Goal: Task Accomplishment & Management: Complete application form

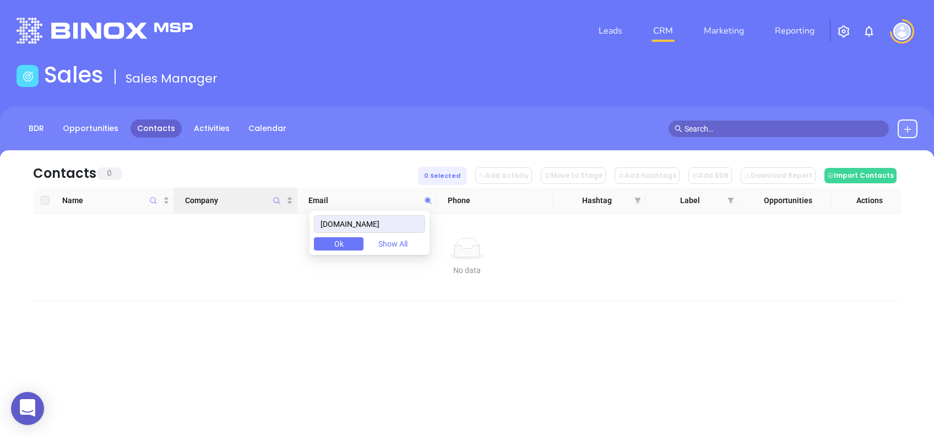
drag, startPoint x: 410, startPoint y: 222, endPoint x: 280, endPoint y: 209, distance: 130.1
click at [282, 210] on body "0 Leads CRM Marketing Reporting Financial Leads Leads Sales Sales Manager BDR O…" at bounding box center [467, 218] width 934 height 436
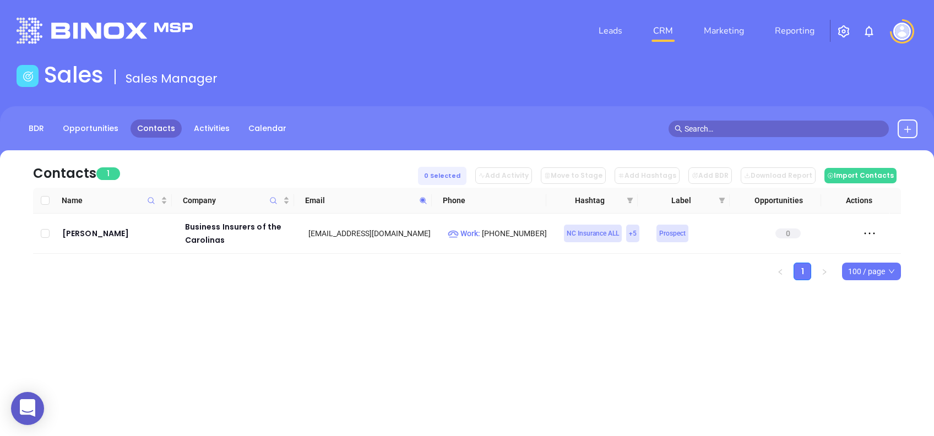
click at [426, 203] on icon at bounding box center [423, 201] width 8 height 8
paste input "canddinsurance"
click at [424, 201] on icon at bounding box center [423, 201] width 8 height 8
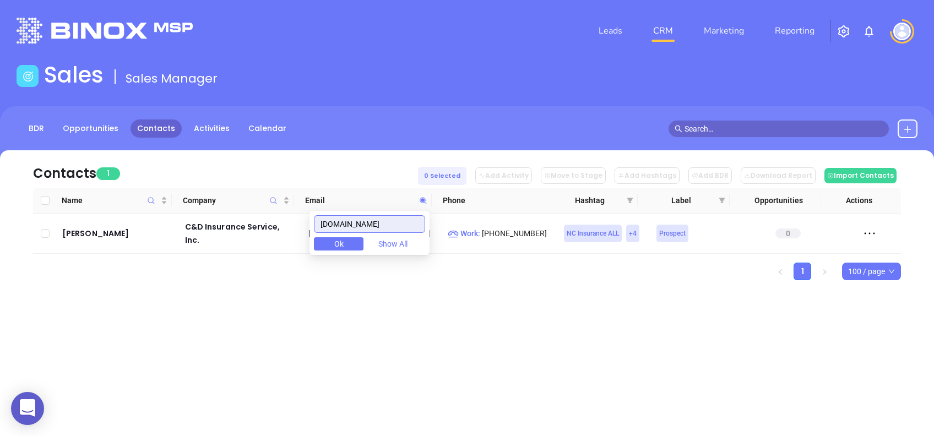
paste input "llahanri"
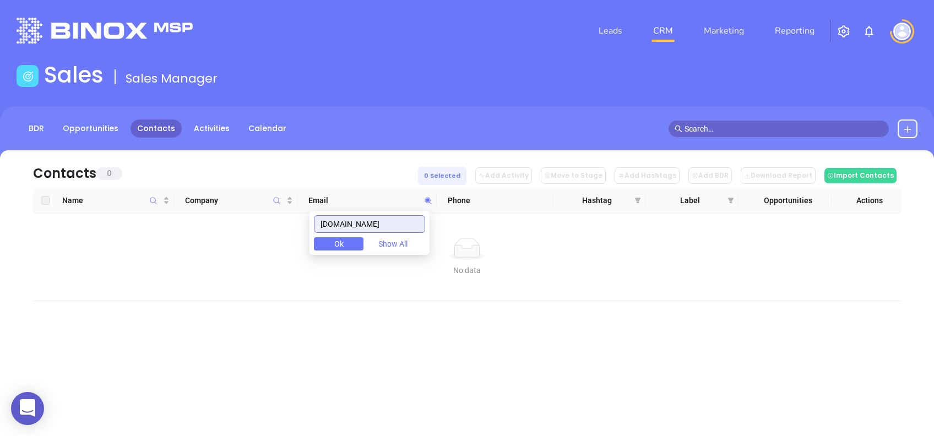
drag, startPoint x: 392, startPoint y: 225, endPoint x: 272, endPoint y: 216, distance: 120.3
click at [273, 216] on body "0 Leads CRM Marketing Reporting Financial Leads Leads Sales Sales Manager BDR O…" at bounding box center [467, 218] width 934 height 436
paste input "piedmonttriadinsuran"
click at [407, 219] on input "piedmonttriadinsurance.com" at bounding box center [369, 224] width 111 height 18
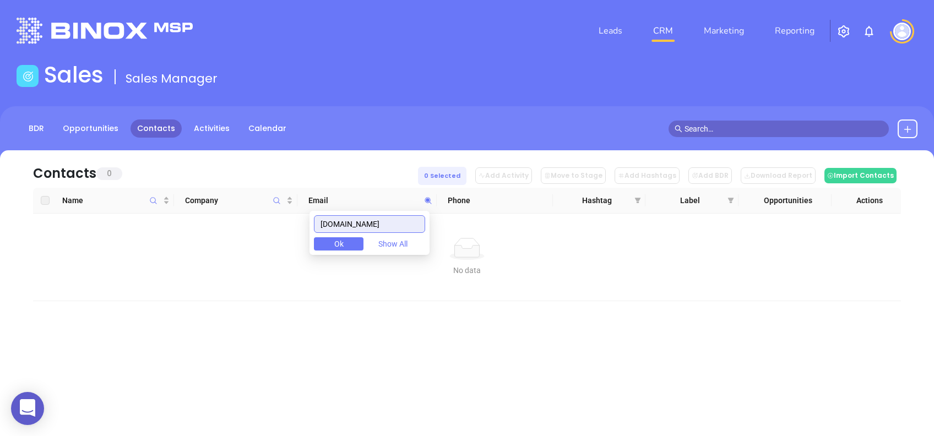
click at [407, 219] on input "piedmonttriadinsurance.com" at bounding box center [369, 224] width 111 height 18
paste input "capinsurancegroup"
drag, startPoint x: 412, startPoint y: 222, endPoint x: 290, endPoint y: 227, distance: 122.3
click at [290, 227] on body "0 Leads CRM Marketing Reporting Financial Leads Leads Sales Sales Manager BDR O…" at bounding box center [467, 218] width 934 height 436
paste input "tal-ins"
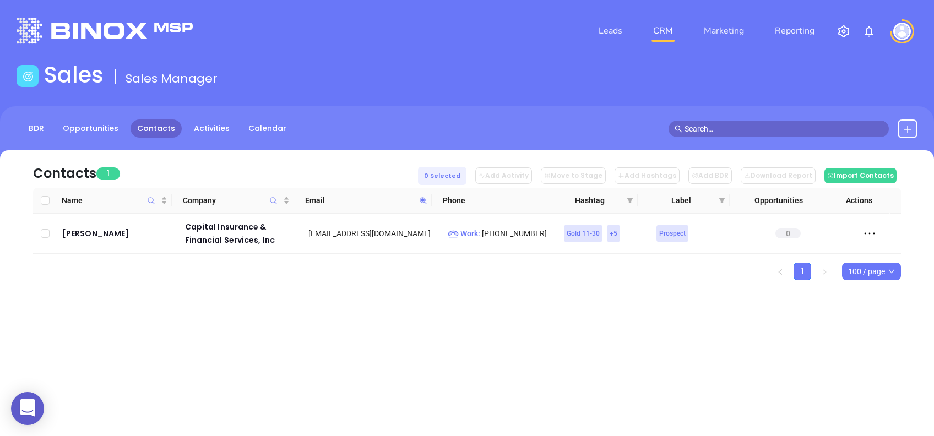
click at [428, 203] on span at bounding box center [423, 200] width 13 height 17
paste input "rdinalinsurance.net"
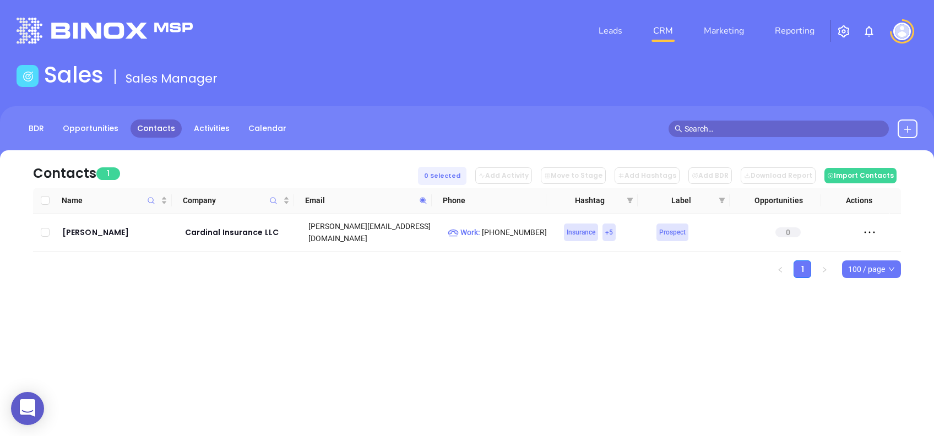
click at [419, 204] on span at bounding box center [423, 200] width 13 height 17
paste input "ey"
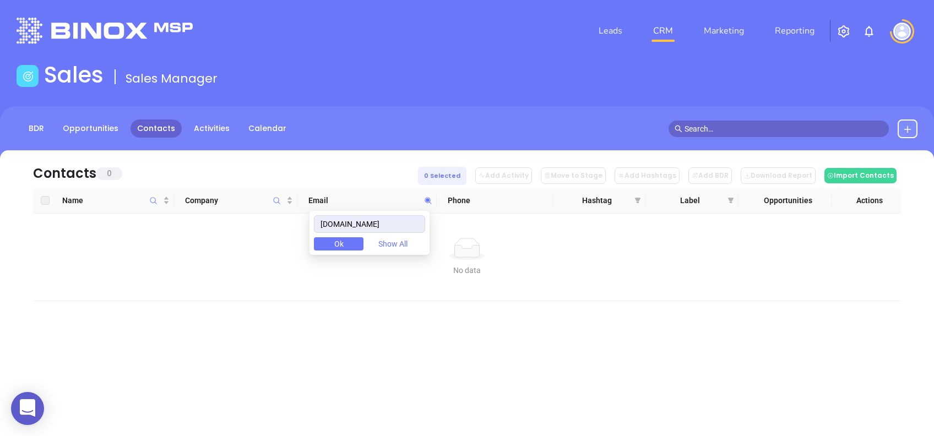
drag, startPoint x: 353, startPoint y: 163, endPoint x: 389, endPoint y: 160, distance: 35.4
click at [353, 163] on div "Contacts 0 0 Selected Add Activity Move to Stage Add Hashtags Add BDR Download …" at bounding box center [467, 168] width 868 height 37
click at [429, 203] on icon at bounding box center [428, 201] width 8 height 8
paste input "entralcarolina.com"
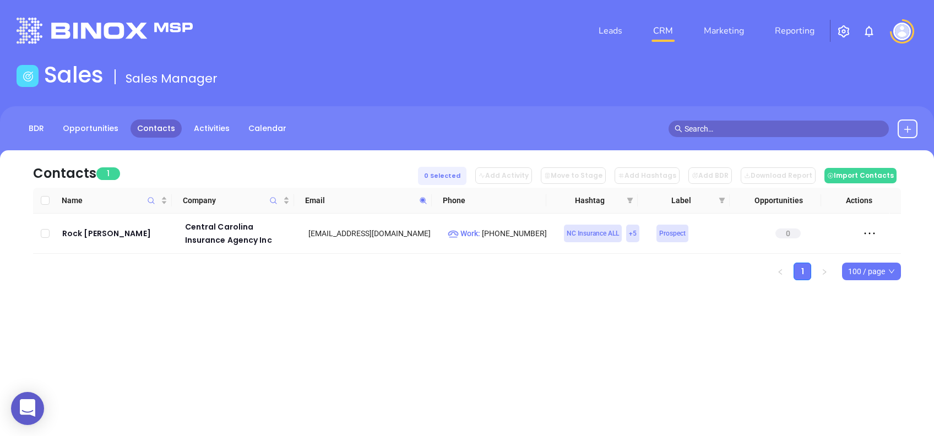
click at [432, 197] on th "Phone" at bounding box center [489, 201] width 114 height 26
click at [426, 198] on icon at bounding box center [423, 201] width 8 height 8
paste input "erfordigestivediseases"
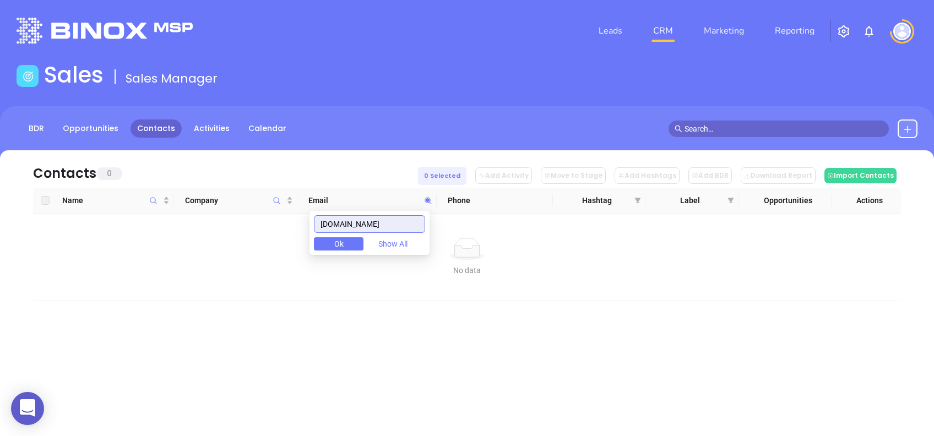
drag, startPoint x: 326, startPoint y: 222, endPoint x: 445, endPoint y: 220, distance: 118.9
click at [445, 220] on body "0 Leads CRM Marketing Reporting Financial Leads Leads Sales Sales Manager BDR O…" at bounding box center [467, 218] width 934 height 436
paste input "arolinainsuranceprofessional"
click at [413, 223] on input "carolinainsuranceprofessionals.com" at bounding box center [369, 224] width 111 height 18
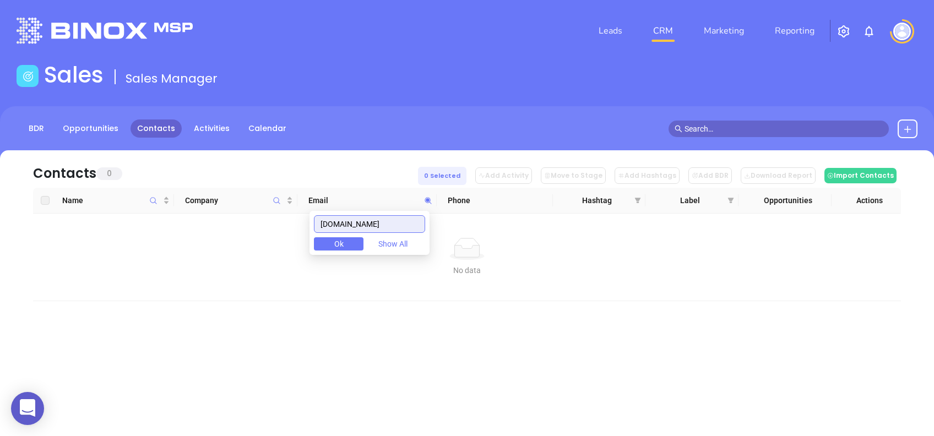
click at [413, 223] on input "carolinainsuranceprofessionals.com" at bounding box center [369, 224] width 111 height 18
paste input "underwriters.net"
click at [418, 225] on input "carolinaunderwriters.net" at bounding box center [369, 224] width 111 height 18
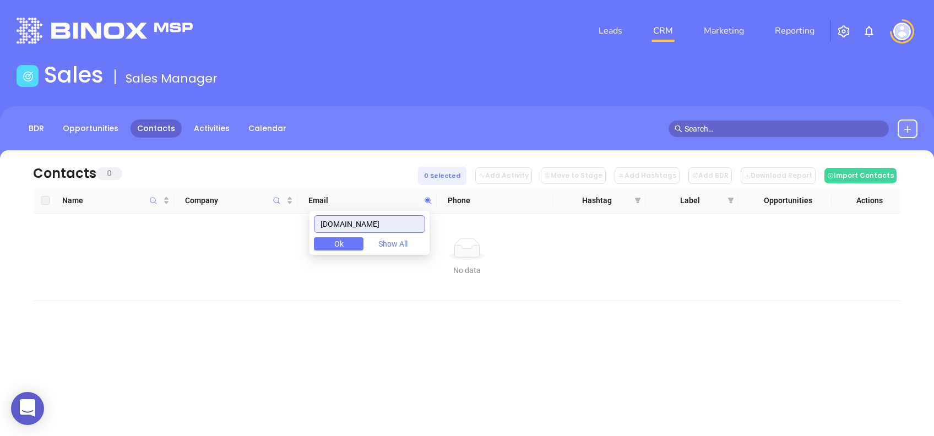
click at [418, 225] on input "carolinaunderwriters.net" at bounding box center [369, 224] width 111 height 18
paste input "rinsuranceandrealty.com"
click at [406, 225] on input "carrinsuranceandrealty.com" at bounding box center [369, 224] width 111 height 18
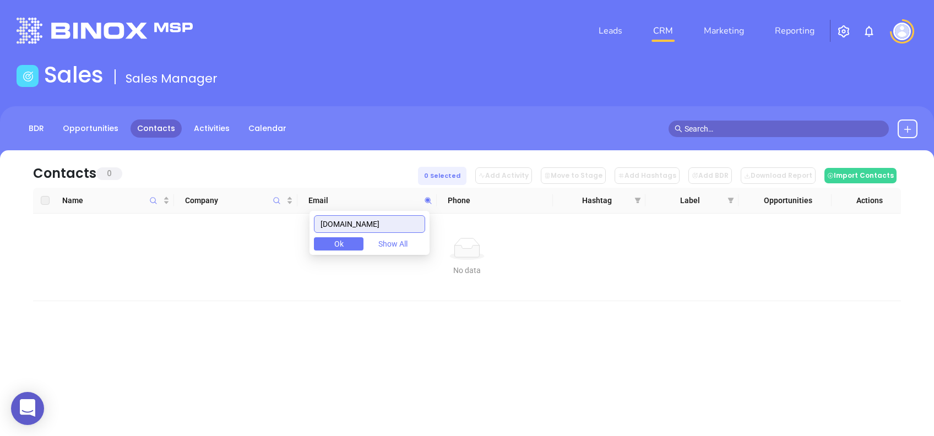
click at [406, 225] on input "carrinsuranceandrealty.com" at bounding box center [369, 224] width 111 height 18
paste input "tawbavalleyinsurance"
type input "catawbavalleyinsurance.com"
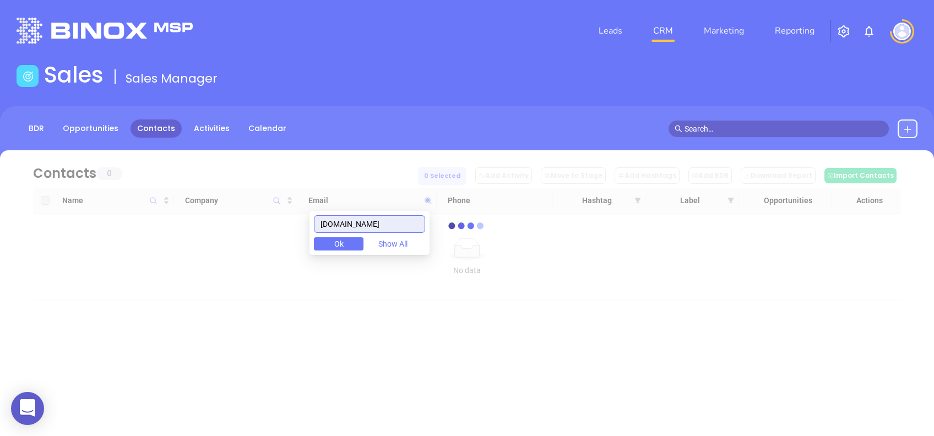
scroll to position [0, 0]
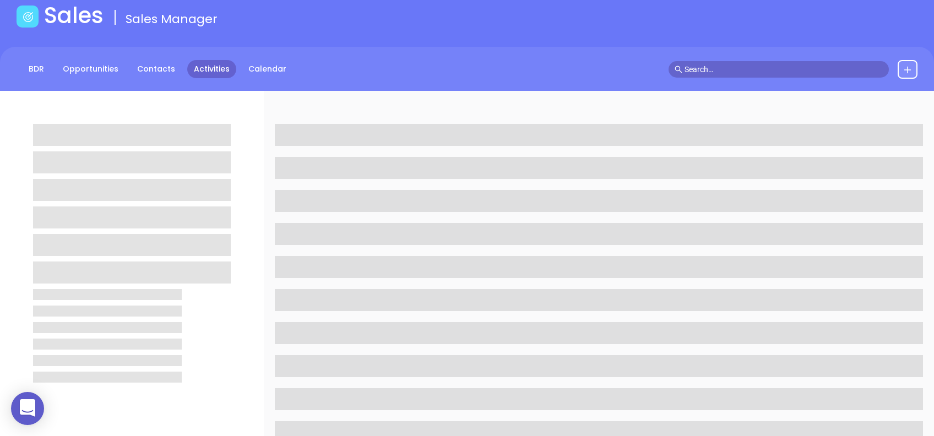
scroll to position [73, 0]
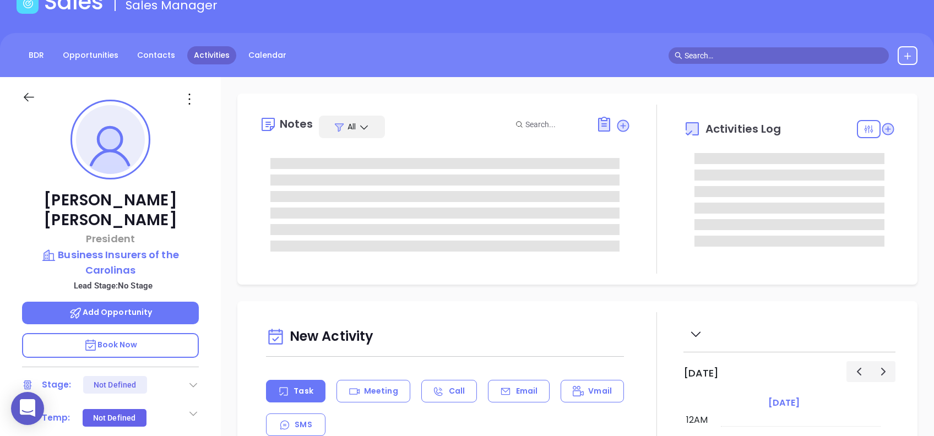
type input "08/14/2025"
type input "[PERSON_NAME]"
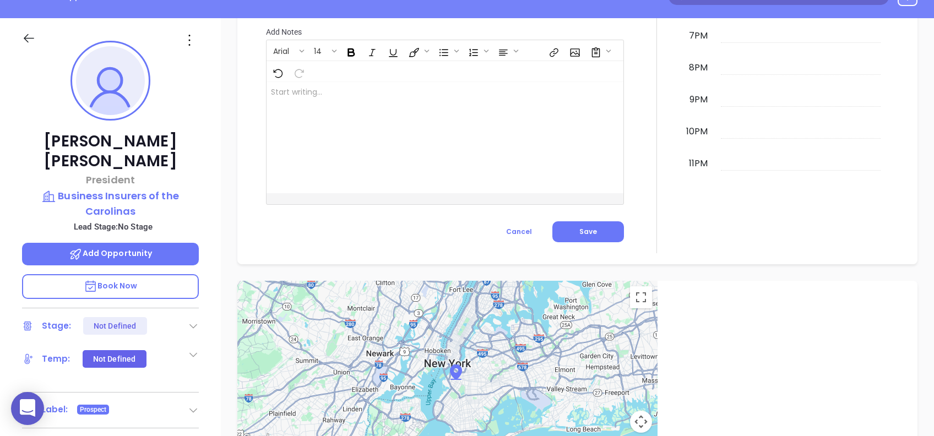
scroll to position [0, 0]
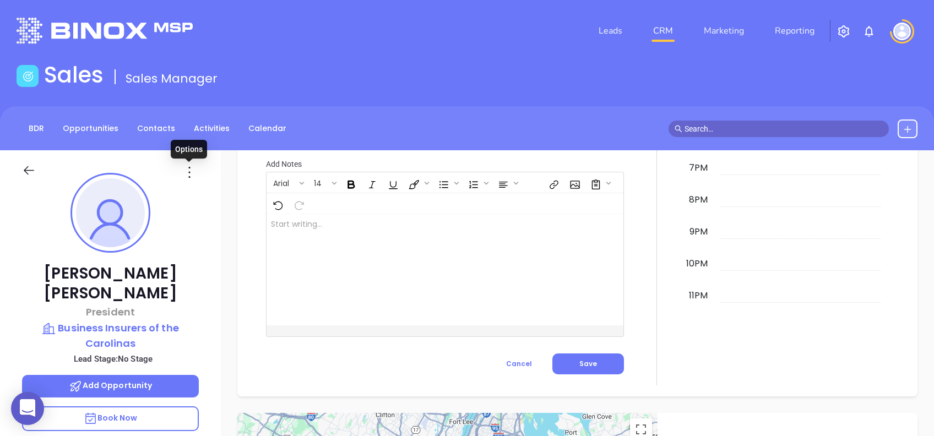
click at [191, 176] on icon at bounding box center [190, 172] width 18 height 18
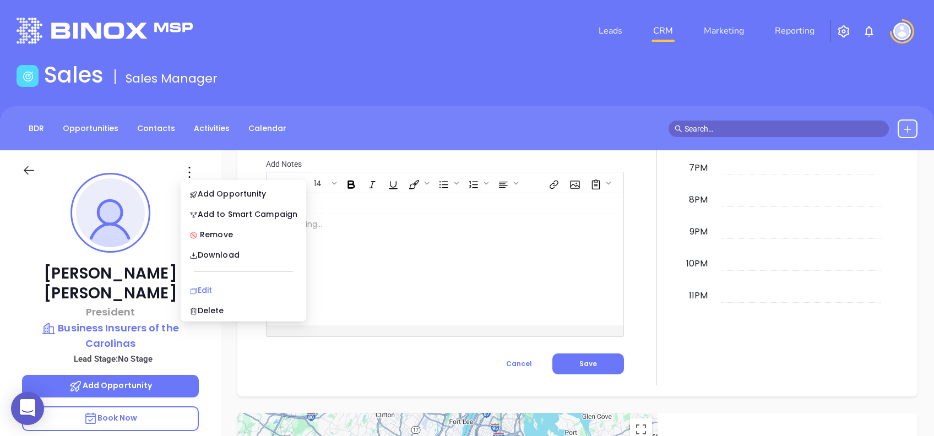
click at [233, 284] on div "Edit" at bounding box center [243, 290] width 108 height 12
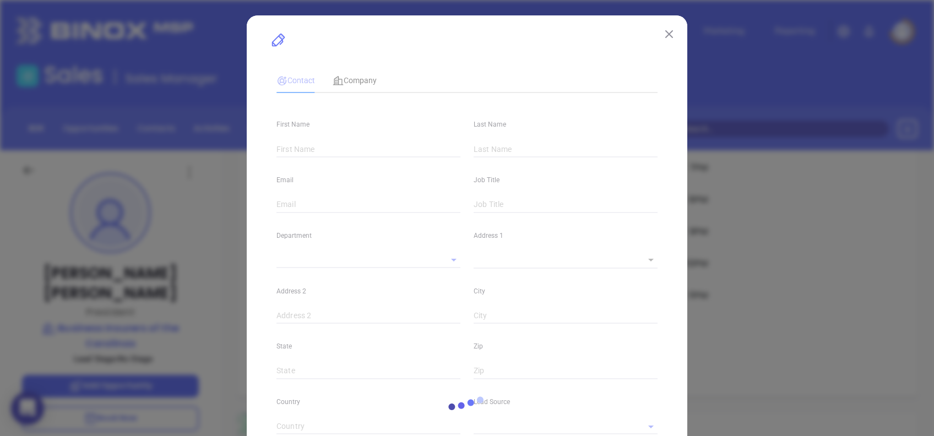
type input "Keith"
type input "Pearsall"
type input "[EMAIL_ADDRESS][DOMAIN_NAME]"
type input "President"
type input "1"
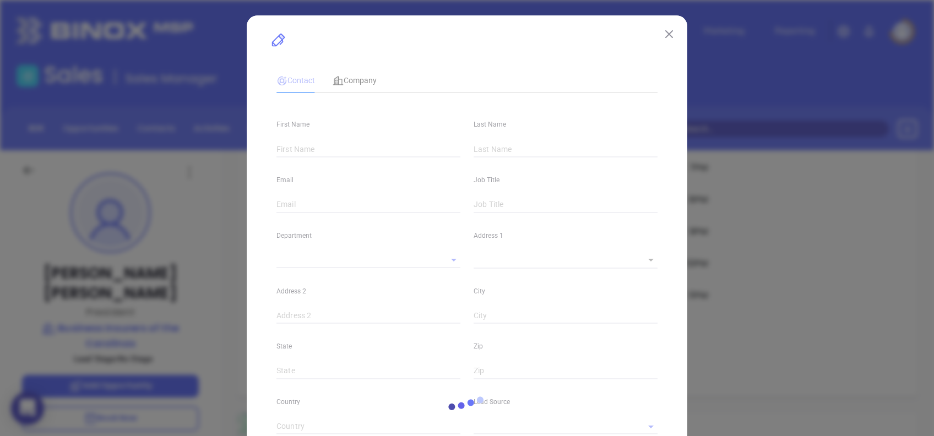
type input "www.linkedin.com/in/keith-pearsall"
type input "Marketing"
type input "Other"
type input "undefined undefined"
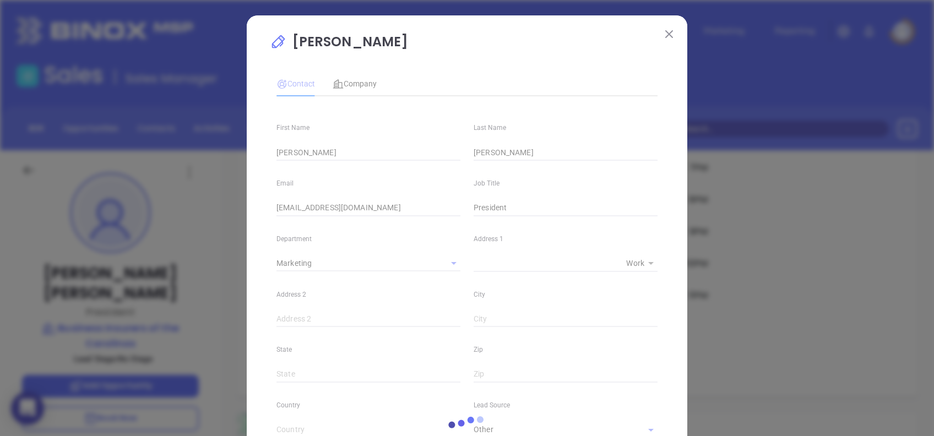
type input "[PHONE_NUMBER]"
type input "1"
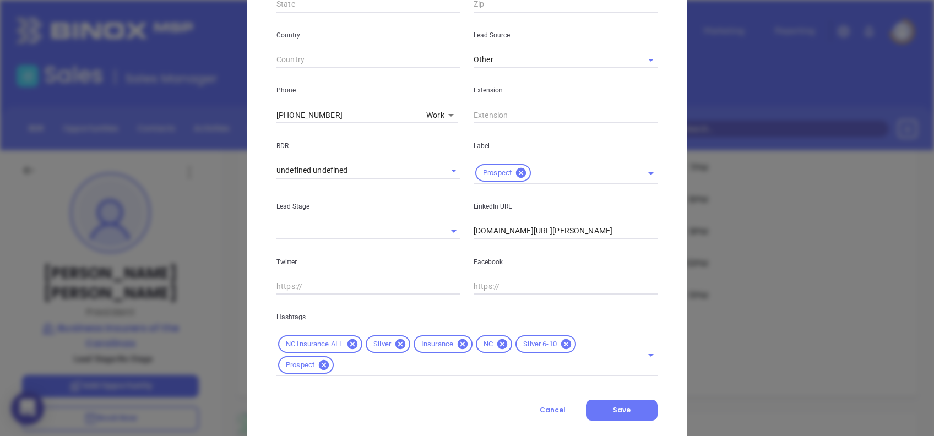
scroll to position [393, 0]
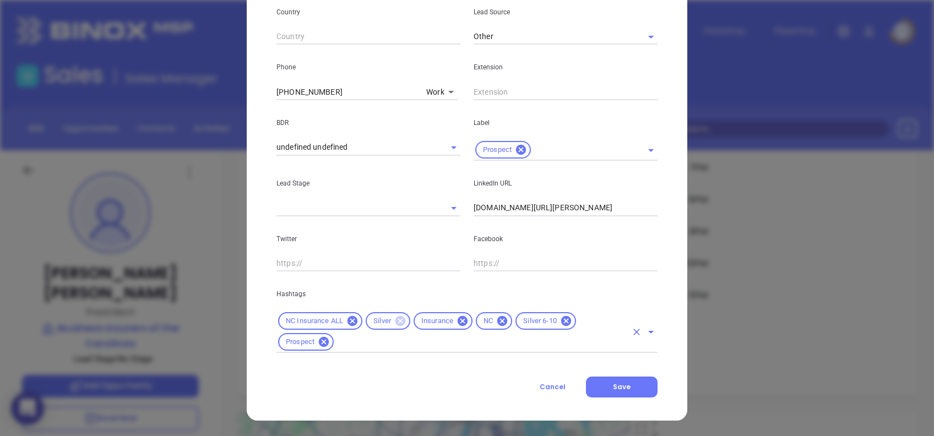
click at [396, 326] on icon at bounding box center [400, 321] width 10 height 10
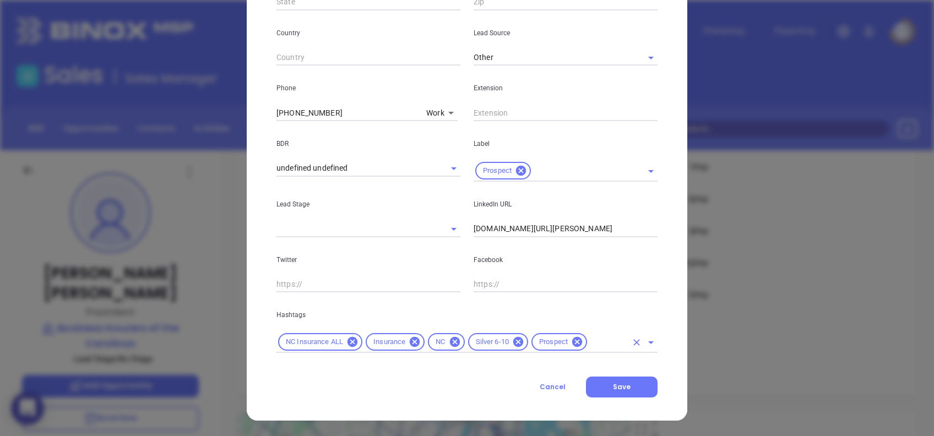
click at [517, 343] on icon at bounding box center [518, 342] width 10 height 10
click at [553, 350] on div "NC Insurance ALL Insurance NC Prospect" at bounding box center [466, 341] width 381 height 21
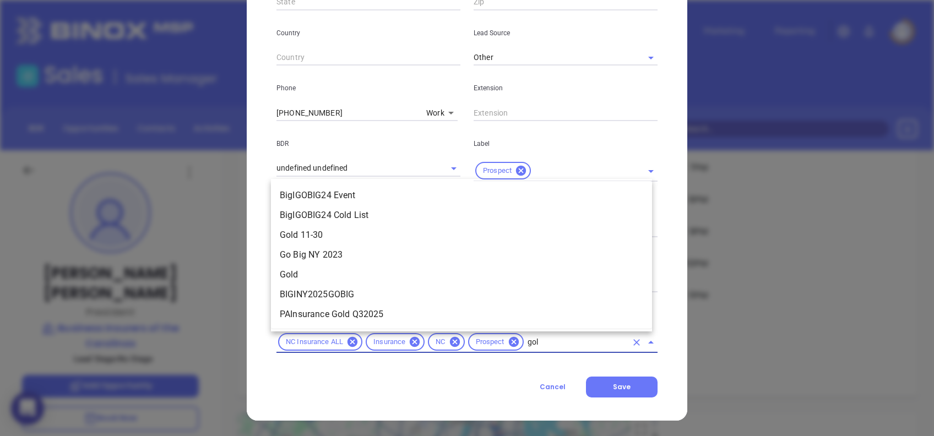
type input "gold"
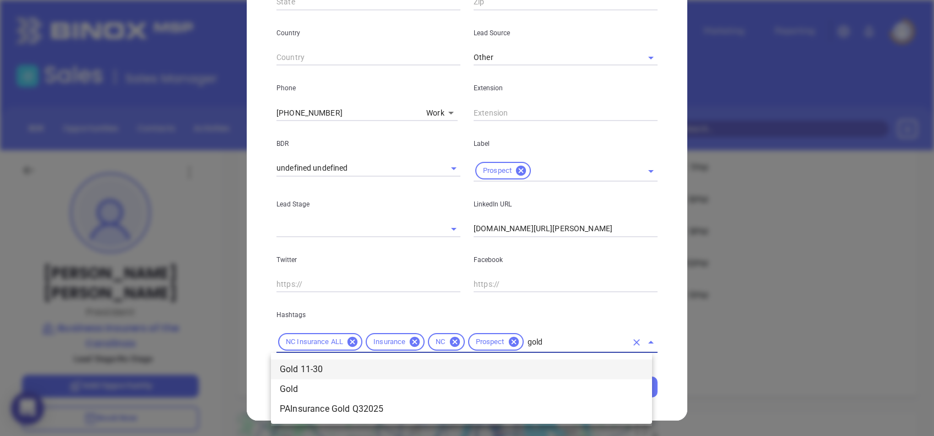
click at [498, 368] on li "Gold 11-30" at bounding box center [461, 369] width 381 height 20
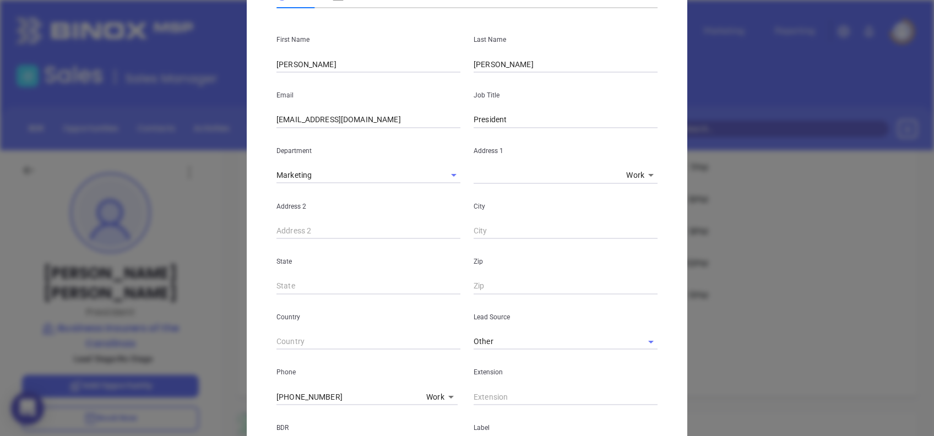
scroll to position [0, 0]
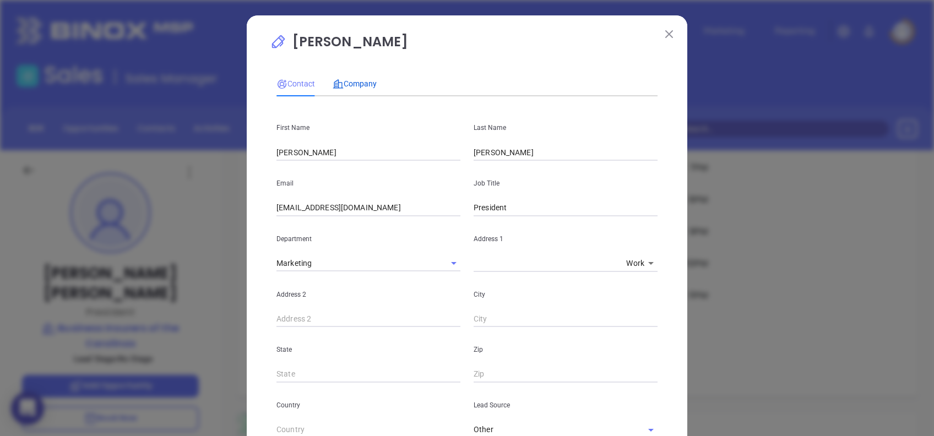
click at [363, 82] on span "Company" at bounding box center [354, 83] width 44 height 9
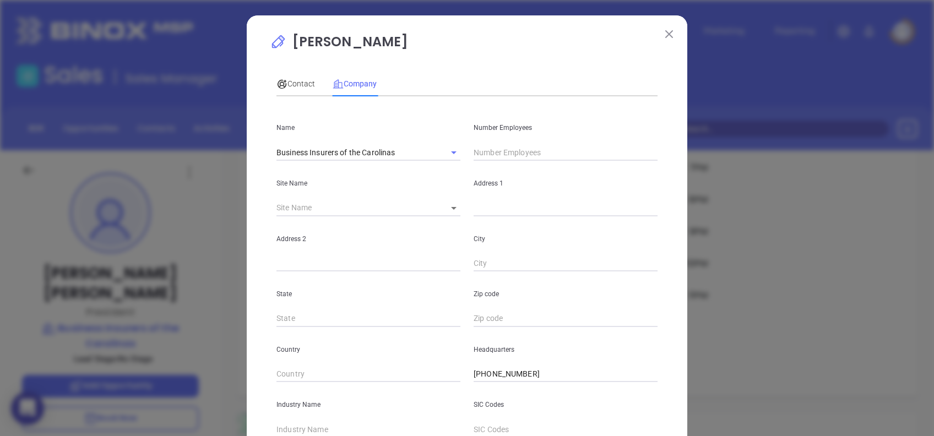
click at [503, 154] on input "text" at bounding box center [565, 152] width 184 height 17
type input "24"
click at [519, 68] on div "Contact Company First Name Keith Last Name Pearsall Email kpearsall@business-in…" at bounding box center [466, 307] width 381 height 483
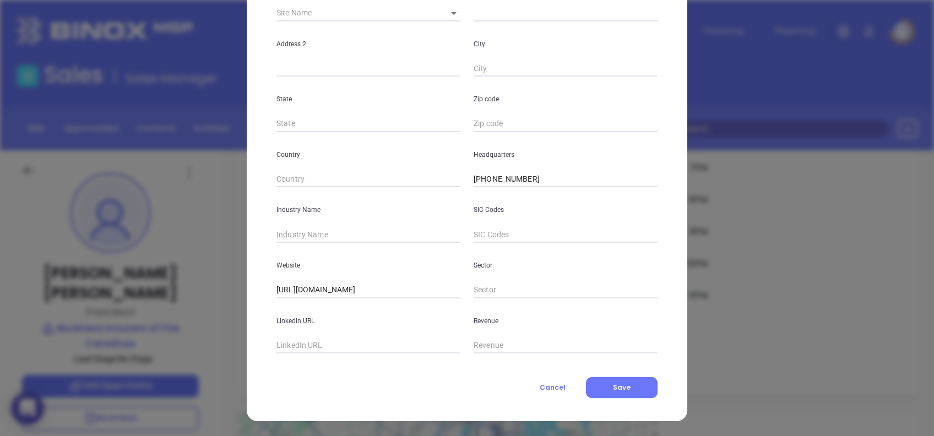
scroll to position [195, 0]
click at [317, 237] on input "text" at bounding box center [368, 234] width 184 height 17
type input "Insurance"
click at [396, 352] on input "text" at bounding box center [368, 345] width 184 height 17
paste input "www.linkedin.com/company/business-insurers-of-the-carolinas/"
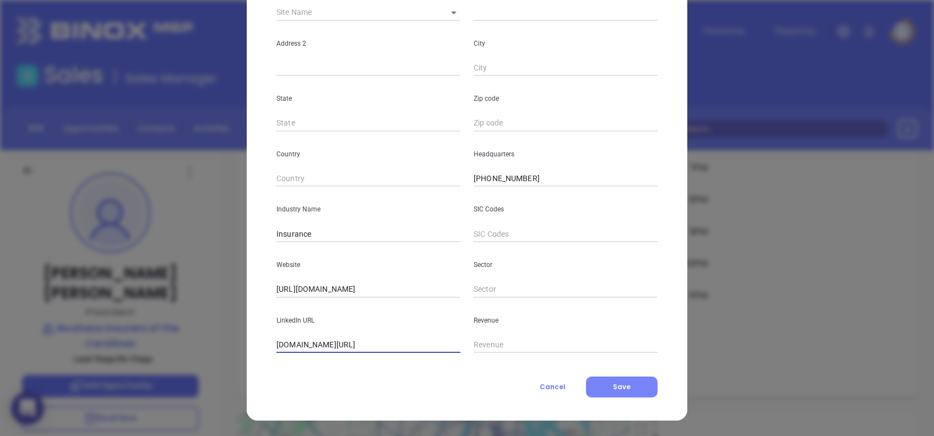
scroll to position [0, 40]
type input "www.linkedin.com/company/business-insurers-of-the-carolinas/"
click at [626, 388] on button "Save" at bounding box center [622, 387] width 72 height 21
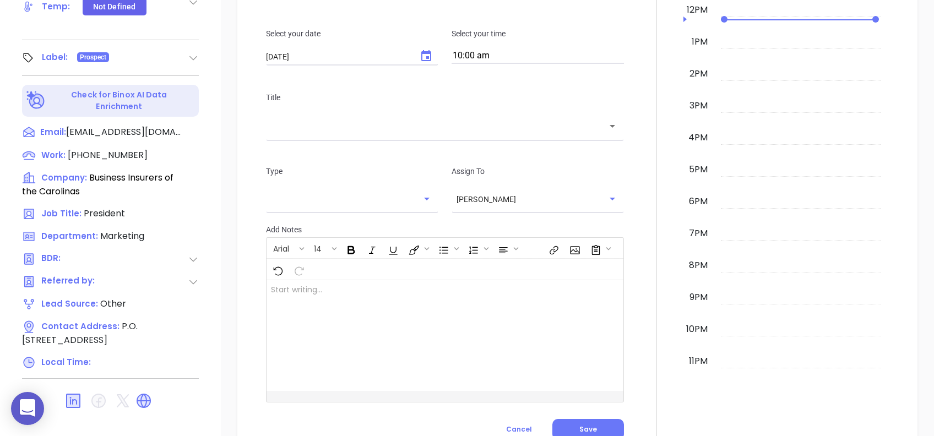
scroll to position [529, 0]
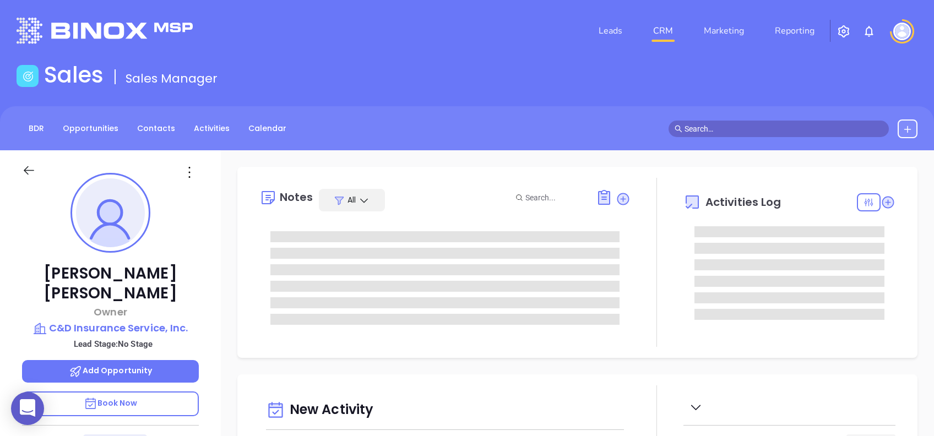
type input "08/14/2025"
type input "Alejandra Lara"
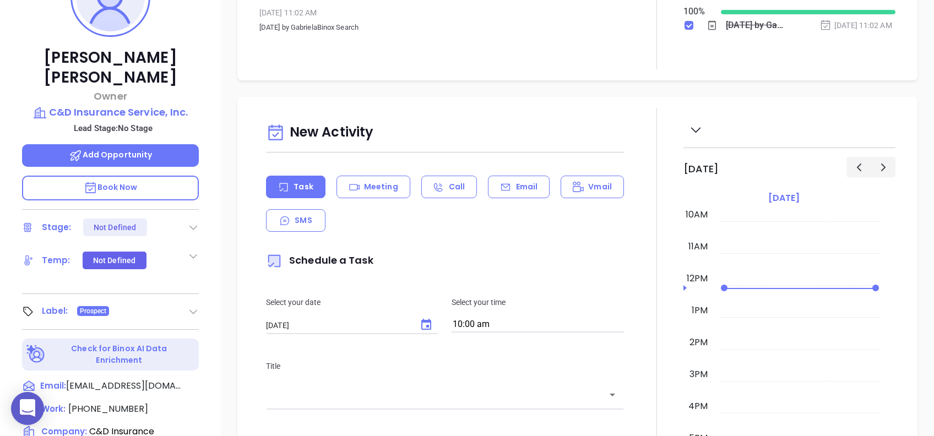
scroll to position [44, 0]
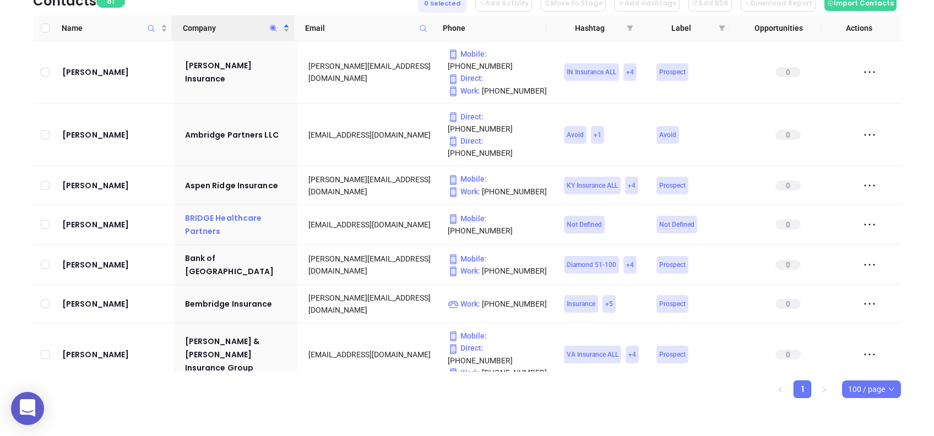
scroll to position [146, 0]
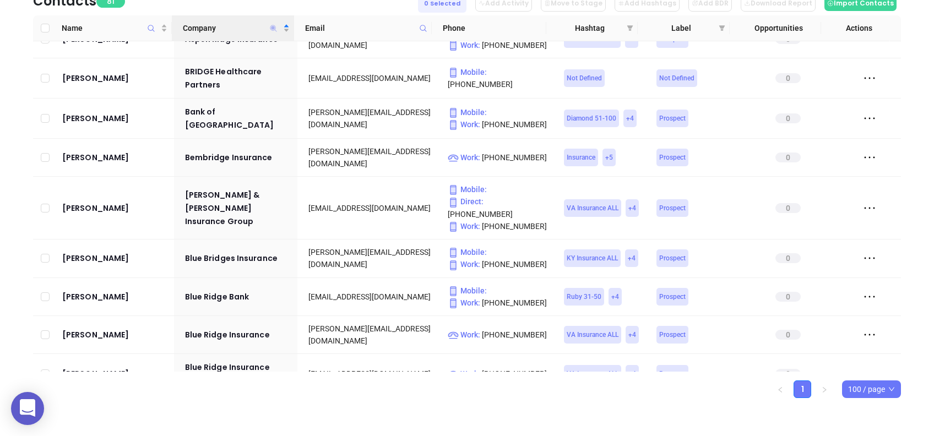
click at [273, 27] on icon "Company" at bounding box center [273, 28] width 7 height 7
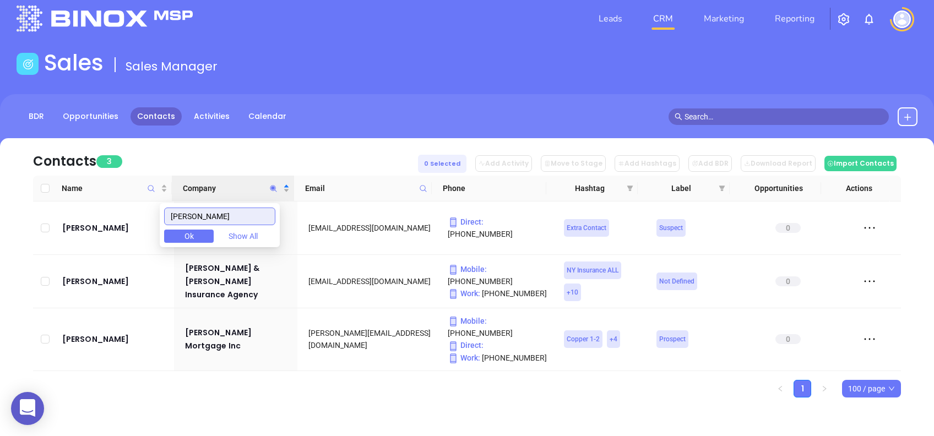
scroll to position [0, 0]
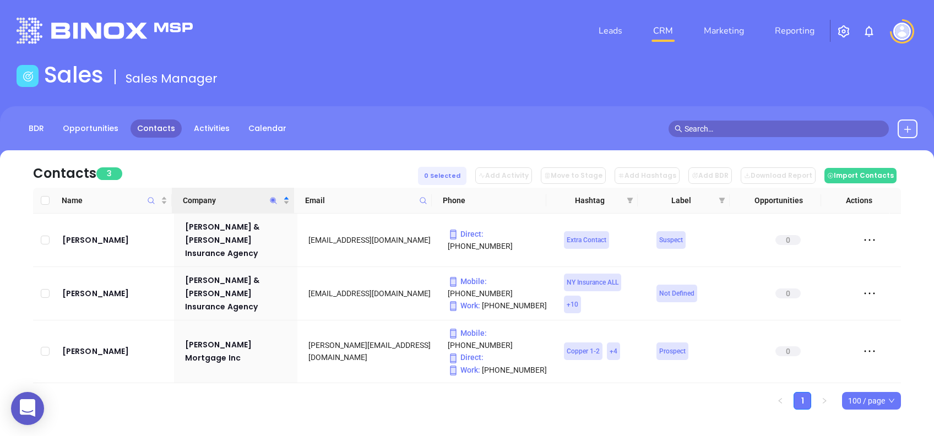
click at [343, 392] on ul "1 100 / page" at bounding box center [467, 401] width 868 height 18
click at [271, 202] on icon "Company" at bounding box center [273, 201] width 8 height 8
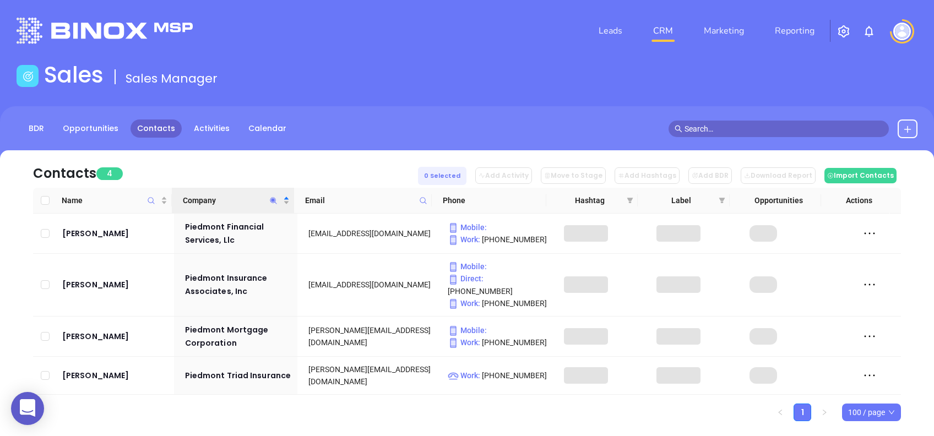
click at [297, 168] on div "Contacts 4 0 Selected Add Activity Move to Stage Add Hashtags Add BDR Download …" at bounding box center [467, 168] width 868 height 37
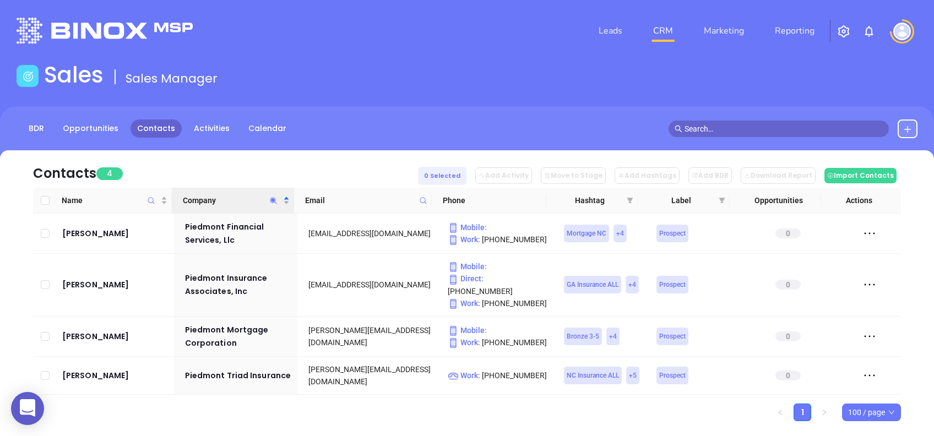
click at [273, 202] on icon "Company" at bounding box center [273, 201] width 8 height 8
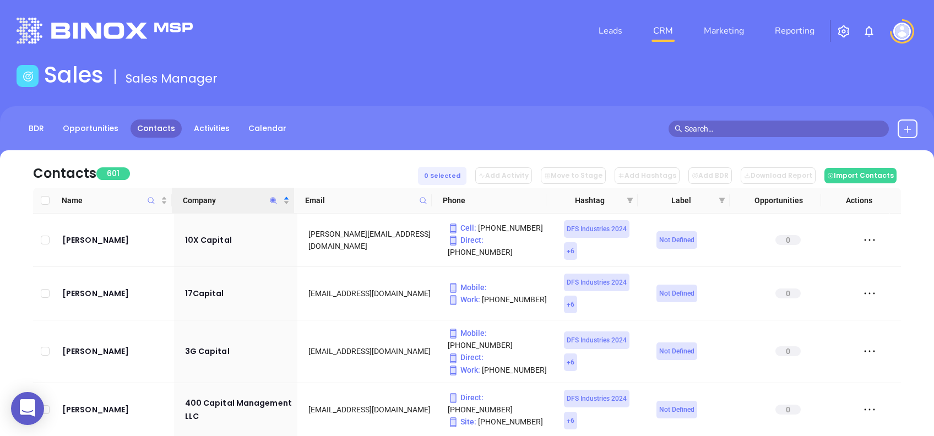
click at [331, 167] on div "Contacts 601 0 Selected Add Activity Move to Stage Add Hashtags Add BDR Downloa…" at bounding box center [467, 168] width 868 height 37
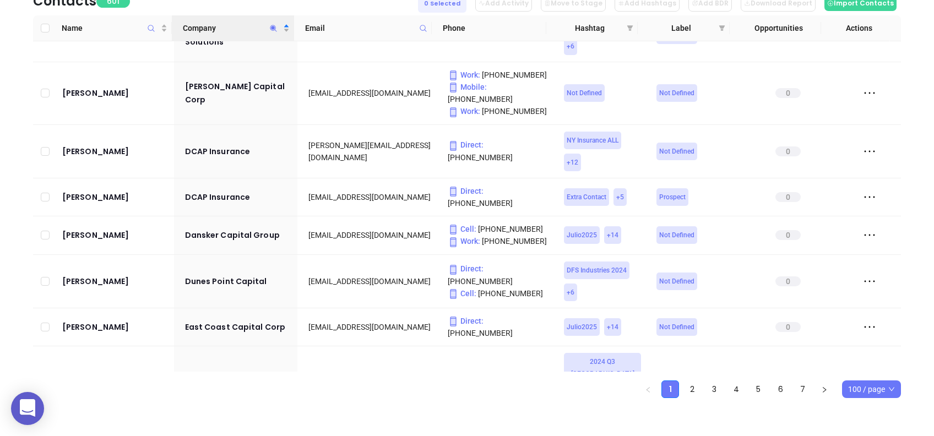
scroll to position [2422, 0]
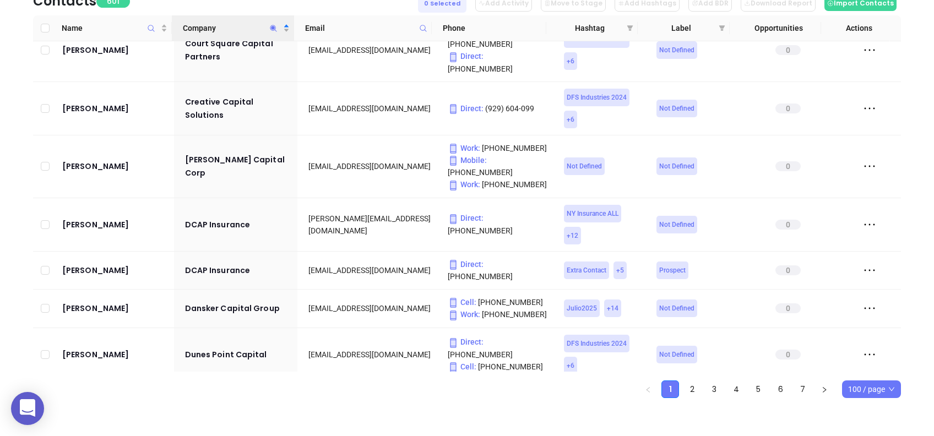
click at [858, 395] on span "100 / page" at bounding box center [871, 389] width 47 height 17
click at [868, 374] on div "500 / page" at bounding box center [871, 367] width 54 height 18
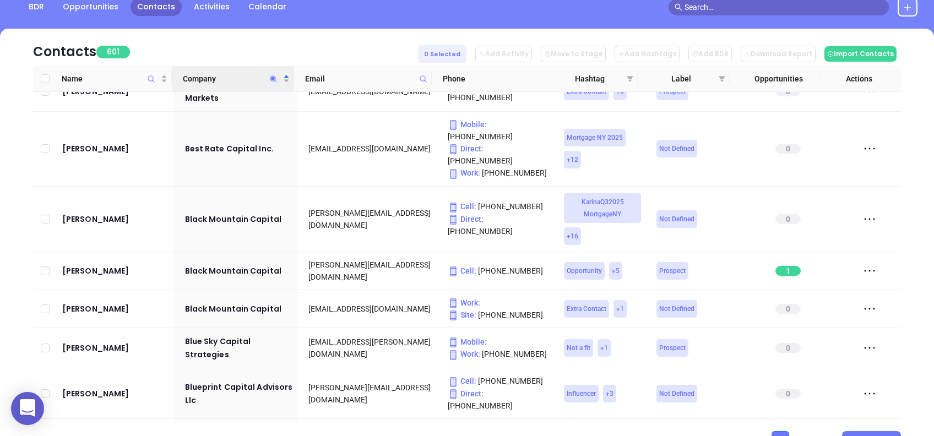
scroll to position [99, 0]
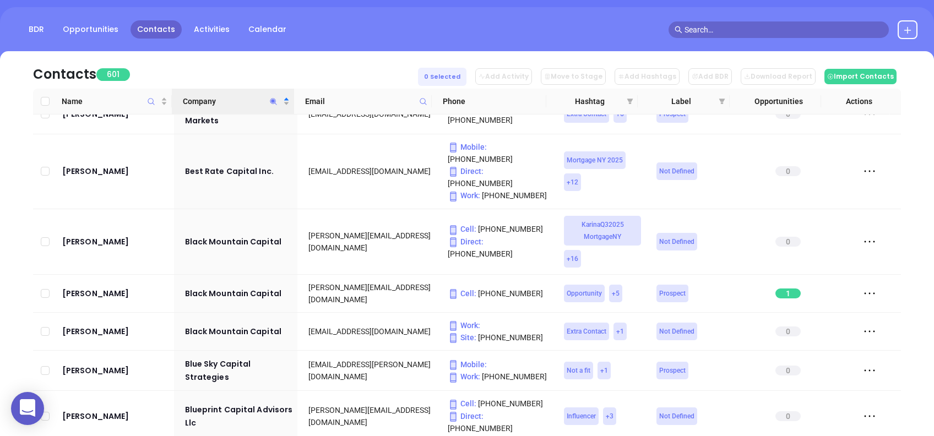
click at [271, 99] on icon "Company" at bounding box center [273, 101] width 8 height 8
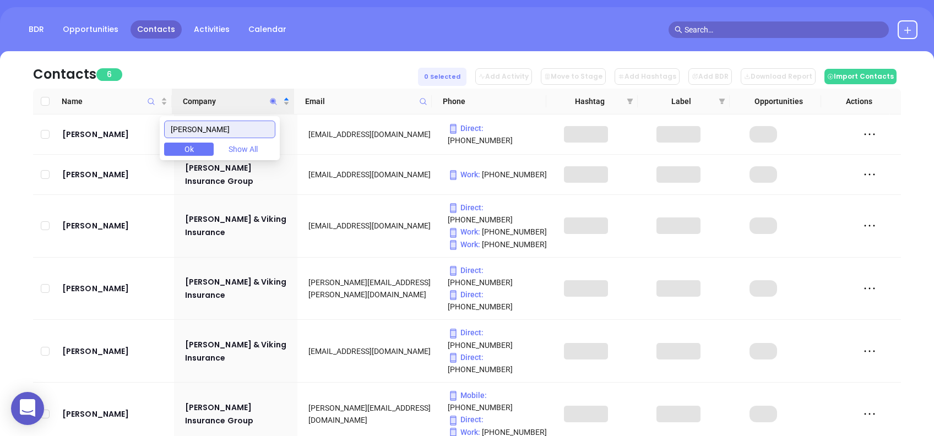
scroll to position [92, 0]
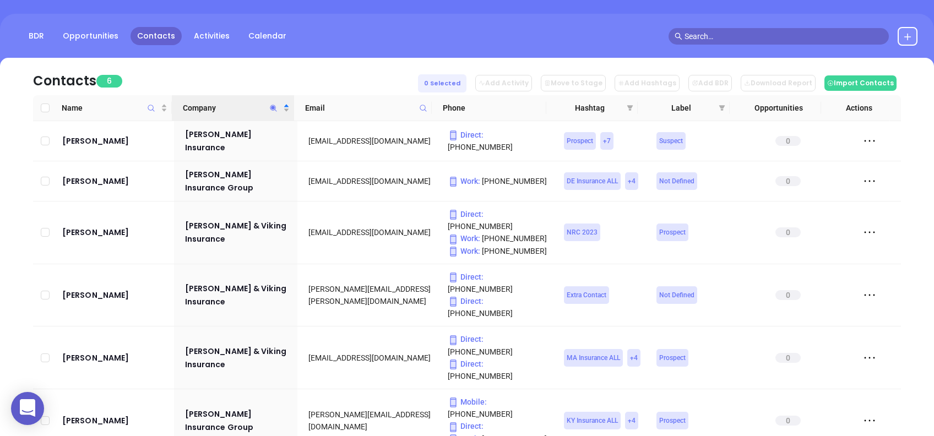
click at [283, 77] on div "Contacts 6 0 Selected Add Activity Move to Stage Add Hashtags Add BDR Download …" at bounding box center [467, 76] width 868 height 37
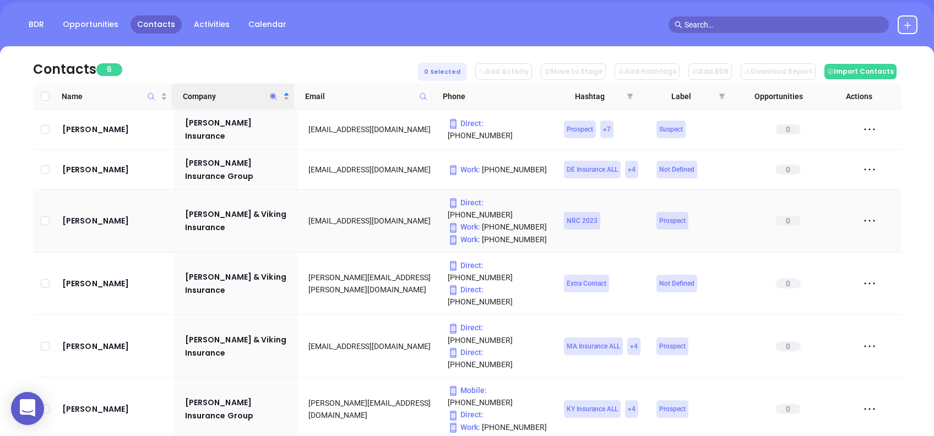
scroll to position [107, 0]
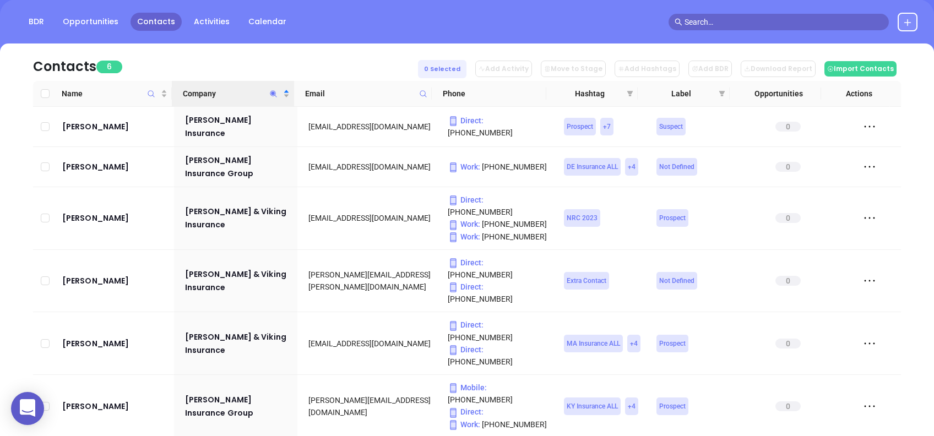
click at [271, 91] on icon "Company" at bounding box center [273, 94] width 8 height 8
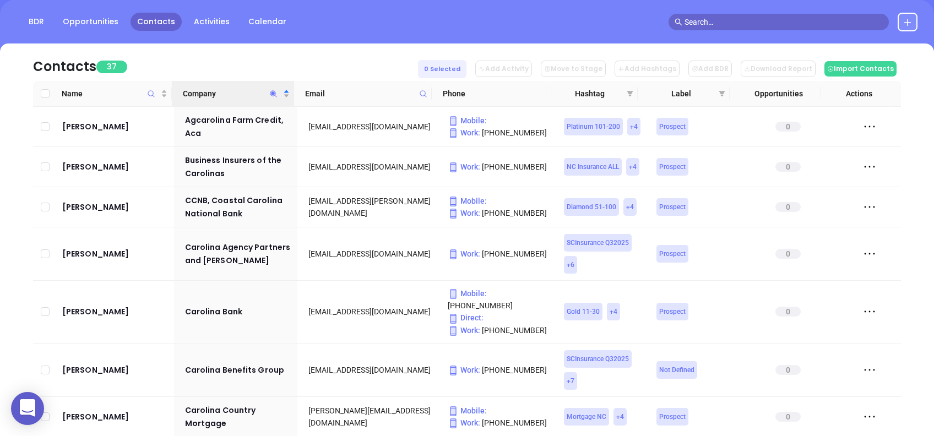
click at [340, 59] on div "Contacts 37 0 Selected Add Activity Move to Stage Add Hashtags Add BDR Download…" at bounding box center [467, 61] width 868 height 37
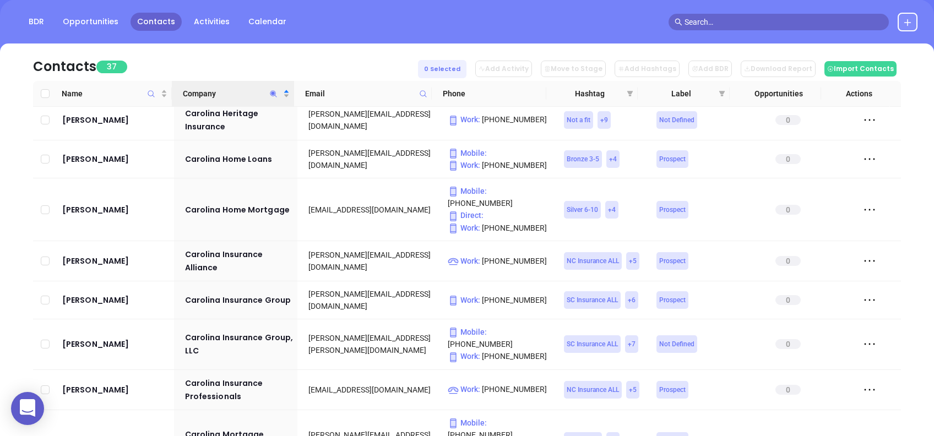
scroll to position [587, 0]
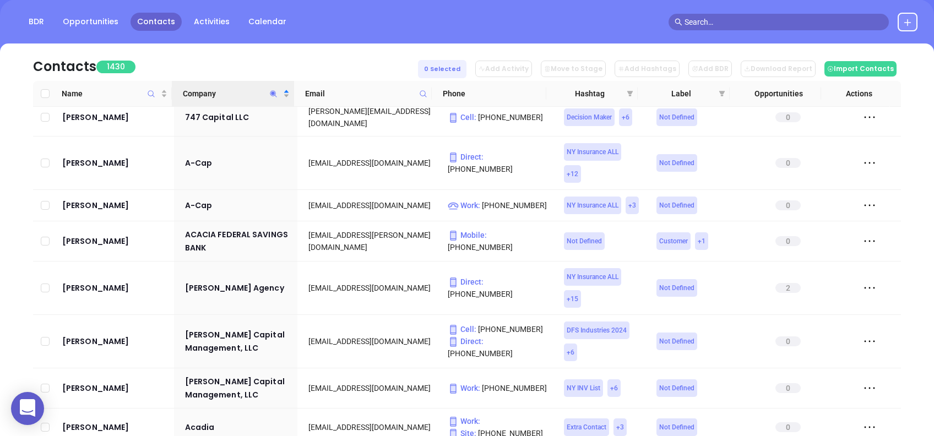
click at [274, 92] on icon "Company" at bounding box center [273, 93] width 7 height 7
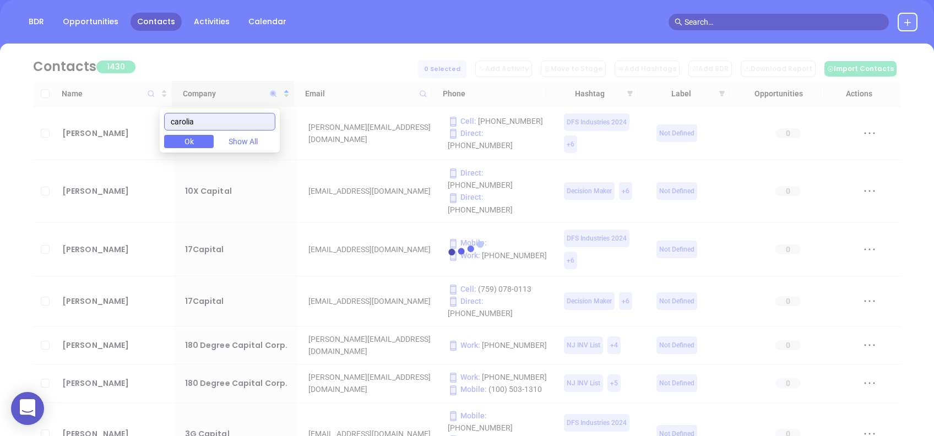
scroll to position [0, 0]
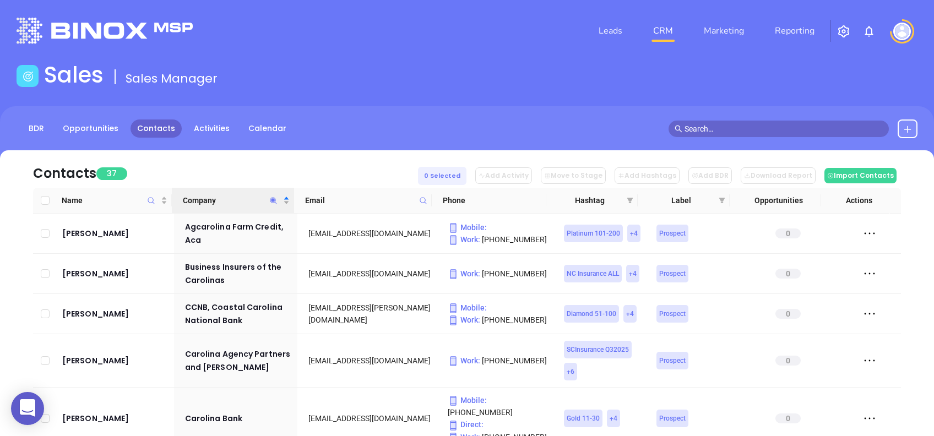
click at [165, 156] on div "Contacts 37 0 Selected Add Activity Move to Stage Add Hashtags Add BDR Download…" at bounding box center [467, 168] width 868 height 37
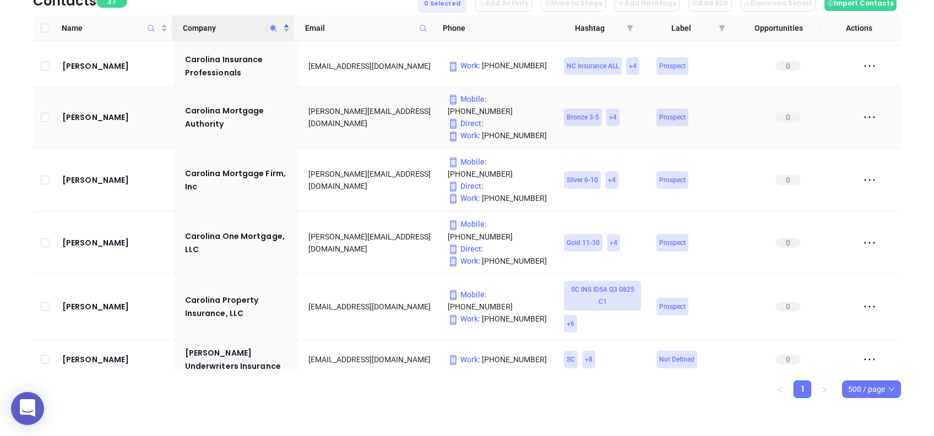
scroll to position [875, 0]
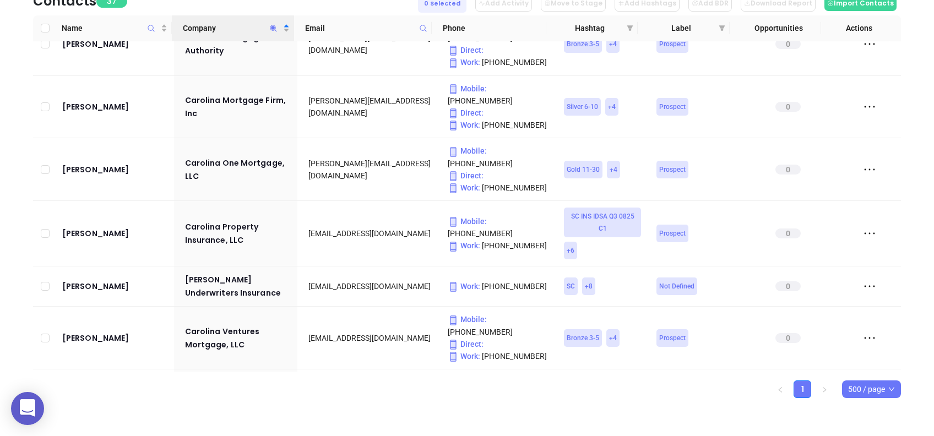
click at [273, 30] on icon "Company" at bounding box center [273, 28] width 8 height 8
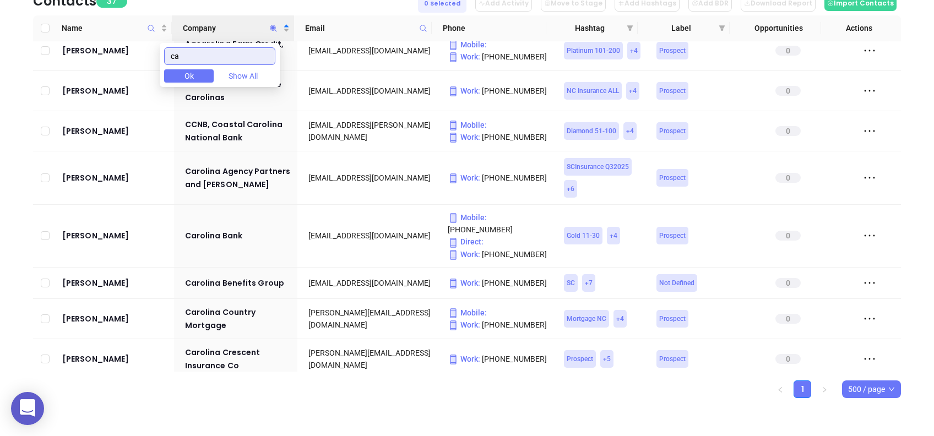
scroll to position [0, 0]
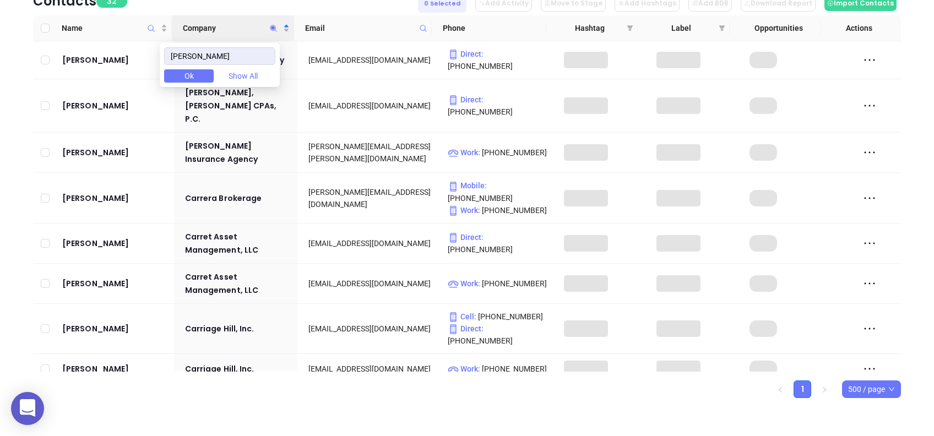
click at [0, 137] on html "0 Leads CRM Marketing Reporting Financial Leads Leads Sales Sales Manager BDR O…" at bounding box center [467, 46] width 934 height 436
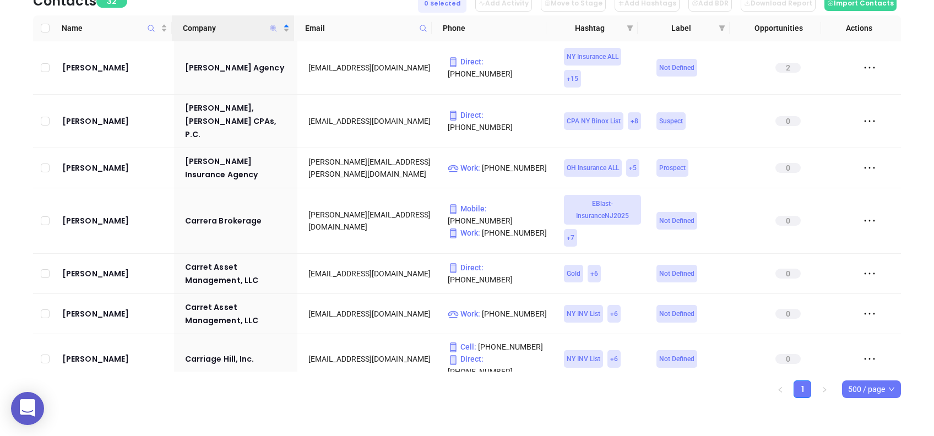
click at [270, 27] on icon "Company" at bounding box center [273, 28] width 7 height 7
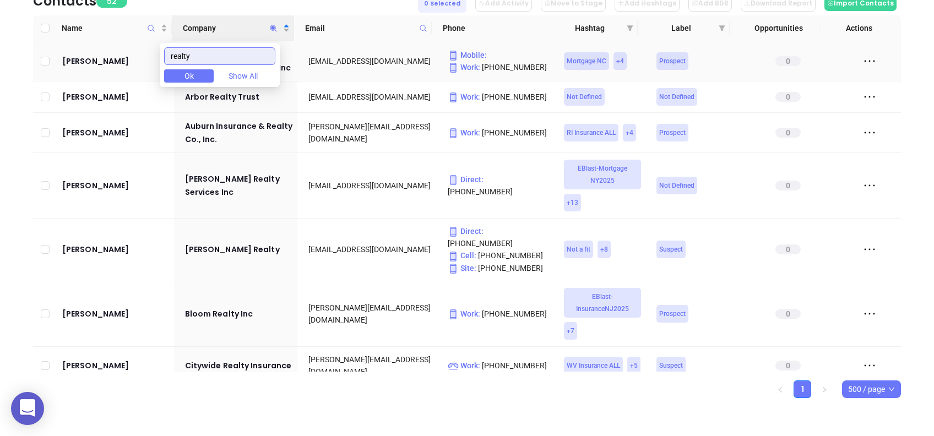
scroll to position [99, 0]
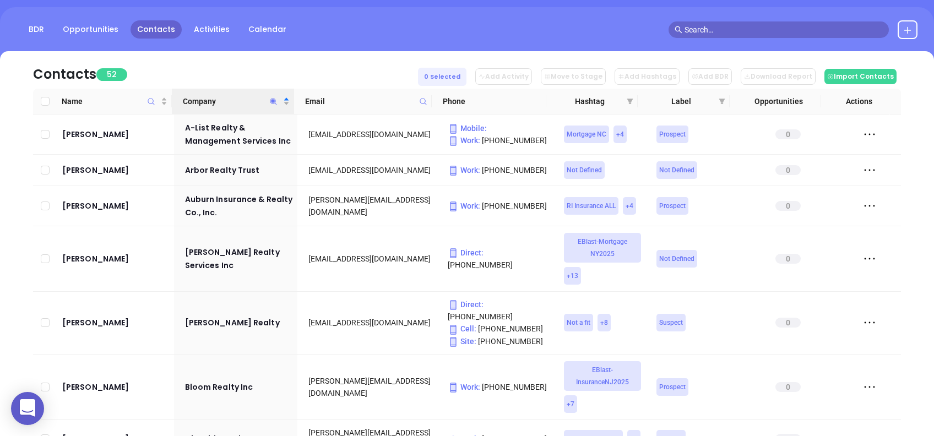
click at [224, 66] on div "Contacts 52 0 Selected Add Activity Move to Stage Add Hashtags Add BDR Download…" at bounding box center [467, 69] width 868 height 37
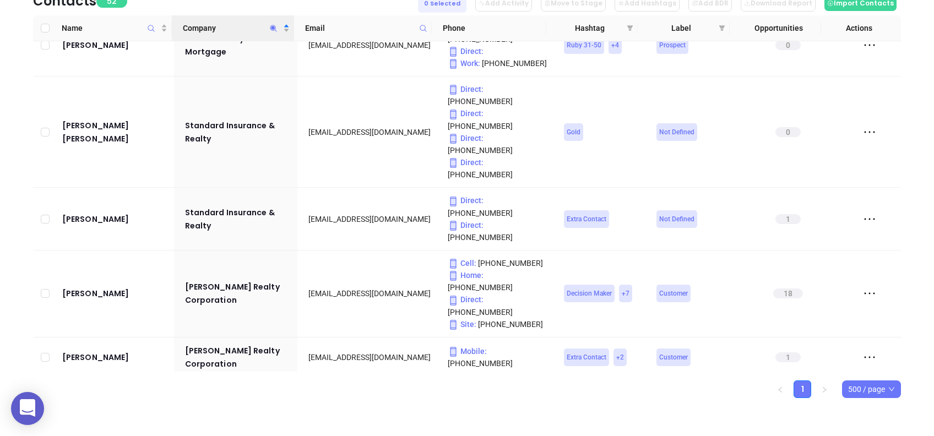
scroll to position [1977, 0]
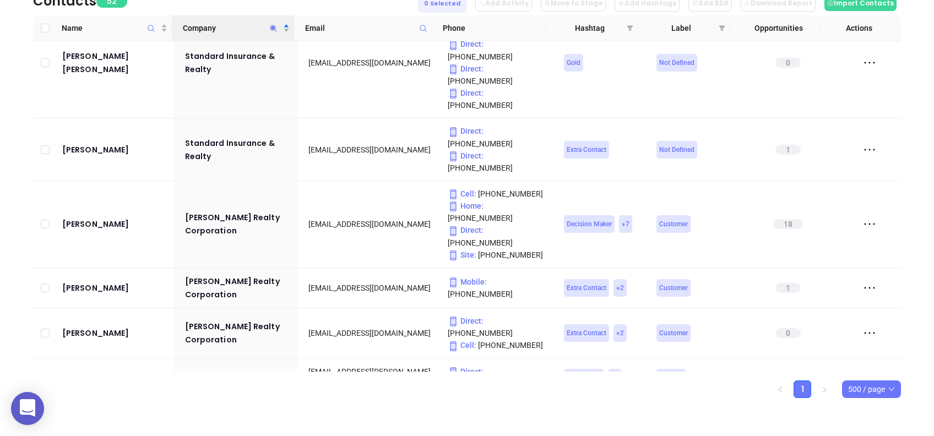
click at [273, 29] on icon "Company" at bounding box center [273, 28] width 8 height 8
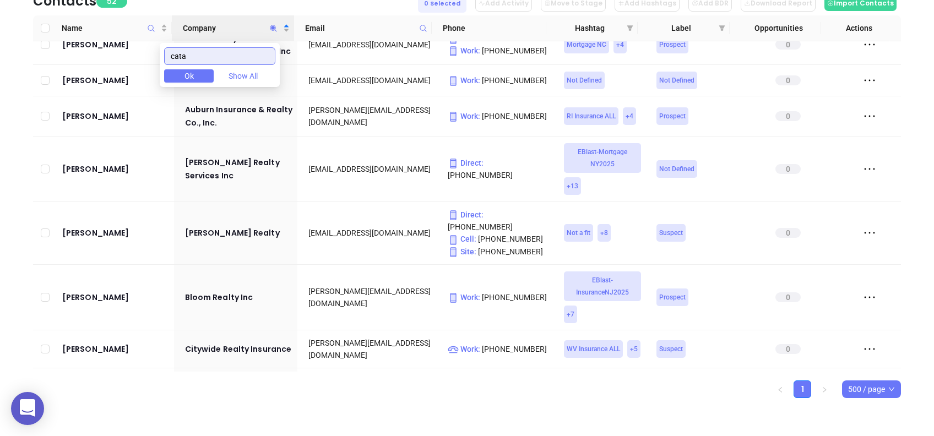
scroll to position [0, 0]
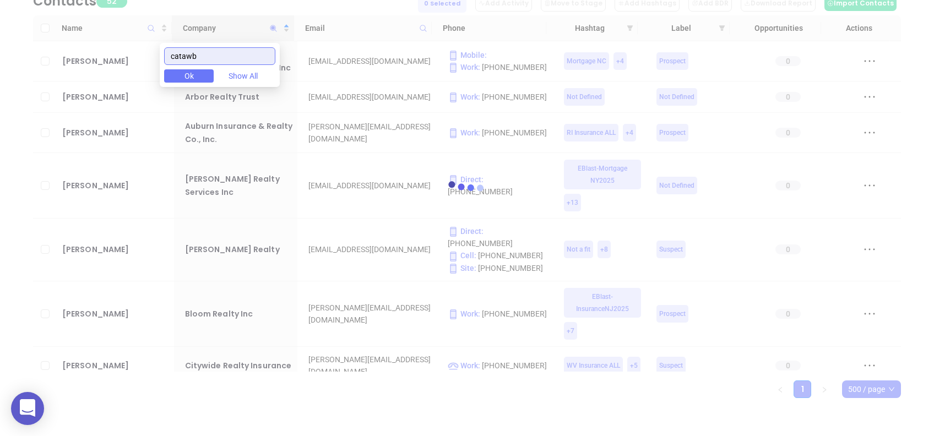
type input "catawba"
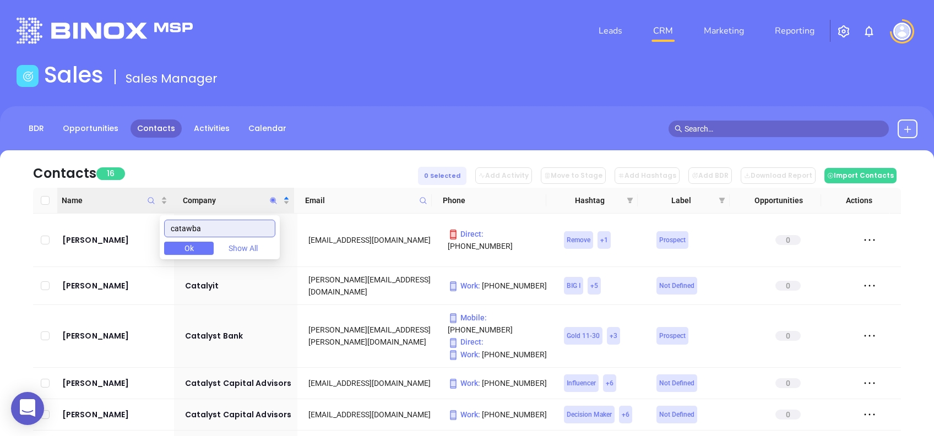
drag, startPoint x: 232, startPoint y: 226, endPoint x: 155, endPoint y: 212, distance: 78.8
click at [155, 212] on body "0 Leads CRM Marketing Reporting Financial Leads Leads Sales Sales Manager BDR O…" at bounding box center [467, 218] width 934 height 436
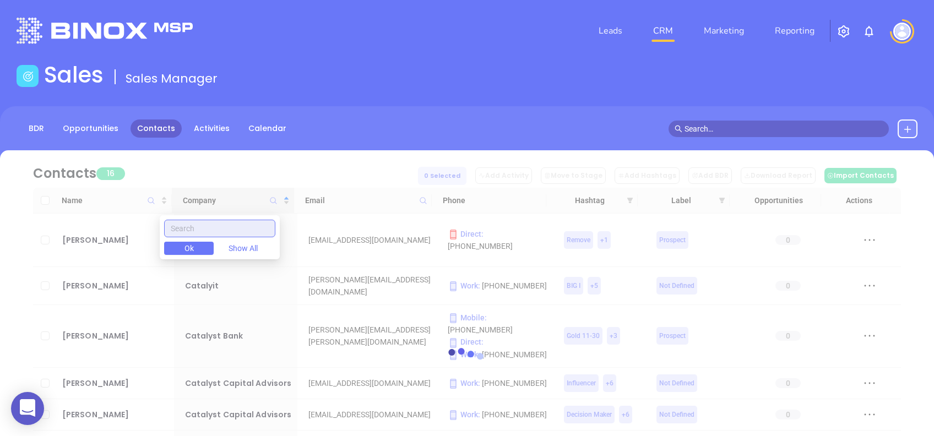
click at [224, 228] on input "text" at bounding box center [219, 229] width 111 height 18
paste input "catawba"
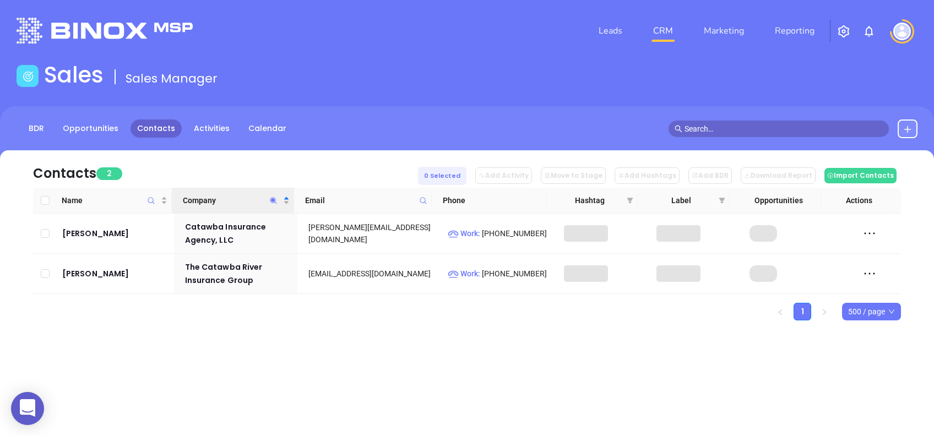
click at [292, 313] on ul "1 500 / page" at bounding box center [467, 312] width 868 height 18
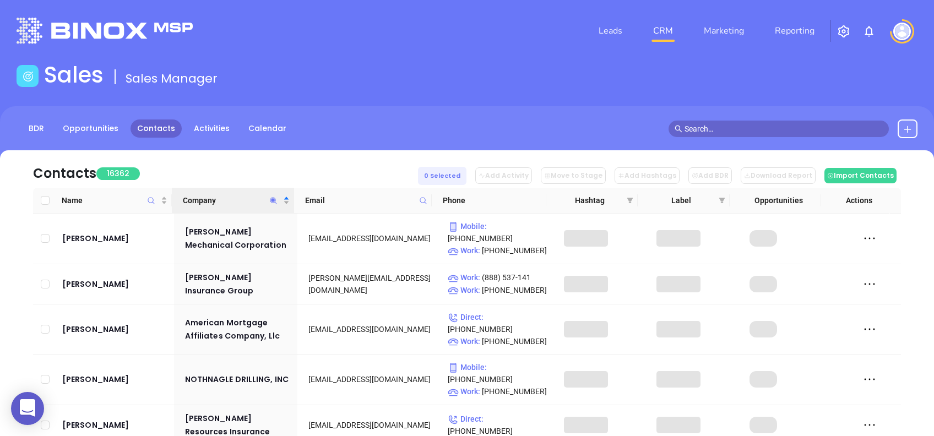
click at [270, 200] on icon "Company" at bounding box center [273, 200] width 7 height 7
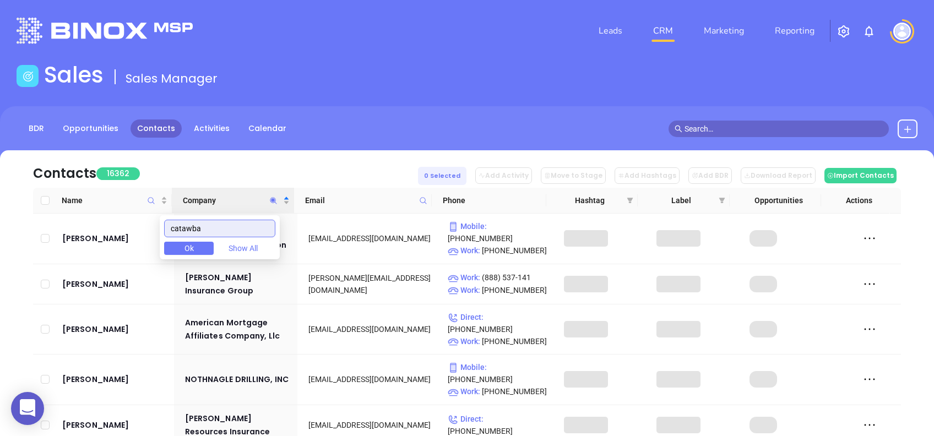
click at [251, 227] on input "catawba" at bounding box center [219, 229] width 111 height 18
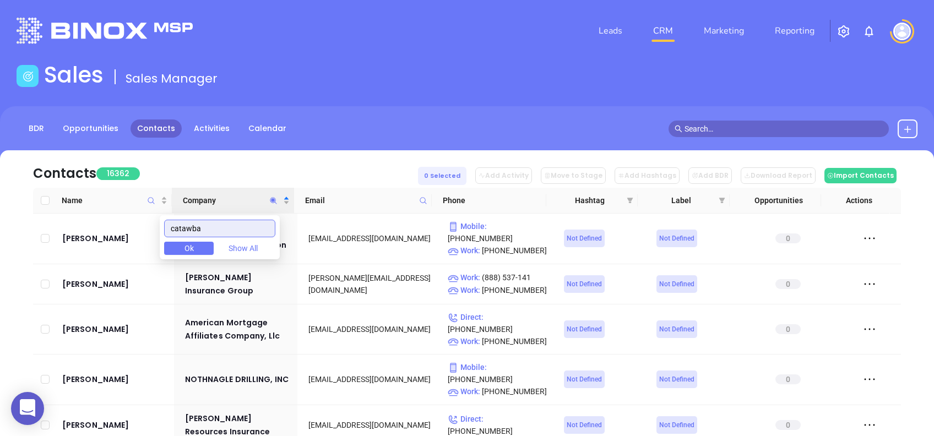
click at [251, 227] on input "catawba" at bounding box center [219, 229] width 111 height 18
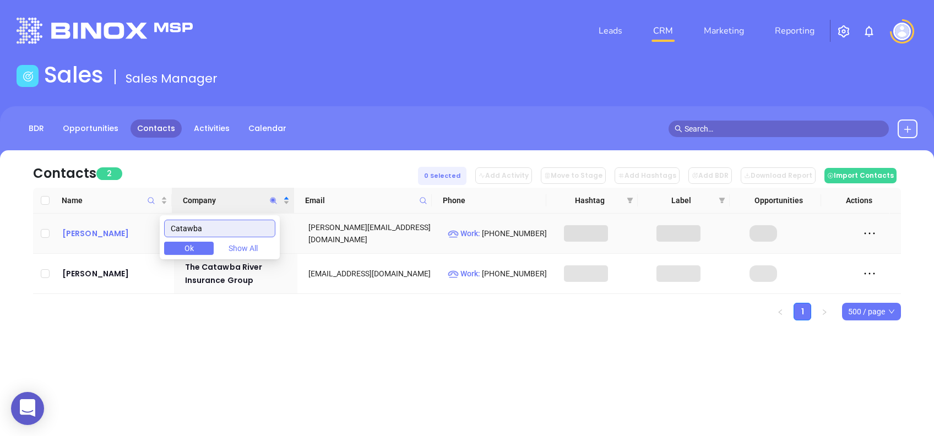
type input "Catawba"
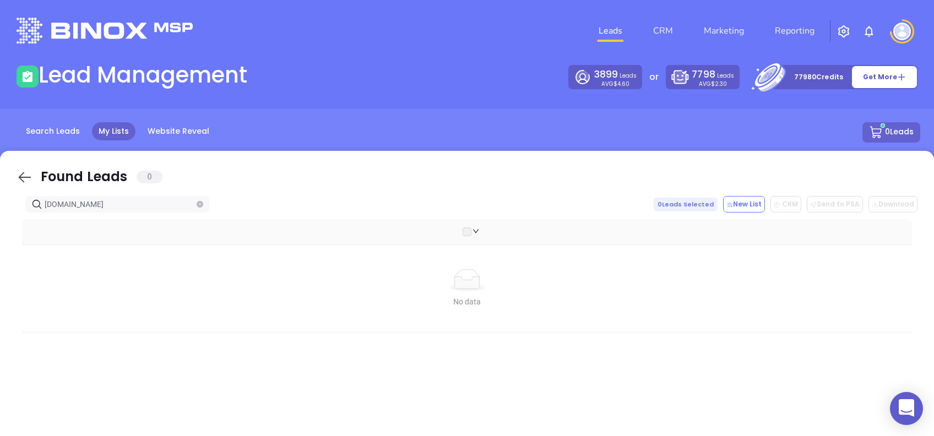
click at [20, 172] on icon at bounding box center [25, 177] width 17 height 17
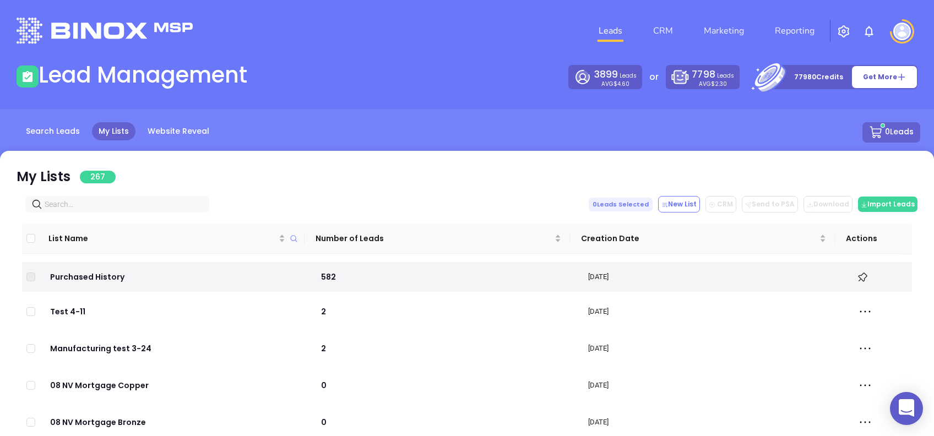
click at [121, 206] on input "text" at bounding box center [120, 204] width 150 height 12
paste input "[DOMAIN_NAME]"
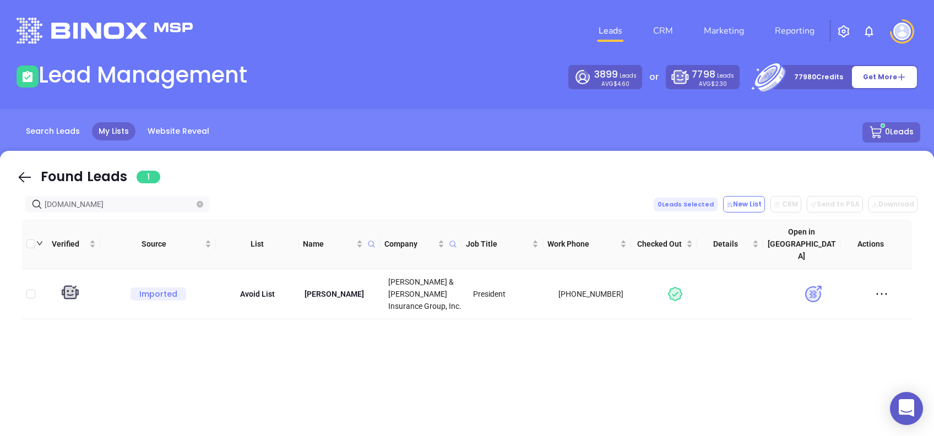
type input "[DOMAIN_NAME]"
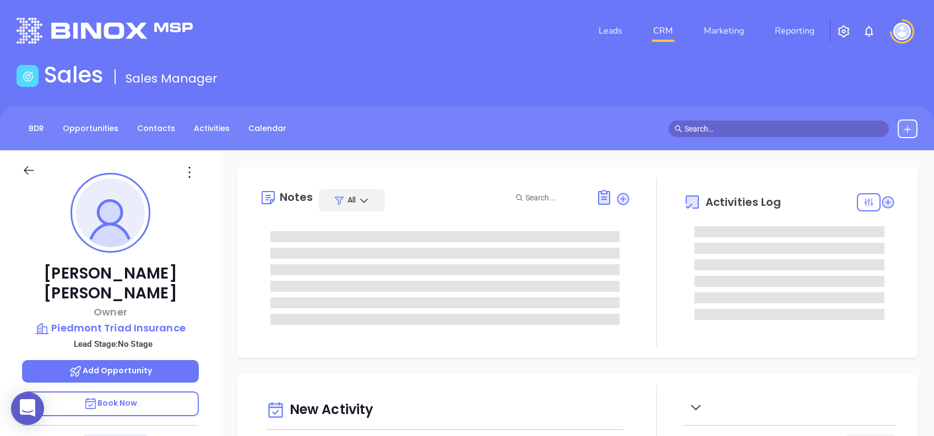
type input "[DATE]"
drag, startPoint x: 532, startPoint y: 313, endPoint x: 1037, endPoint y: 324, distance: 504.4
click at [933, 324] on html "0 Leads CRM Marketing Reporting Financial Leads Leads Sales Sales Manager BDR O…" at bounding box center [467, 218] width 934 height 436
type input "[PERSON_NAME]"
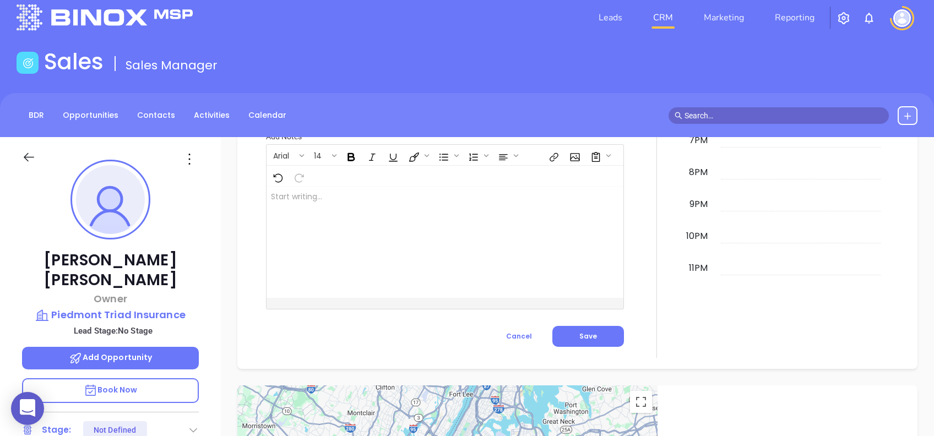
scroll to position [0, 0]
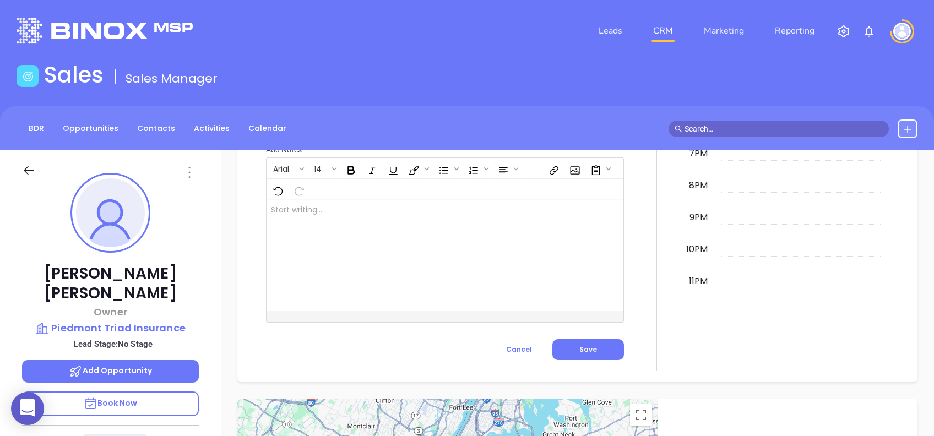
click at [189, 172] on icon at bounding box center [189, 172] width 2 height 11
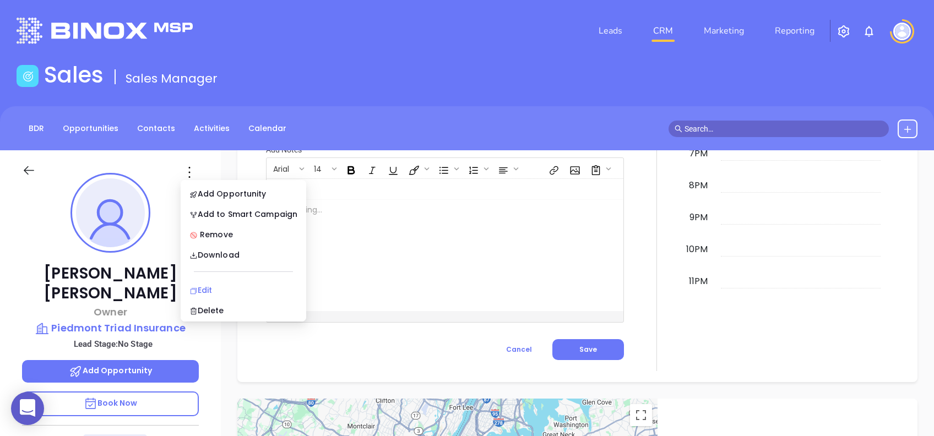
click at [231, 290] on div "Edit" at bounding box center [243, 290] width 108 height 12
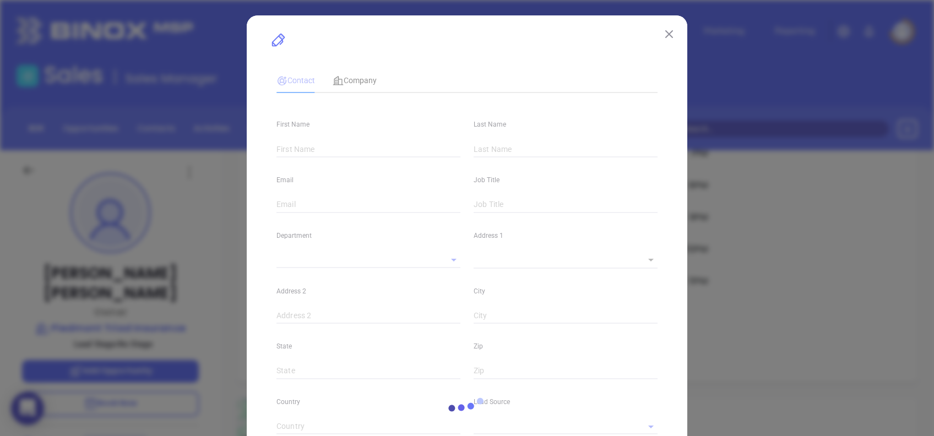
type input "[PERSON_NAME]"
type input "[PERSON_NAME][EMAIL_ADDRESS][DOMAIN_NAME]"
type input "Owner"
type input "1"
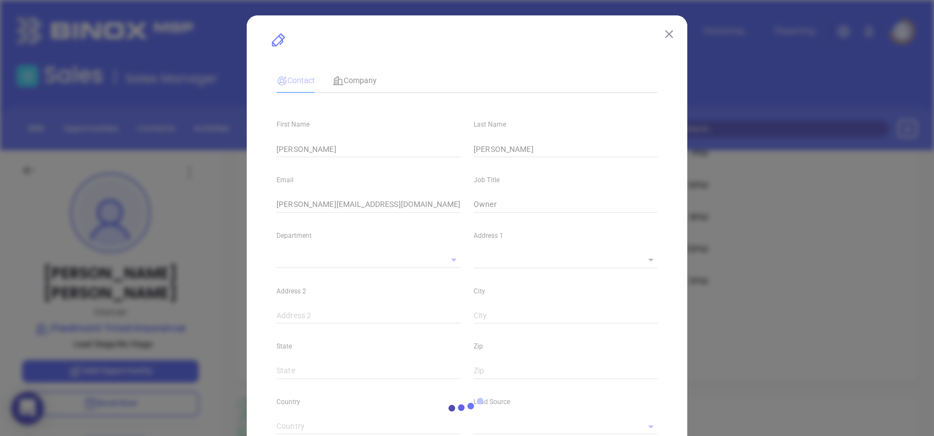
type input "[DOMAIN_NAME][URL][PERSON_NAME]"
type input "Marketing"
type input "Other"
type input "undefined undefined"
type input "[PHONE_NUMBER]"
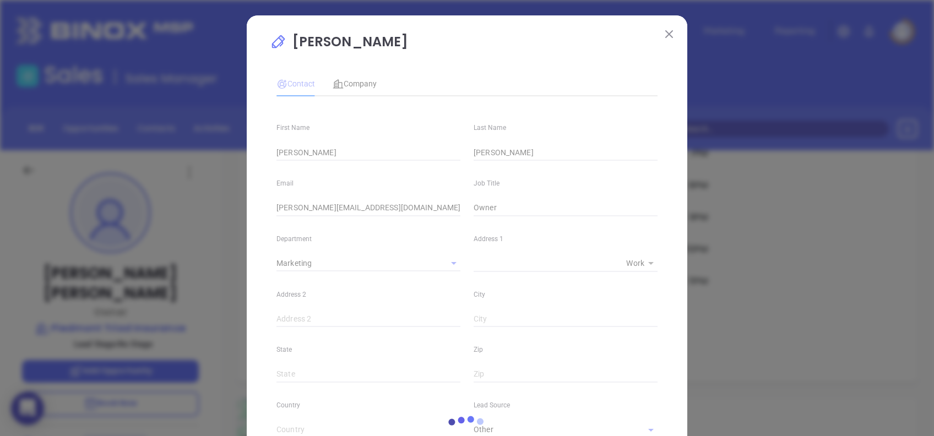
type input "1"
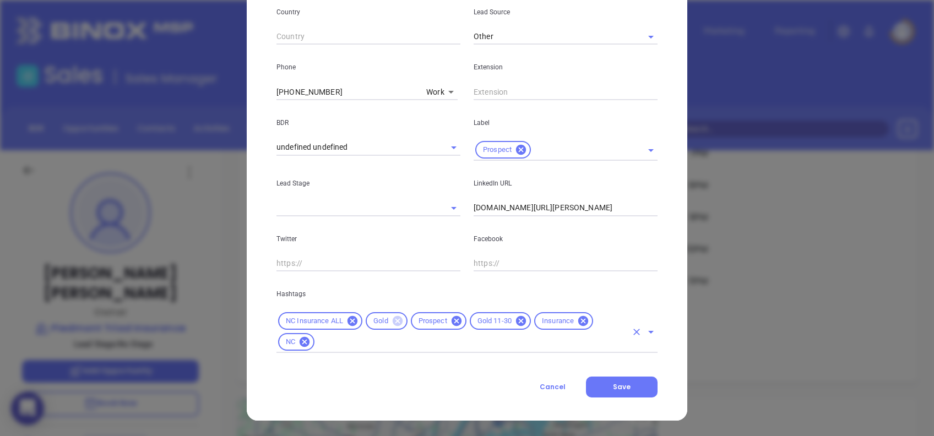
click at [392, 318] on icon at bounding box center [397, 321] width 10 height 10
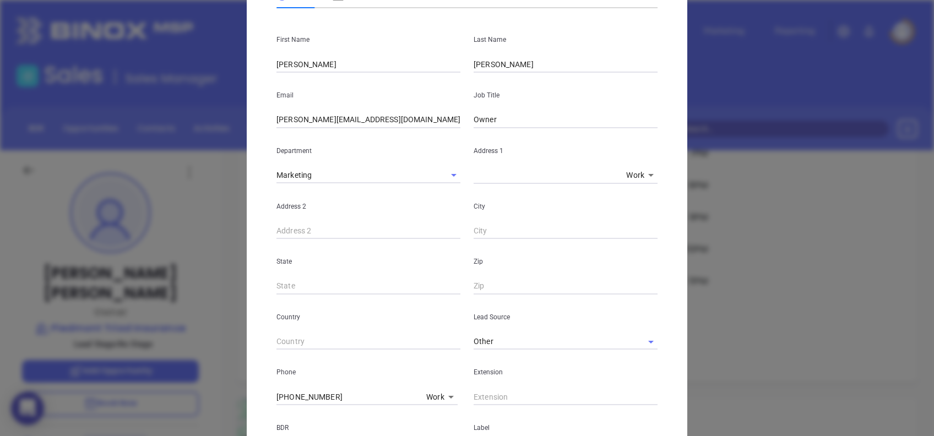
scroll to position [0, 0]
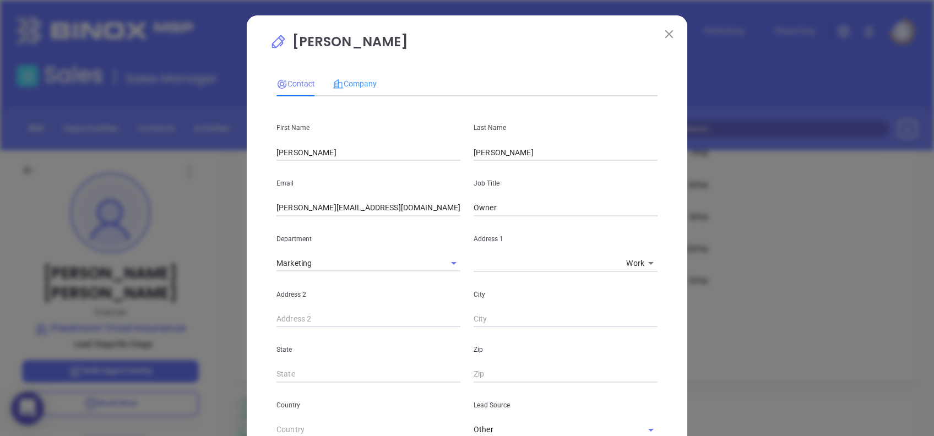
click at [361, 74] on div "Company" at bounding box center [354, 83] width 44 height 25
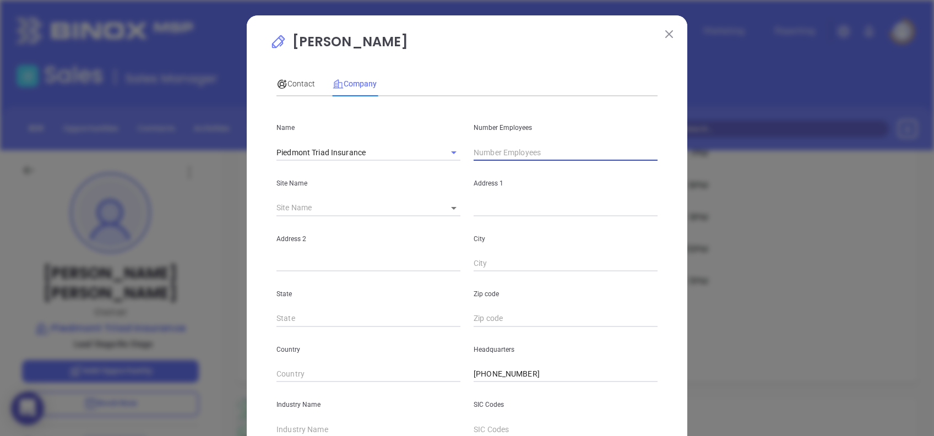
click at [518, 149] on input "text" at bounding box center [565, 152] width 184 height 17
drag, startPoint x: 496, startPoint y: 144, endPoint x: 437, endPoint y: 134, distance: 60.3
click at [437, 134] on div "Name Piedmont Triad Insurance Number Employees gold" at bounding box center [467, 133] width 394 height 56
type input "29"
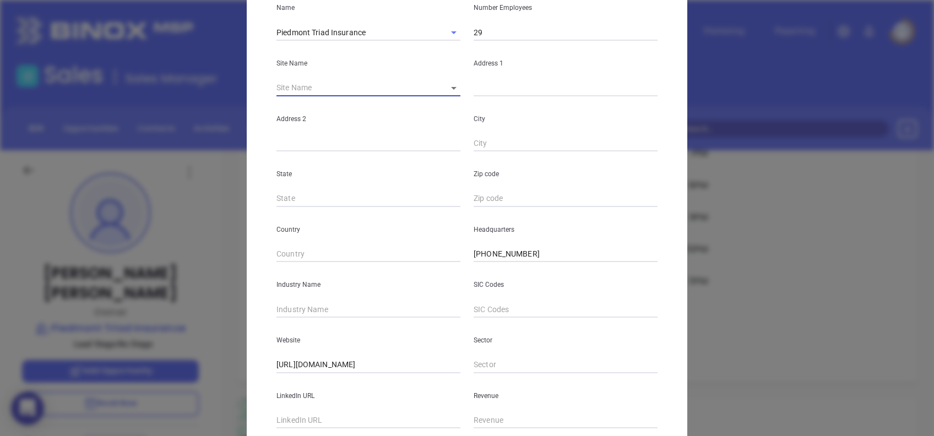
scroll to position [195, 0]
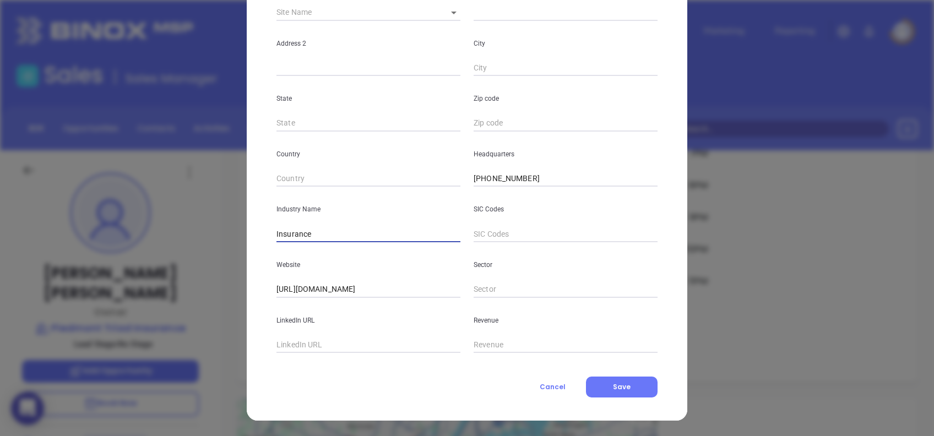
type input "Insurance"
click at [329, 349] on input "text" at bounding box center [368, 345] width 184 height 17
paste input "[DOMAIN_NAME][URL]"
type input "[DOMAIN_NAME][URL]"
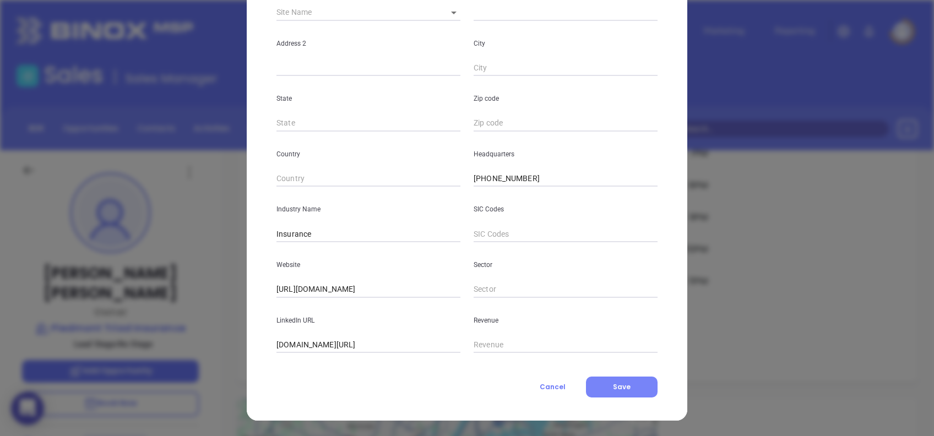
scroll to position [0, 0]
click at [631, 378] on button "Save" at bounding box center [622, 387] width 72 height 21
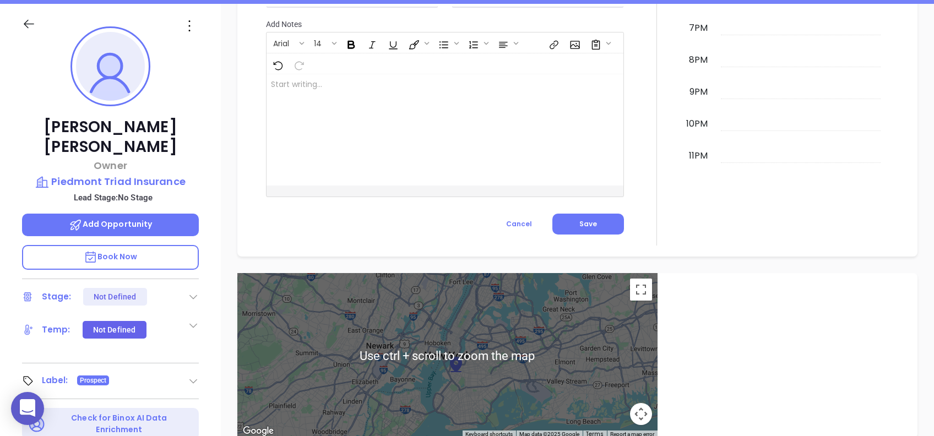
scroll to position [484, 0]
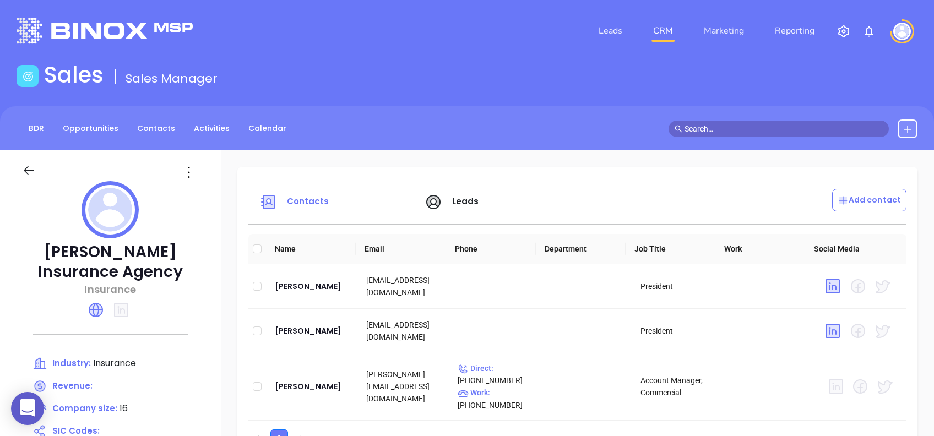
scroll to position [73, 0]
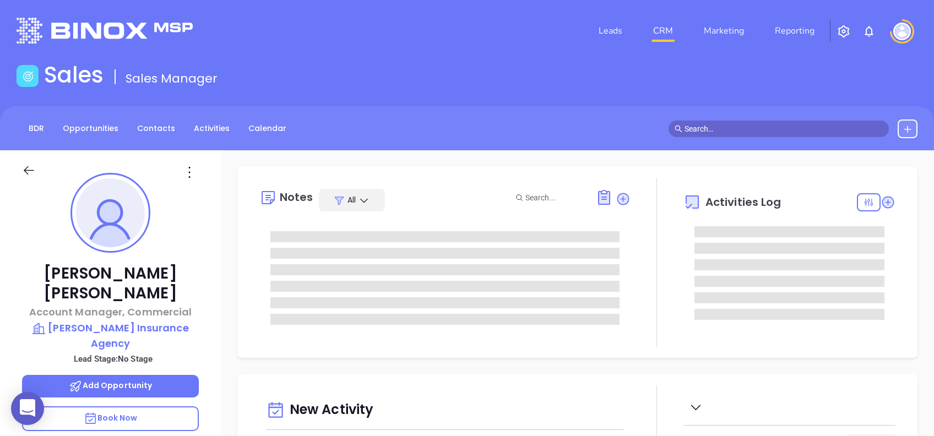
type input "[DATE]"
type input "[PERSON_NAME]"
type input "[DATE]"
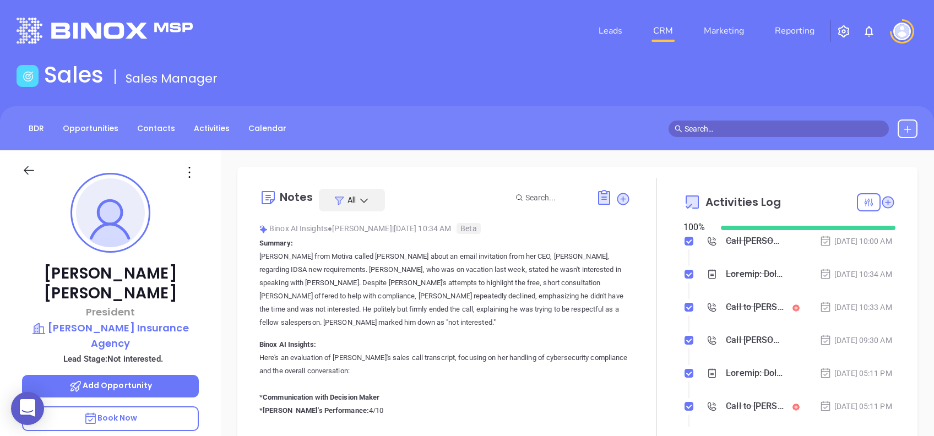
type input "[PERSON_NAME]"
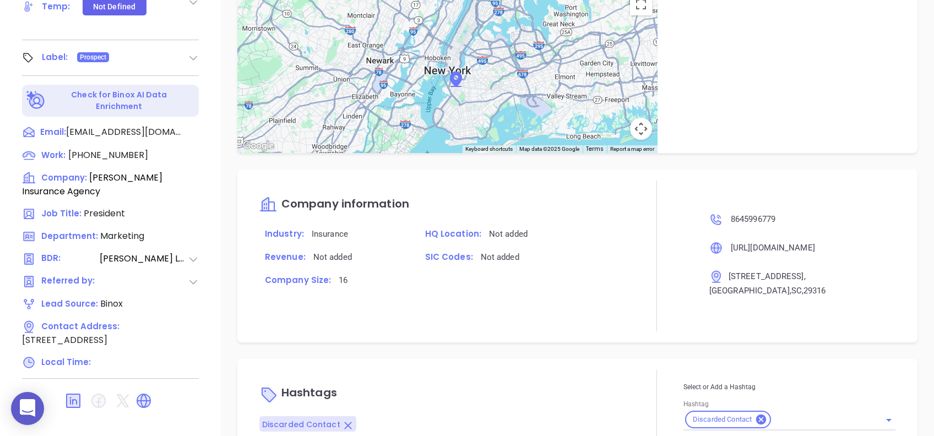
scroll to position [684, 0]
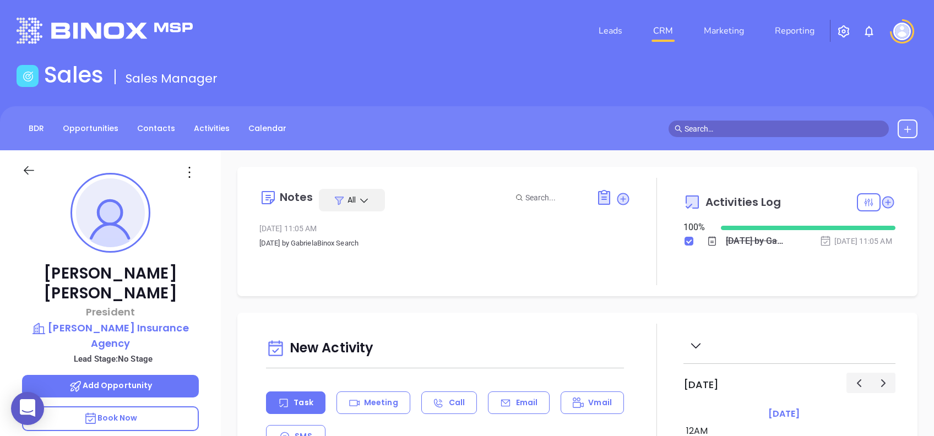
scroll to position [320, 0]
type input "[PERSON_NAME]"
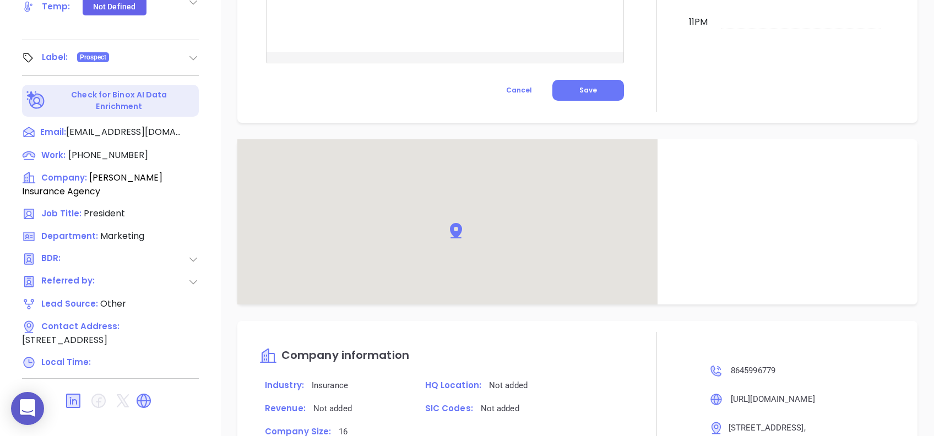
scroll to position [440, 0]
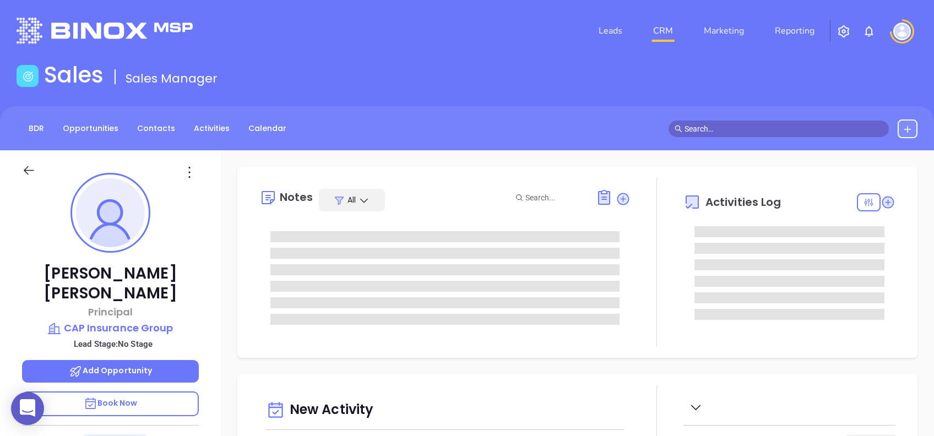
type input "[PERSON_NAME]"
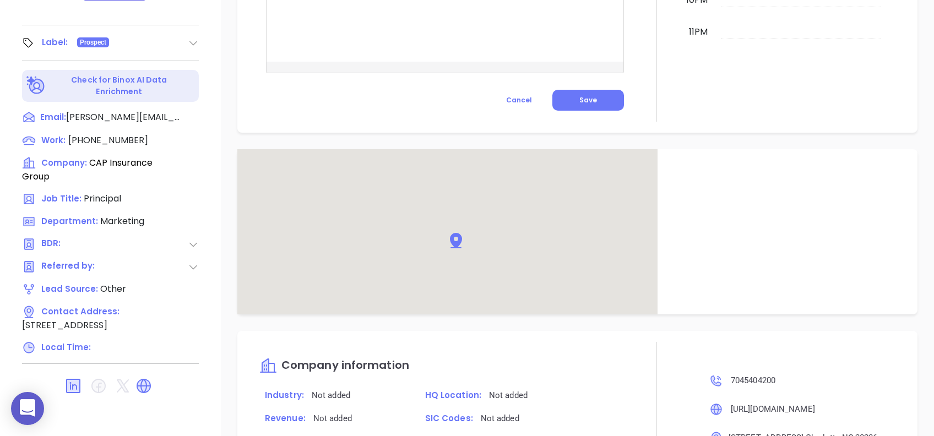
scroll to position [550, 0]
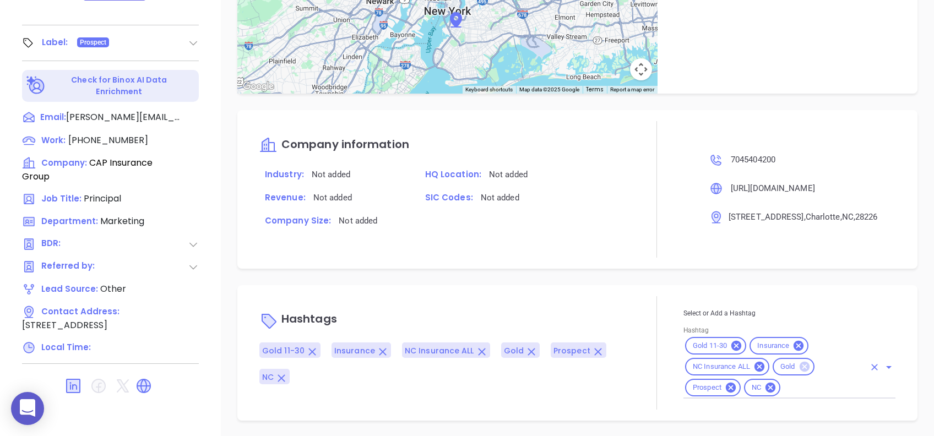
click at [799, 367] on icon at bounding box center [804, 367] width 10 height 10
click at [439, 246] on div "Company information Industry: Not added HQ Location: Not added Revenue: Not add…" at bounding box center [444, 189] width 371 height 137
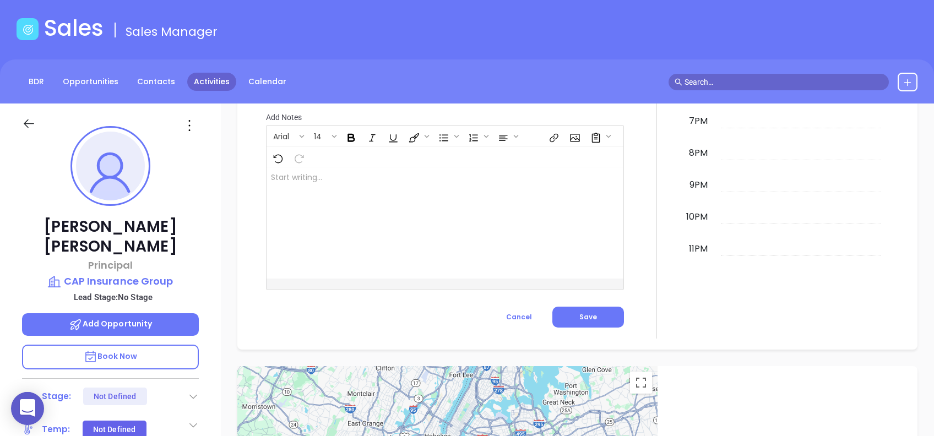
scroll to position [44, 0]
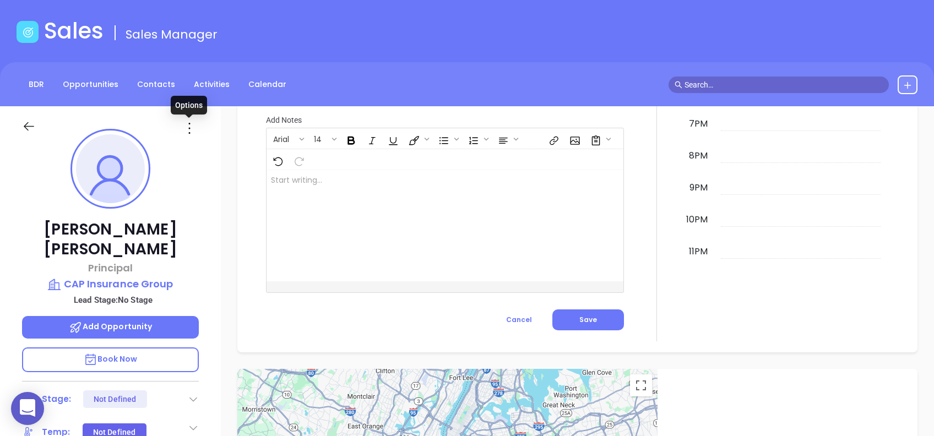
click at [187, 121] on icon at bounding box center [190, 128] width 18 height 18
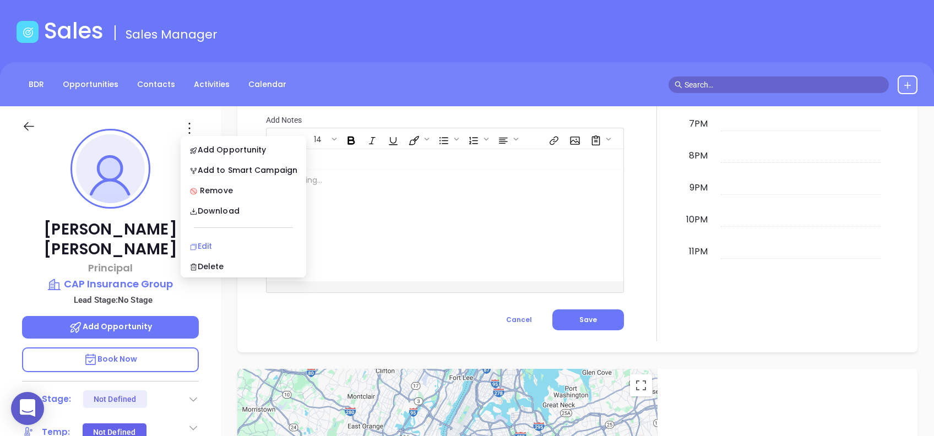
click at [244, 240] on div "Edit" at bounding box center [243, 246] width 108 height 12
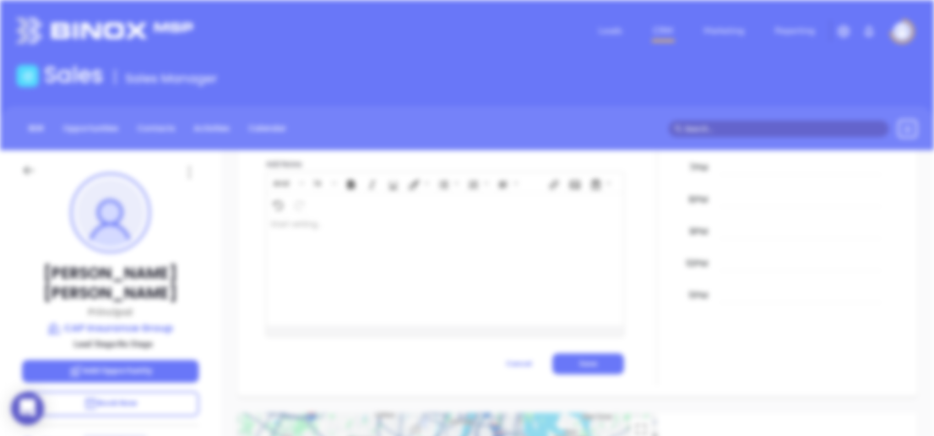
scroll to position [0, 0]
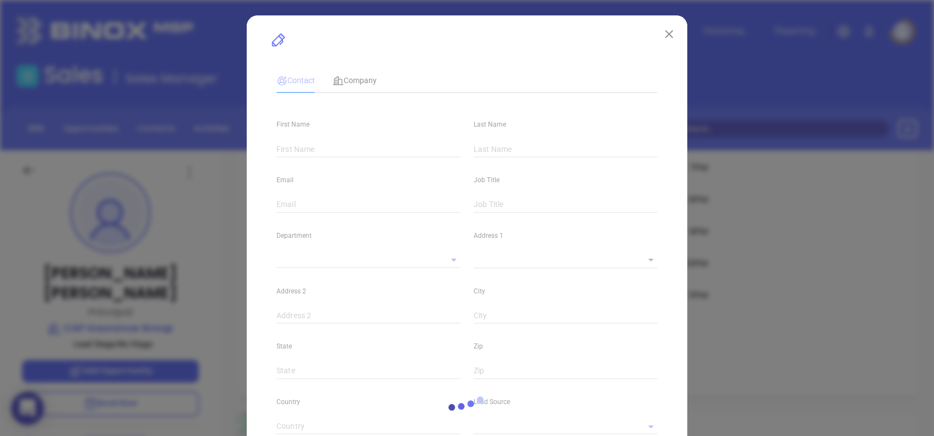
type input "Charlie"
type input "Sternberg"
type input "charlie@thecapteam.com"
type input "Principal"
type input "1"
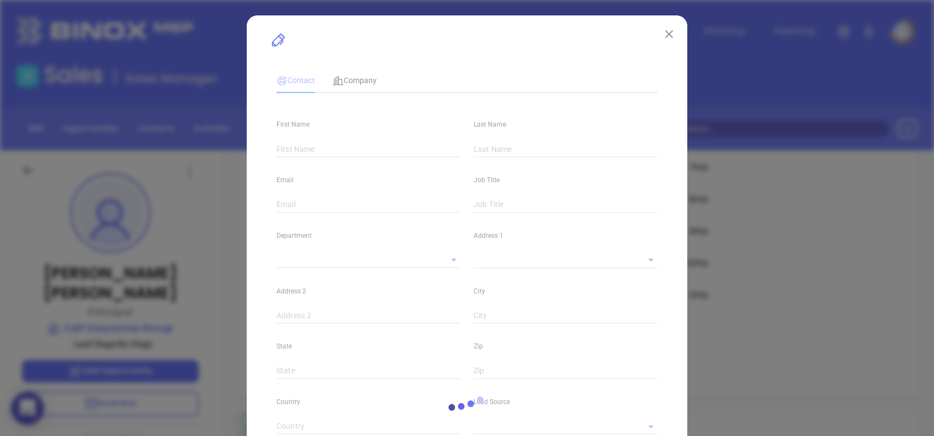
type input "www.linkedin.com/in/charliesternberg"
type input "Marketing"
type input "Other"
type input "undefined undefined"
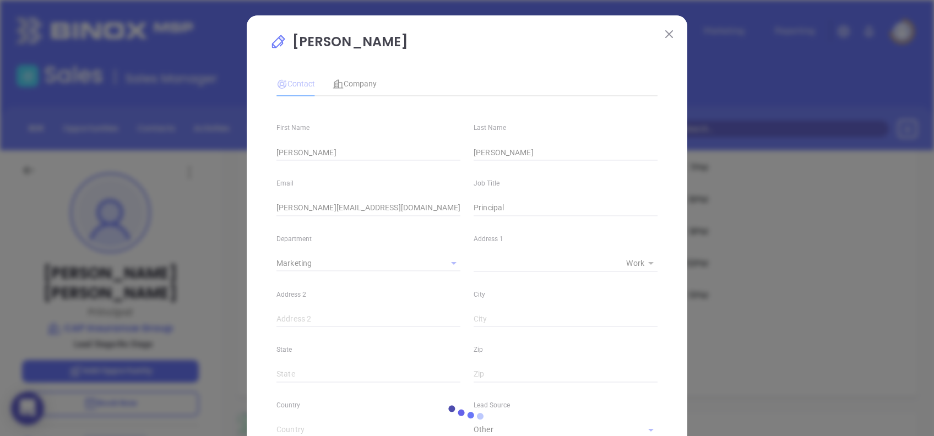
type input "(704) 540-4200"
type input "1"
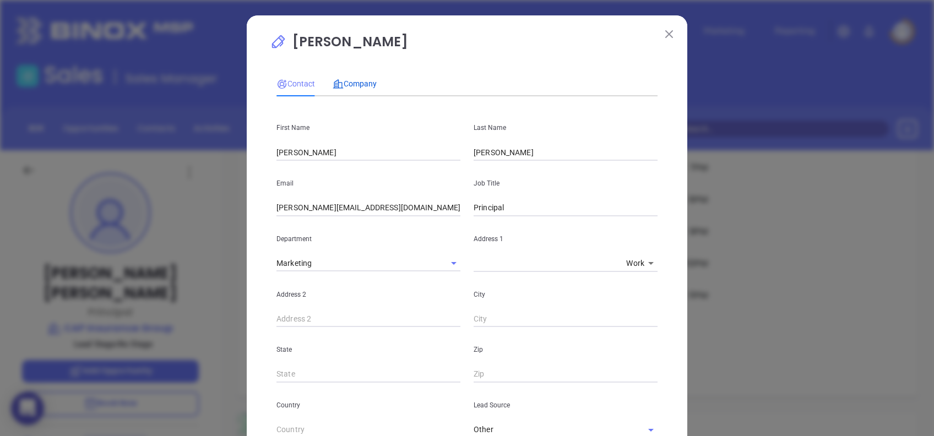
click at [354, 83] on span "Company" at bounding box center [354, 83] width 44 height 9
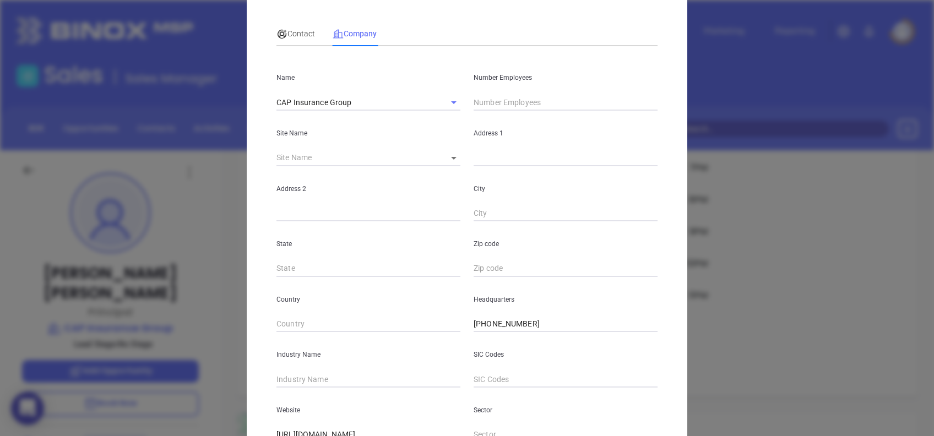
scroll to position [73, 0]
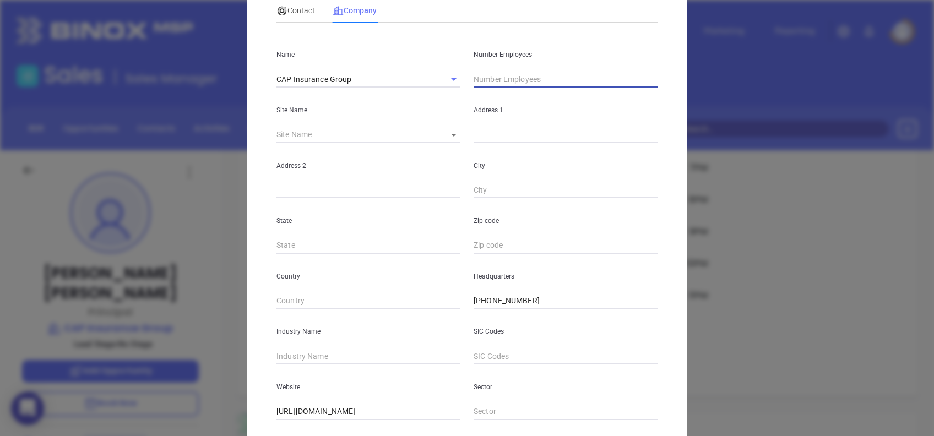
click at [531, 77] on input "text" at bounding box center [565, 79] width 184 height 17
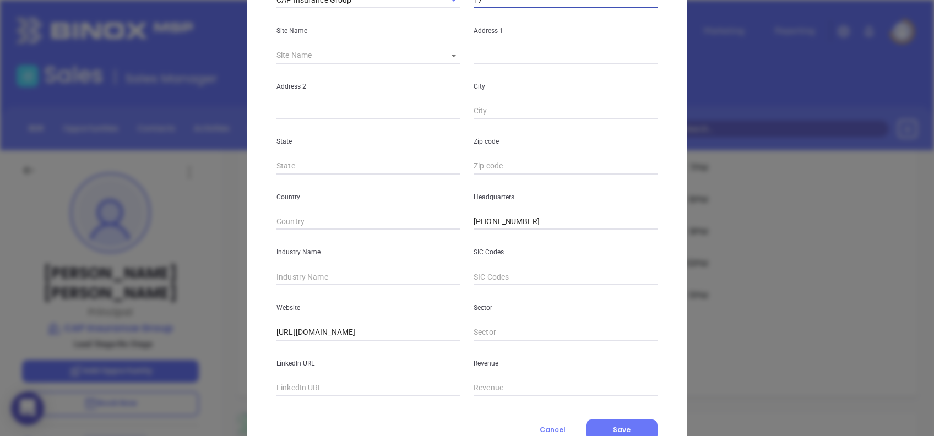
scroll to position [195, 0]
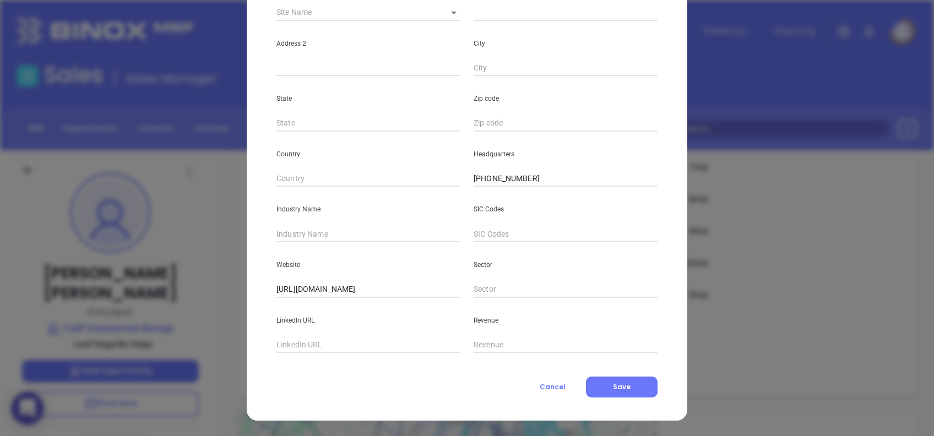
type input "17"
click at [348, 232] on input "text" at bounding box center [368, 234] width 184 height 17
click at [321, 241] on input "Insurnace" at bounding box center [368, 234] width 184 height 17
type input "Insurance"
click at [606, 383] on button "Save" at bounding box center [622, 387] width 72 height 21
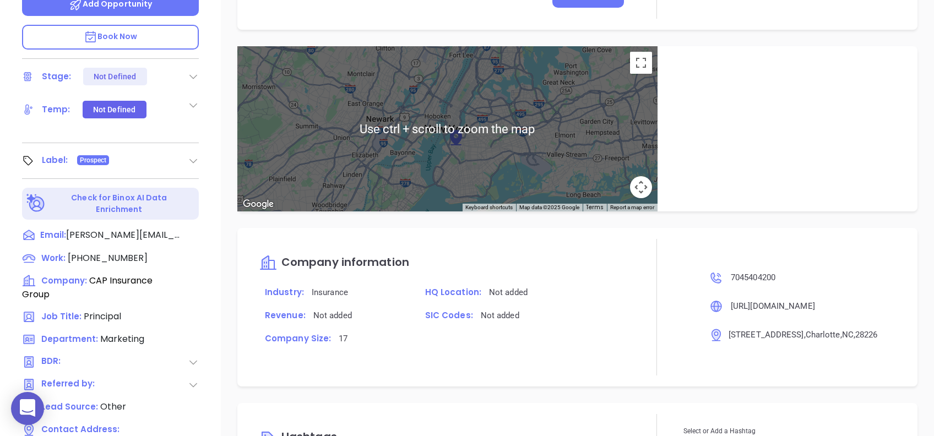
scroll to position [484, 0]
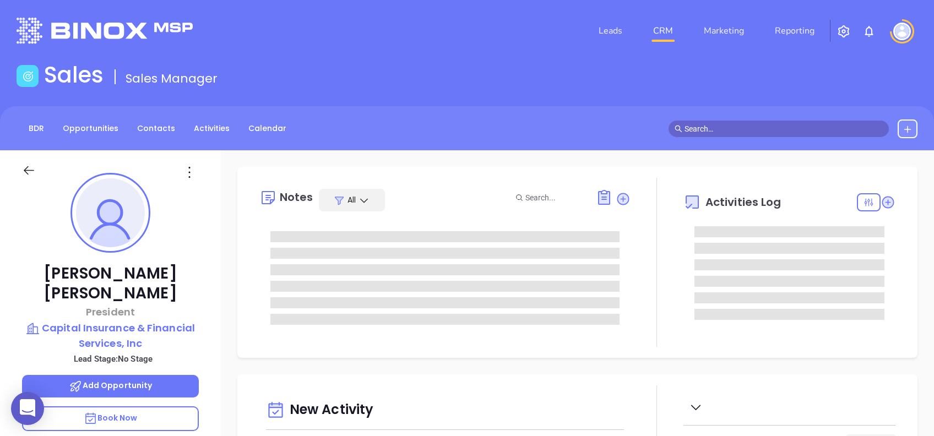
type input "[DATE]"
type input "[PERSON_NAME]"
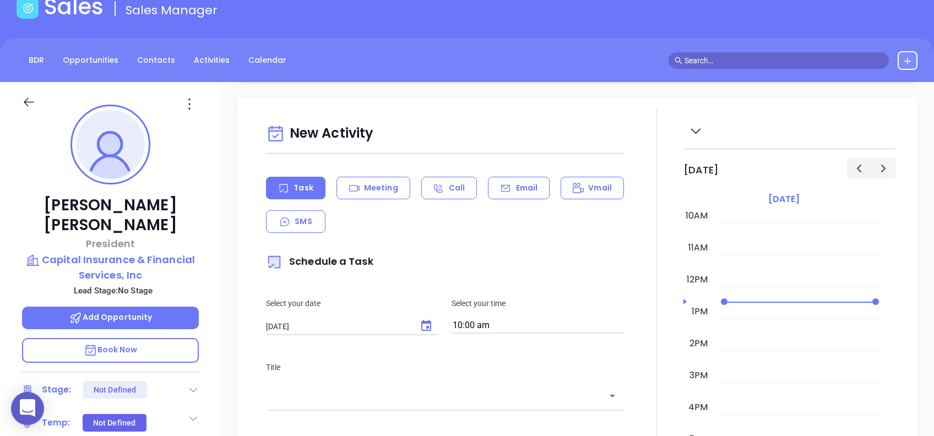
scroll to position [0, 0]
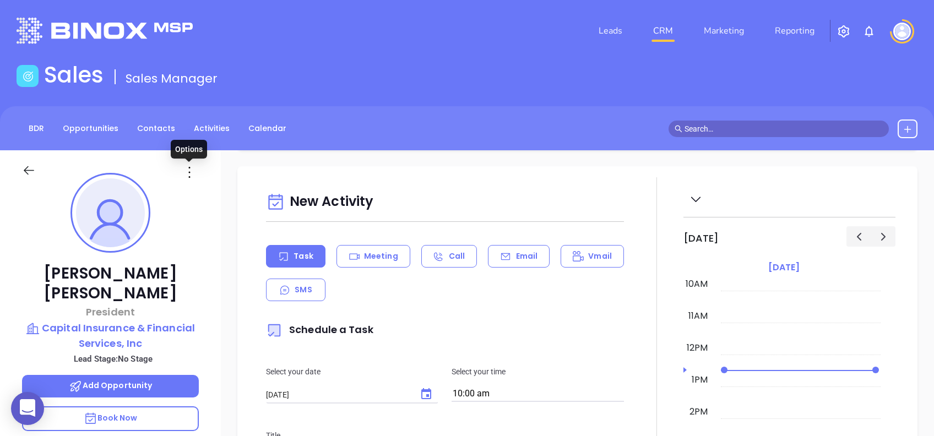
click at [186, 166] on icon at bounding box center [190, 172] width 18 height 18
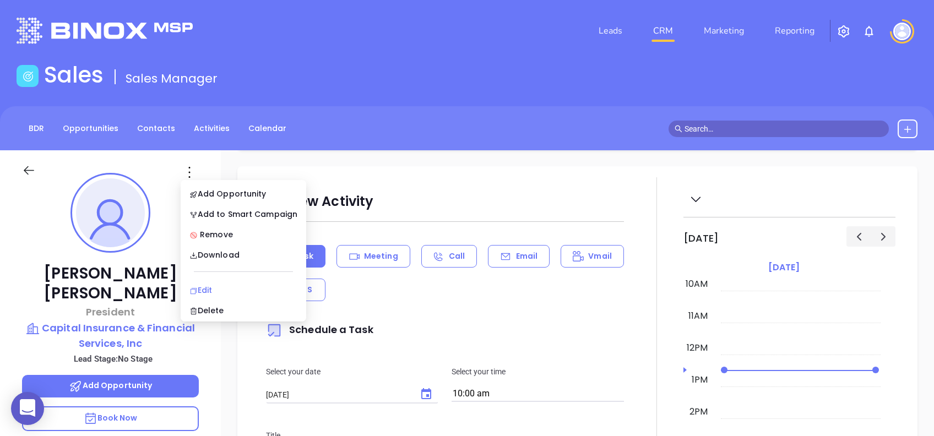
click at [251, 285] on div "Edit" at bounding box center [243, 290] width 108 height 12
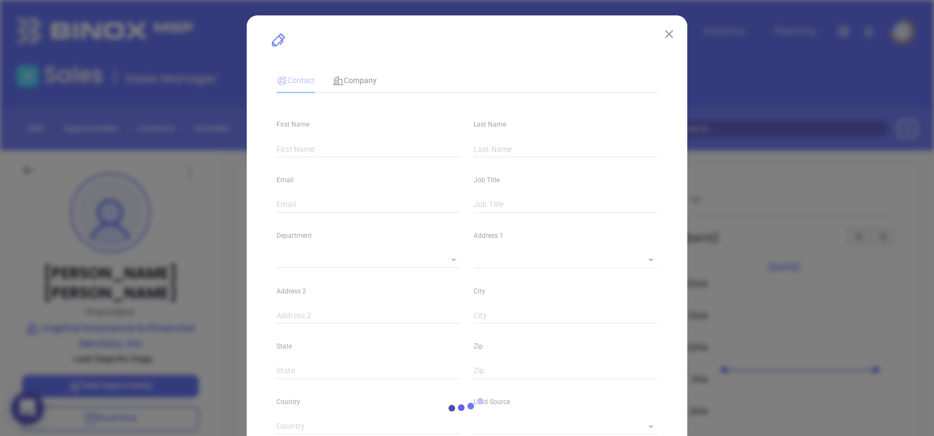
type input "[PERSON_NAME]"
type input "[EMAIL_ADDRESS][DOMAIN_NAME]"
type input "President"
type input "1"
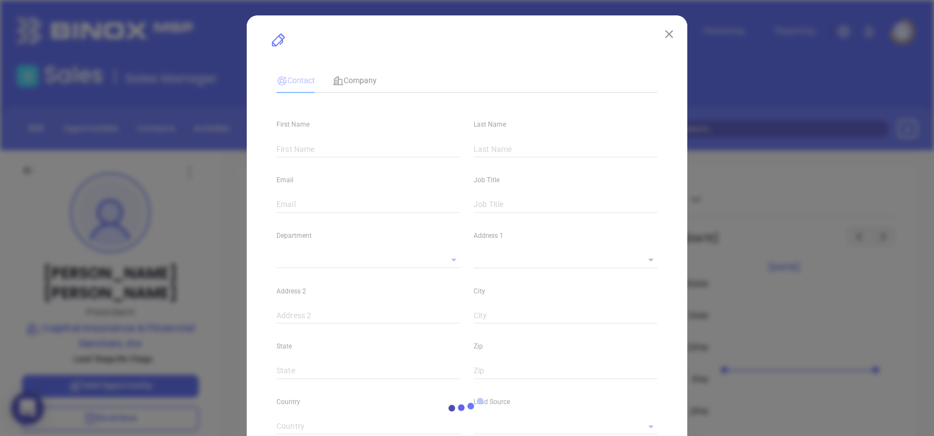
type input "[DOMAIN_NAME][URL][PERSON_NAME]"
type input "Marketing"
type input "Other"
type input "undefined undefined"
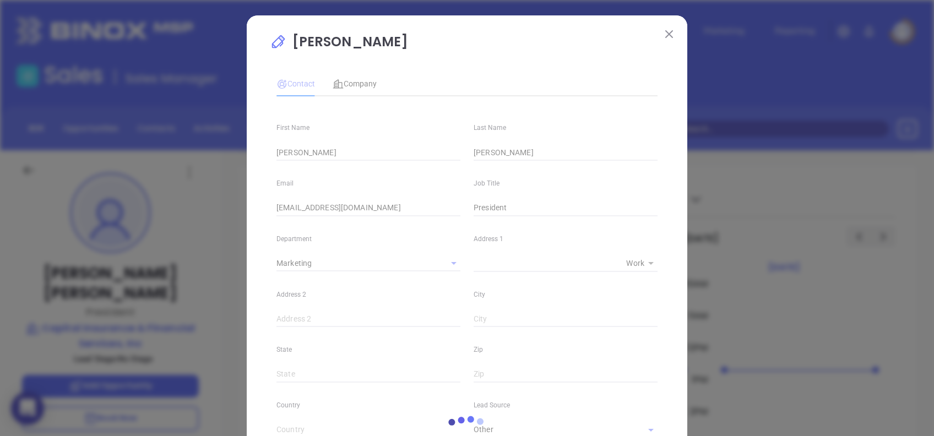
type input "[PHONE_NUMBER]"
type input "1"
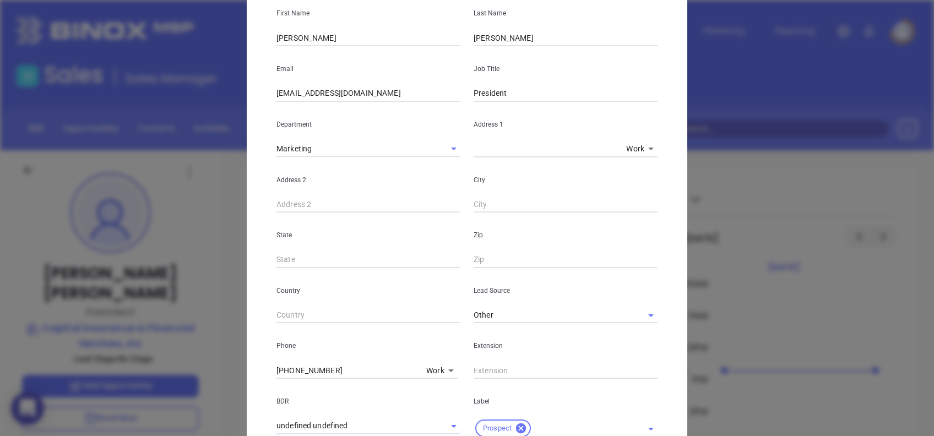
scroll to position [393, 0]
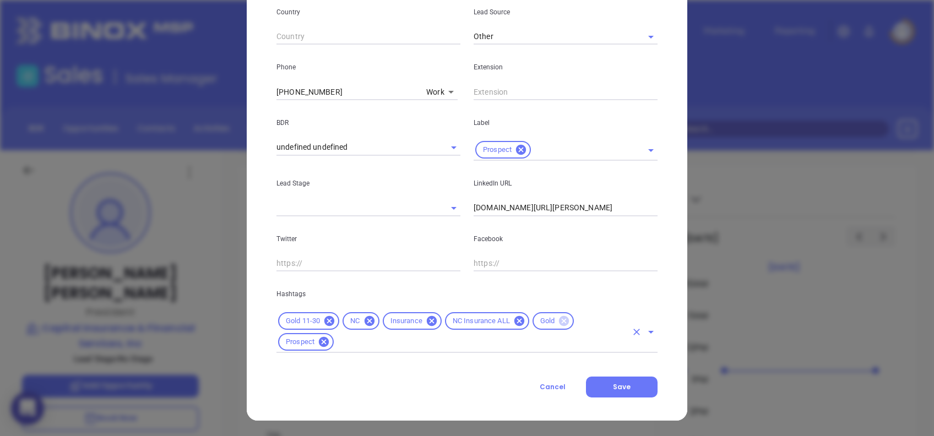
click at [559, 318] on icon at bounding box center [564, 321] width 10 height 10
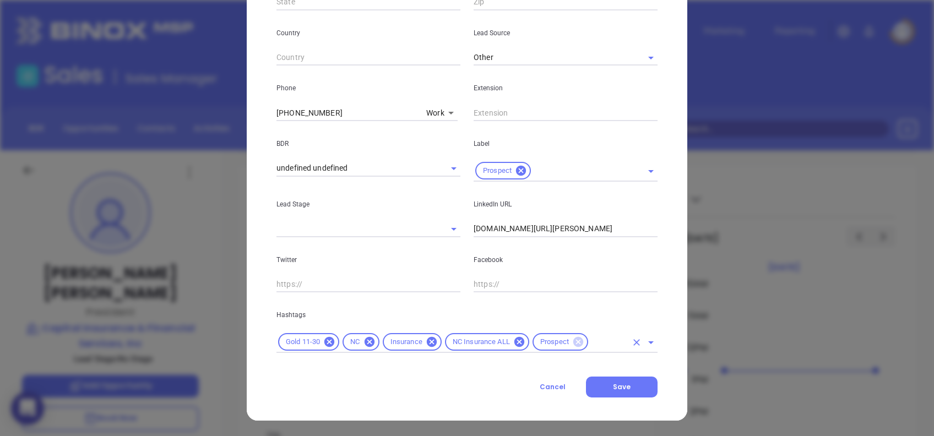
scroll to position [372, 0]
click at [354, 304] on div "Hashtags Gold 11-30 NC Insurance NC Insurance ALL Prospect" at bounding box center [467, 322] width 394 height 61
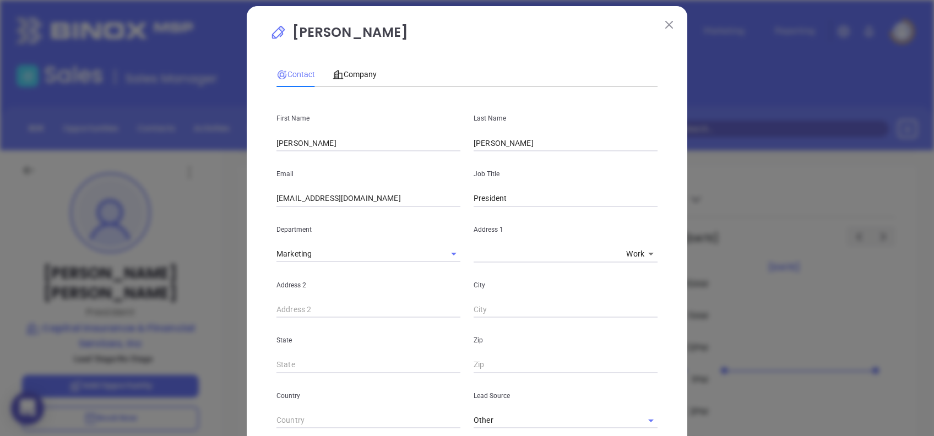
scroll to position [0, 0]
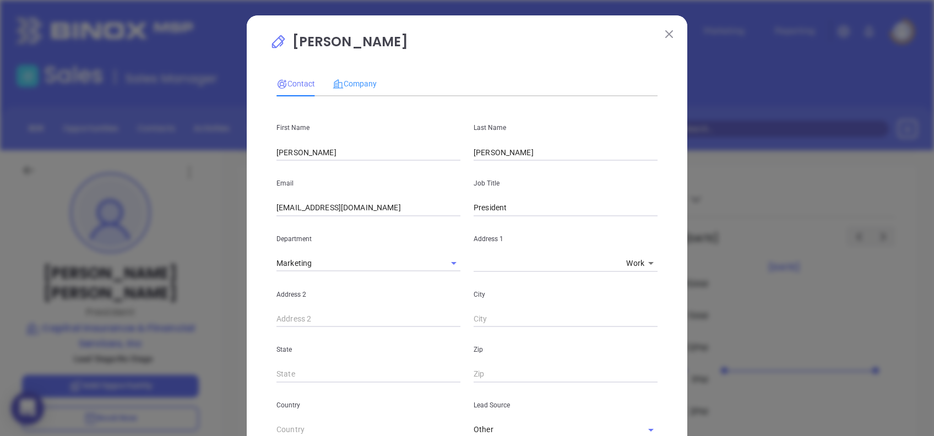
click at [358, 91] on div "Company" at bounding box center [354, 83] width 44 height 25
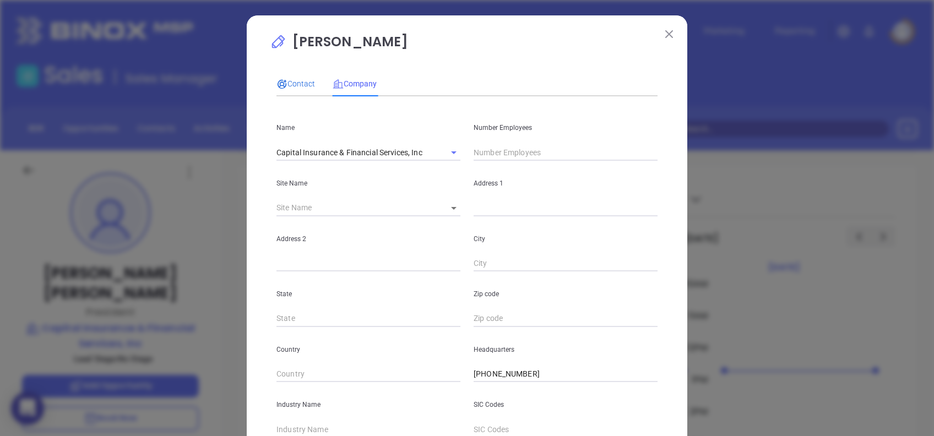
click at [293, 81] on span "Contact" at bounding box center [295, 83] width 39 height 9
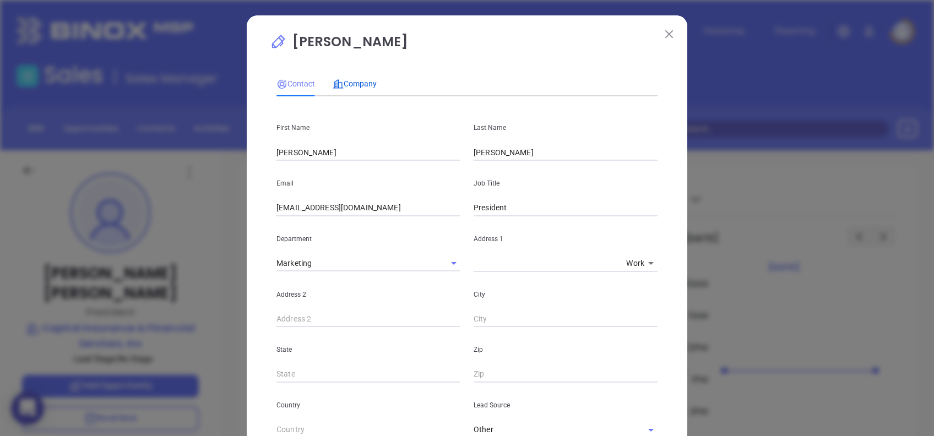
click at [370, 84] on span "Company" at bounding box center [354, 83] width 44 height 9
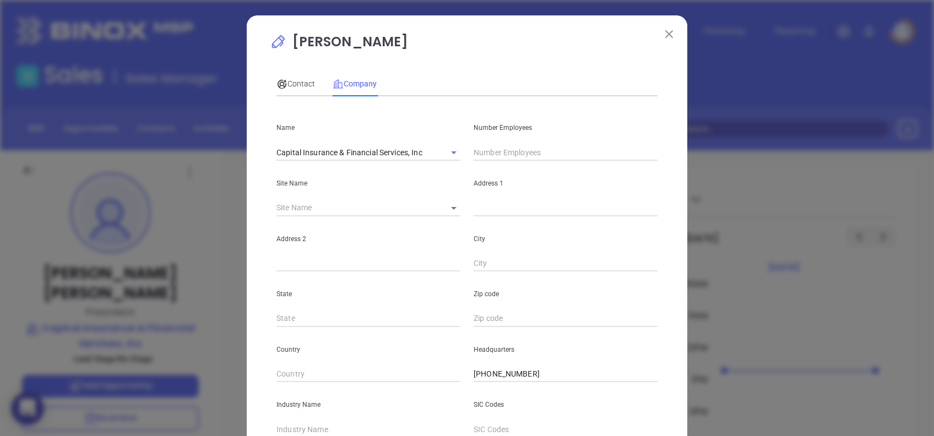
click at [506, 148] on input "text" at bounding box center [565, 152] width 184 height 17
type input "23"
click at [458, 86] on div "Contact Company" at bounding box center [466, 83] width 381 height 25
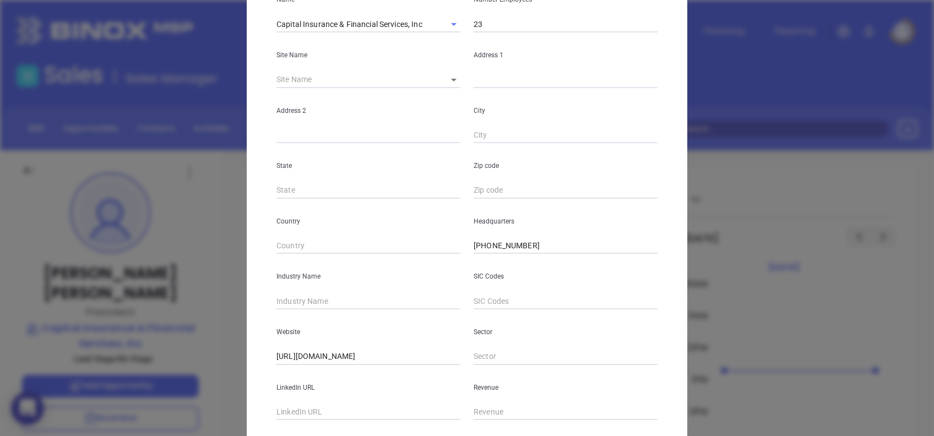
scroll to position [195, 0]
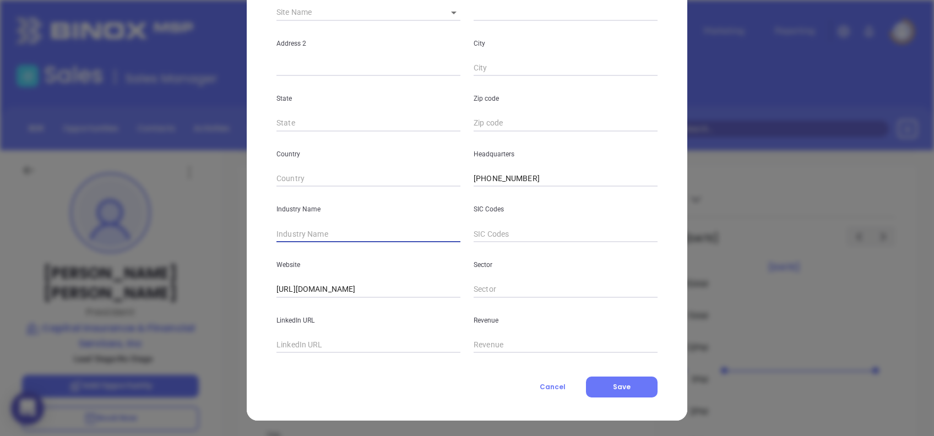
click at [323, 239] on input "text" at bounding box center [368, 234] width 184 height 17
type input "Insurance"
click at [639, 383] on button "Save" at bounding box center [622, 387] width 72 height 21
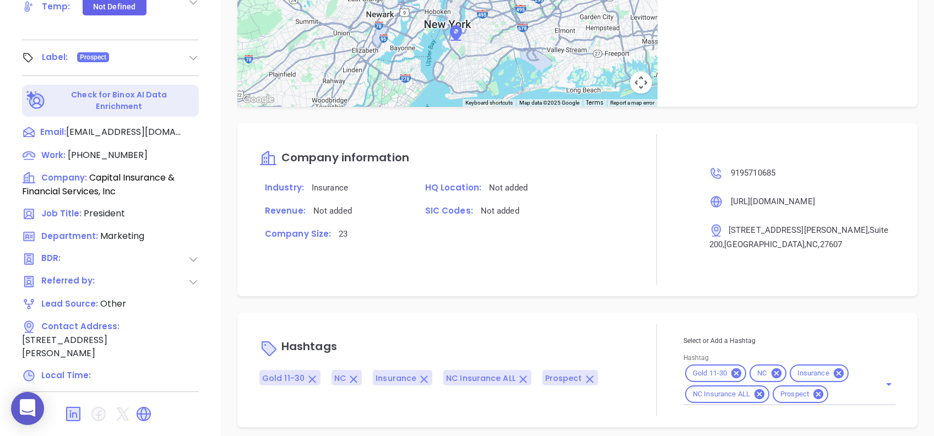
scroll to position [543, 0]
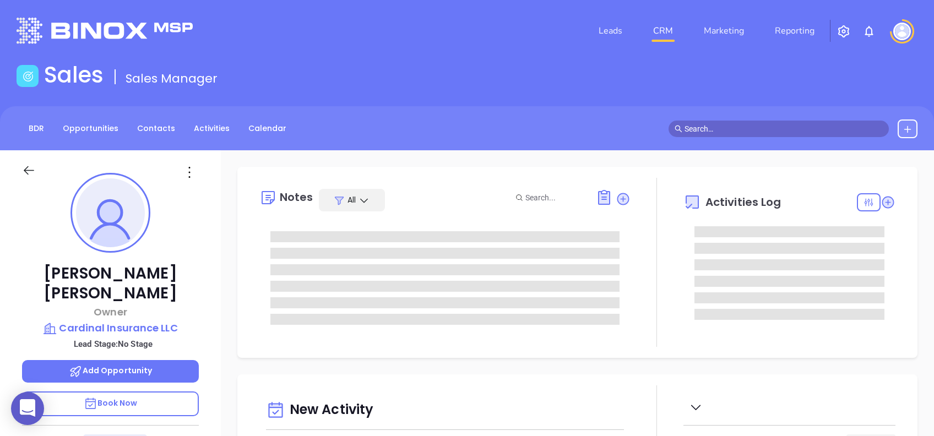
type input "[DATE]"
type input "[PERSON_NAME]"
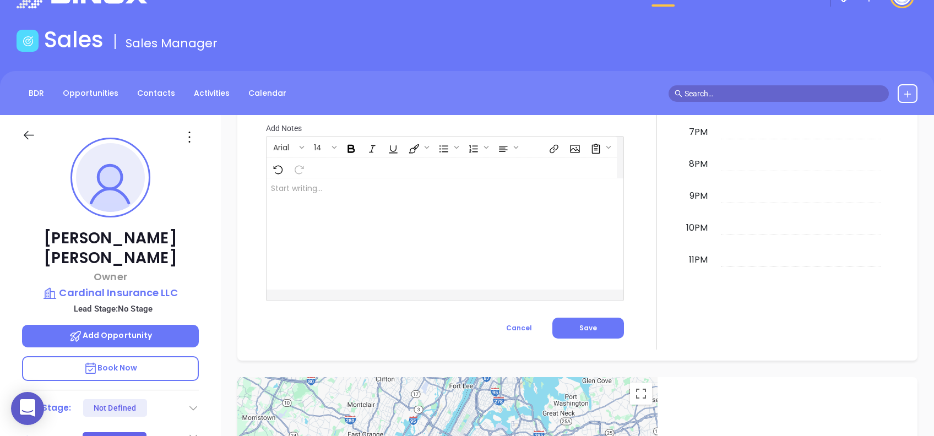
scroll to position [0, 0]
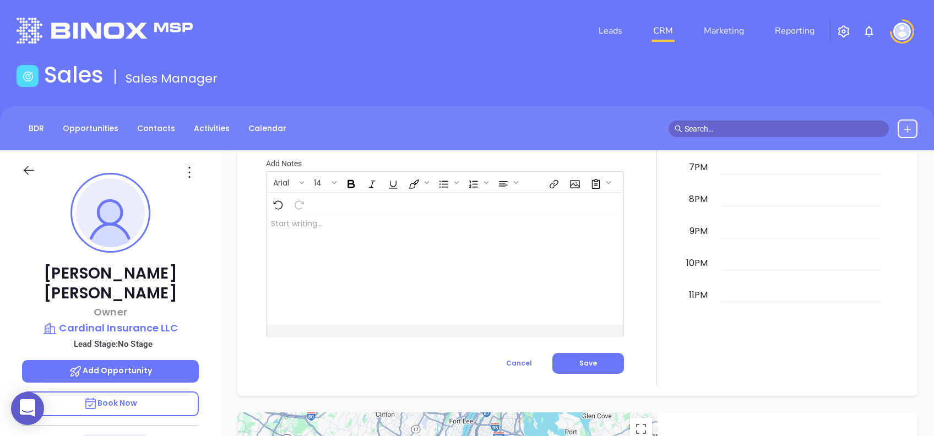
click at [189, 169] on icon at bounding box center [190, 172] width 18 height 18
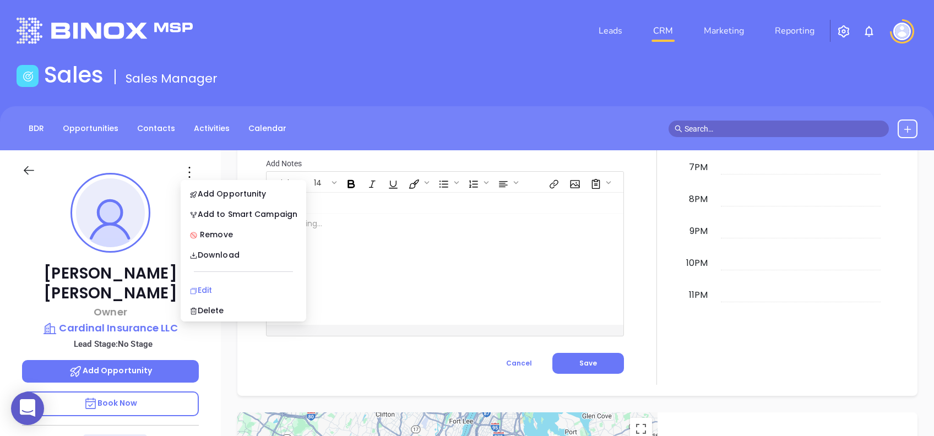
click at [205, 281] on li "Edit" at bounding box center [243, 290] width 121 height 23
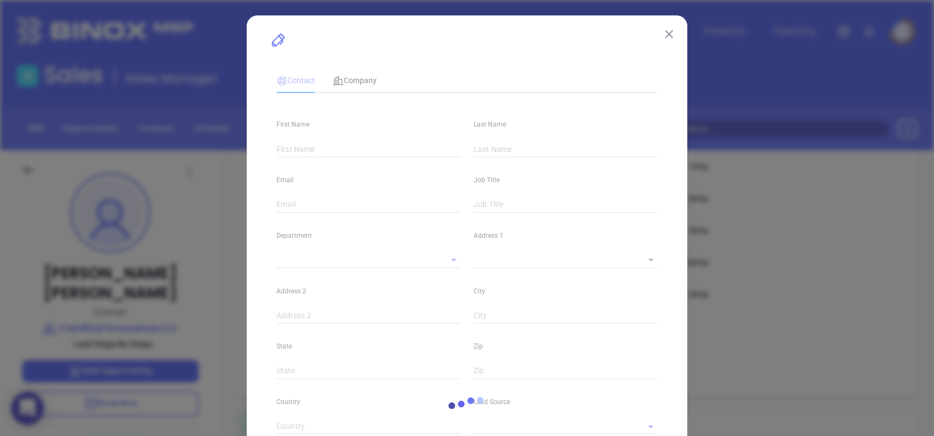
type input "Mike"
type input "McKinney"
type input "mike@cardinalinsurance.net"
type input "Owner"
type input "1"
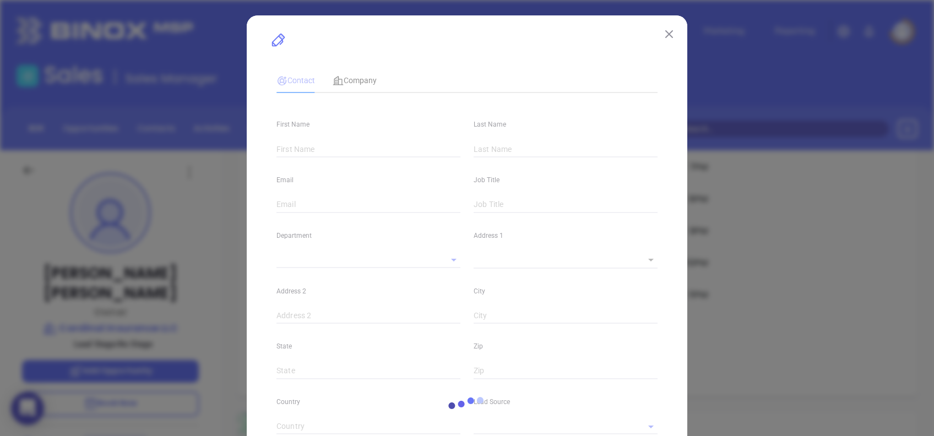
type input "www.https://cardinalinsurance.net/index.html"
type input "Marketing"
type input "Other"
type input "undefined undefined"
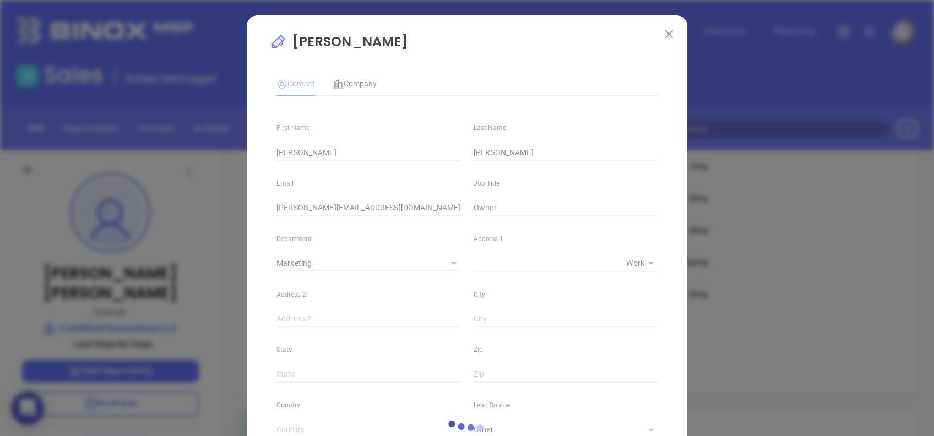
type input "(828) 765-5445"
type input "1"
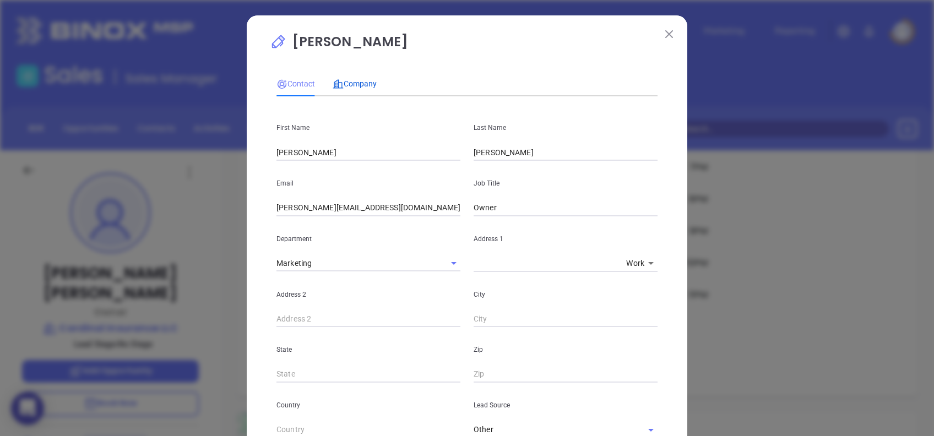
click at [353, 89] on div "Company" at bounding box center [354, 84] width 44 height 12
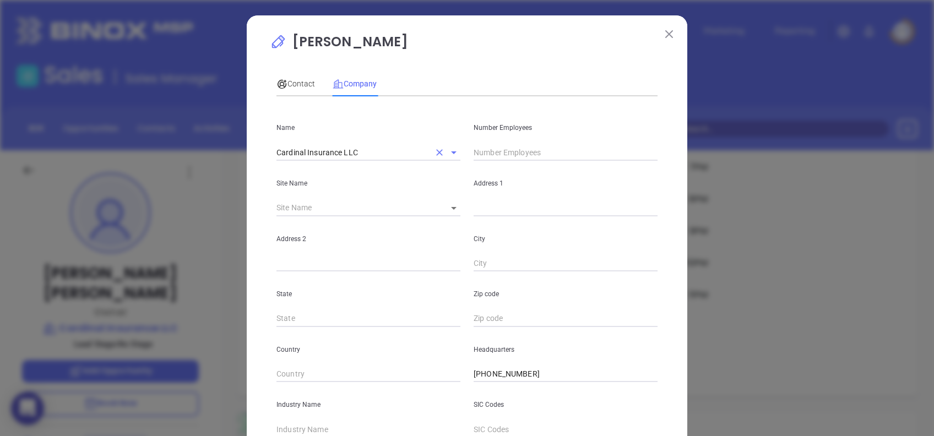
click at [387, 150] on input "Cardinal Insurance LLC" at bounding box center [352, 152] width 153 height 16
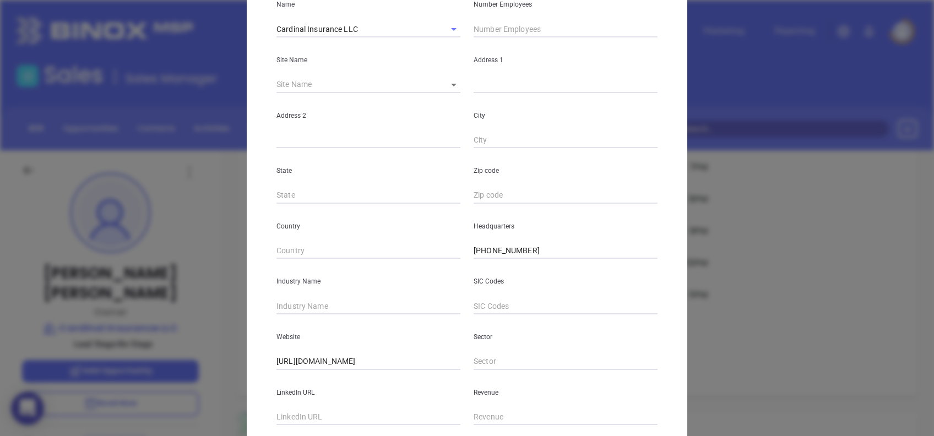
scroll to position [195, 0]
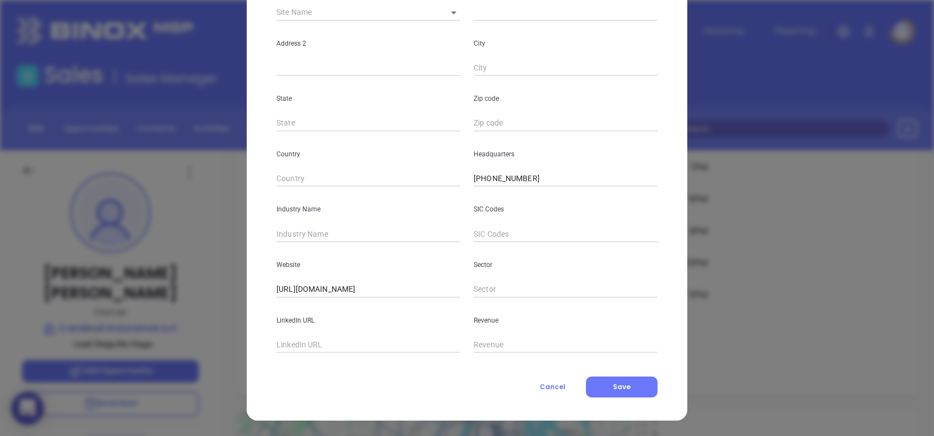
click at [334, 353] on div "Contact Company First Name Mike Last Name McKinney Email mike@cardinalinsurance…" at bounding box center [466, 133] width 381 height 527
paste input "www.linkedin.com/company/cardinal-insurance/"
type input "www.linkedin.com/company/cardinal-insurance/"
click at [318, 232] on input "text" at bounding box center [368, 234] width 184 height 17
type input "Insurance"
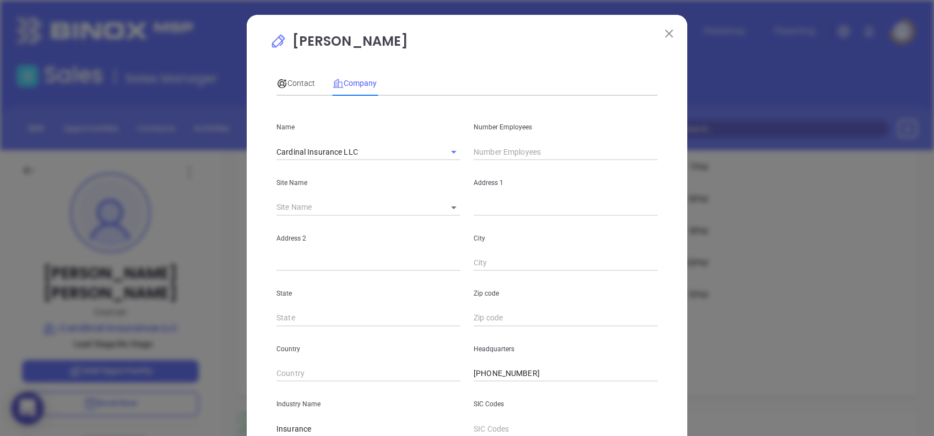
scroll to position [0, 0]
click at [533, 152] on input "text" at bounding box center [565, 152] width 184 height 17
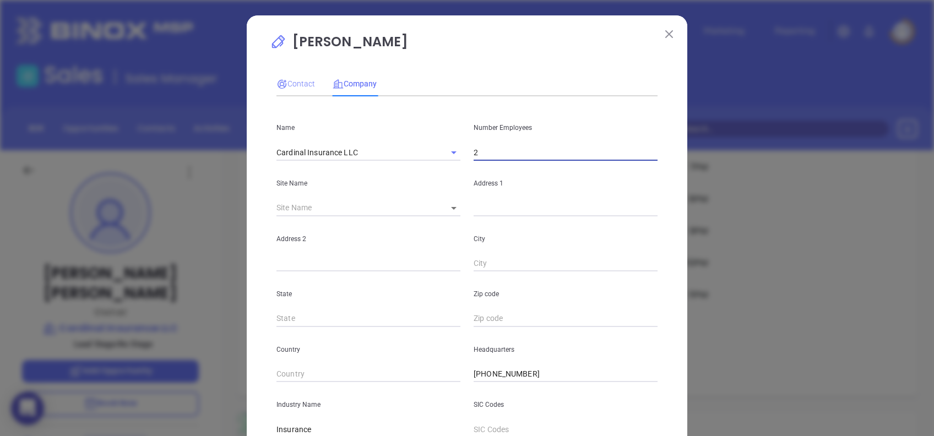
type input "2"
drag, startPoint x: 292, startPoint y: 85, endPoint x: 298, endPoint y: 99, distance: 15.5
click at [292, 86] on span "Contact" at bounding box center [295, 83] width 39 height 9
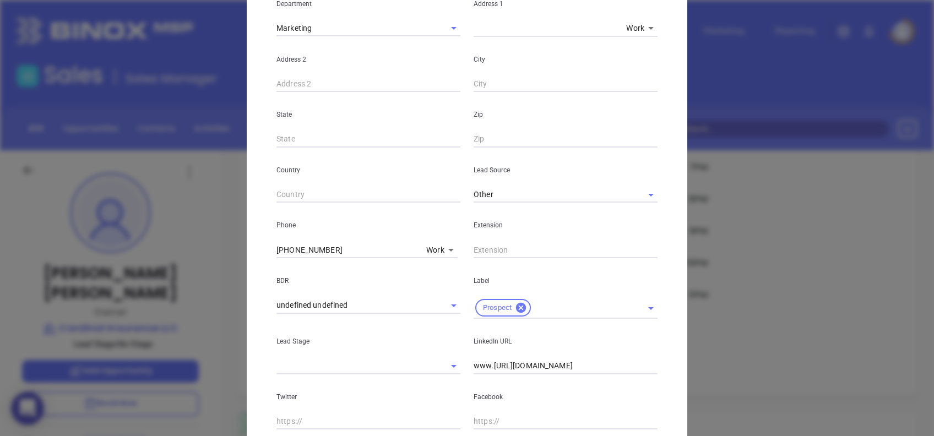
scroll to position [393, 0]
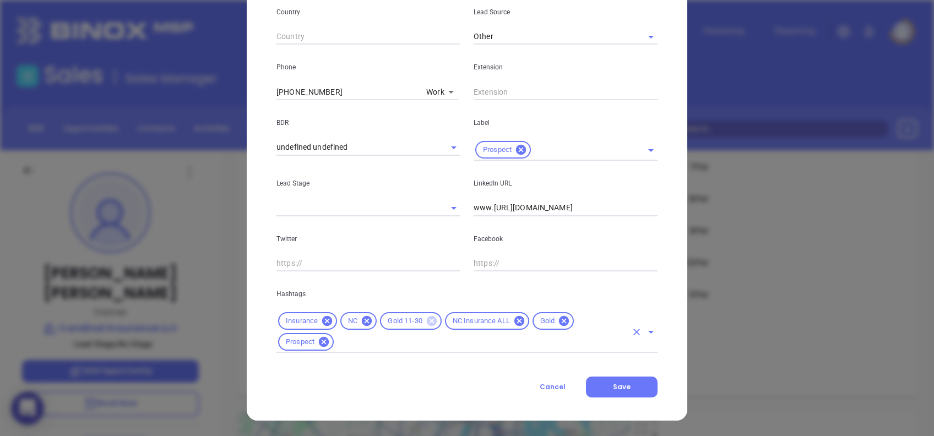
click at [429, 321] on icon at bounding box center [432, 321] width 10 height 10
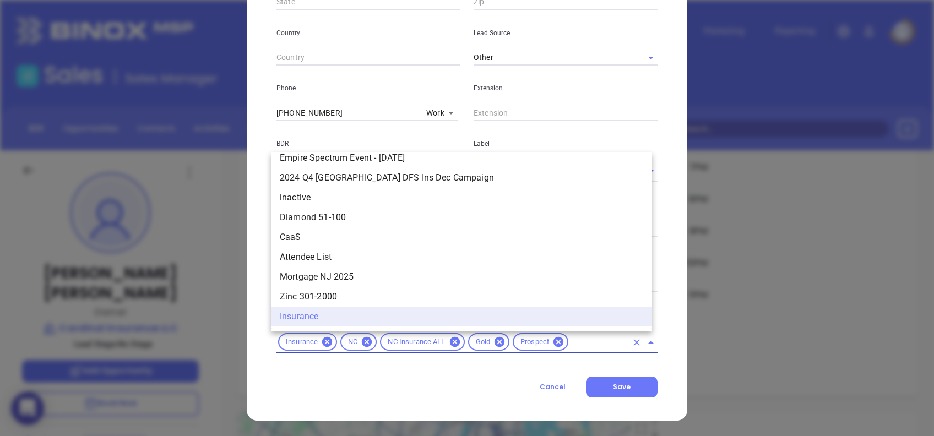
click at [573, 339] on input "text" at bounding box center [598, 342] width 57 height 14
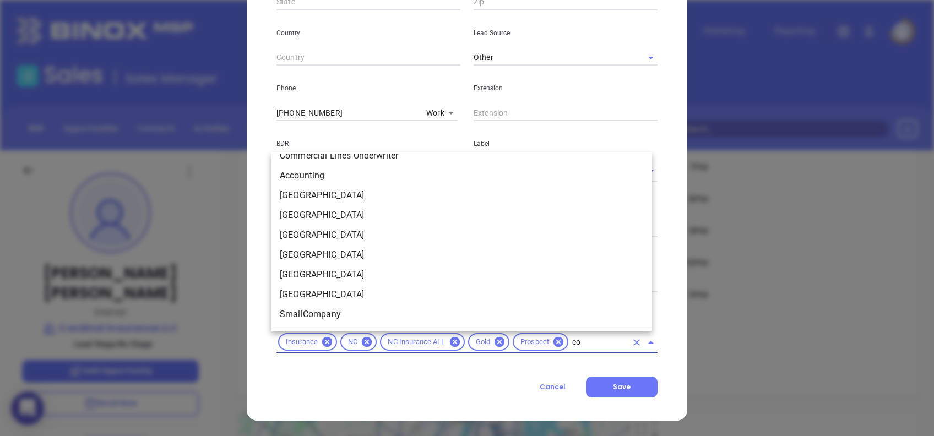
scroll to position [0, 0]
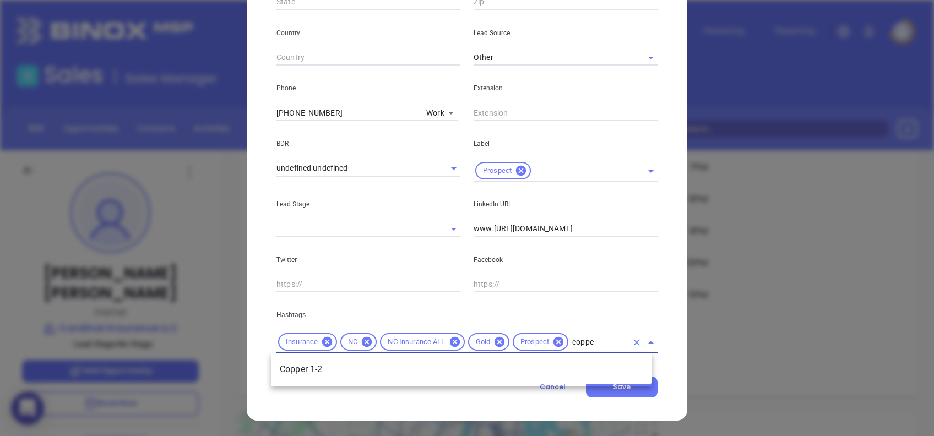
type input "copper"
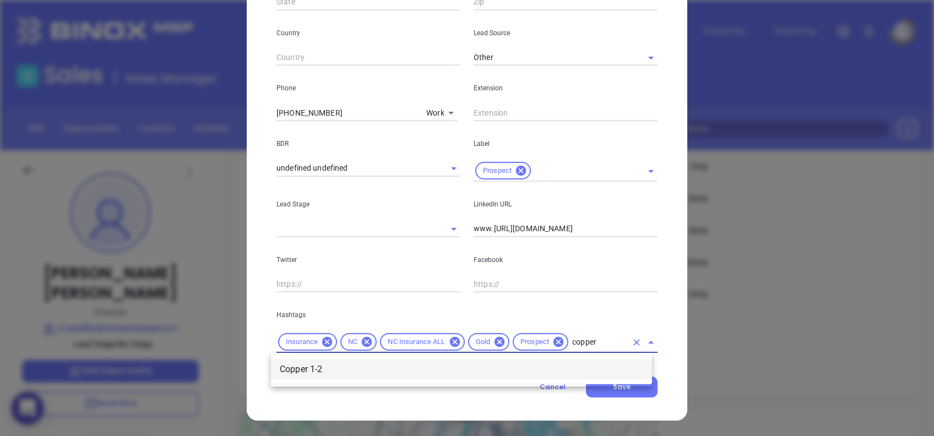
click at [544, 366] on li "Copper 1-2" at bounding box center [461, 369] width 381 height 20
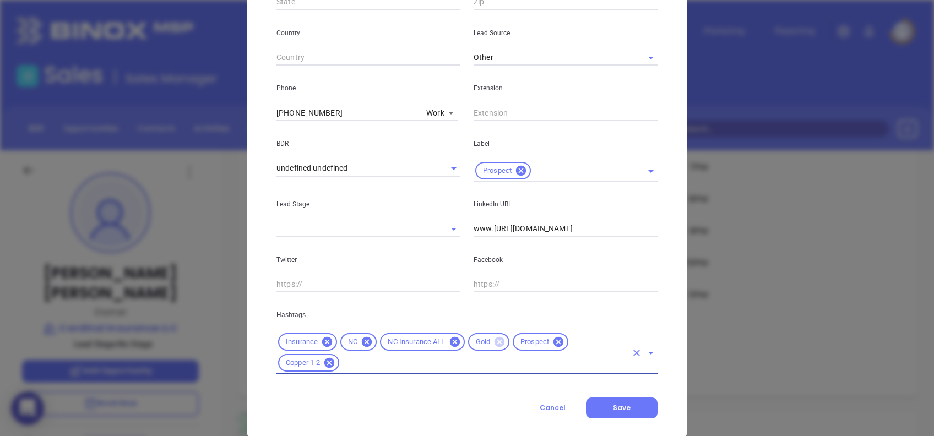
click at [497, 340] on icon at bounding box center [499, 342] width 10 height 10
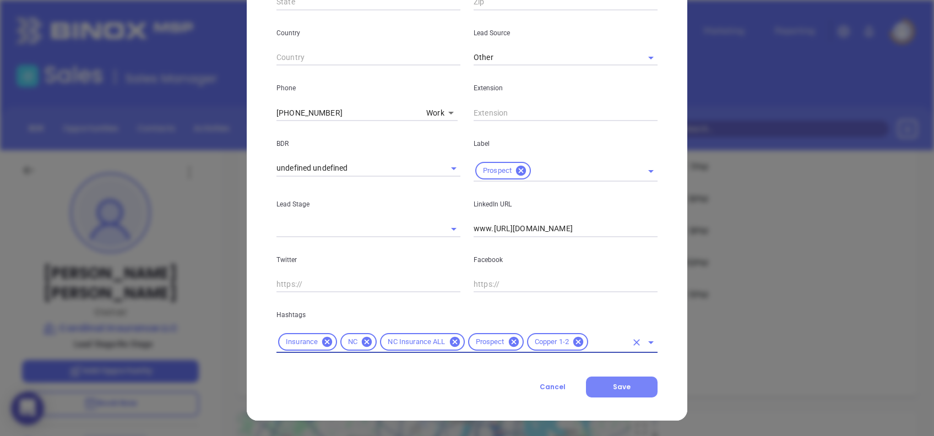
click at [631, 386] on button "Save" at bounding box center [622, 387] width 72 height 21
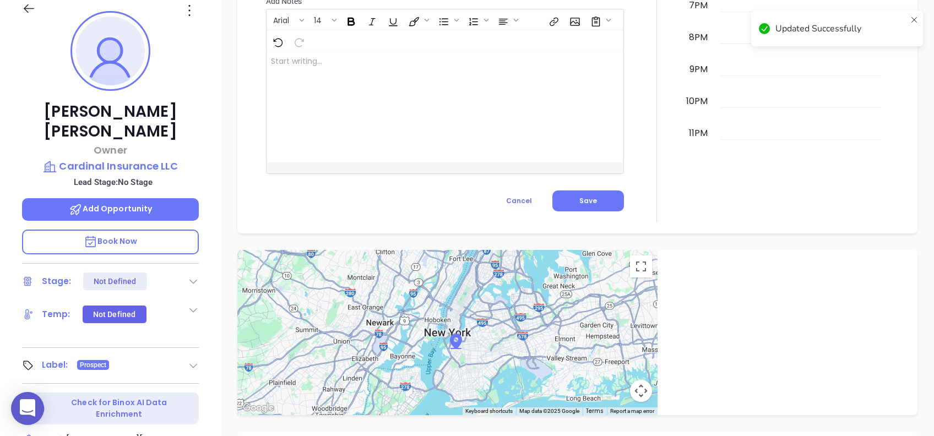
scroll to position [484, 0]
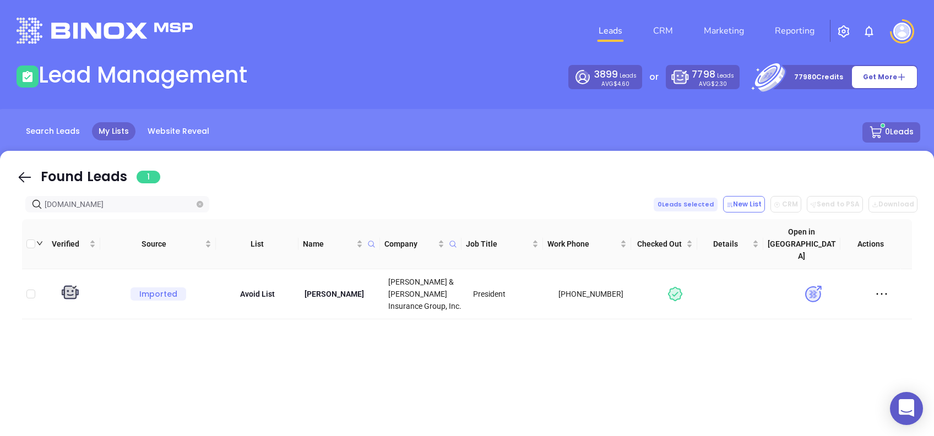
drag, startPoint x: 25, startPoint y: 173, endPoint x: 127, endPoint y: 203, distance: 106.6
click at [25, 173] on icon at bounding box center [25, 177] width 17 height 17
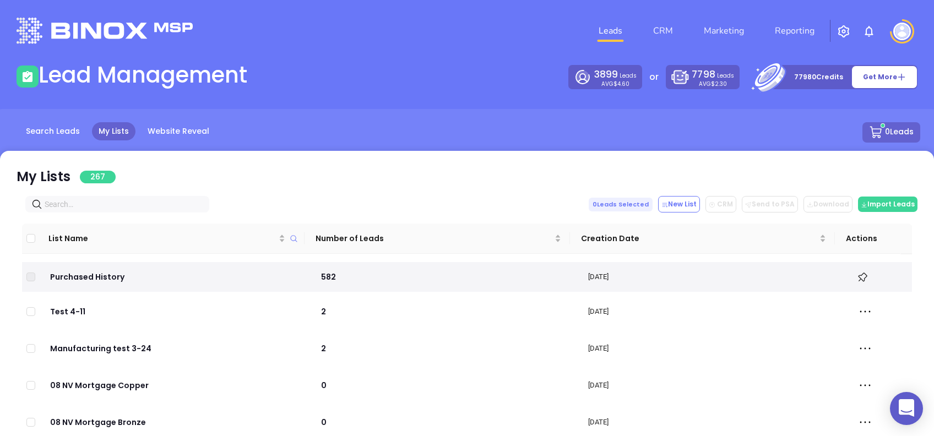
click at [127, 203] on input "text" at bounding box center [120, 204] width 150 height 12
paste input "[DOMAIN_NAME]"
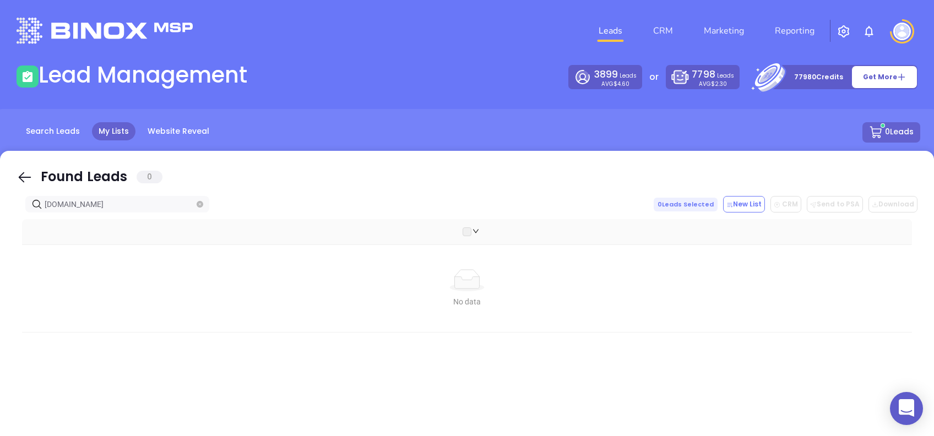
type input "[DOMAIN_NAME]"
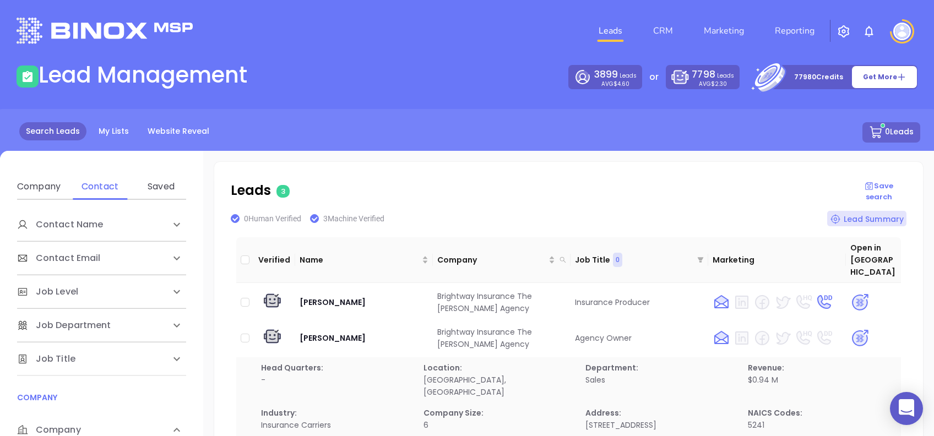
scroll to position [220, 0]
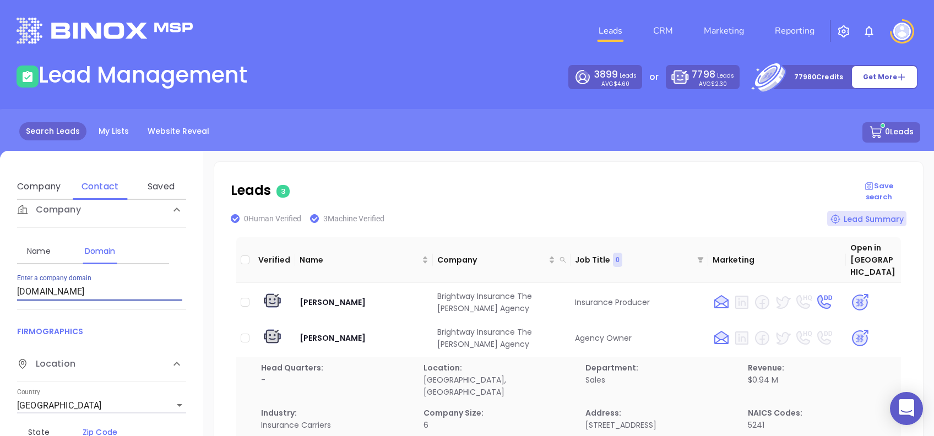
click at [132, 287] on input "[DOMAIN_NAME]" at bounding box center [99, 292] width 165 height 18
click at [132, 286] on input "[DOMAIN_NAME]" at bounding box center [99, 292] width 165 height 18
click at [131, 283] on input "[DOMAIN_NAME]" at bounding box center [99, 292] width 165 height 18
click at [125, 291] on input "[DOMAIN_NAME]" at bounding box center [99, 292] width 165 height 18
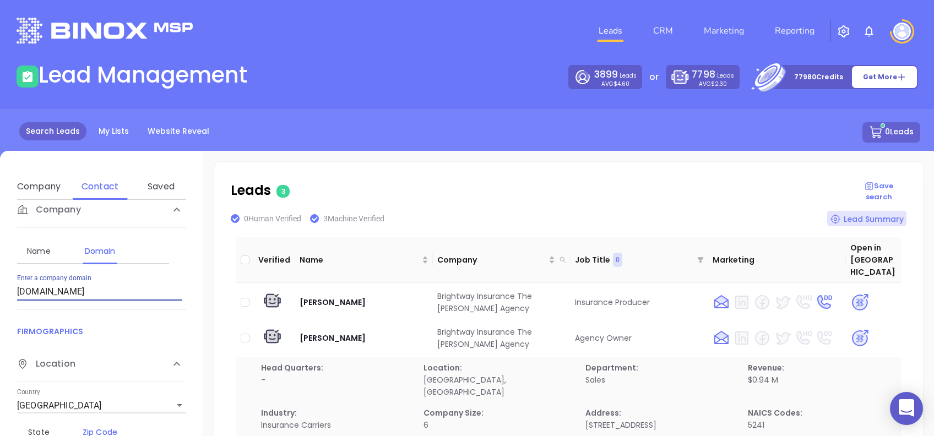
click at [125, 291] on input "[DOMAIN_NAME]" at bounding box center [99, 292] width 165 height 18
click at [124, 291] on input "[DOMAIN_NAME]" at bounding box center [99, 292] width 165 height 18
paste input "[DOMAIN_NAME]"
type input "[DOMAIN_NAME]"
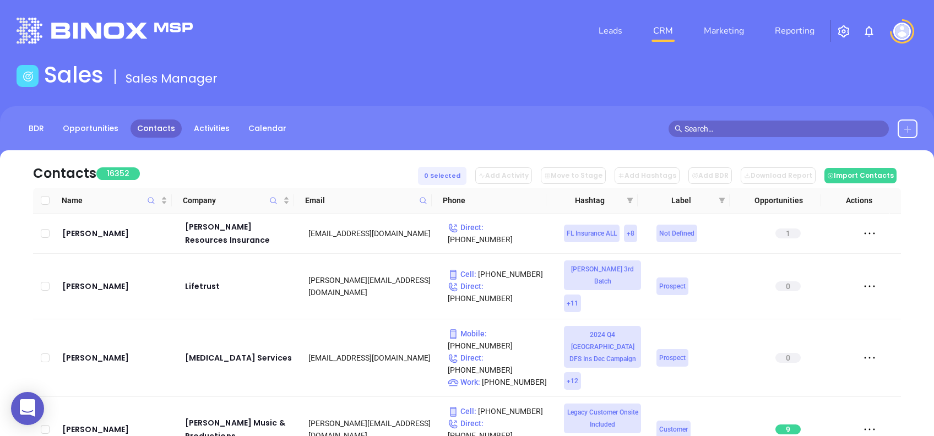
click at [907, 128] on icon at bounding box center [907, 129] width 7 height 7
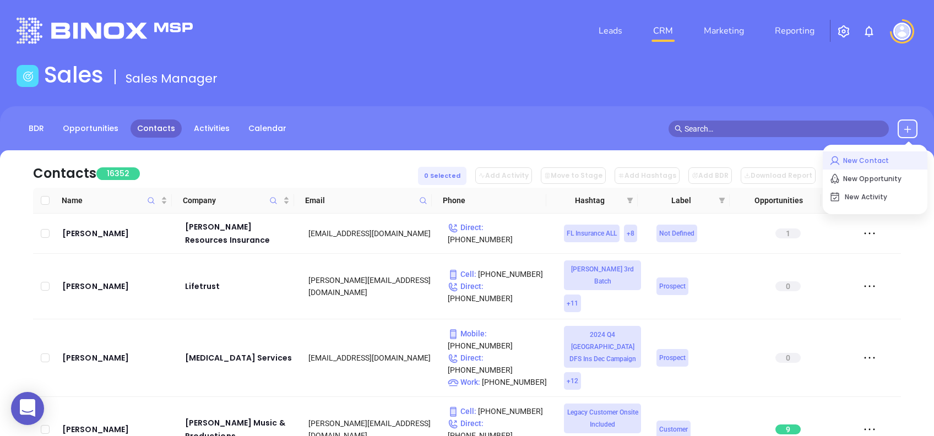
click at [846, 154] on p "New Contact" at bounding box center [874, 161] width 91 height 18
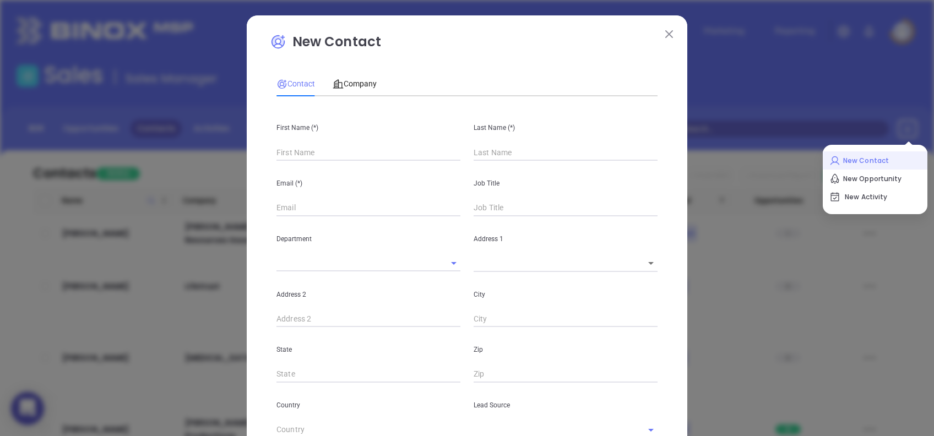
type input "Fourth Phone Call"
type input "1"
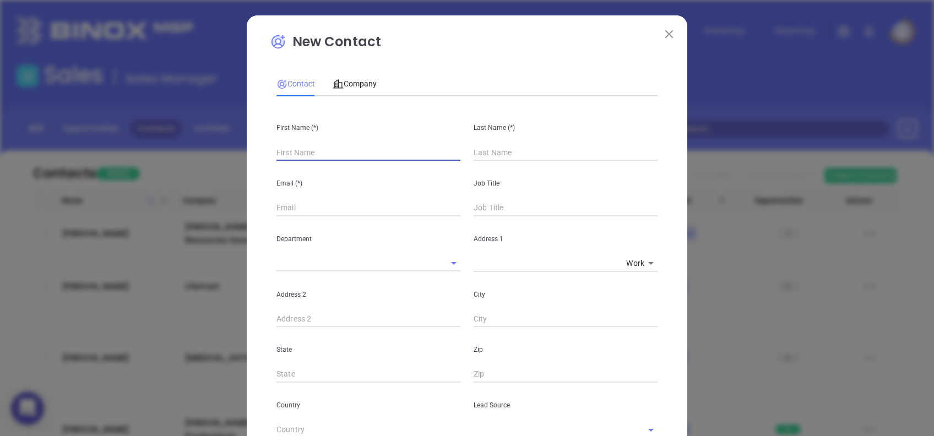
click at [326, 153] on input "text" at bounding box center [368, 152] width 184 height 17
type input "Ron"
type input "Carey"
click at [280, 207] on input "text" at bounding box center [368, 208] width 184 height 17
paste input "info@careyins.net"
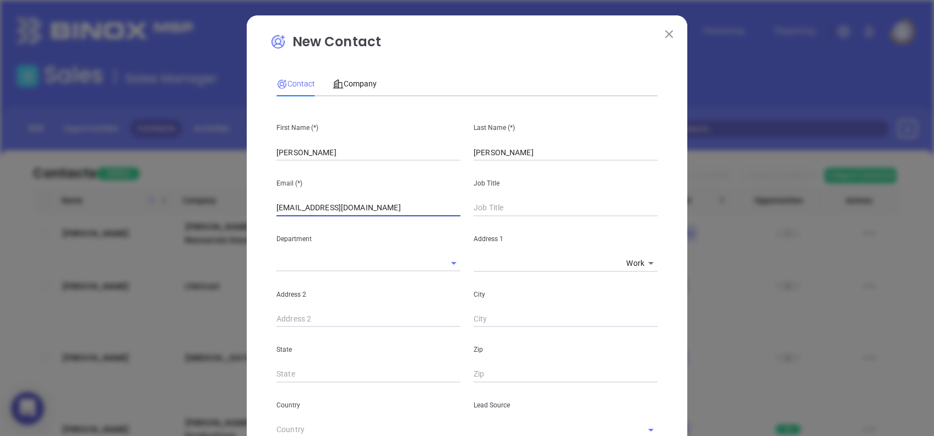
type input "info@careyins.net"
type input "President"
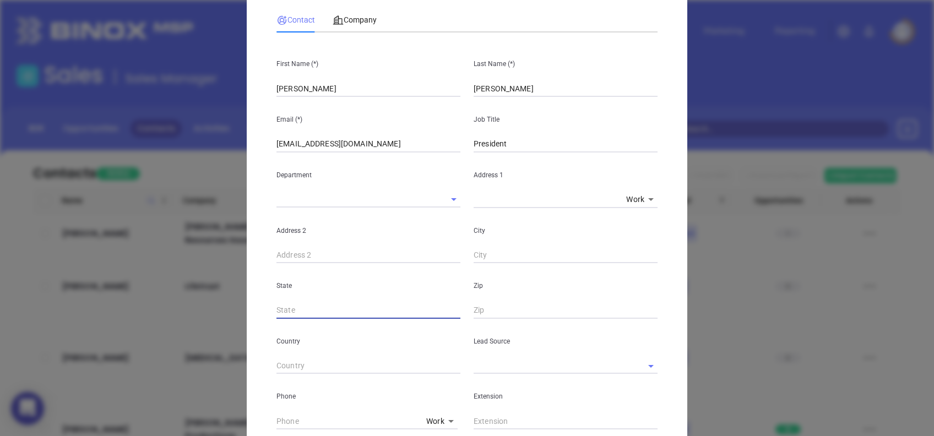
scroll to position [146, 0]
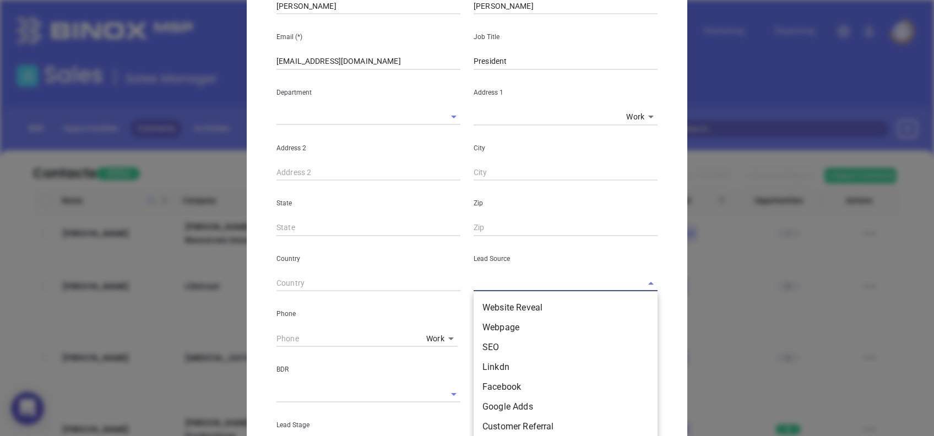
click at [524, 277] on input "text" at bounding box center [549, 283] width 153 height 16
click at [510, 359] on li "Binox" at bounding box center [565, 367] width 184 height 20
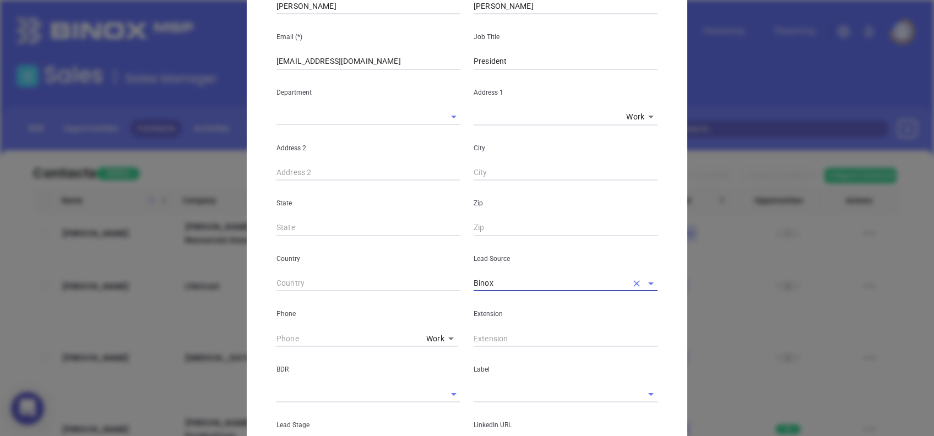
type input "Binox"
type input "( ) -"
click at [276, 336] on input "( ) -" at bounding box center [348, 338] width 145 height 17
paste input "704) 455-4611"
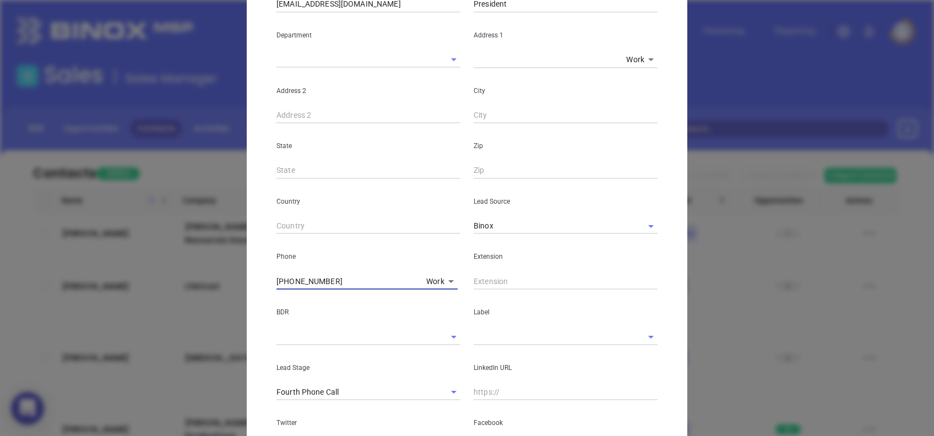
scroll to position [362, 0]
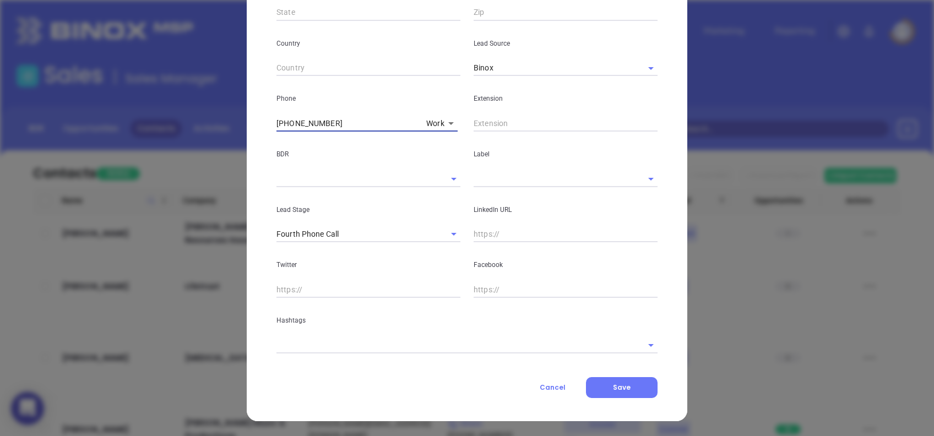
type input "(704) 455-4611"
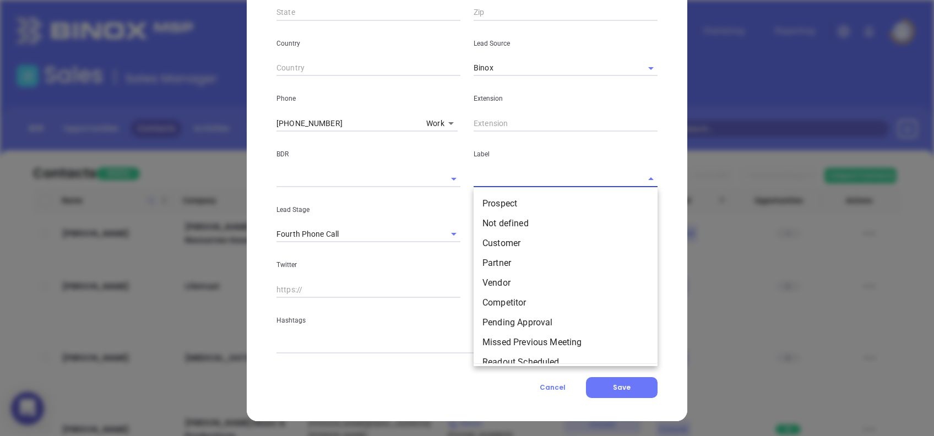
click at [518, 182] on input "text" at bounding box center [549, 179] width 153 height 16
click at [522, 197] on li "Prospect" at bounding box center [565, 204] width 184 height 20
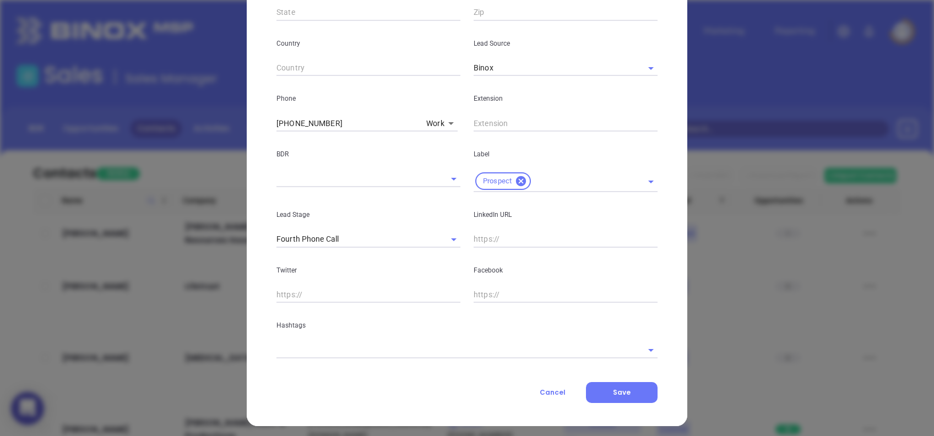
click at [412, 346] on input "text" at bounding box center [451, 350] width 350 height 16
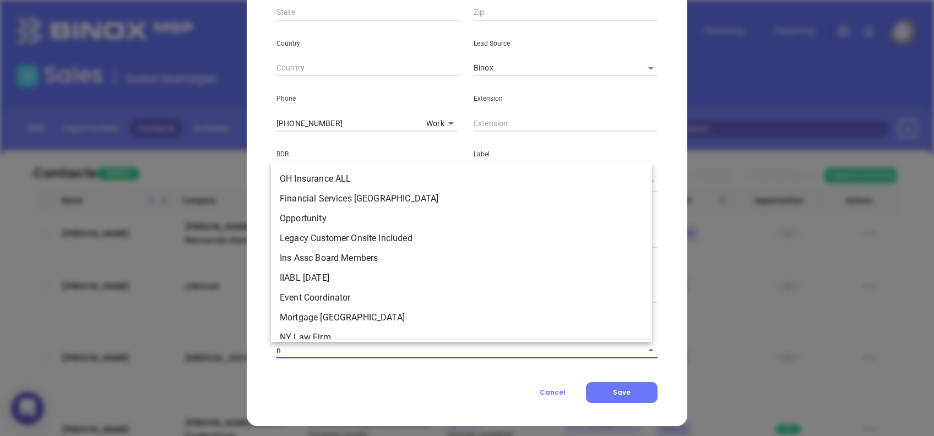
type input "nc"
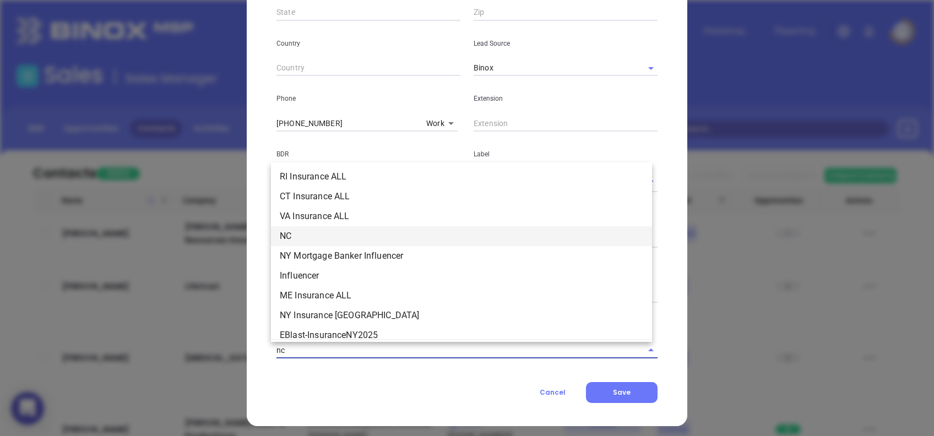
click at [323, 238] on li "NC" at bounding box center [461, 236] width 381 height 20
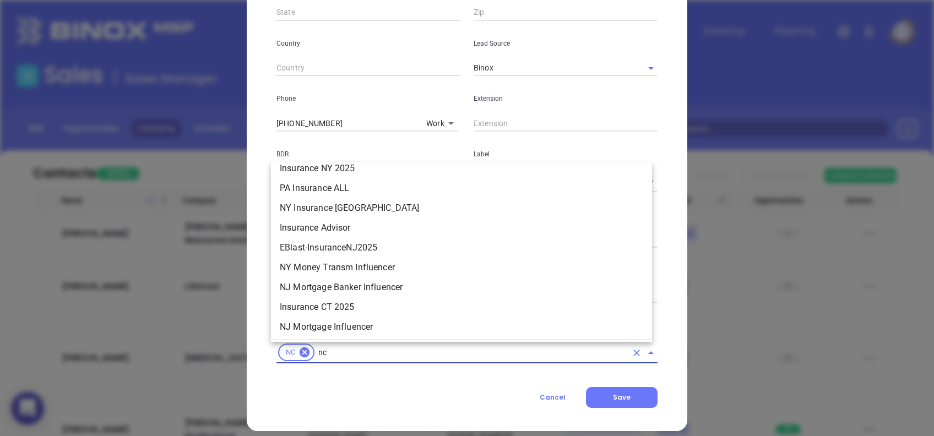
scroll to position [284, 0]
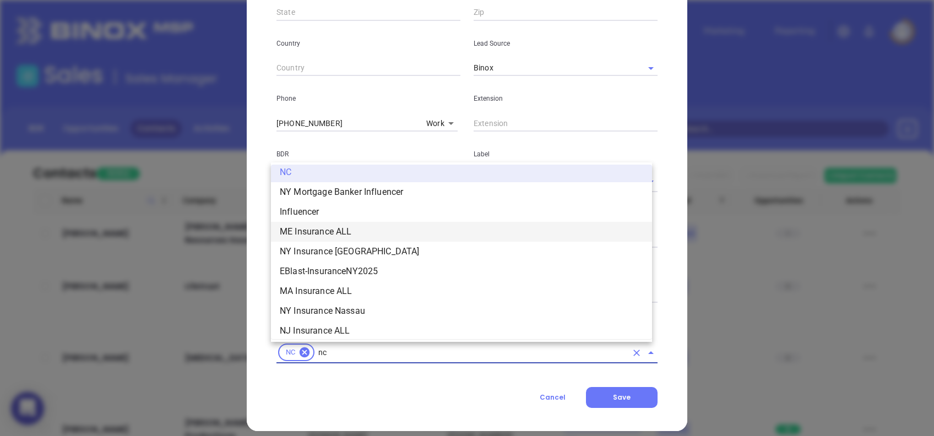
type input "nc"
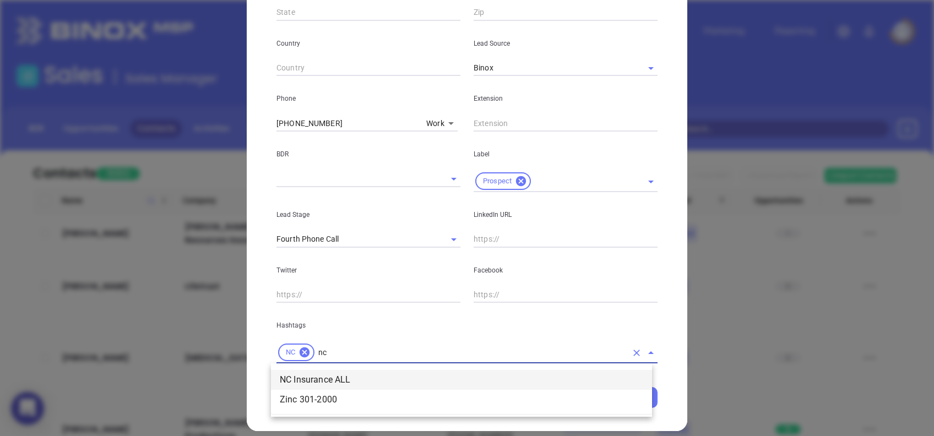
click at [331, 382] on li "NC Insurance ALL" at bounding box center [461, 380] width 381 height 20
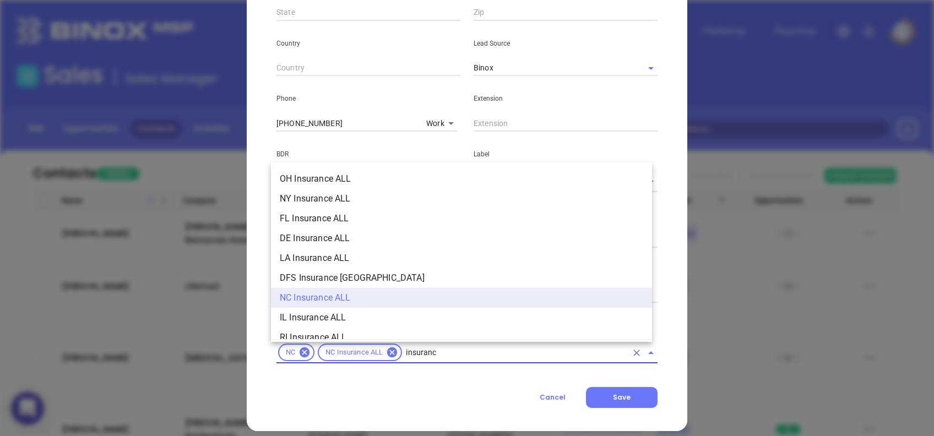
type input "insurance"
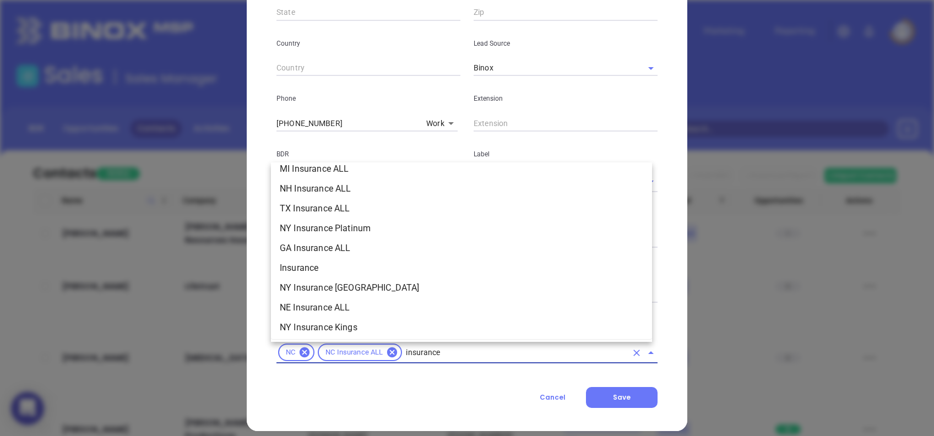
scroll to position [440, 0]
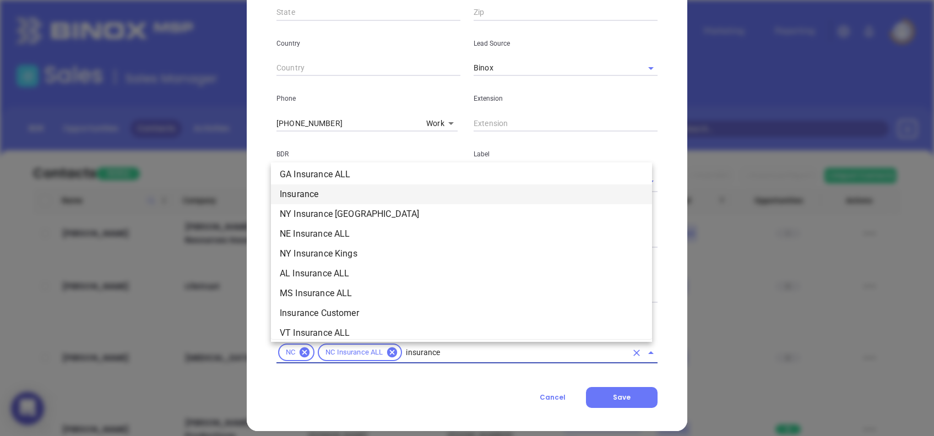
click at [320, 195] on li "Insurance" at bounding box center [461, 194] width 381 height 20
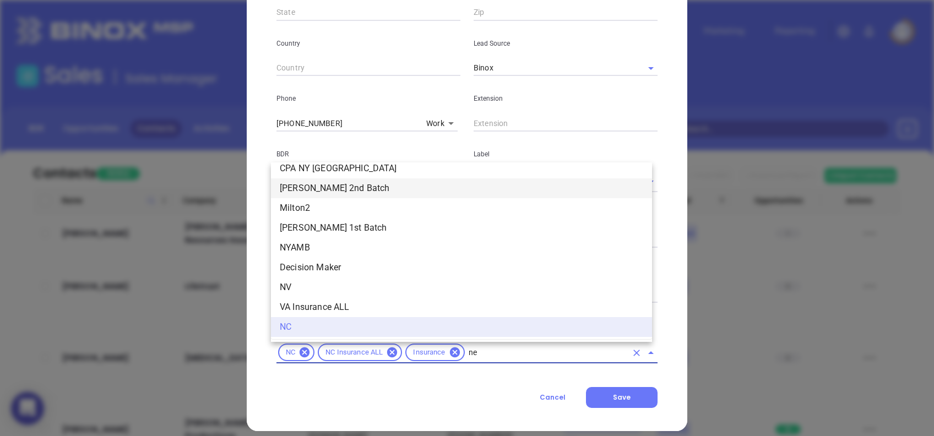
scroll to position [0, 0]
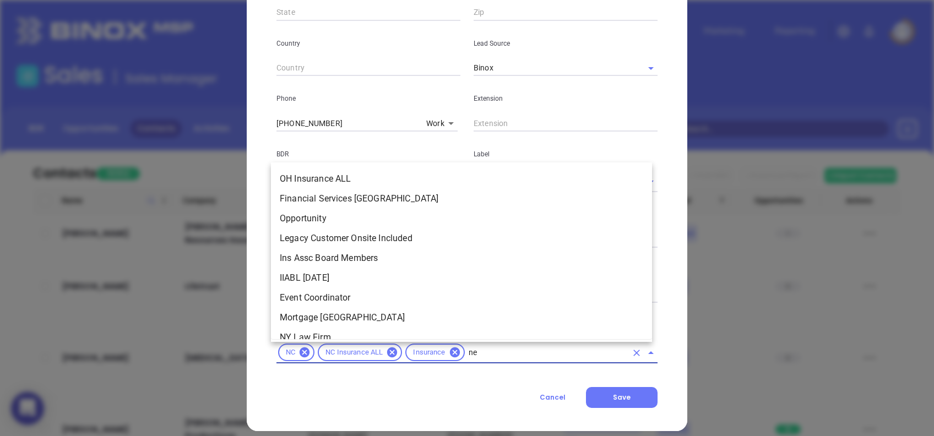
type input "new"
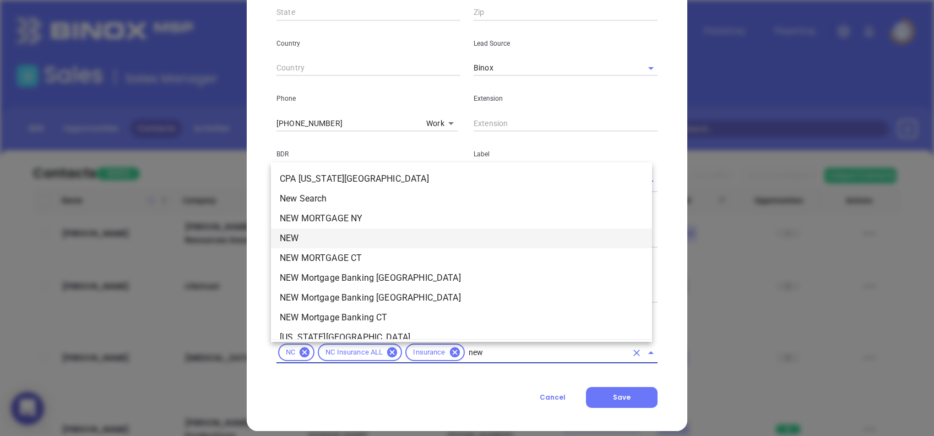
click at [318, 237] on li "NEW" at bounding box center [461, 238] width 381 height 20
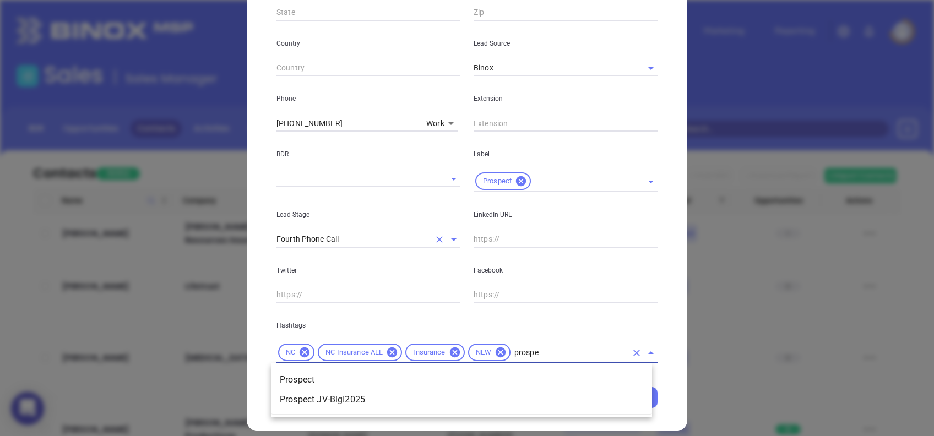
type input "prospec"
click at [317, 374] on li "Prospect" at bounding box center [461, 380] width 381 height 20
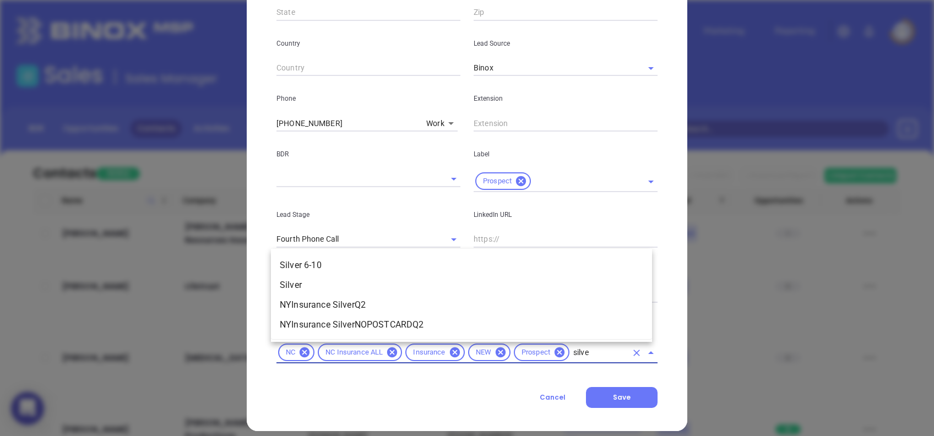
type input "silver"
click at [341, 272] on li "Silver 6-10" at bounding box center [461, 265] width 381 height 20
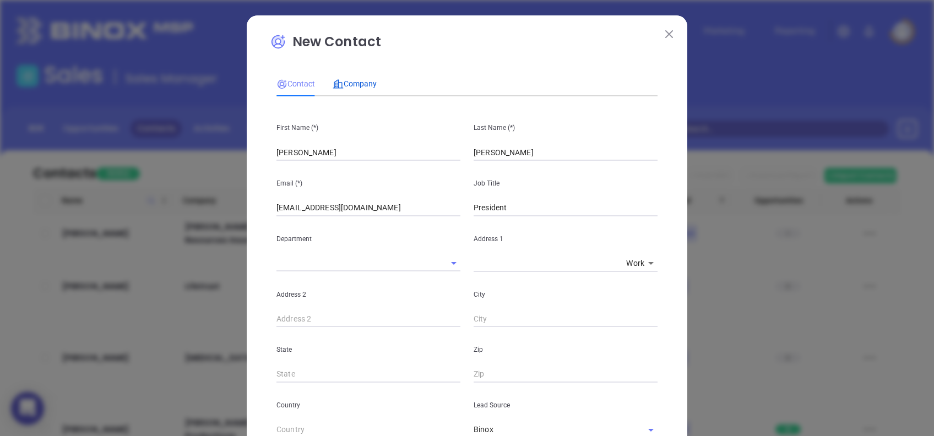
click at [346, 83] on span "Company" at bounding box center [354, 83] width 44 height 9
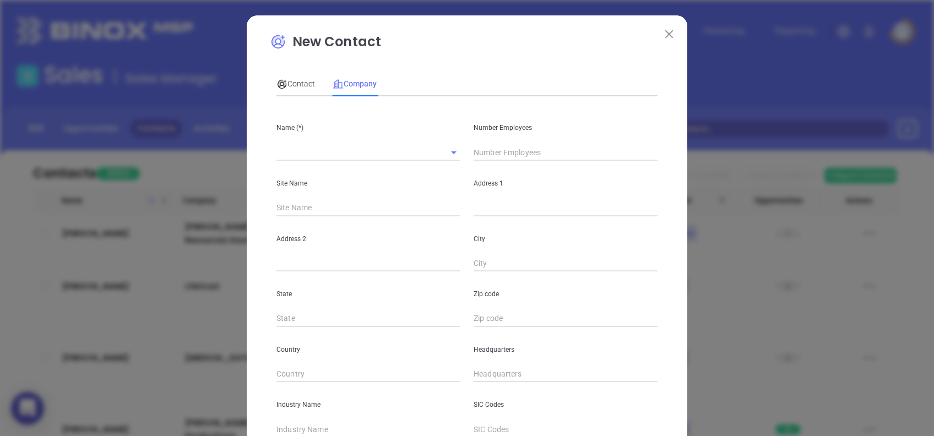
click at [348, 154] on input "text" at bounding box center [352, 152] width 153 height 16
paste input "Carey Insurance Agency Inc"
type input "Carey Insurance Agency Inc"
type input "8"
click at [550, 207] on input "text" at bounding box center [565, 208] width 184 height 17
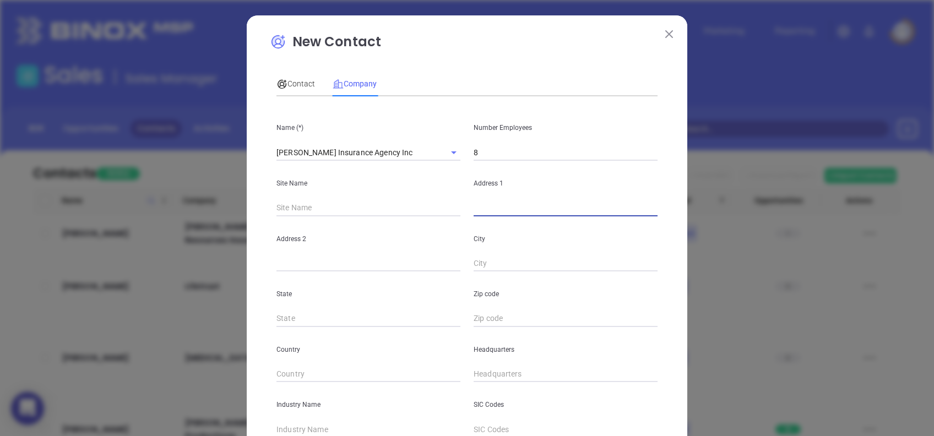
paste input "6602 Roberta Rd"
type input "6602 Roberta Rd"
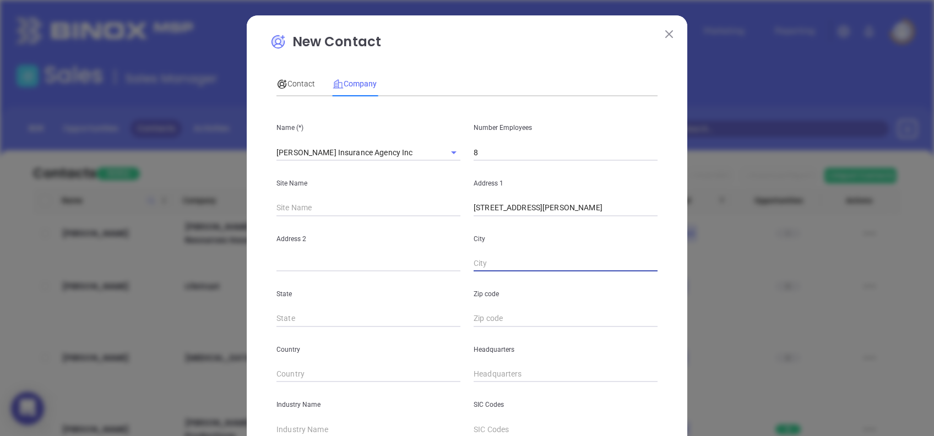
click at [530, 260] on input "text" at bounding box center [565, 263] width 184 height 17
paste input "Harrisburg"
type input "Harrisburg"
type input "S"
type input "NC"
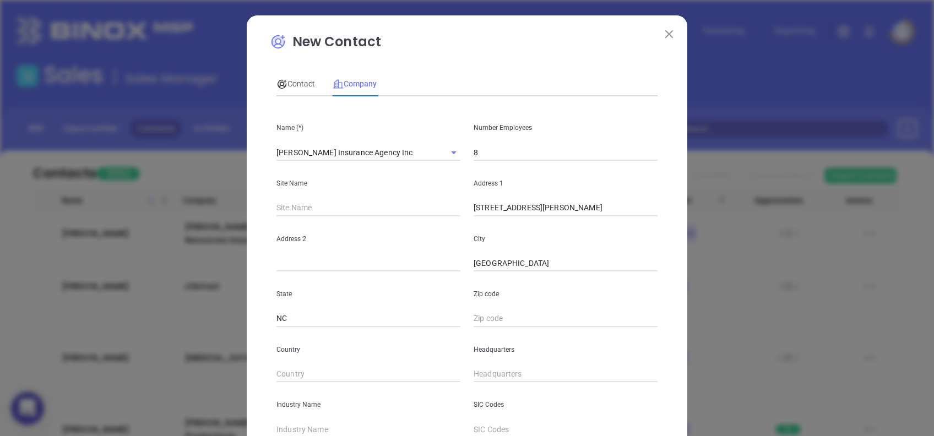
click at [505, 320] on input "text" at bounding box center [565, 318] width 184 height 17
paste input "28075"
type input "28075"
type input "( ) -"
click at [473, 376] on input "( ) -" at bounding box center [565, 374] width 184 height 17
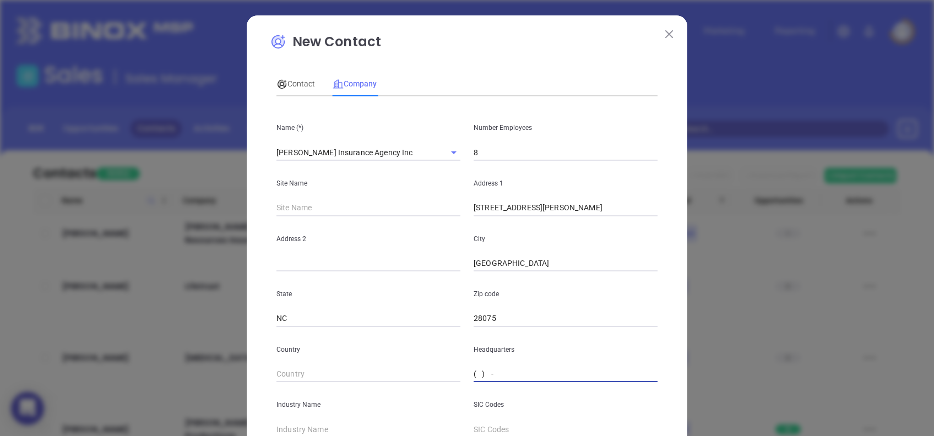
paste input "704) 455-4611"
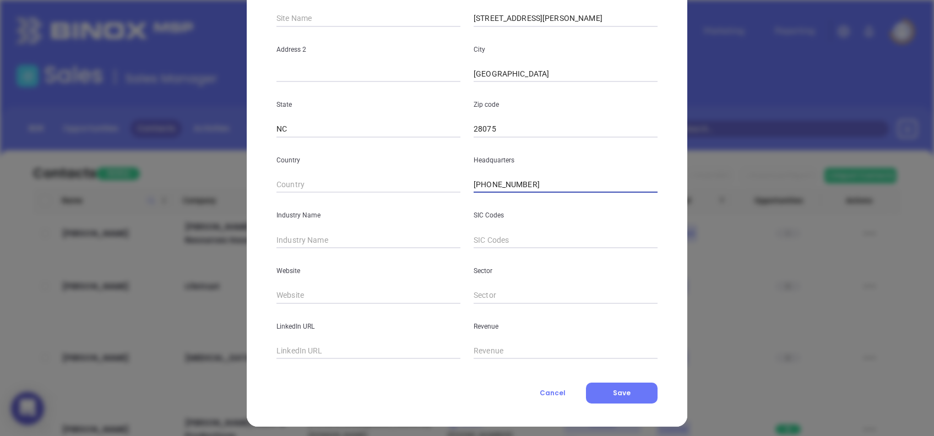
scroll to position [195, 0]
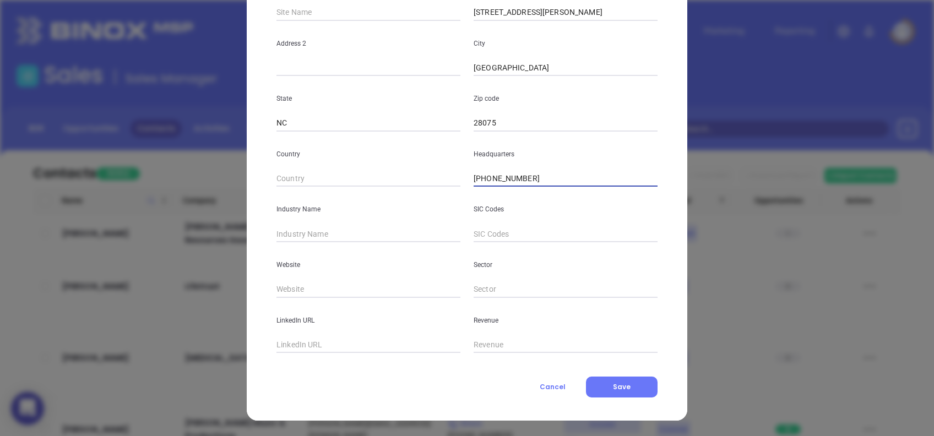
type input "(704) 455-4611"
type input "Insurance"
click at [374, 286] on input "text" at bounding box center [368, 289] width 184 height 17
paste input "https://www.careyinsurance.net/"
type input "https://www.careyinsurance.net/"
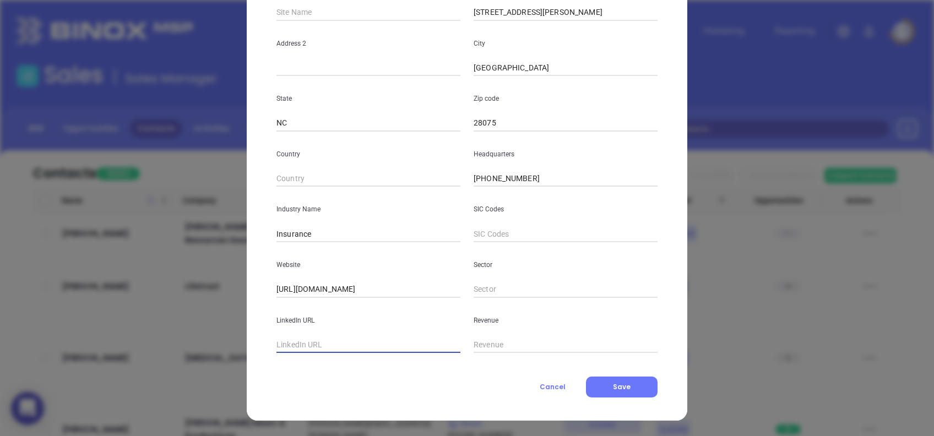
click at [392, 340] on input "text" at bounding box center [368, 345] width 184 height 17
paste input "www.linkedin.com/company/carey-insurance-agency-inc/"
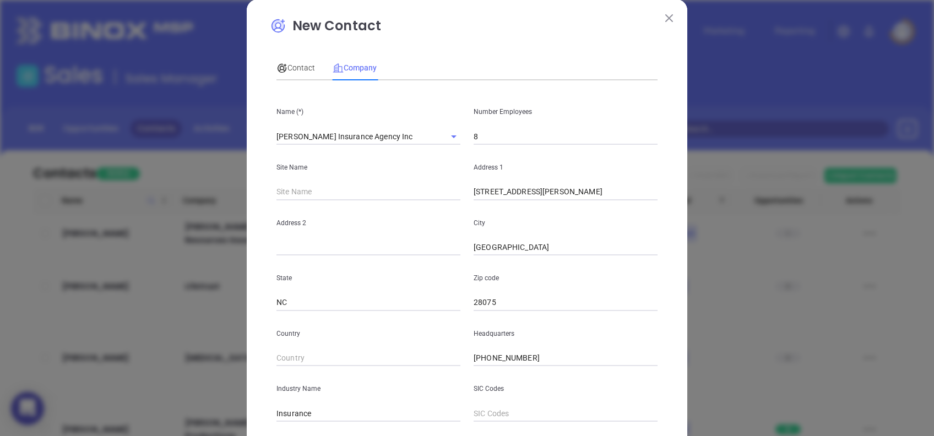
scroll to position [0, 0]
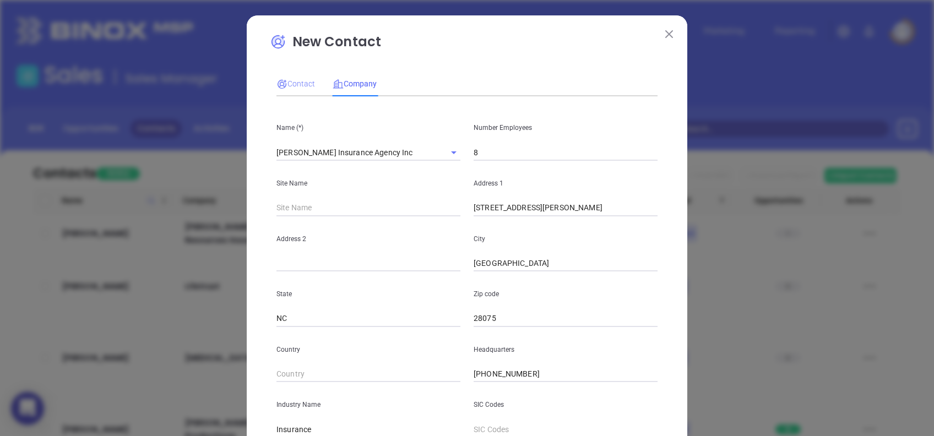
type input "www.linkedin.com/company/carey-insurance-agency-inc/"
click at [292, 84] on span "Contact" at bounding box center [295, 83] width 39 height 9
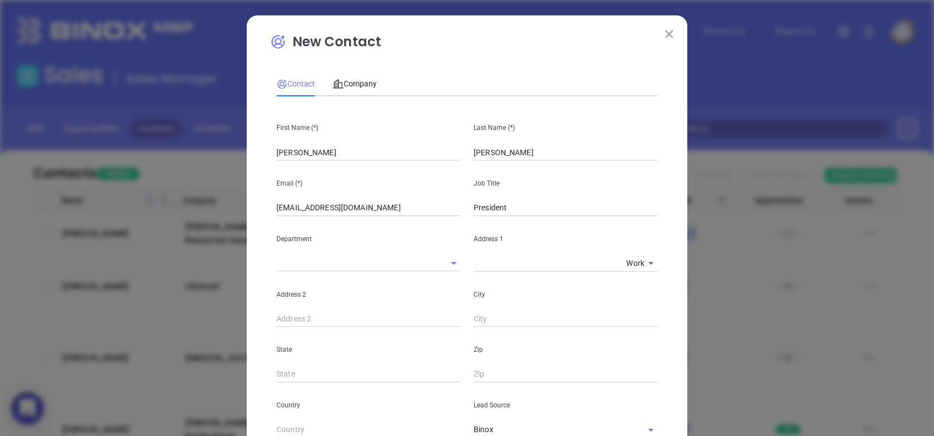
scroll to position [393, 0]
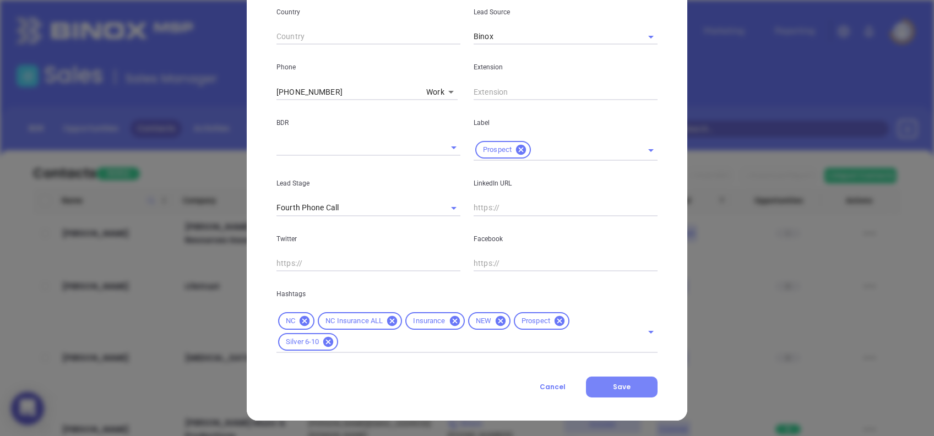
click at [639, 391] on button "Save" at bounding box center [622, 387] width 72 height 21
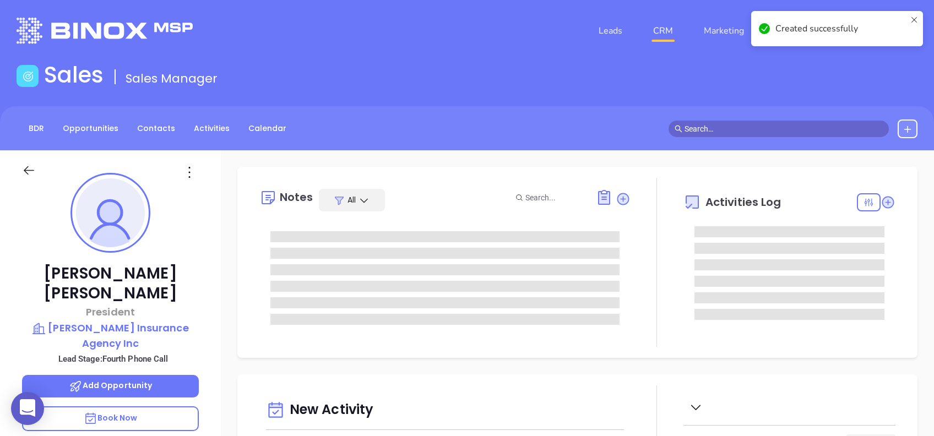
type input "[DATE]"
type input "[PERSON_NAME]"
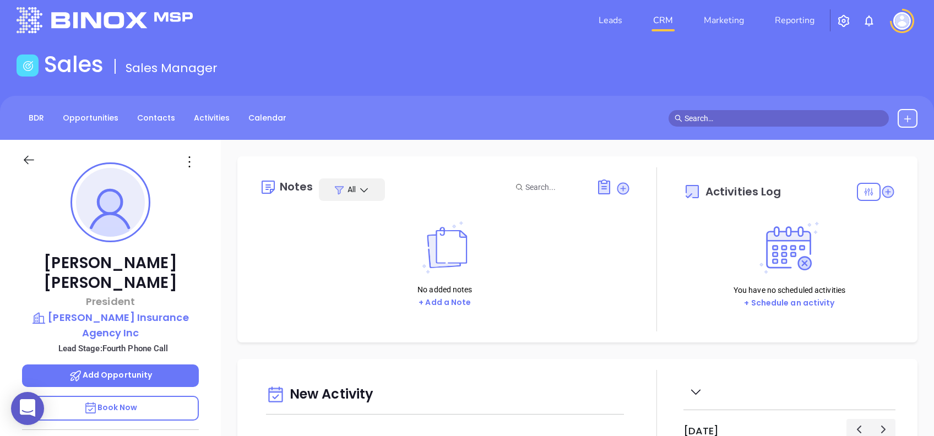
scroll to position [73, 0]
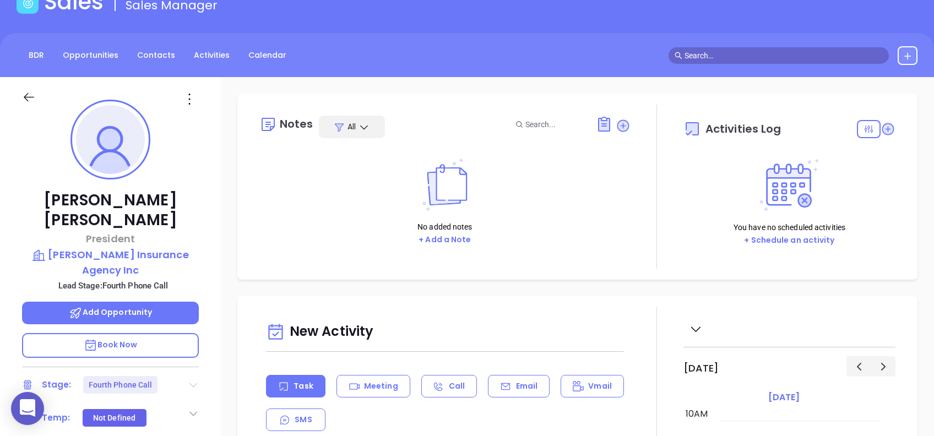
click at [192, 383] on icon at bounding box center [193, 385] width 8 height 4
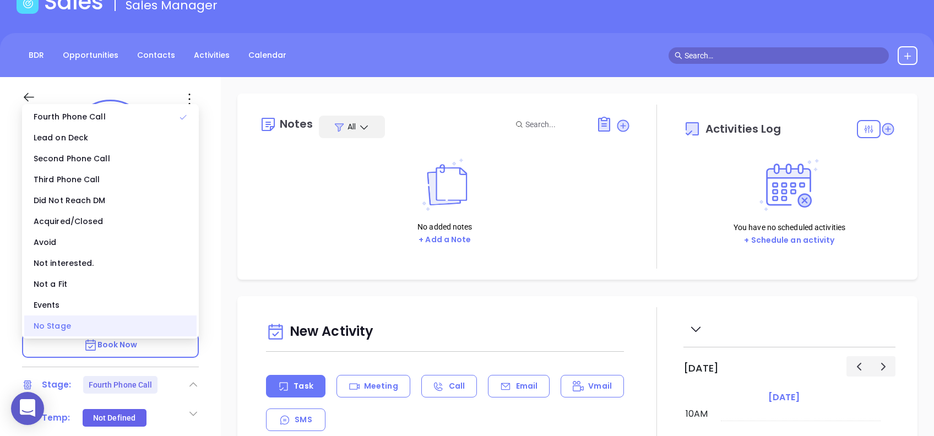
click at [141, 326] on div "No Stage" at bounding box center [110, 325] width 172 height 21
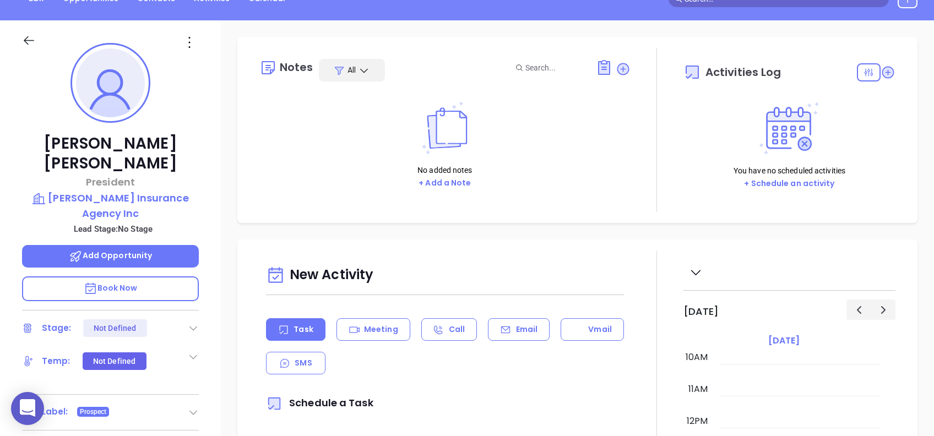
scroll to position [0, 0]
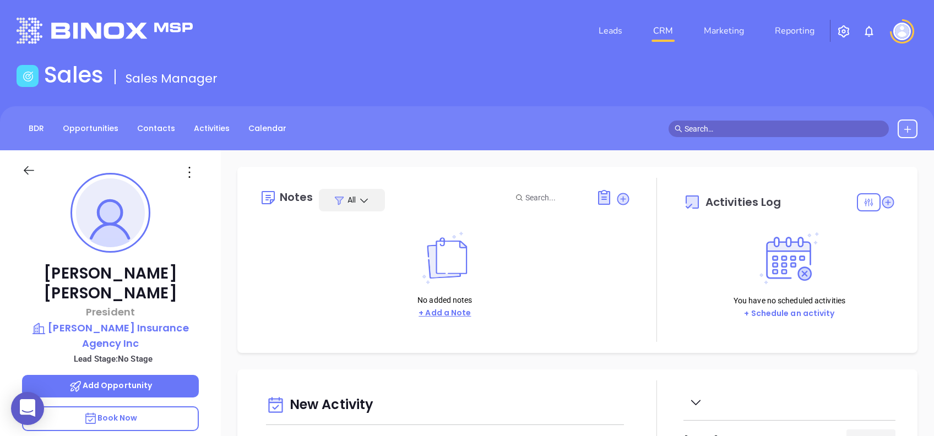
click at [447, 315] on button "+ Add a Note" at bounding box center [444, 313] width 59 height 13
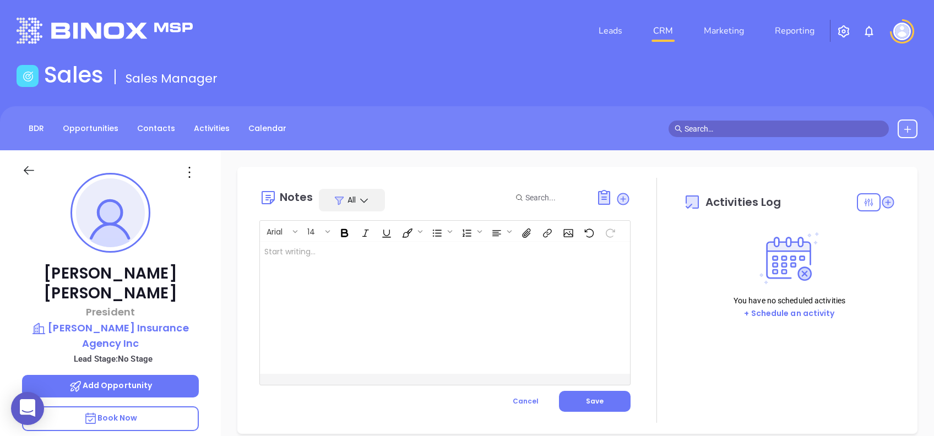
click at [426, 290] on div at bounding box center [432, 308] width 344 height 132
click at [577, 396] on button "Save" at bounding box center [595, 401] width 72 height 21
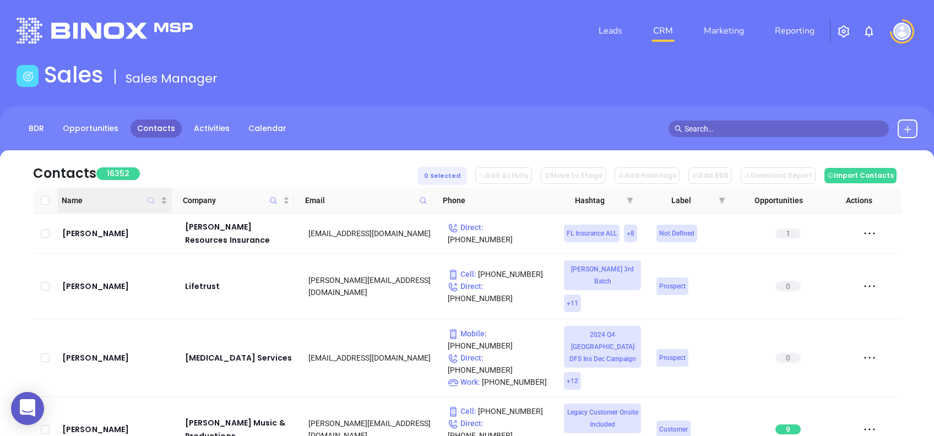
click at [149, 198] on icon "Name" at bounding box center [151, 200] width 7 height 7
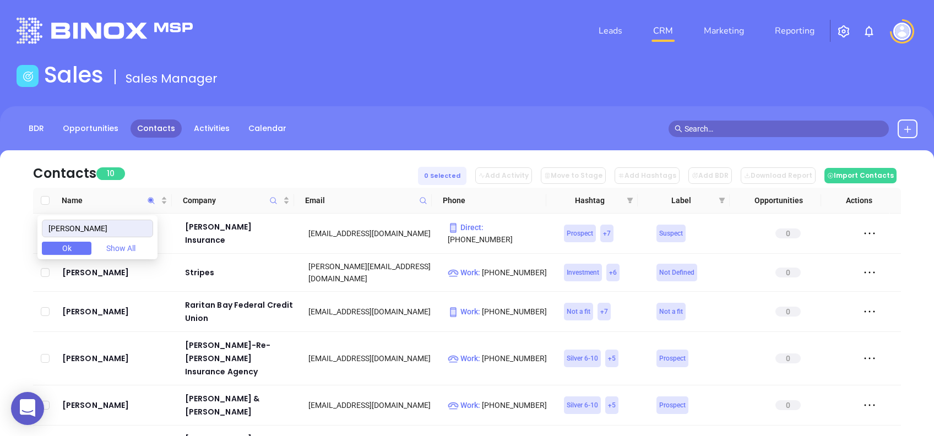
type input "[PERSON_NAME]"
click at [230, 158] on div "Contacts 10 0 Selected Add Activity Move to Stage Add Hashtags Add BDR Download…" at bounding box center [467, 168] width 868 height 37
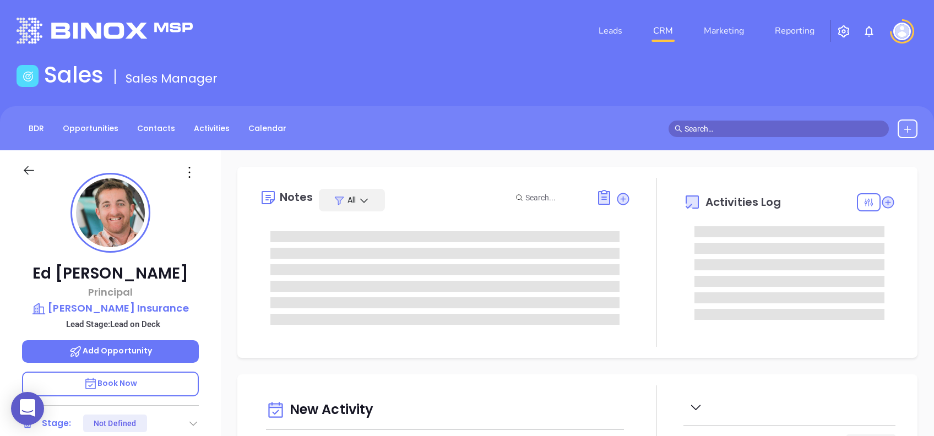
type input "[DATE]"
type input "[PERSON_NAME]"
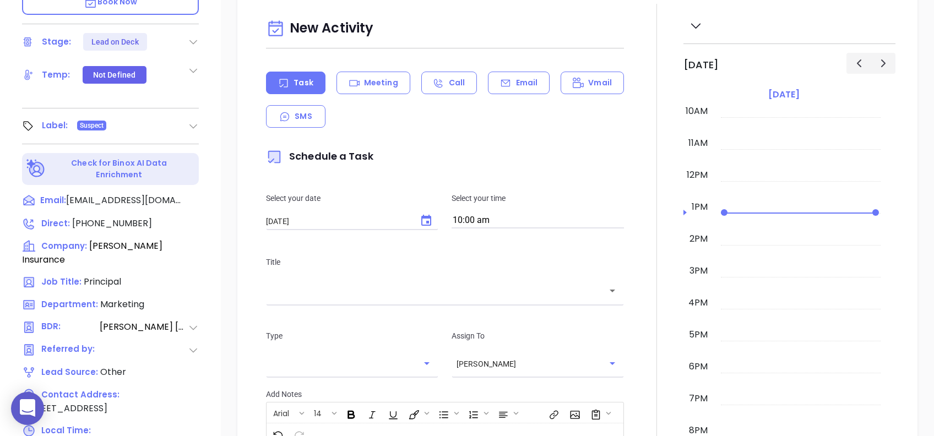
scroll to position [484, 0]
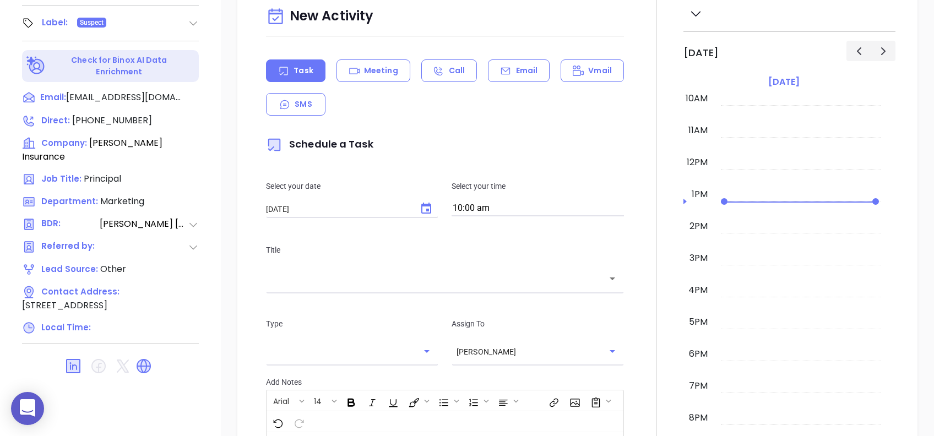
drag, startPoint x: 141, startPoint y: 345, endPoint x: 203, endPoint y: 374, distance: 68.4
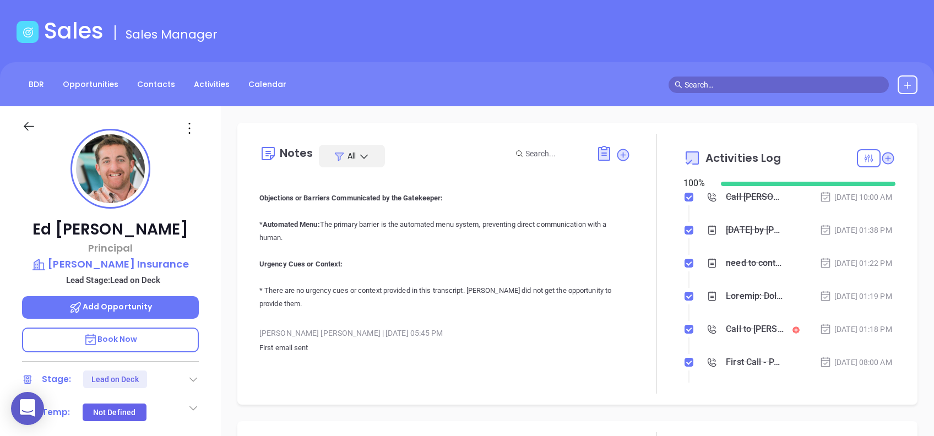
scroll to position [625, 0]
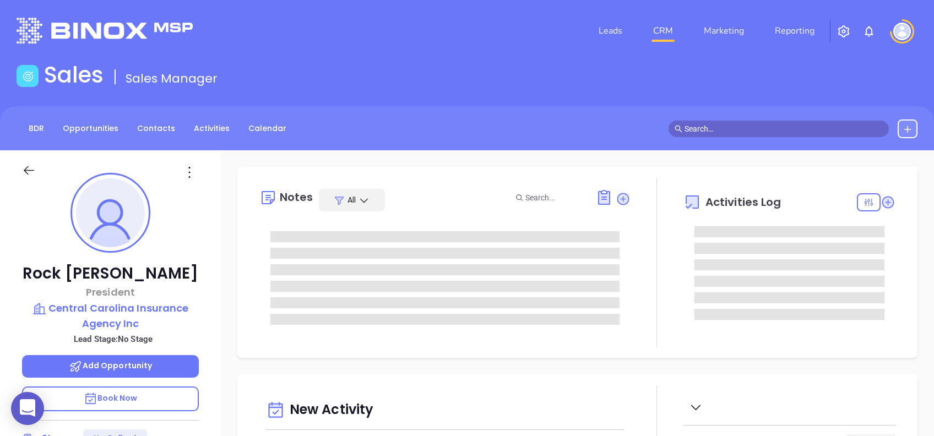
type input "[DATE]"
type input "[PERSON_NAME]"
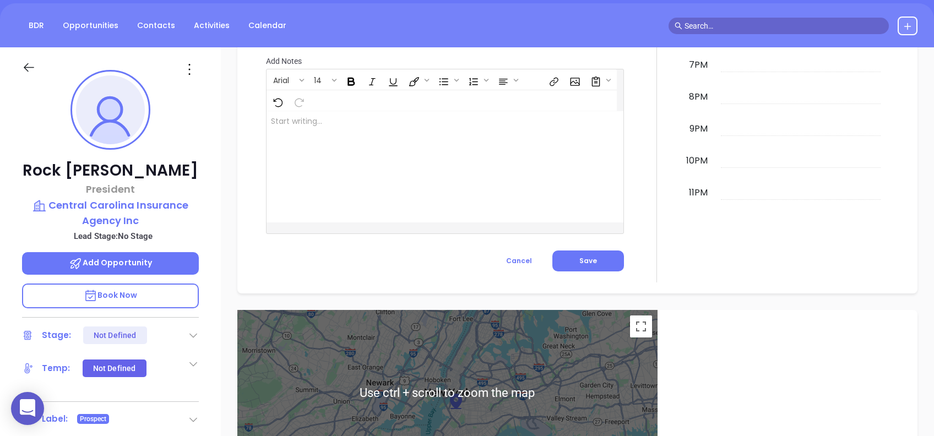
scroll to position [73, 0]
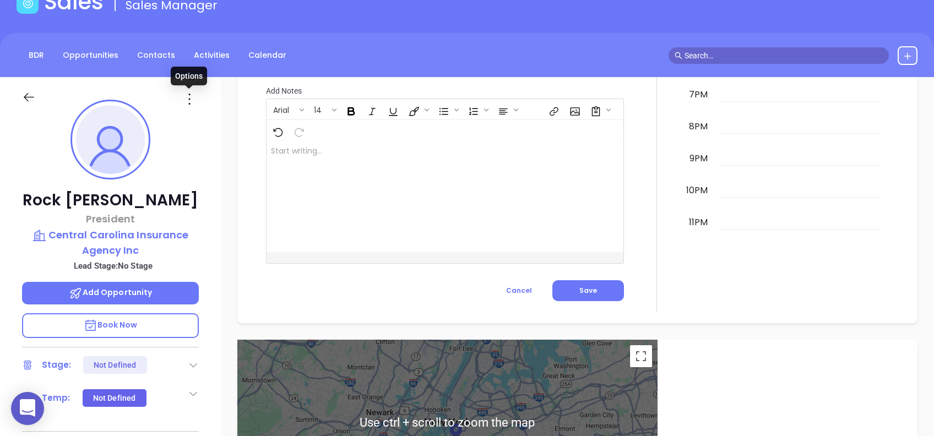
click at [190, 99] on icon at bounding box center [190, 99] width 18 height 18
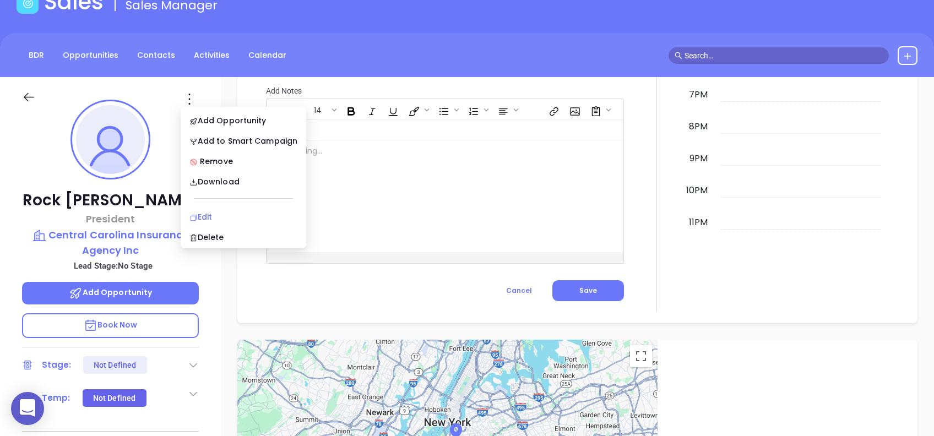
click at [234, 211] on div "Edit" at bounding box center [243, 217] width 108 height 12
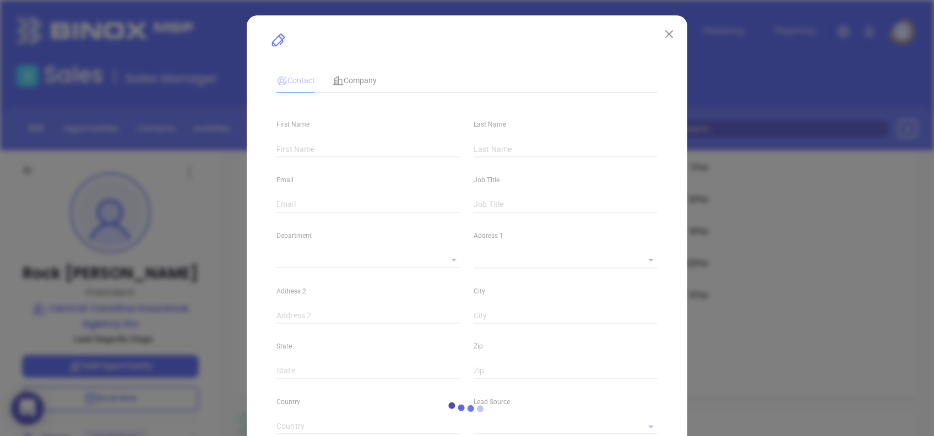
type input "Rock"
type input "[PERSON_NAME]"
type input "[EMAIL_ADDRESS][DOMAIN_NAME]"
type input "President"
type input "1"
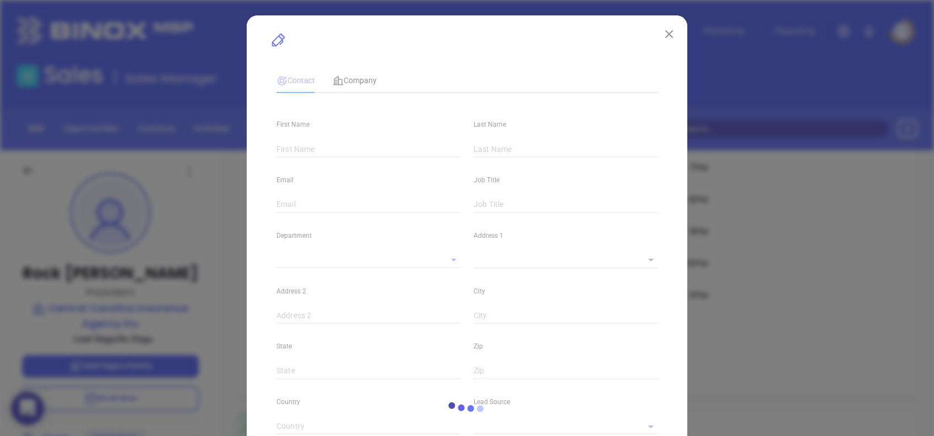
type input "[URL][DOMAIN_NAME]"
type input "Marketing"
type input "Other"
type input "undefined undefined"
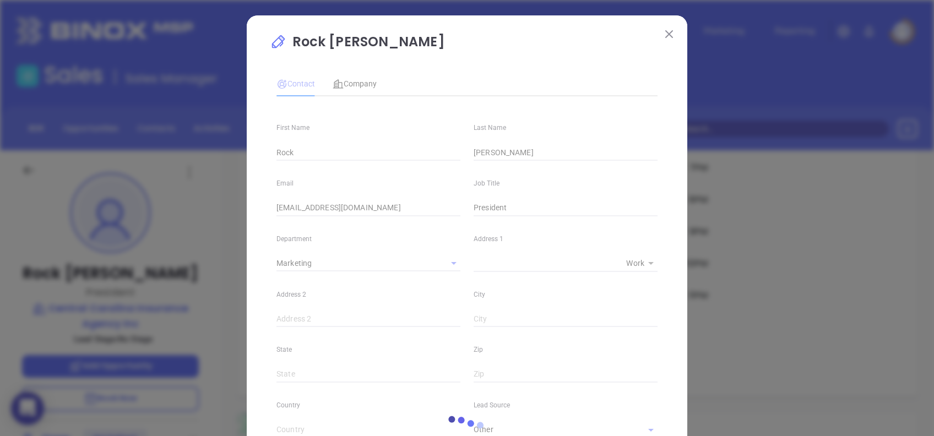
type input "[PHONE_NUMBER]"
type input "1"
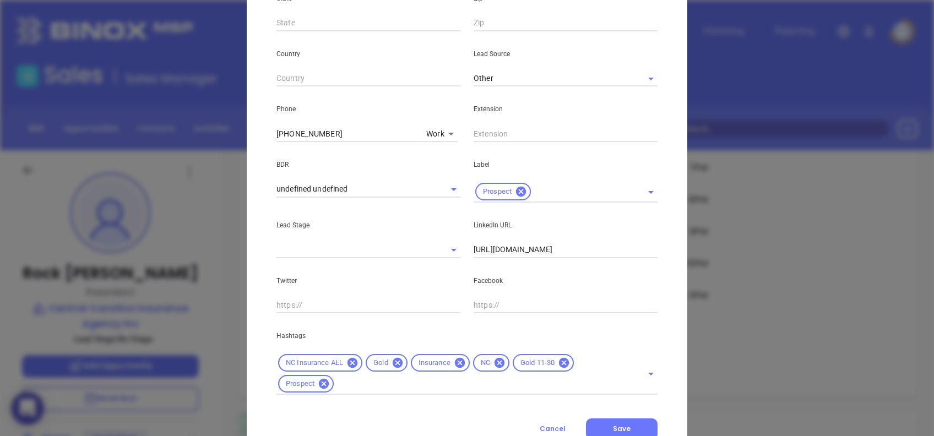
scroll to position [393, 0]
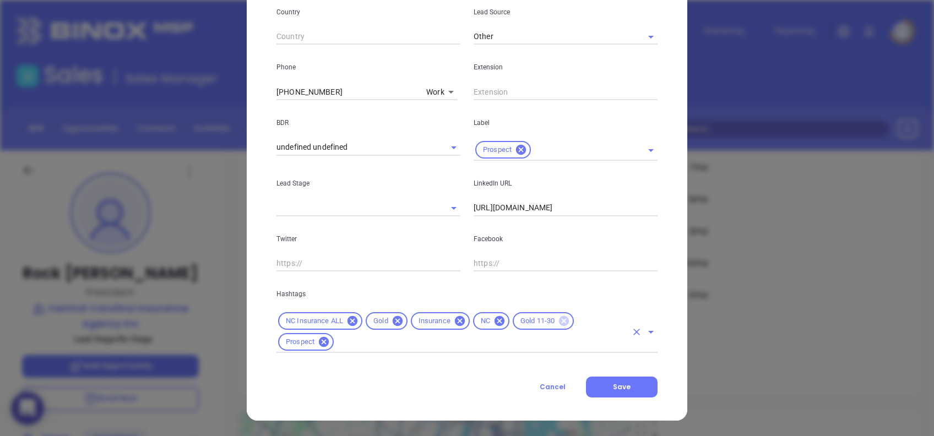
click at [559, 322] on icon at bounding box center [564, 321] width 10 height 10
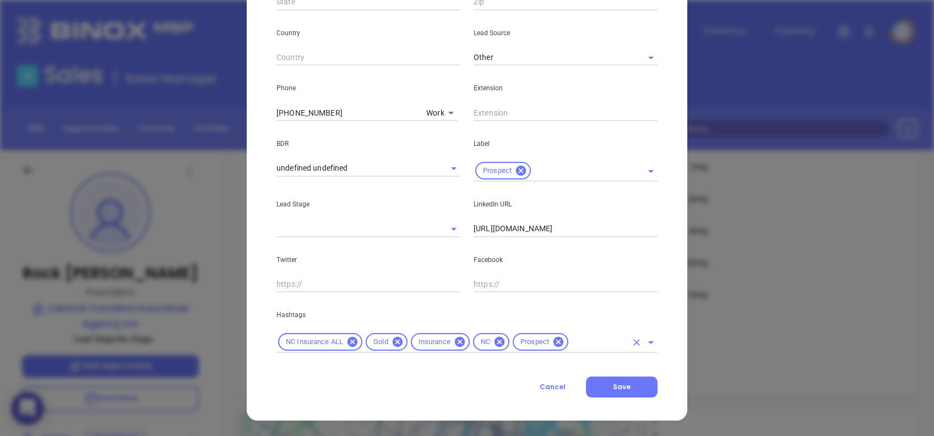
scroll to position [372, 0]
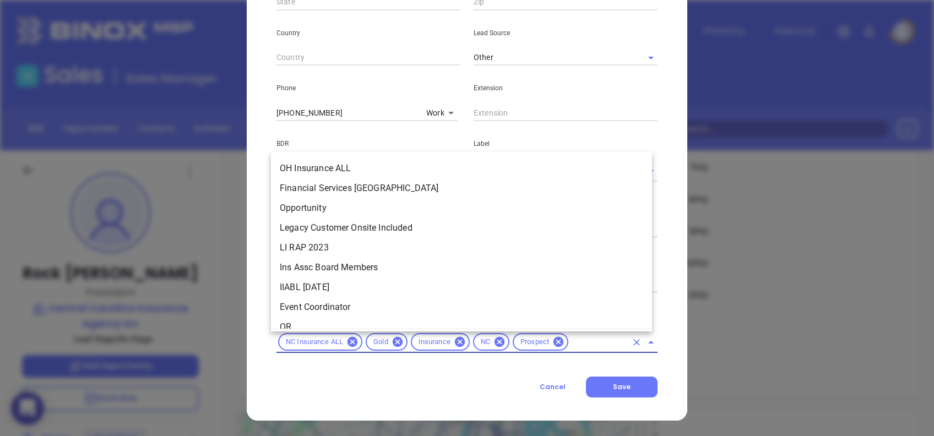
click at [575, 339] on input "text" at bounding box center [598, 342] width 57 height 14
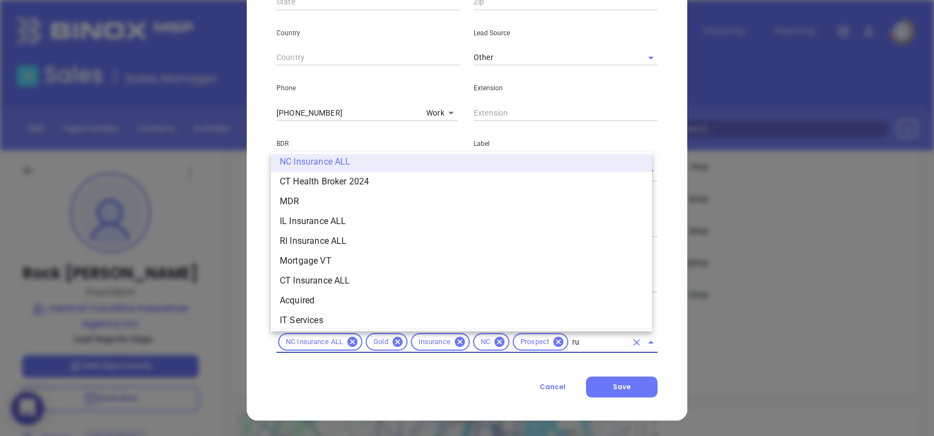
scroll to position [0, 0]
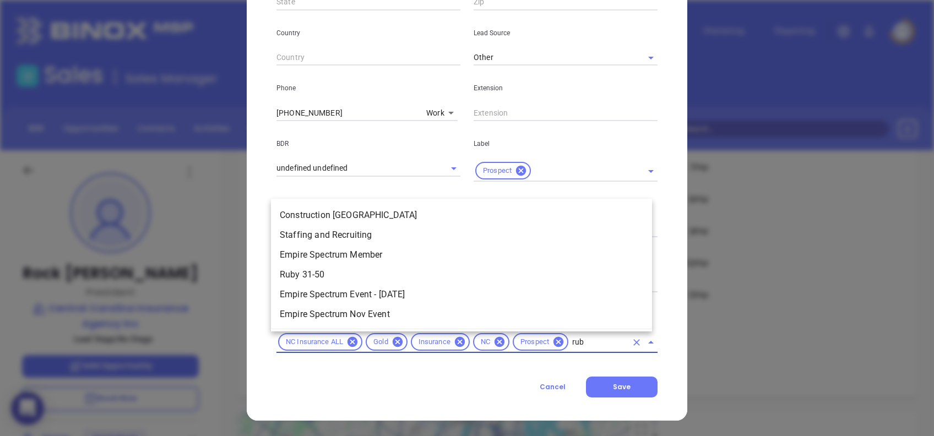
type input "ruby"
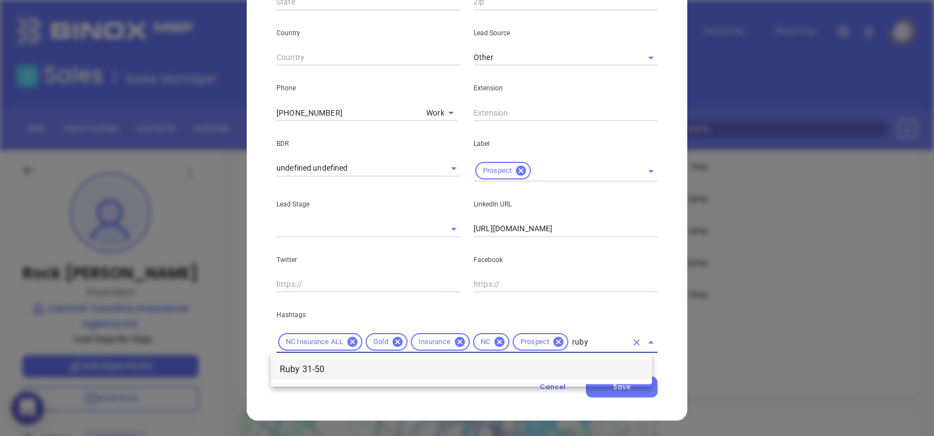
click at [507, 370] on li "Ruby 31-50" at bounding box center [461, 369] width 381 height 20
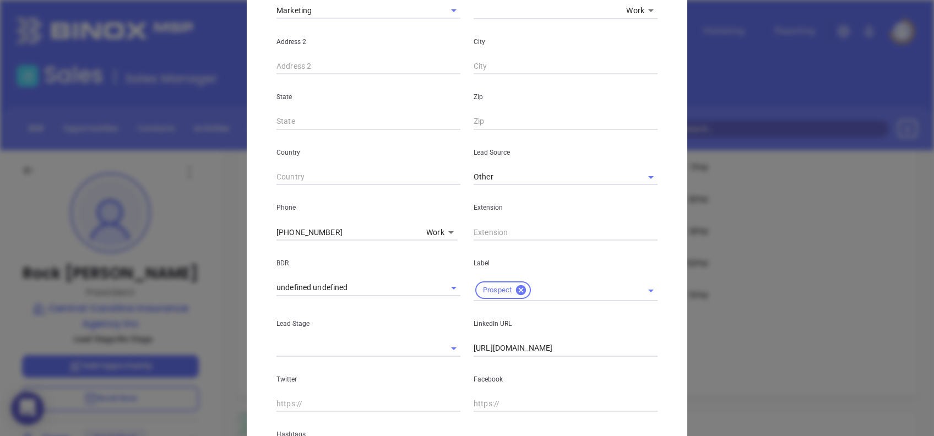
scroll to position [293, 0]
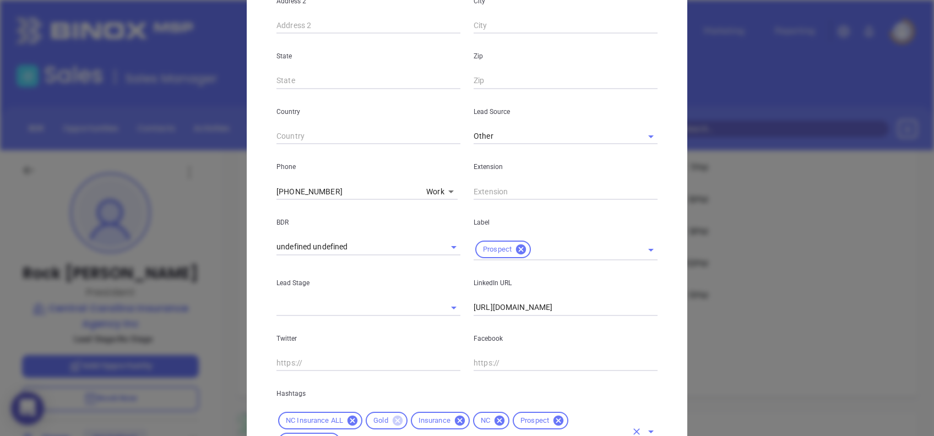
click at [396, 418] on icon at bounding box center [397, 421] width 10 height 10
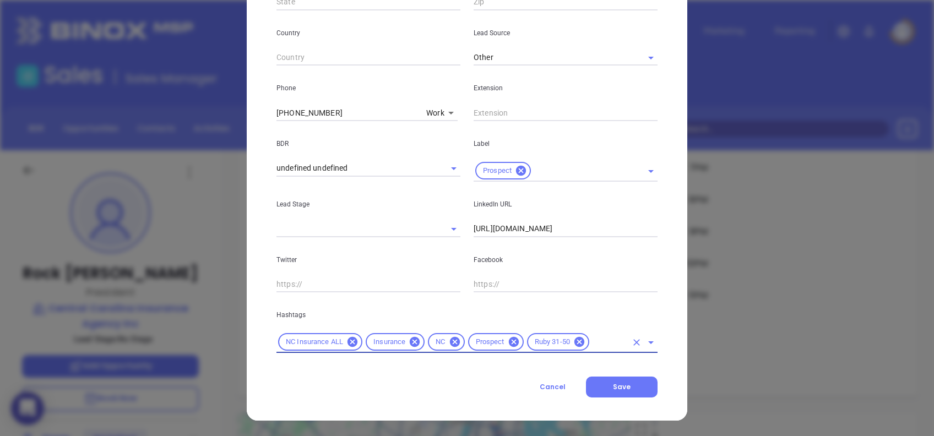
scroll to position [0, 0]
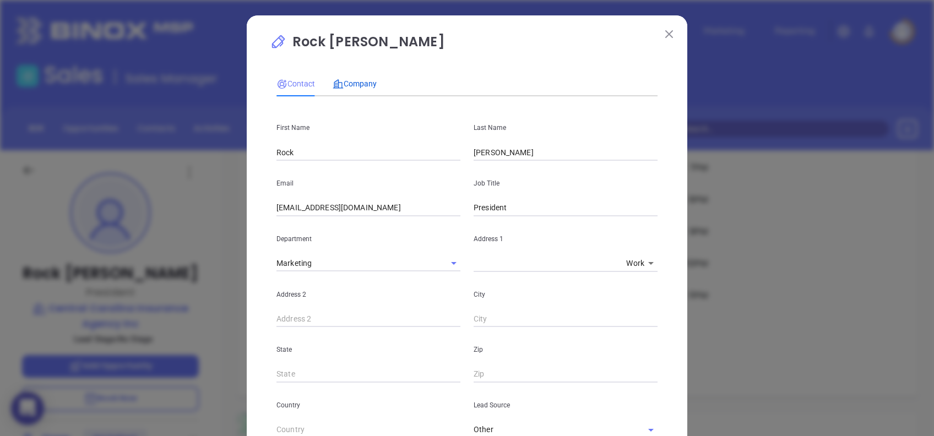
click at [355, 87] on span "Company" at bounding box center [354, 83] width 44 height 9
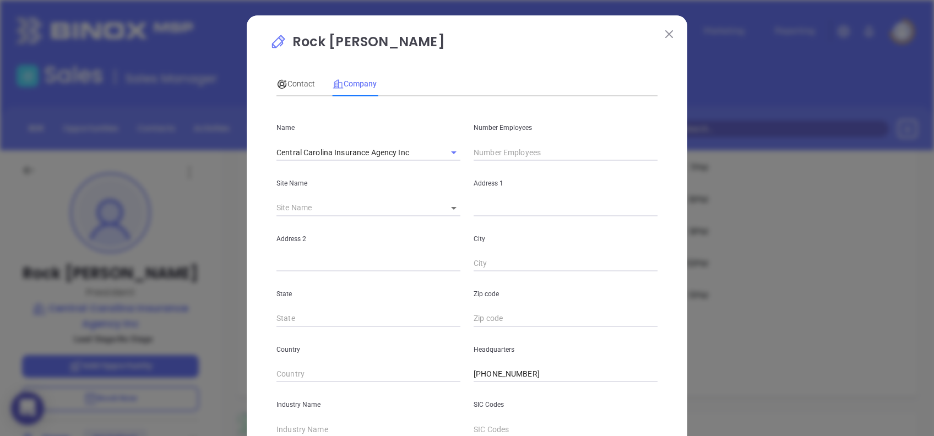
click at [509, 152] on input "text" at bounding box center [565, 152] width 184 height 17
type input "44"
click at [520, 74] on div "Contact Company" at bounding box center [466, 83] width 381 height 25
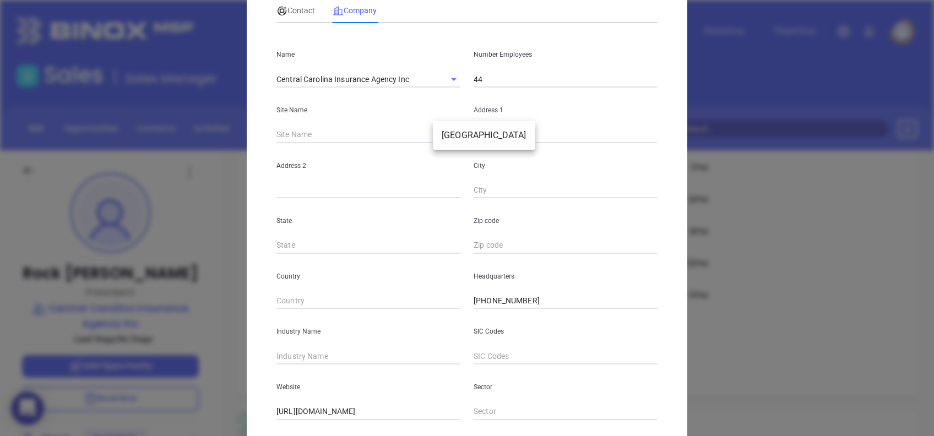
click at [445, 137] on body "0 Leads CRM Marketing Reporting Financial Leads Leads Sales Sales Manager BDR O…" at bounding box center [467, 218] width 934 height 436
click at [453, 139] on li "[GEOGRAPHIC_DATA]" at bounding box center [484, 136] width 102 height 20
type input "[GEOGRAPHIC_DATA]"
type input "99114"
type input "PO Box 4078"
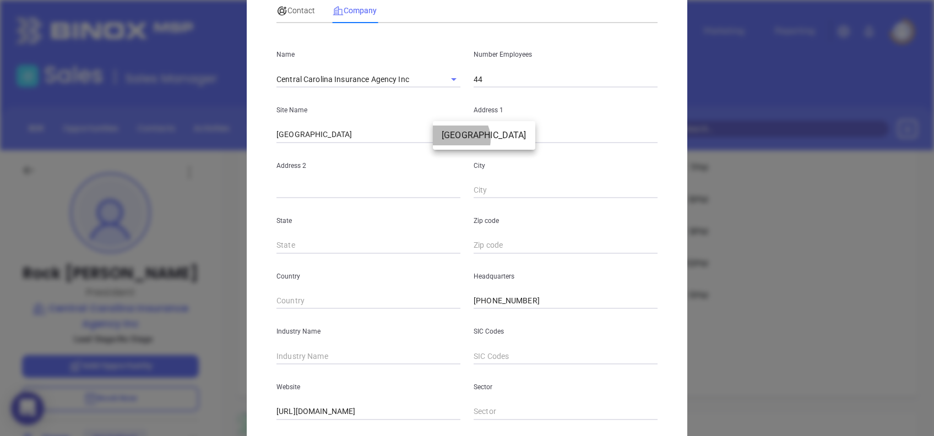
type input "[GEOGRAPHIC_DATA]"
type input "NC"
type input "28147"
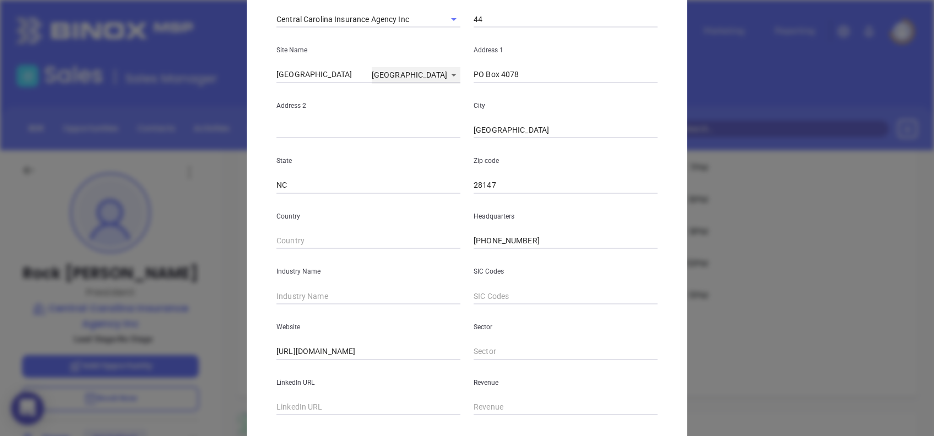
scroll to position [195, 0]
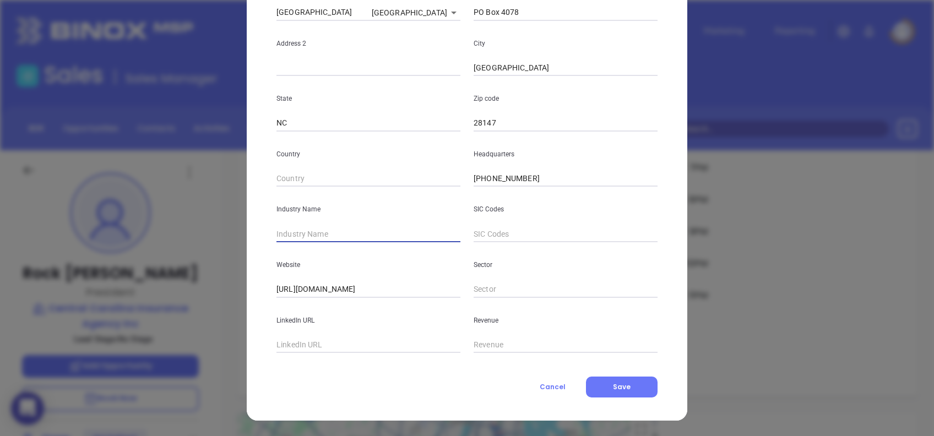
click at [375, 238] on input "text" at bounding box center [368, 234] width 184 height 17
type input "Insurance"
click at [317, 341] on input "text" at bounding box center [368, 345] width 184 height 17
paste input "[DOMAIN_NAME][URL]"
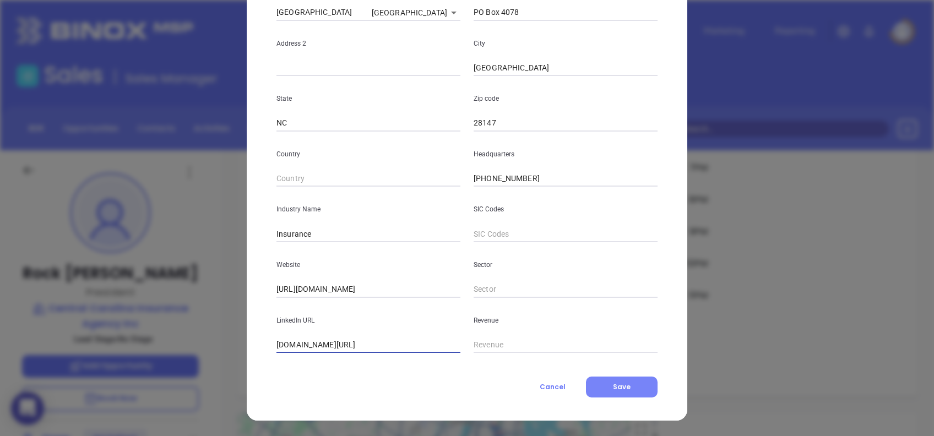
type input "[DOMAIN_NAME][URL]"
click at [636, 383] on button "Save" at bounding box center [622, 387] width 72 height 21
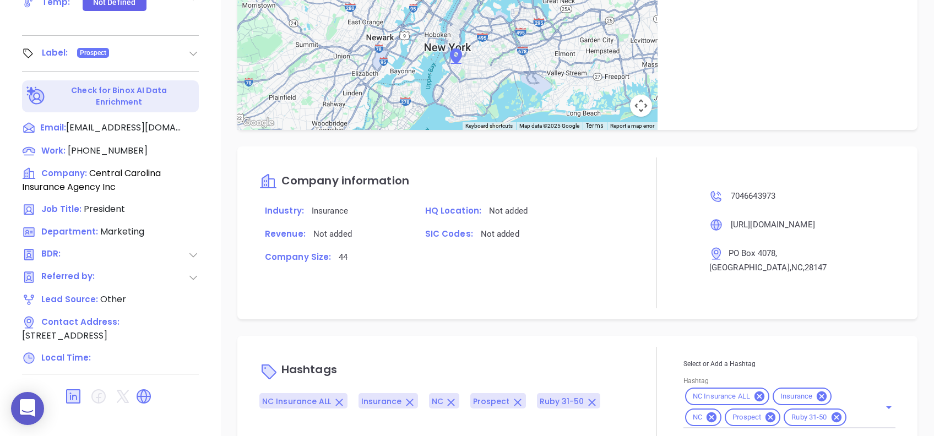
scroll to position [484, 0]
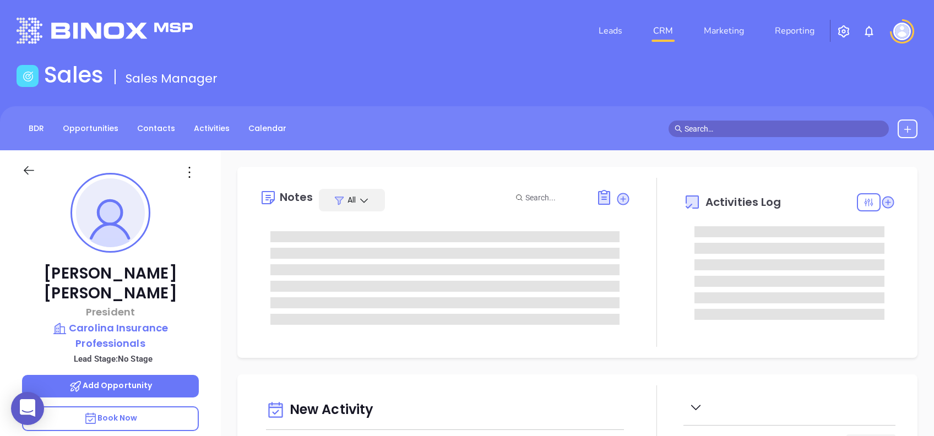
type input "[DATE]"
type input "[PERSON_NAME]"
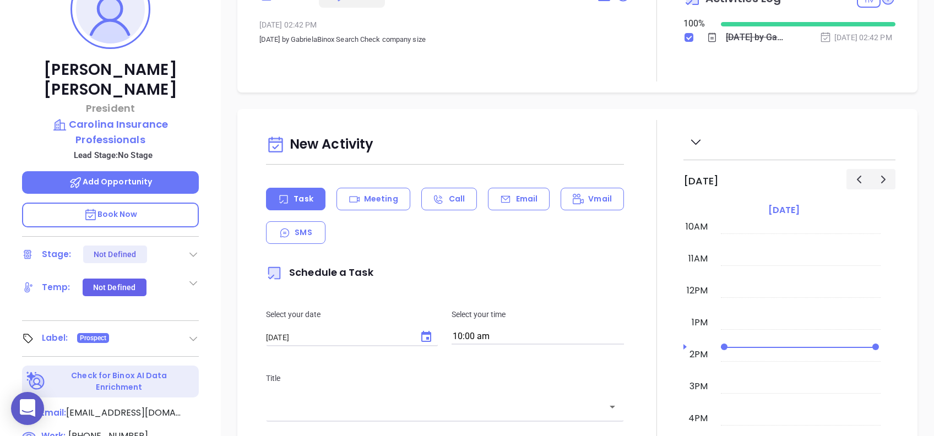
scroll to position [118, 0]
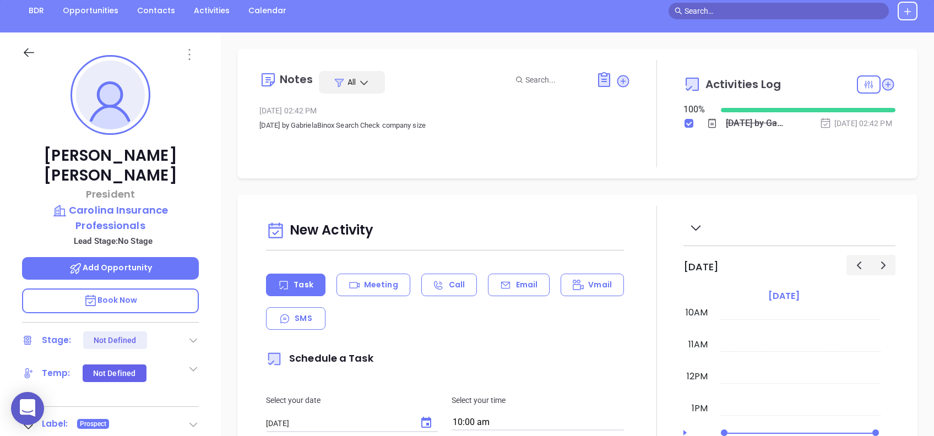
click at [189, 58] on icon at bounding box center [189, 54] width 2 height 11
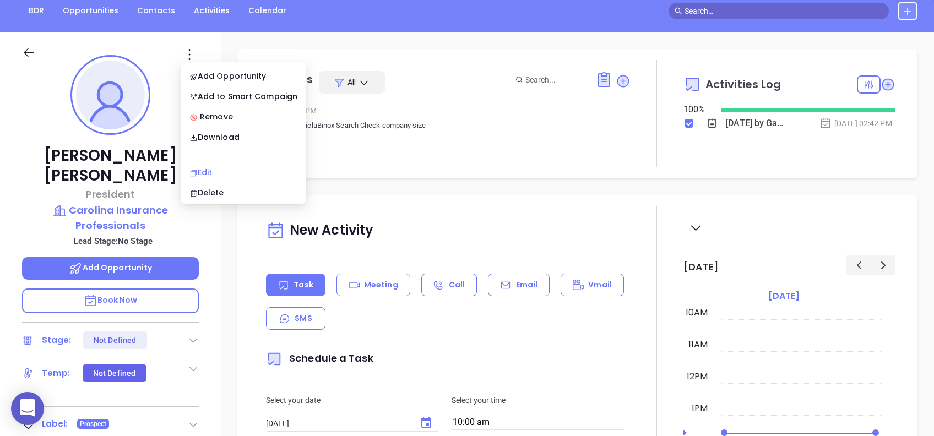
click at [230, 172] on div "Edit" at bounding box center [243, 172] width 108 height 12
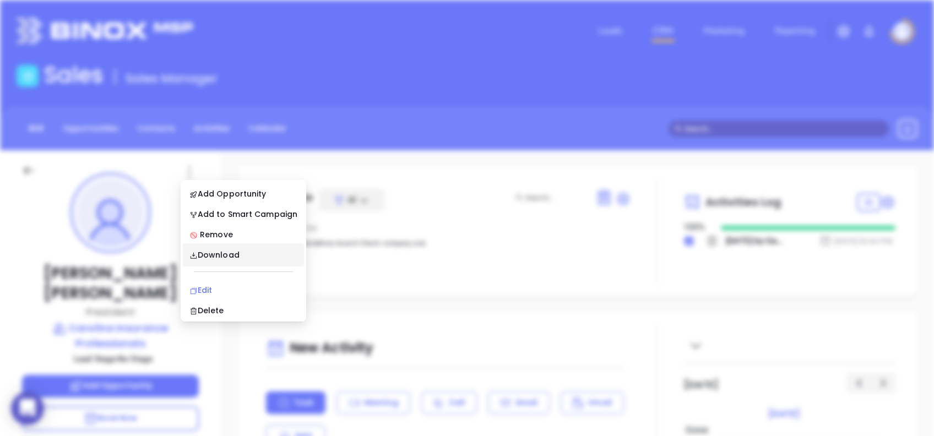
scroll to position [0, 0]
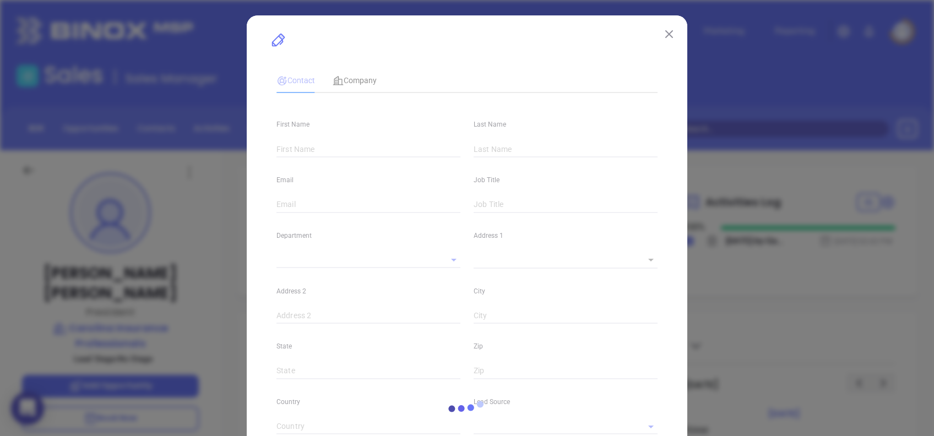
type input "[PERSON_NAME]"
type input "[EMAIL_ADDRESS][DOMAIN_NAME]"
type input "President"
type input "1"
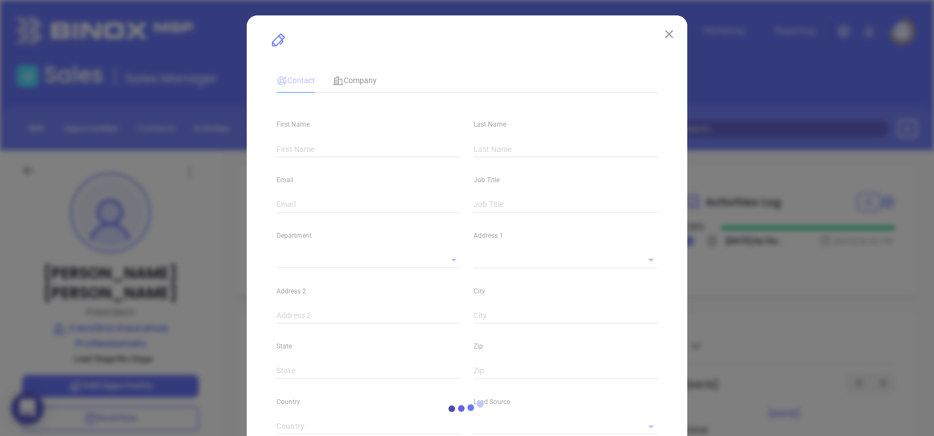
type input "[DOMAIN_NAME][URL]"
type input "Marketing"
type input "Other"
type input "undefined undefined"
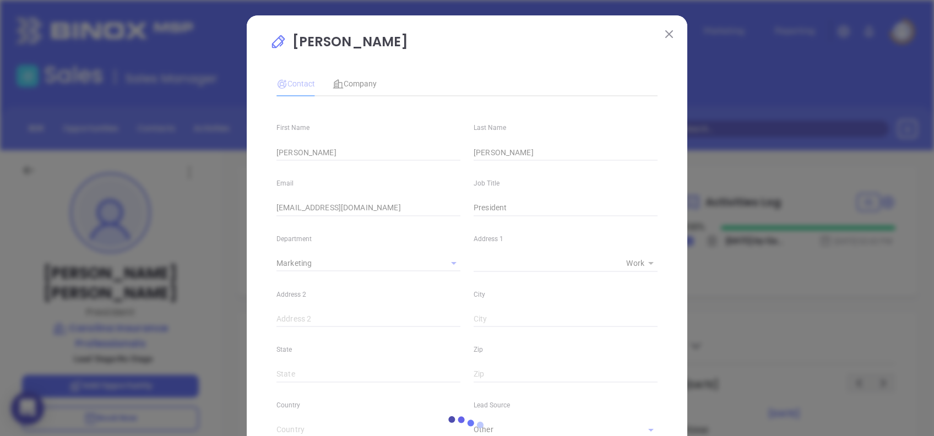
type input "[PHONE_NUMBER]"
type input "1"
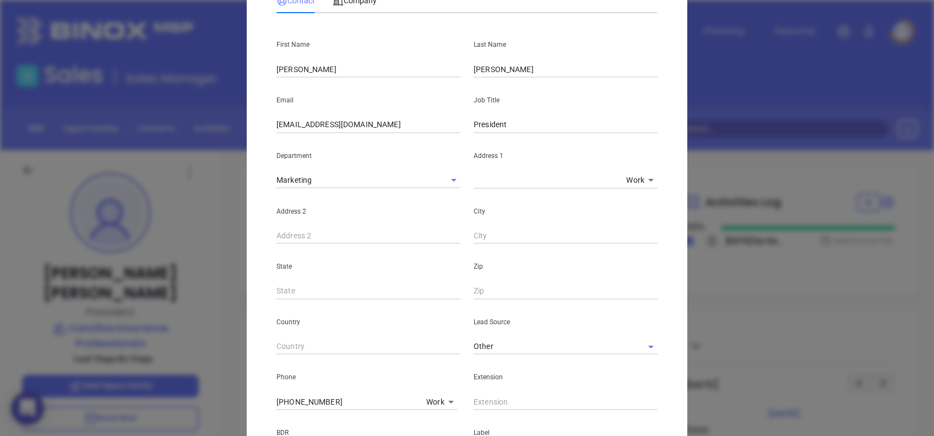
scroll to position [393, 0]
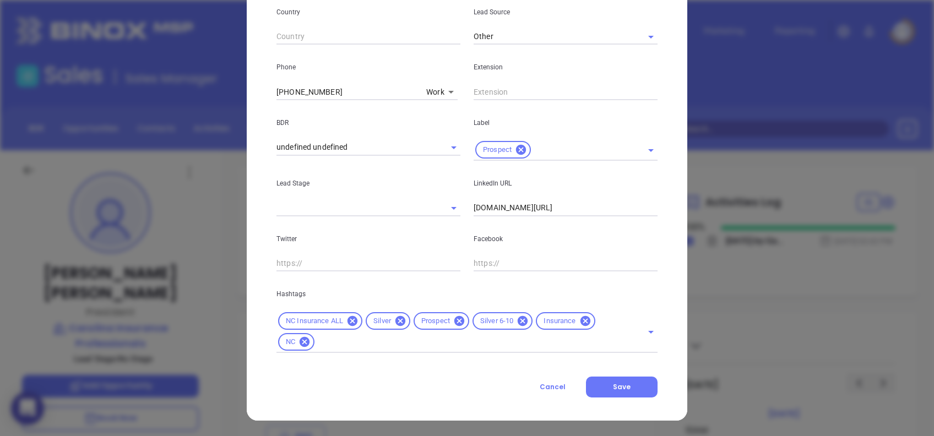
click at [394, 320] on icon at bounding box center [400, 321] width 12 height 12
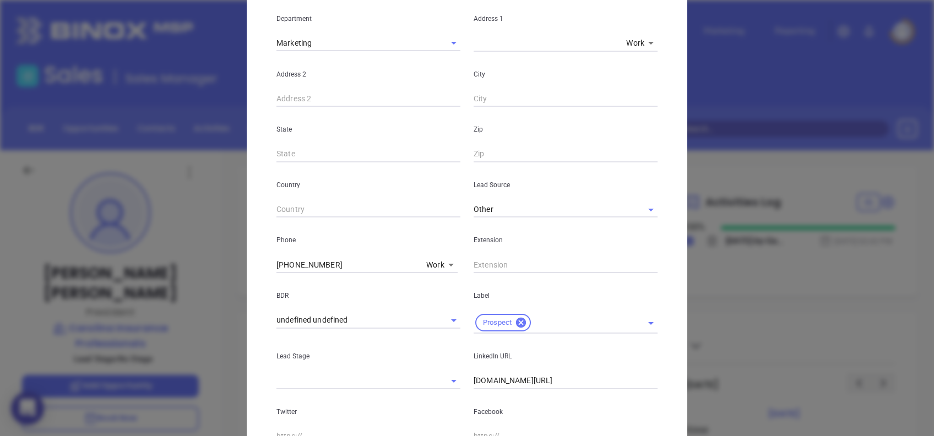
scroll to position [79, 0]
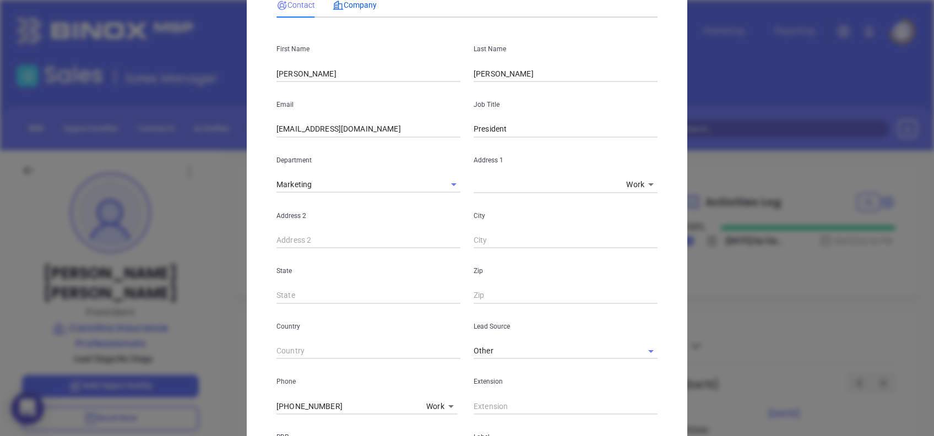
click at [357, 6] on span "Company" at bounding box center [354, 5] width 44 height 9
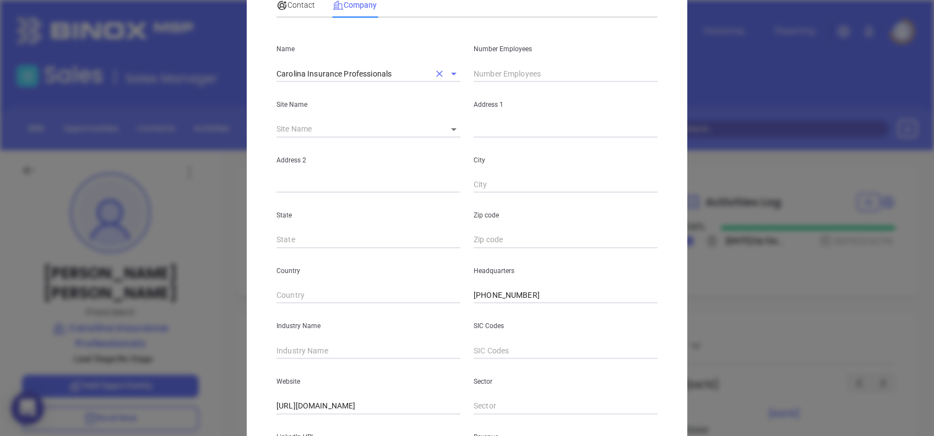
click at [396, 68] on input "Carolina Insurance Professionals" at bounding box center [352, 74] width 153 height 16
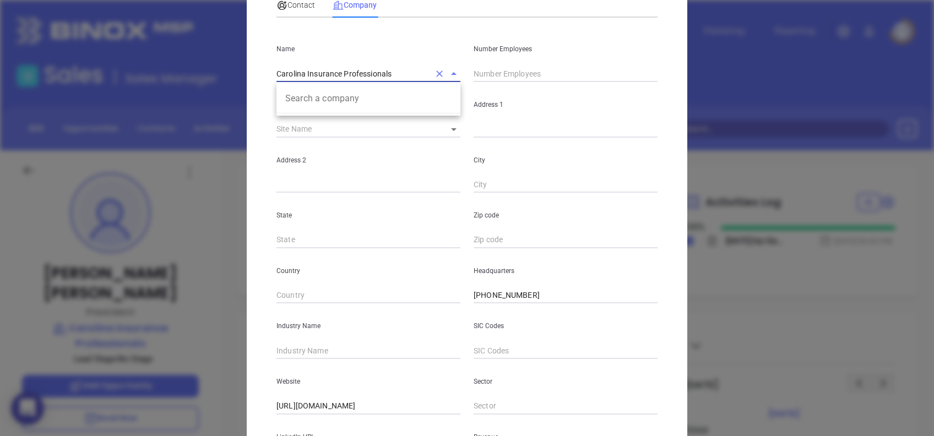
click at [396, 67] on input "Carolina Insurance Professionals" at bounding box center [352, 74] width 153 height 16
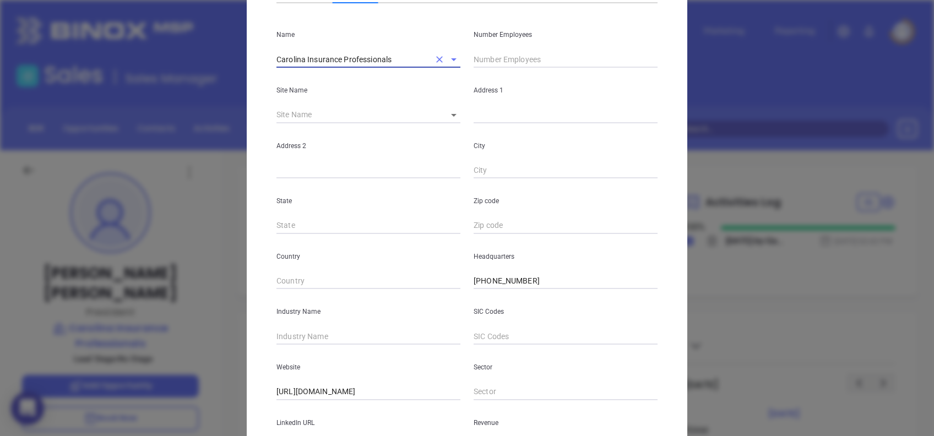
scroll to position [195, 0]
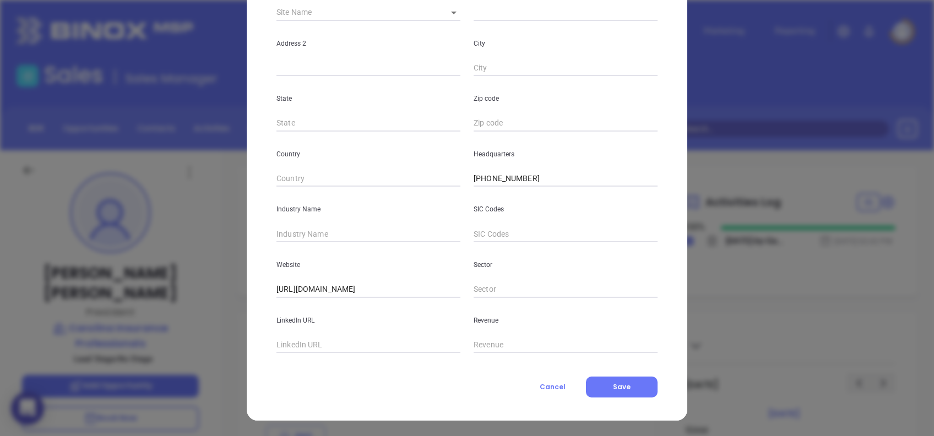
click at [344, 341] on input "text" at bounding box center [368, 345] width 184 height 17
paste input "[DOMAIN_NAME][URL]"
type input "[DOMAIN_NAME][URL]"
click at [308, 236] on input "text" at bounding box center [368, 234] width 184 height 17
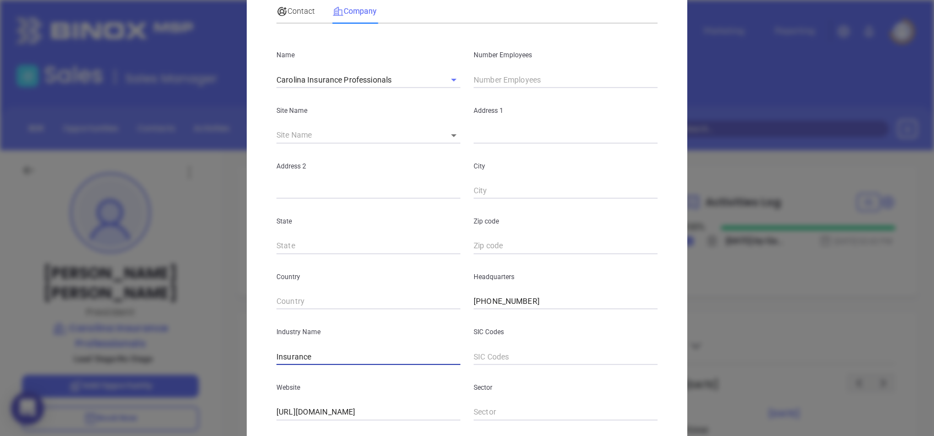
scroll to position [0, 0]
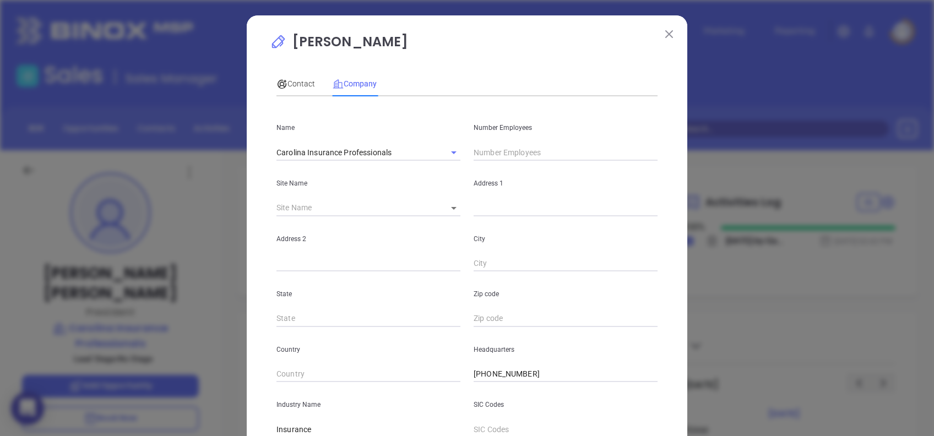
type input "Insurance"
click at [595, 150] on input "text" at bounding box center [565, 152] width 184 height 17
type input "5"
click at [280, 79] on span "Contact" at bounding box center [295, 83] width 39 height 9
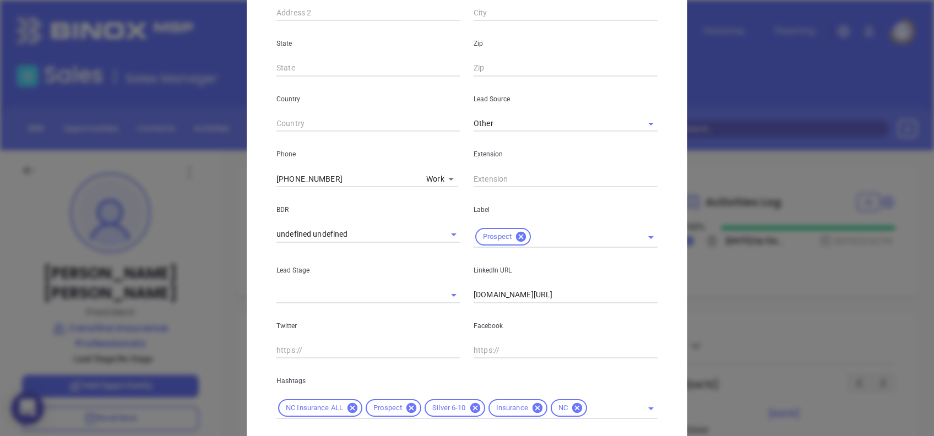
scroll to position [372, 0]
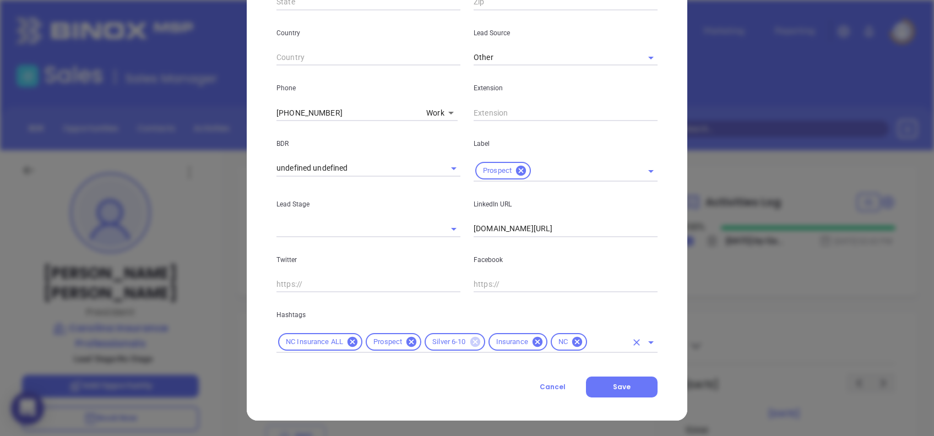
click at [471, 342] on icon at bounding box center [475, 342] width 10 height 10
click at [548, 342] on input "text" at bounding box center [575, 342] width 101 height 14
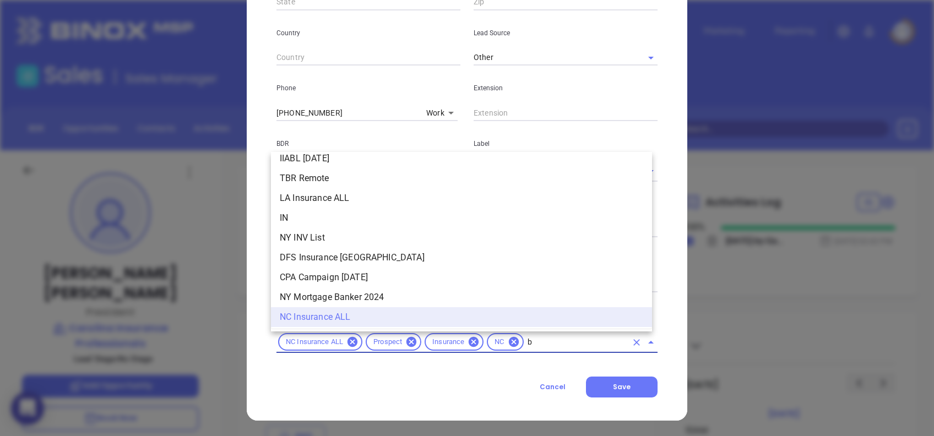
scroll to position [0, 0]
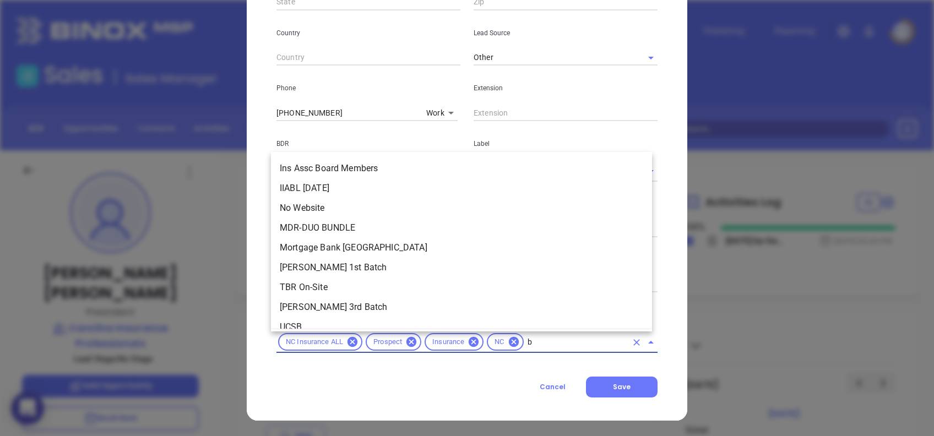
type input "br"
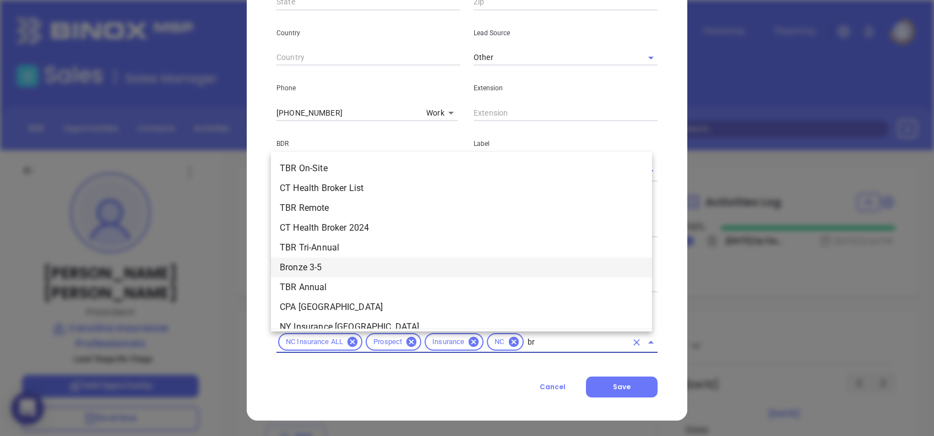
click at [348, 274] on li "Bronze 3-5" at bounding box center [461, 268] width 381 height 20
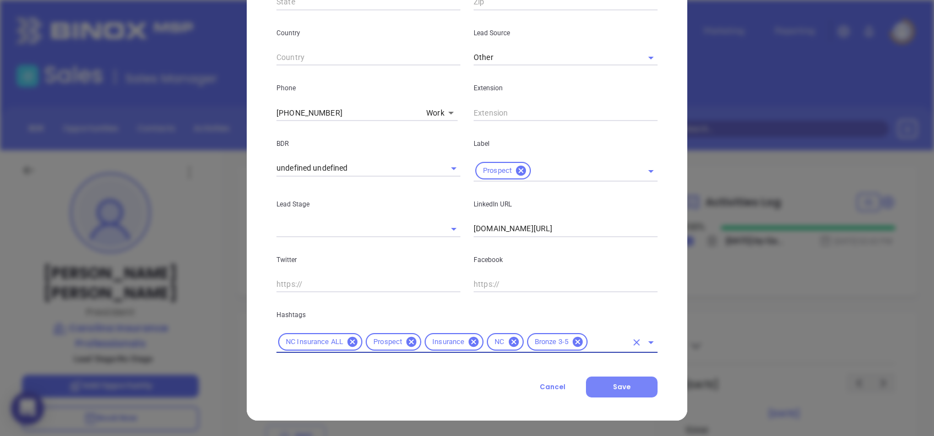
click at [613, 386] on span "Save" at bounding box center [622, 386] width 18 height 9
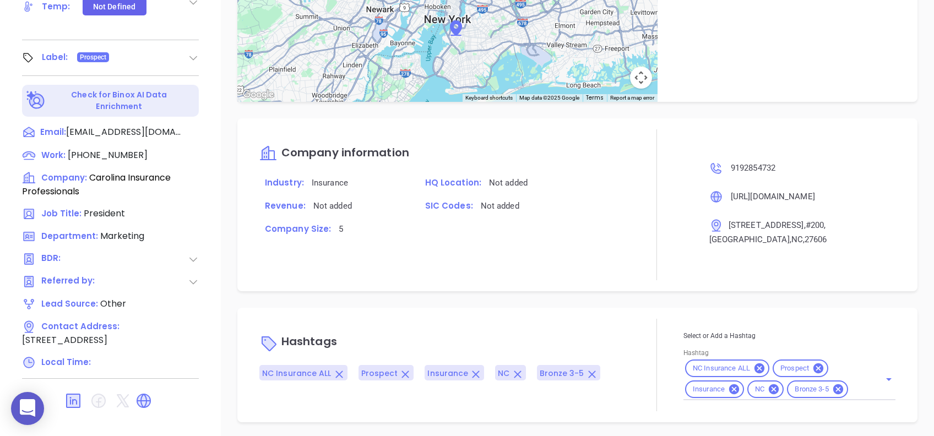
scroll to position [558, 0]
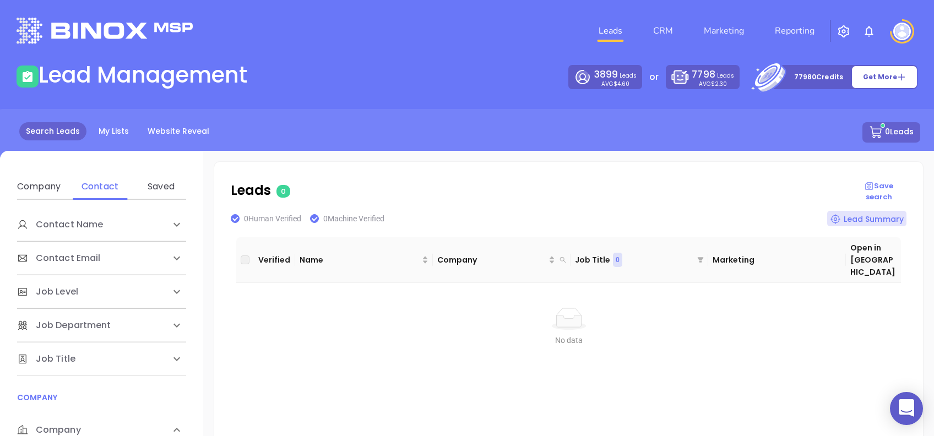
scroll to position [220, 0]
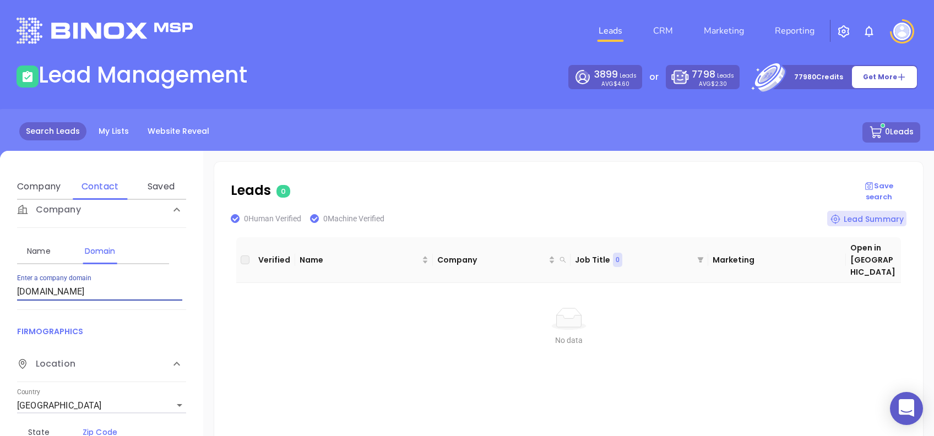
click at [141, 291] on input "careyinsurance.net" at bounding box center [99, 292] width 165 height 18
paste input "olinaunderwriters"
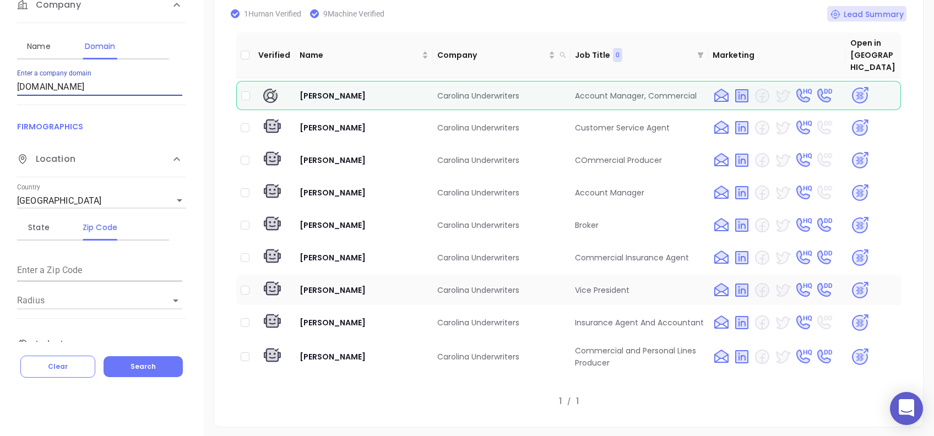
scroll to position [13, 0]
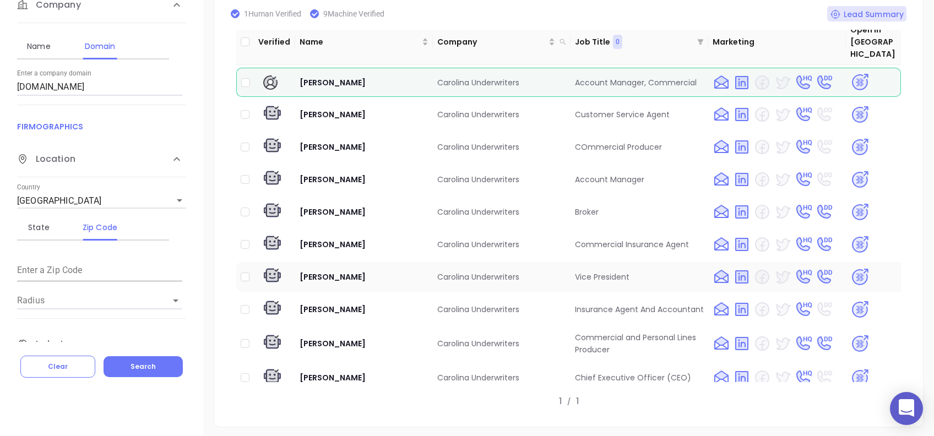
click at [850, 268] on img at bounding box center [859, 277] width 19 height 19
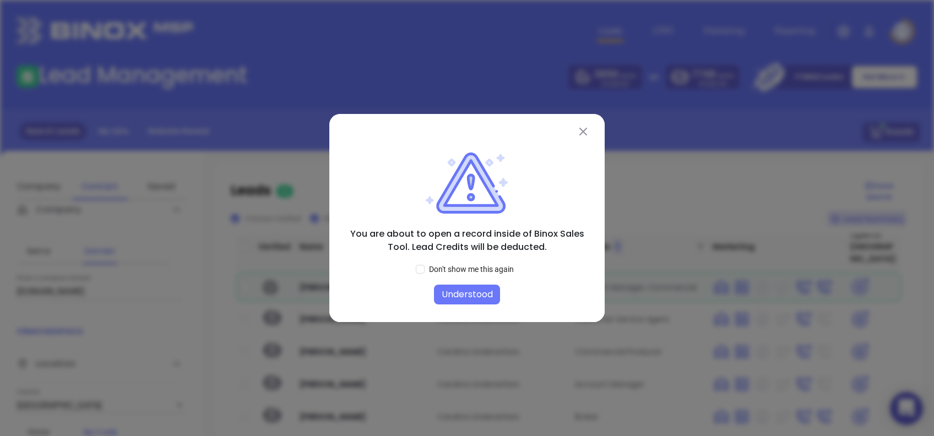
click at [483, 288] on button "Understood" at bounding box center [467, 295] width 66 height 20
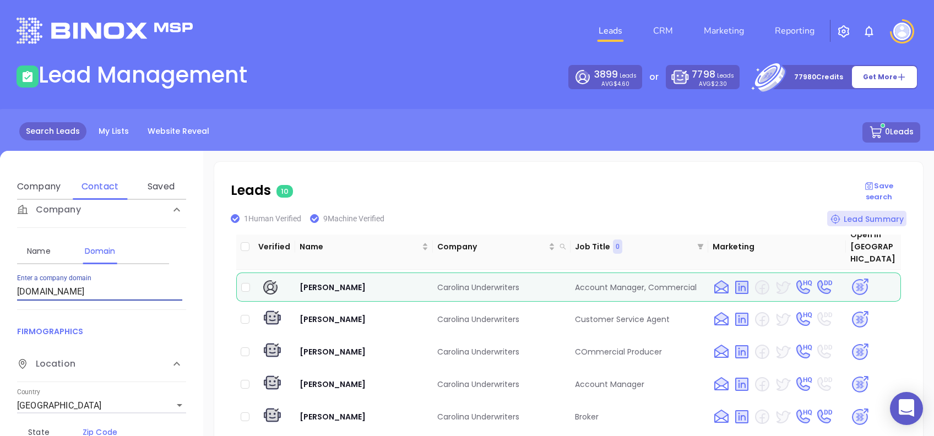
drag, startPoint x: 119, startPoint y: 288, endPoint x: 0, endPoint y: 285, distance: 119.0
click at [4, 284] on div "Contact Name First Name Last Name Contact Email Work or Personal Email Job Leve…" at bounding box center [101, 373] width 203 height 347
paste input "rinsuranceandrealty.com"
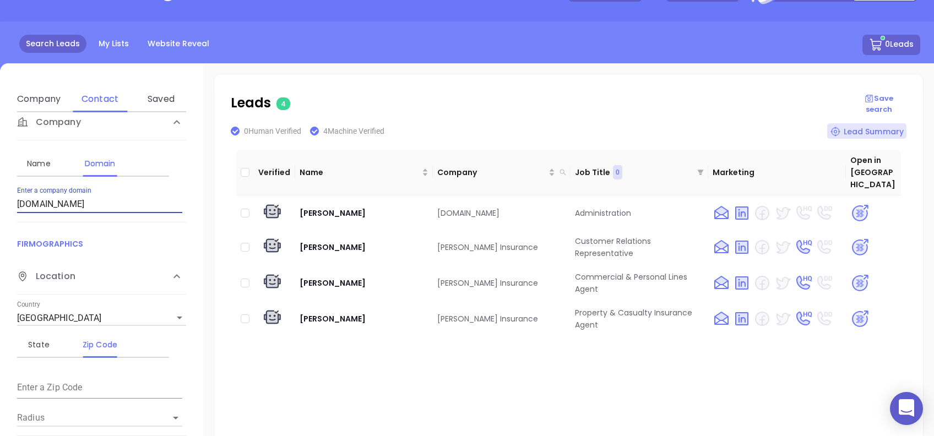
scroll to position [88, 0]
click at [850, 237] on img at bounding box center [859, 246] width 19 height 19
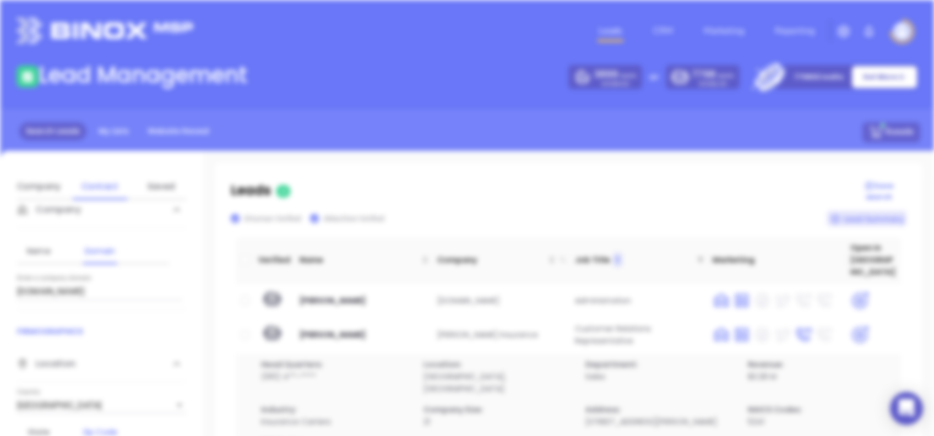
scroll to position [0, 0]
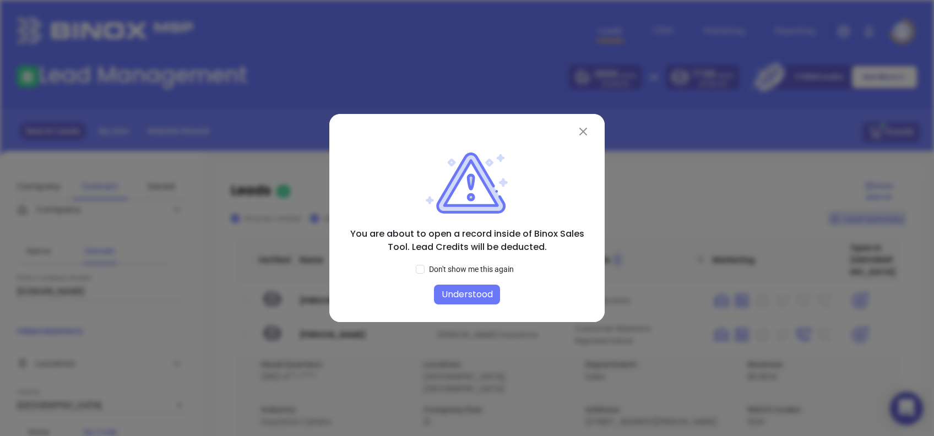
click at [462, 299] on button "Understood" at bounding box center [467, 295] width 66 height 20
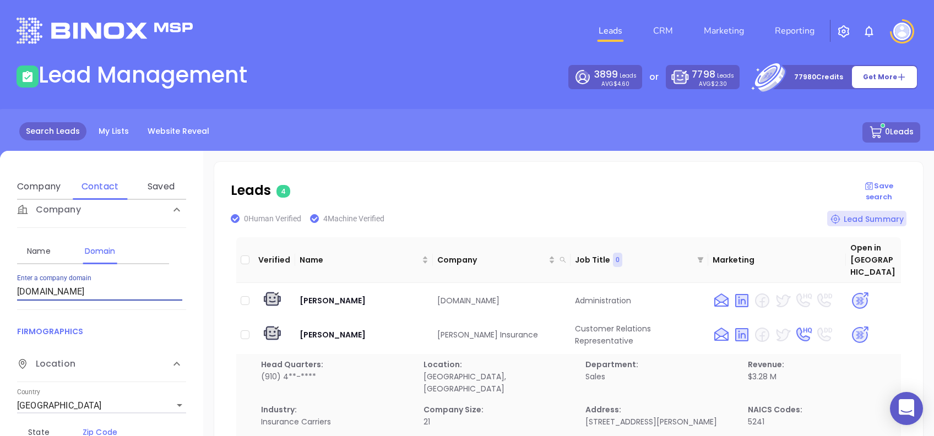
click at [132, 289] on input "carrinsuranceandrealty.com" at bounding box center [99, 292] width 165 height 18
paste input "tawbavalleyinsurance"
type input "catawbavalleyinsurance.com"
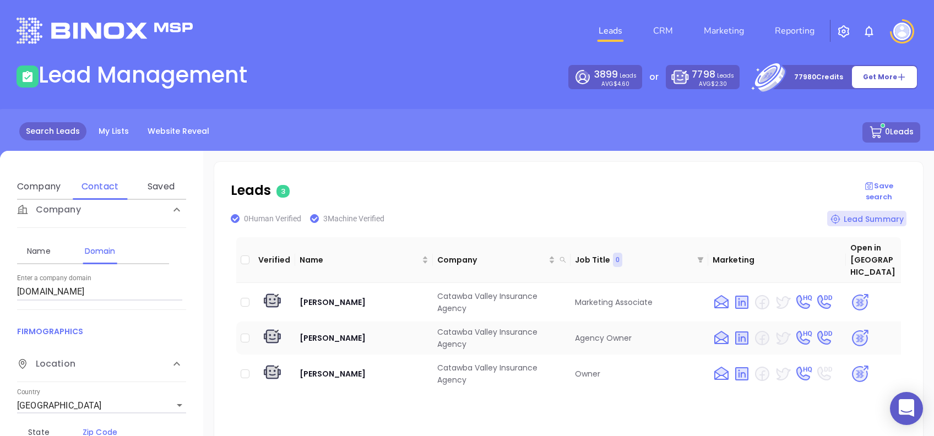
click at [855, 329] on img at bounding box center [859, 338] width 19 height 19
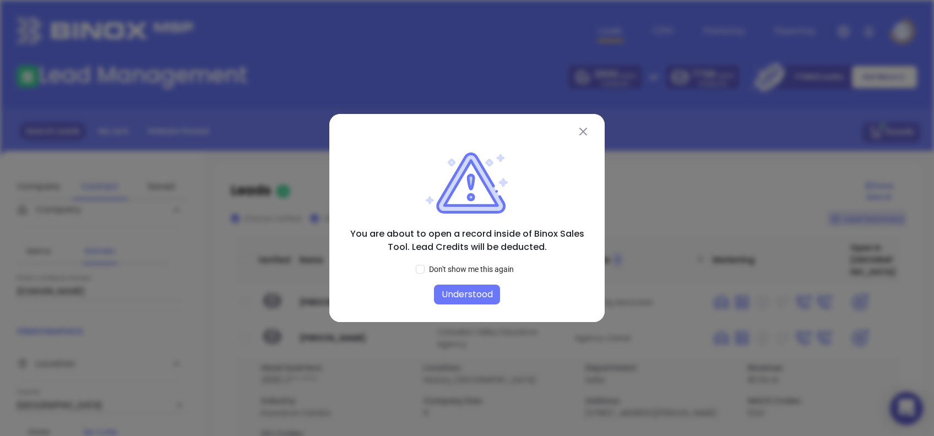
click at [458, 293] on button "Understood" at bounding box center [467, 295] width 66 height 20
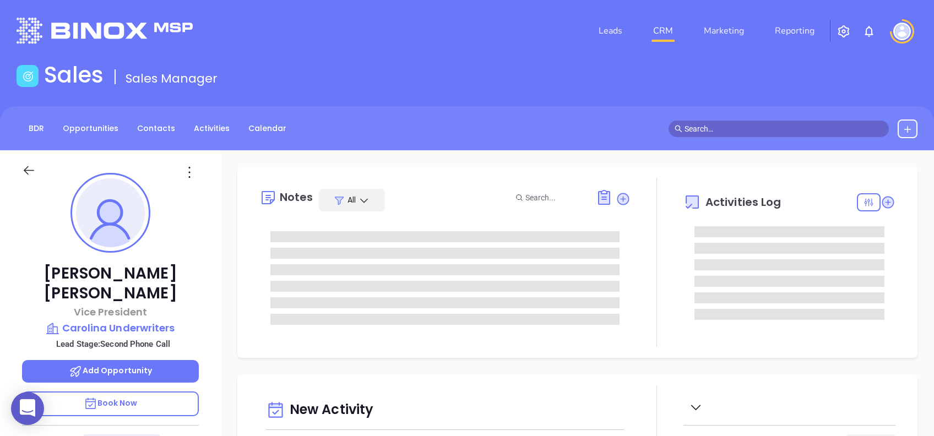
scroll to position [320, 0]
type input "[PERSON_NAME]"
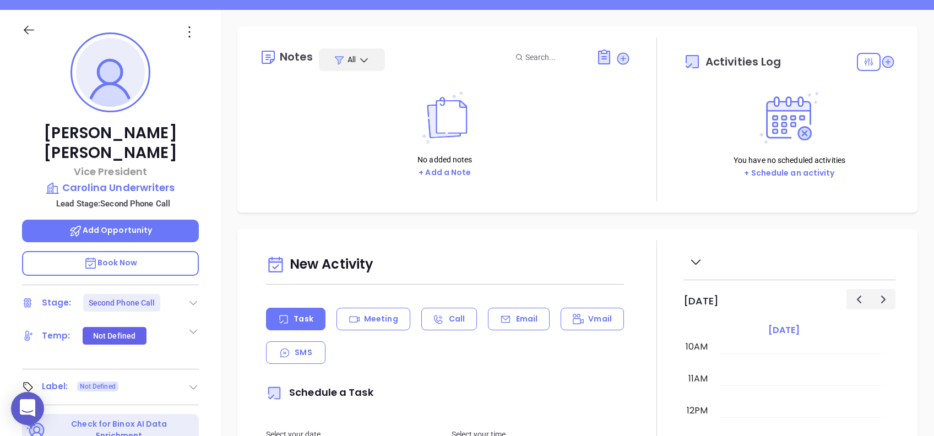
scroll to position [146, 0]
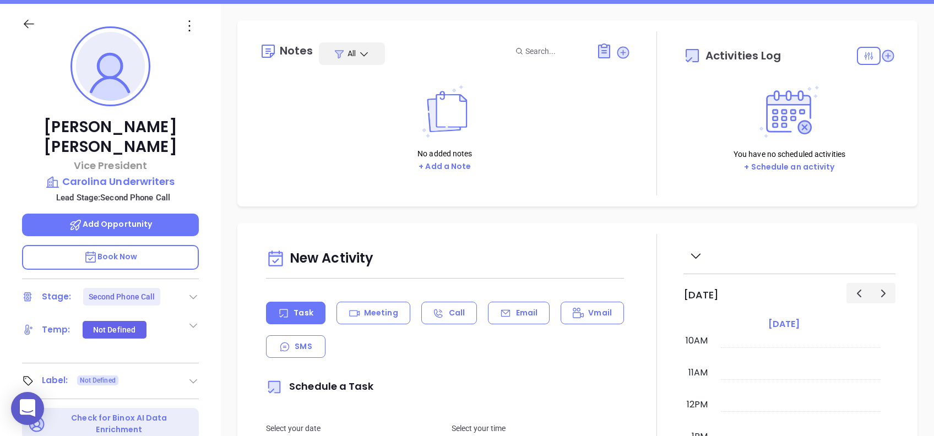
click at [194, 291] on icon at bounding box center [193, 296] width 11 height 11
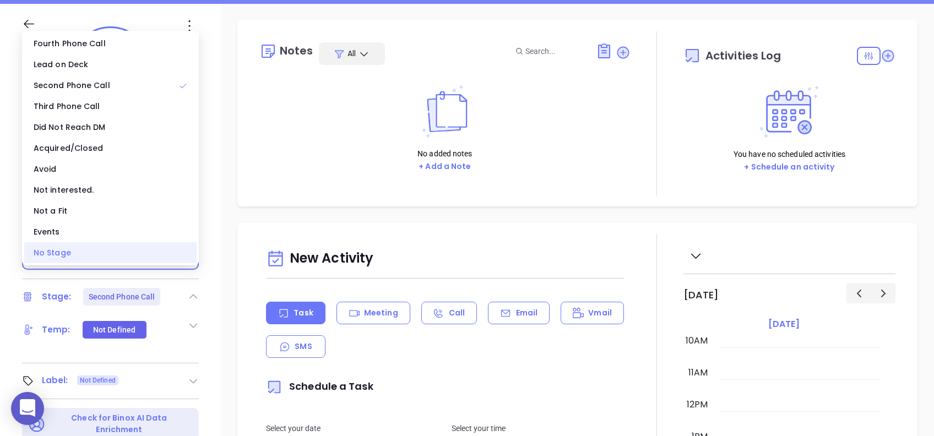
click at [97, 254] on div "No Stage" at bounding box center [110, 252] width 172 height 21
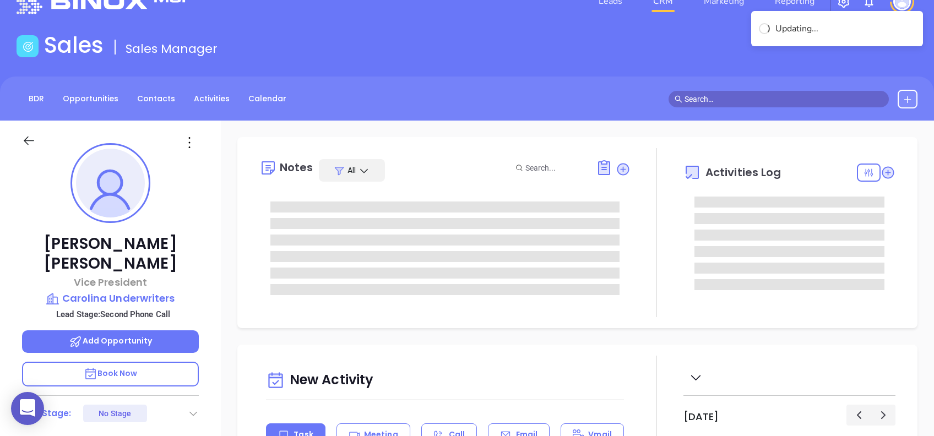
scroll to position [0, 0]
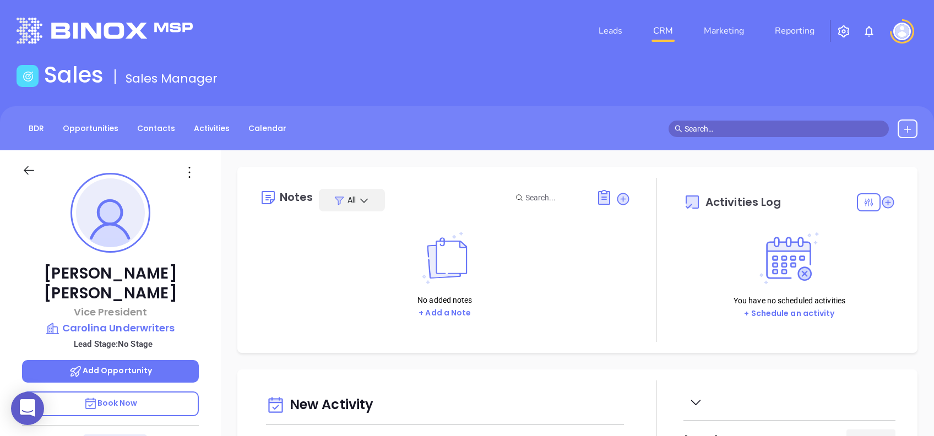
click at [187, 166] on icon at bounding box center [190, 172] width 18 height 18
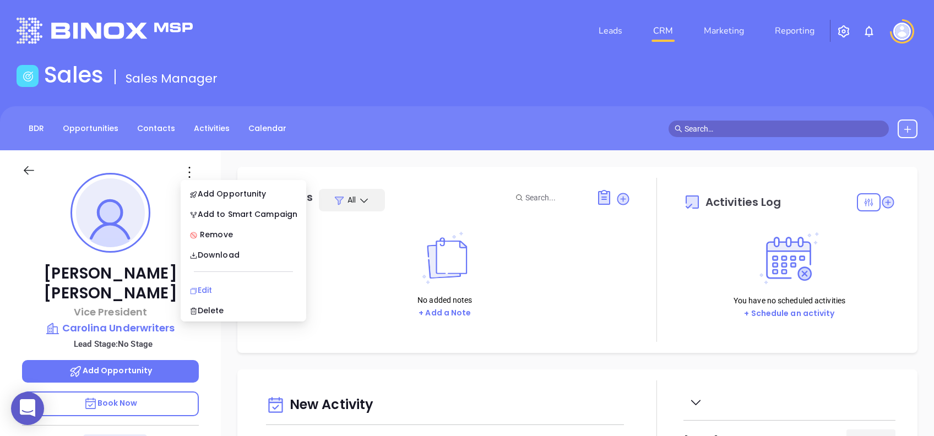
click at [218, 285] on div "Edit" at bounding box center [243, 290] width 108 height 12
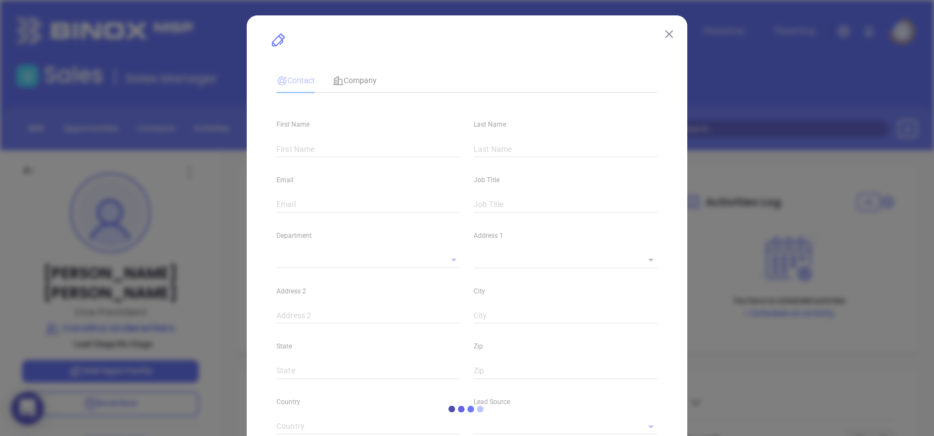
type input "[PERSON_NAME]"
type input "[EMAIL_ADDRESS][DOMAIN_NAME]"
type input "Vice President"
type input "1"
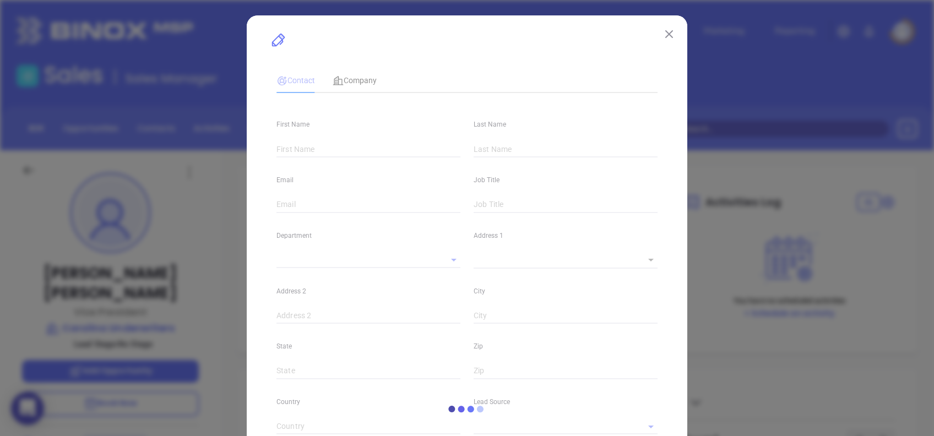
type input "[DOMAIN_NAME][URL][PERSON_NAME]"
type input "Marketing"
type input "Website Reveal"
type input "undefined undefined"
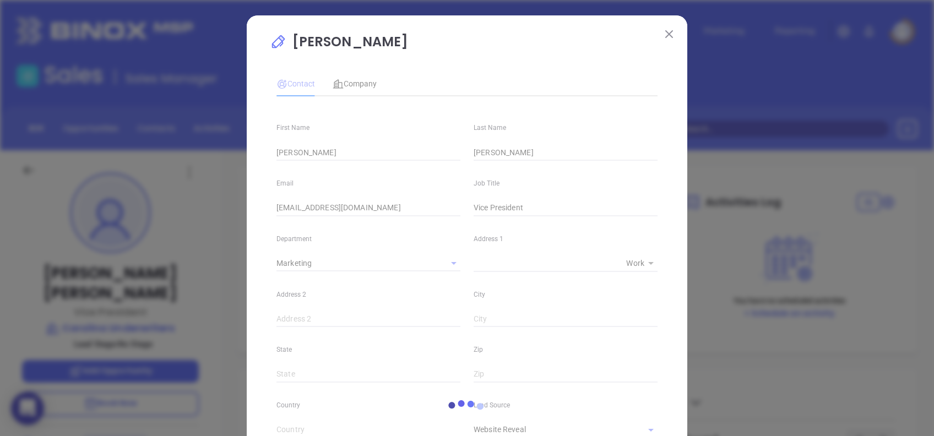
type input "[PHONE_NUMBER]"
type input "1"
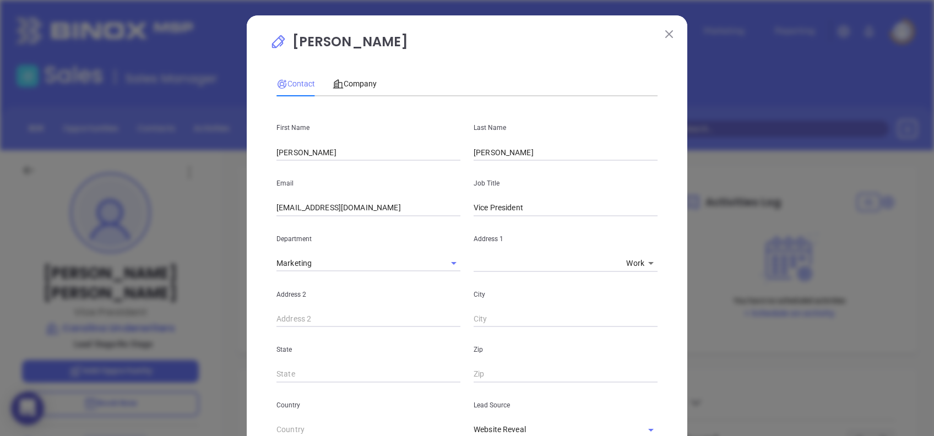
click at [566, 210] on input "Vice President" at bounding box center [565, 208] width 184 height 17
click at [552, 205] on input "Vice President" at bounding box center [565, 208] width 184 height 17
type input "CEO"
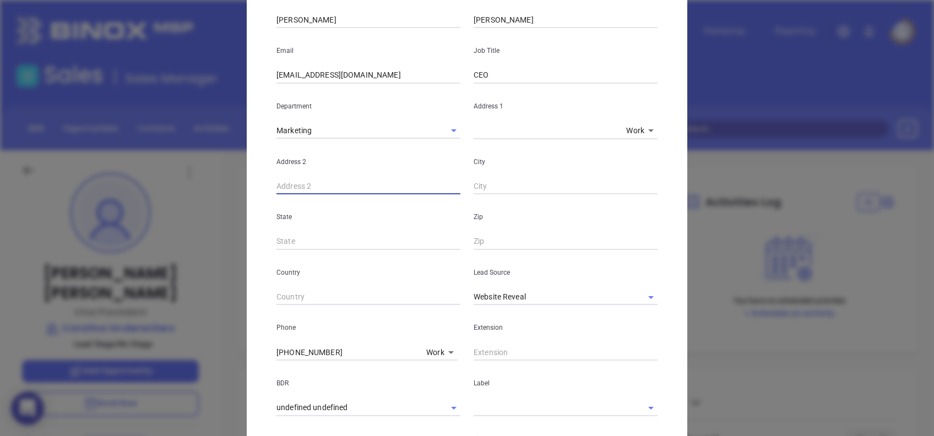
scroll to position [146, 0]
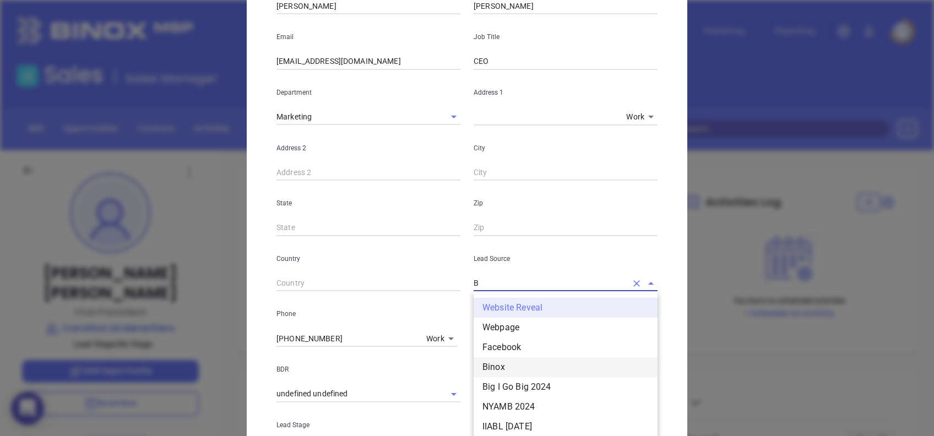
click at [523, 369] on li "Binox" at bounding box center [565, 367] width 184 height 20
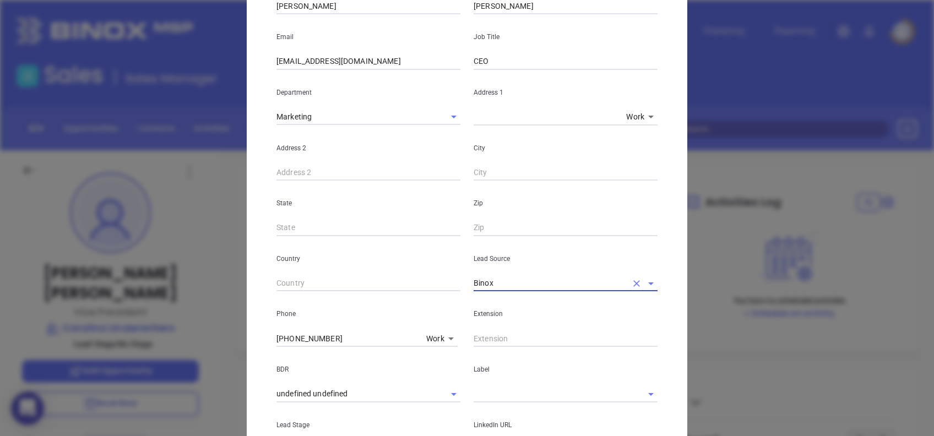
type input "Binox"
click at [358, 333] on input "(704) 849-8050" at bounding box center [348, 338] width 145 height 17
click at [357, 335] on input "(704) 849-8050" at bounding box center [348, 338] width 145 height 17
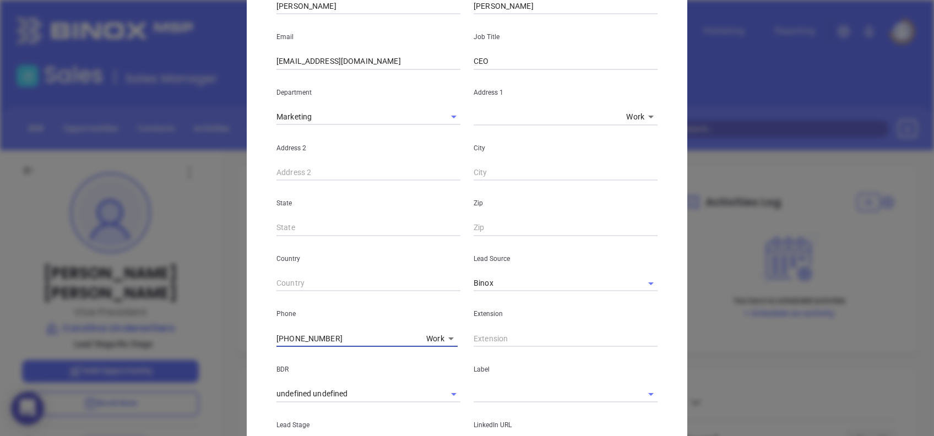
paste input "8"
type input "(704) 849-8080"
click at [473, 389] on input "text" at bounding box center [549, 394] width 153 height 16
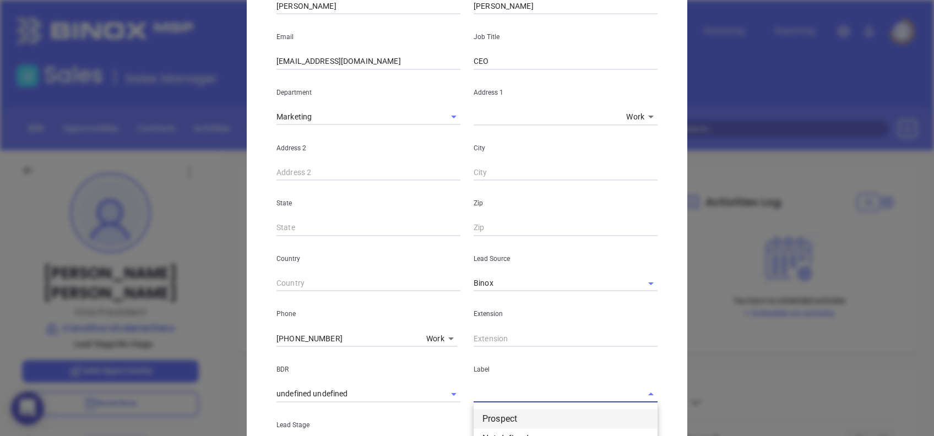
click at [499, 414] on li "Prospect" at bounding box center [565, 419] width 184 height 20
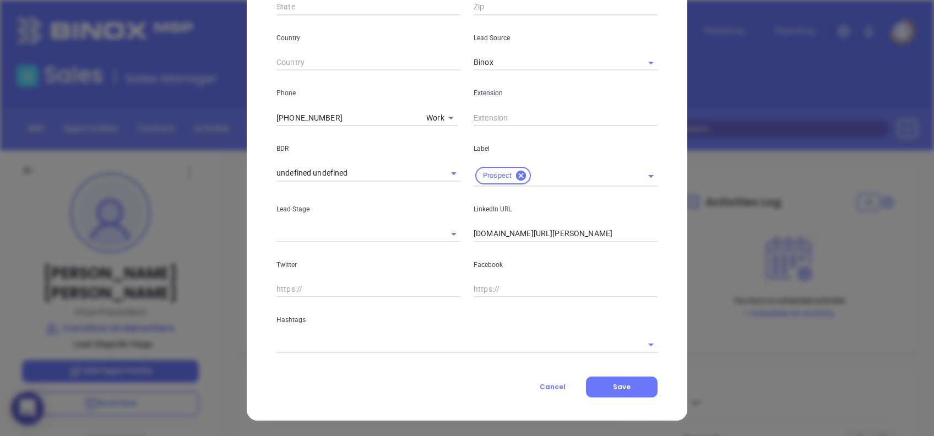
click at [625, 238] on input "linkedin.com/in/brandon-younce-2b44145" at bounding box center [565, 234] width 184 height 17
click at [618, 228] on input "linkedin.com/in/brandon-younce-2b44145" at bounding box center [565, 234] width 184 height 17
click at [619, 230] on input "linkedin.com/in/brandon-younce-2b44145" at bounding box center [565, 234] width 184 height 17
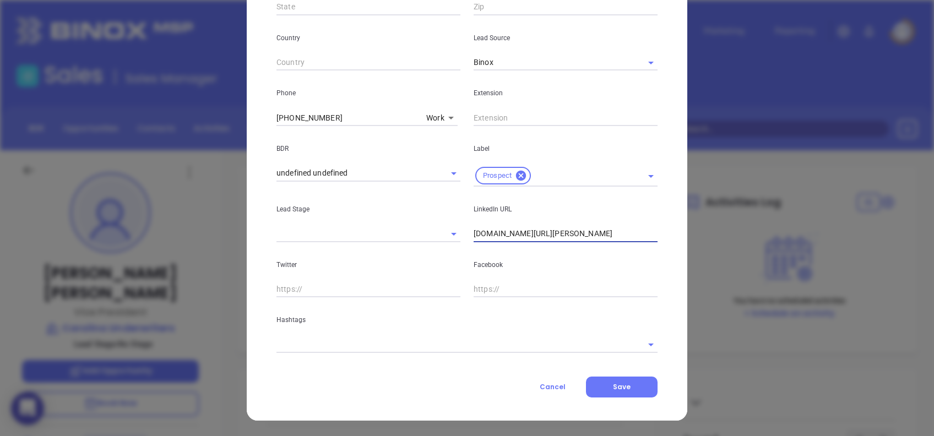
click at [619, 231] on input "linkedin.com/in/brandon-younce-2b44145" at bounding box center [565, 234] width 184 height 17
paste input "www.linkedin.com/in/brandon-younce-2b44145/"
type input "www.linkedin.com/in/brandon-younce-2b44145/"
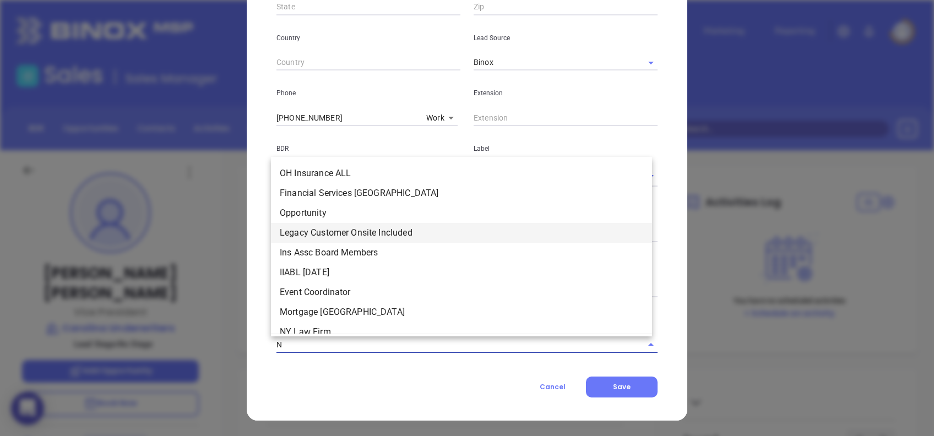
type input "NC"
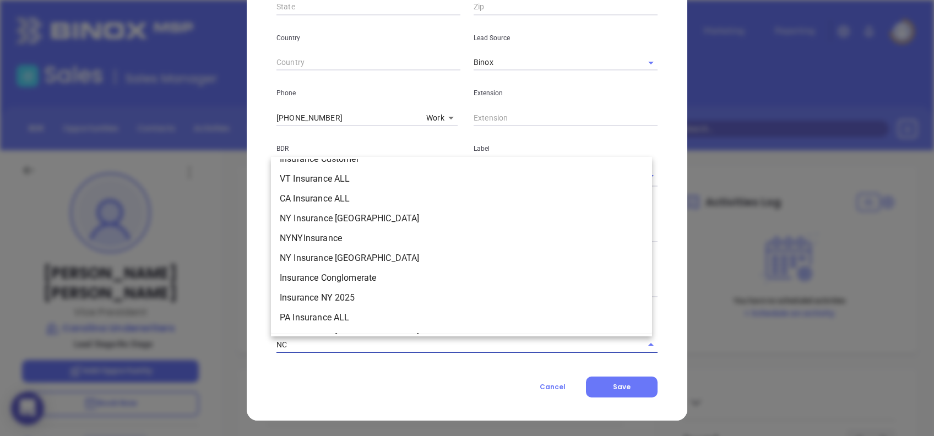
scroll to position [1101, 0]
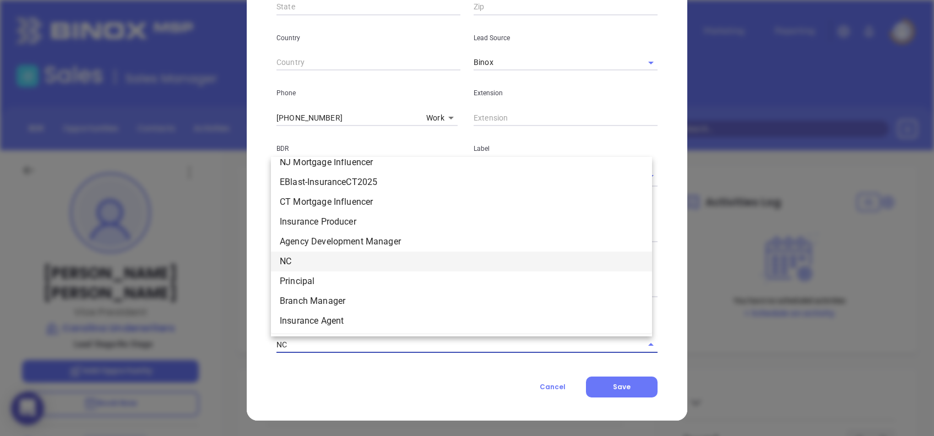
click at [315, 260] on li "NC" at bounding box center [461, 262] width 381 height 20
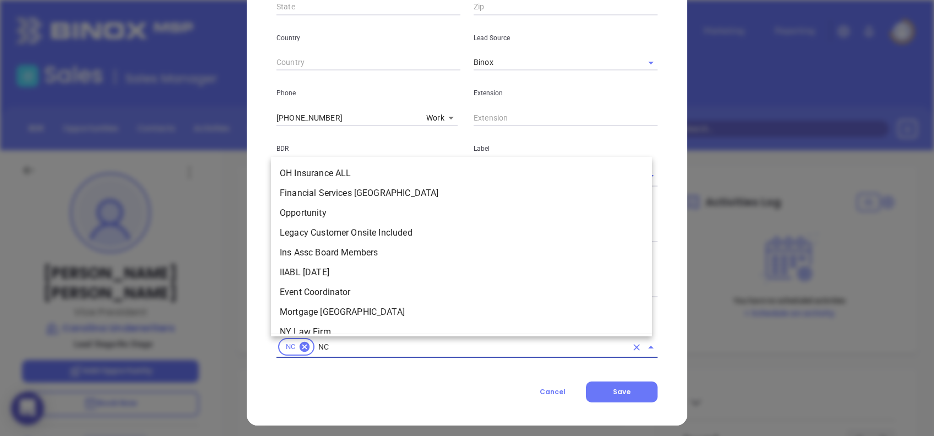
scroll to position [1196, 0]
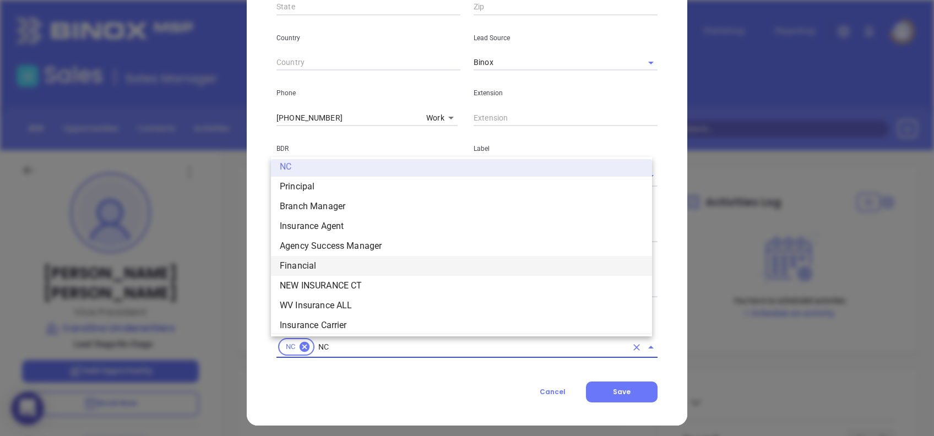
type input "NC"
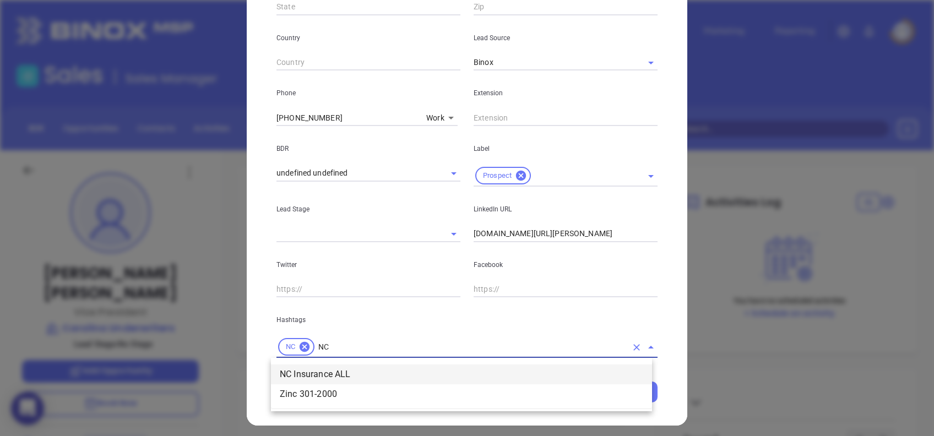
click at [364, 368] on li "NC Insurance ALL" at bounding box center [461, 374] width 381 height 20
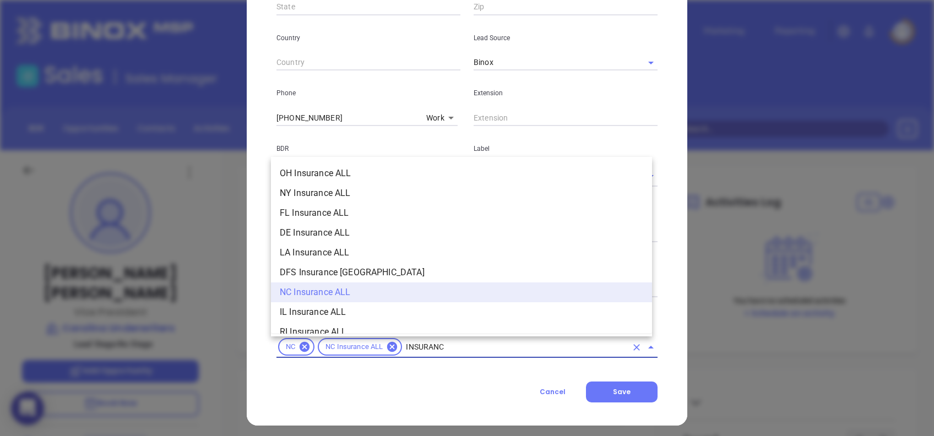
type input "INSURANCE"
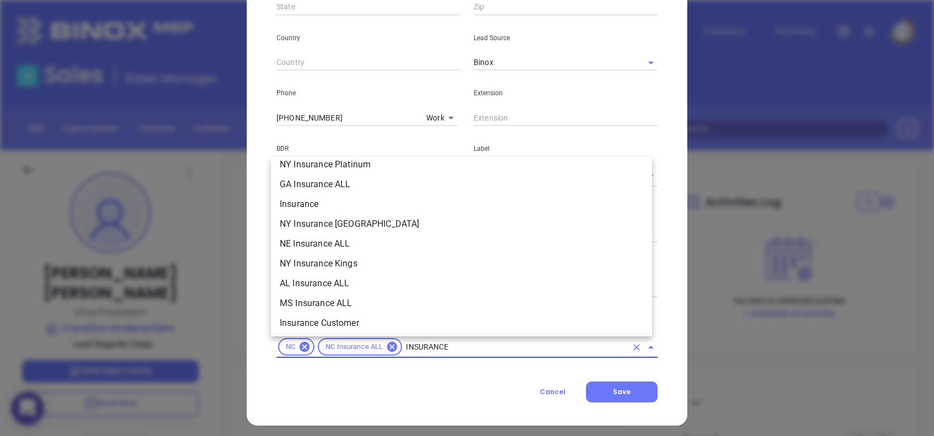
scroll to position [440, 0]
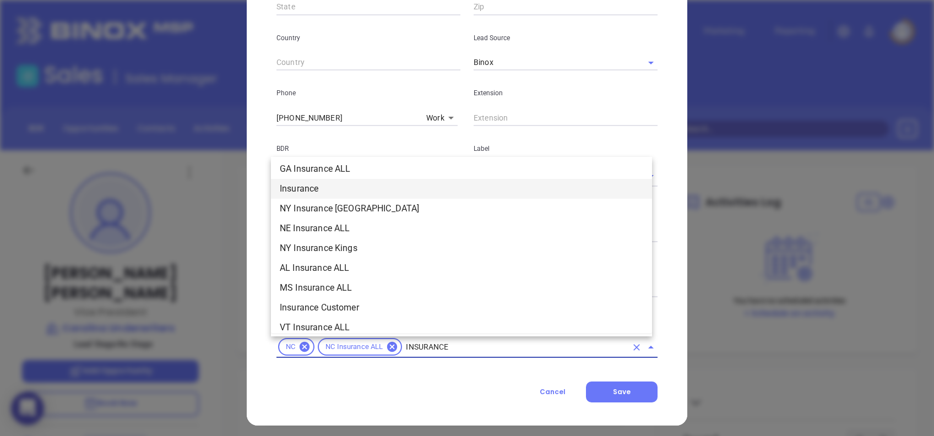
click at [343, 192] on li "Insurance" at bounding box center [461, 189] width 381 height 20
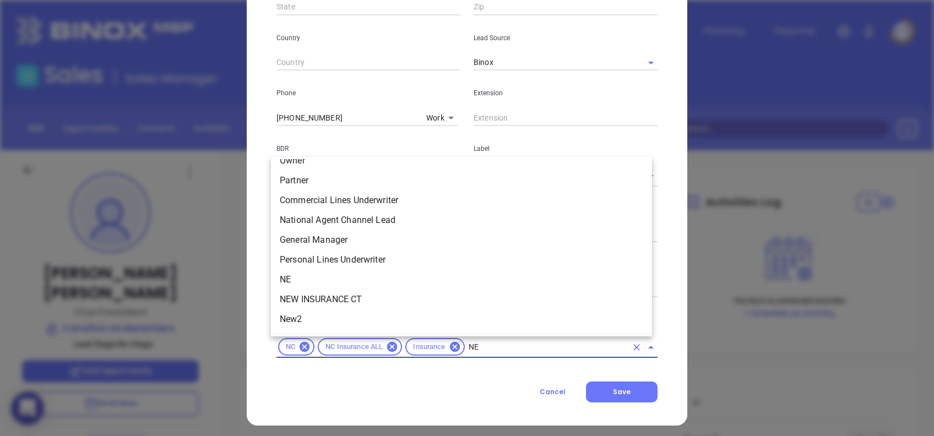
scroll to position [0, 0]
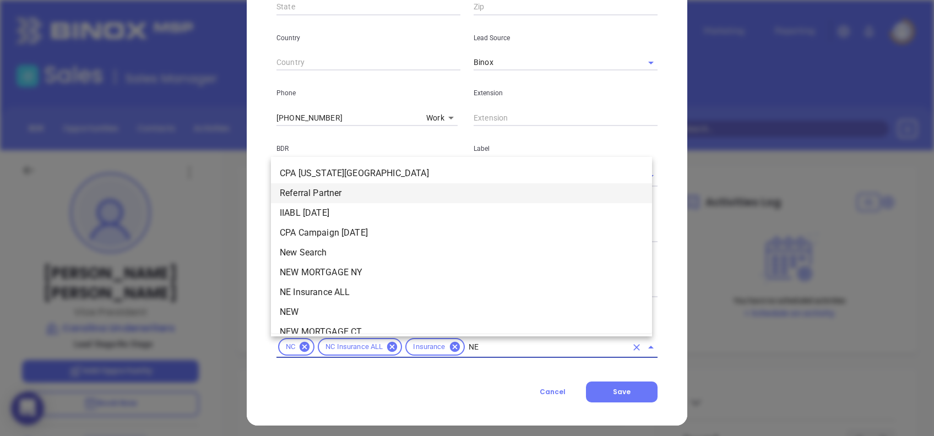
type input "NEW"
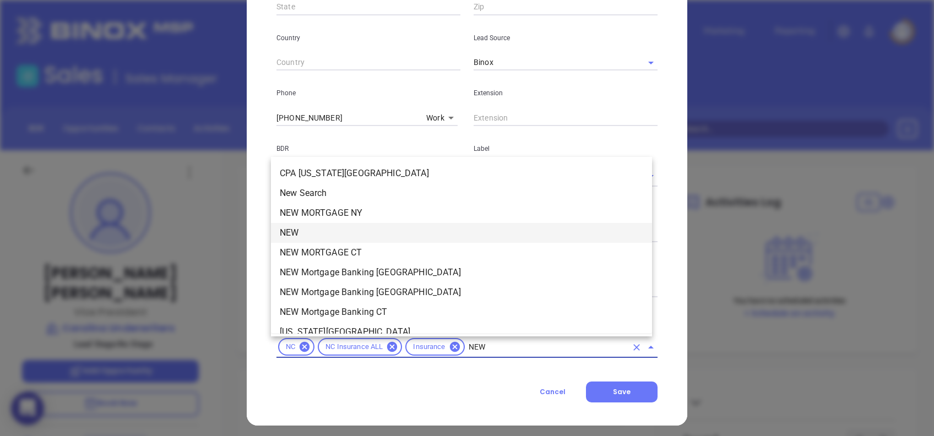
click at [339, 231] on li "NEW" at bounding box center [461, 233] width 381 height 20
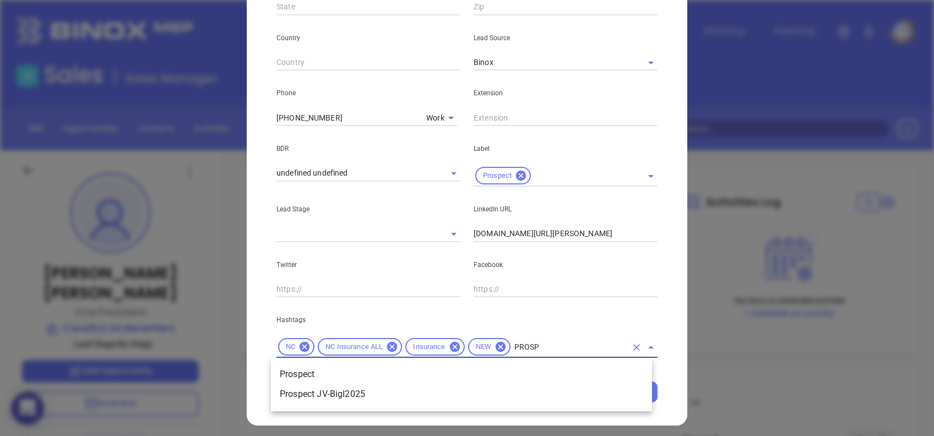
type input "PROSPE"
click at [365, 366] on li "Prospect" at bounding box center [461, 374] width 381 height 20
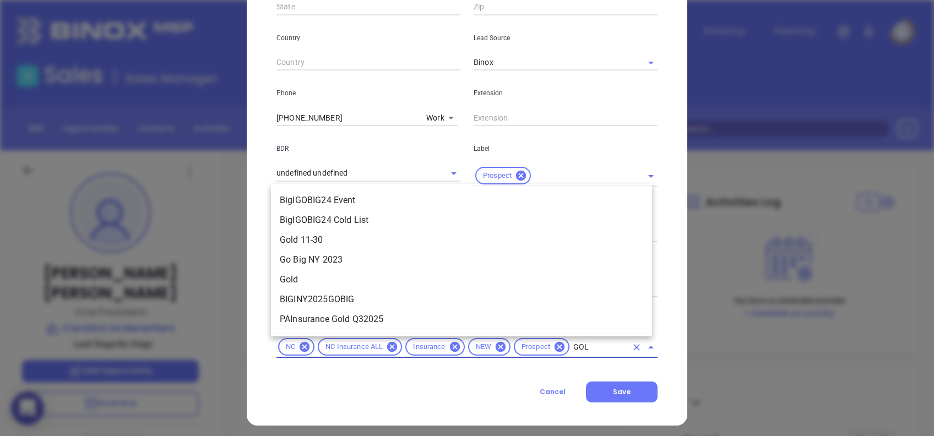
type input "GOLD"
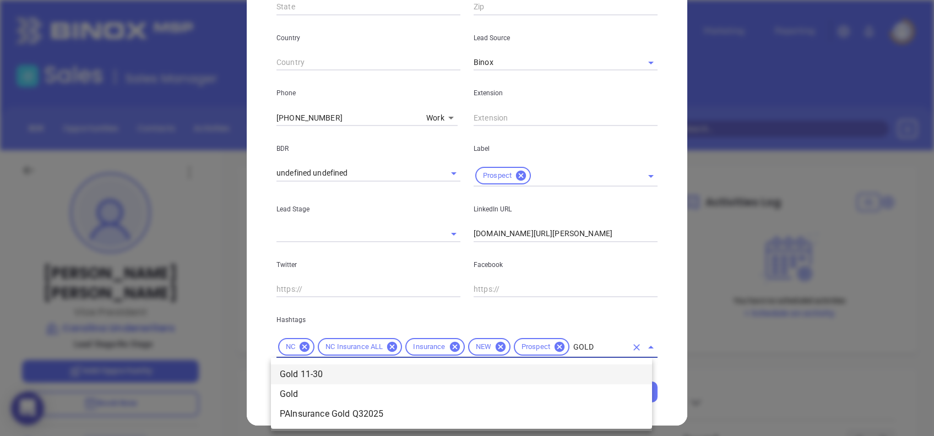
click at [546, 374] on li "Gold 11-30" at bounding box center [461, 374] width 381 height 20
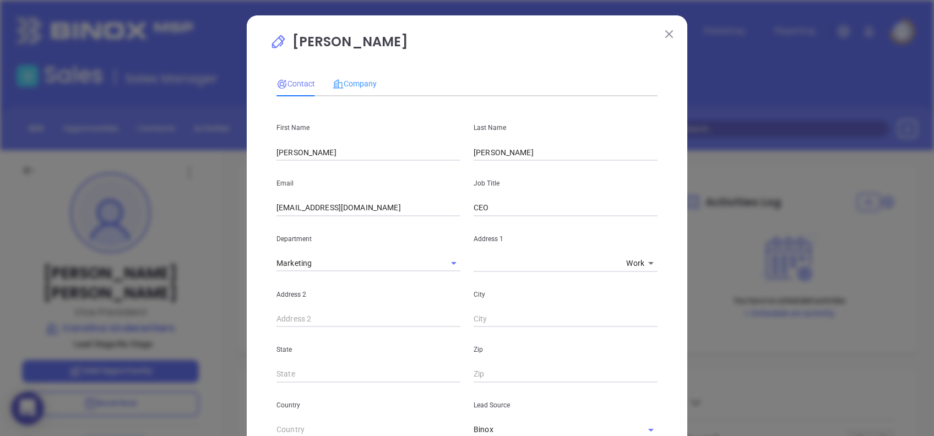
click at [363, 90] on div "Company" at bounding box center [354, 83] width 44 height 25
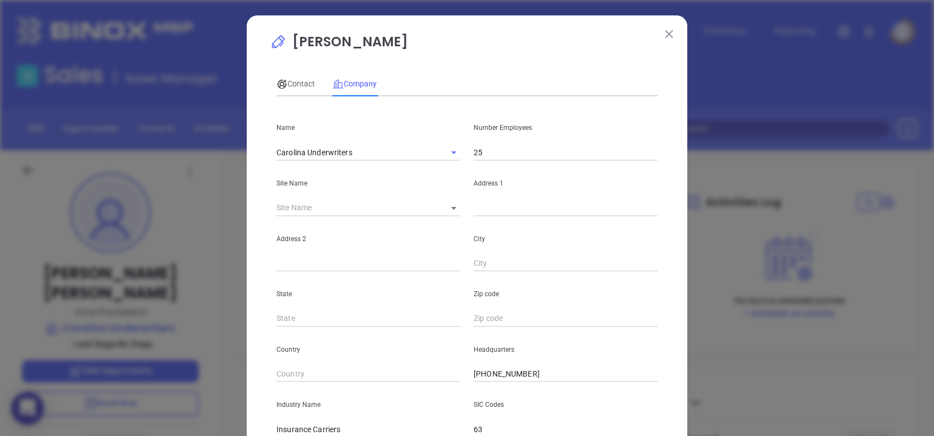
click at [497, 150] on input "25" at bounding box center [565, 152] width 184 height 17
type input "15"
click at [445, 212] on body "0 Leads CRM Marketing Reporting Financial Leads Leads Sales Sales Manager BDR O…" at bounding box center [467, 218] width 934 height 436
click at [449, 212] on li "Matthews" at bounding box center [475, 209] width 85 height 20
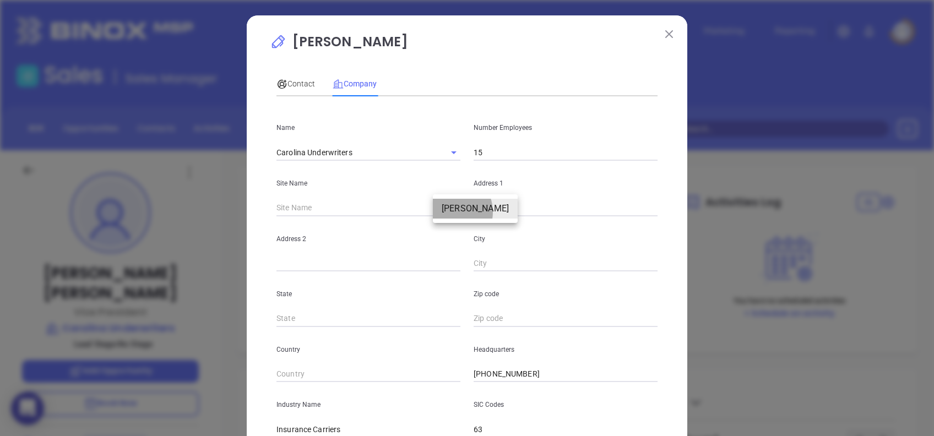
type input "Matthews"
type input "124800"
type input "2509 Plantation Center Dr"
type input "Matthews"
type input "NC"
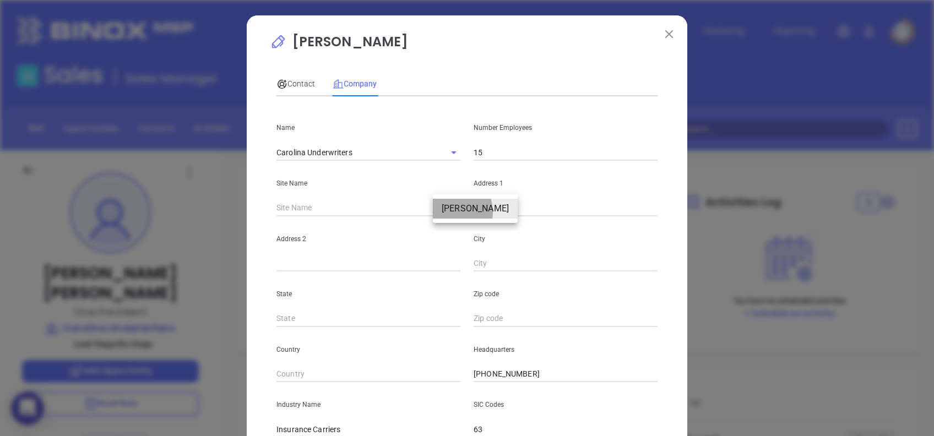
type input "28105-5298"
type input "US"
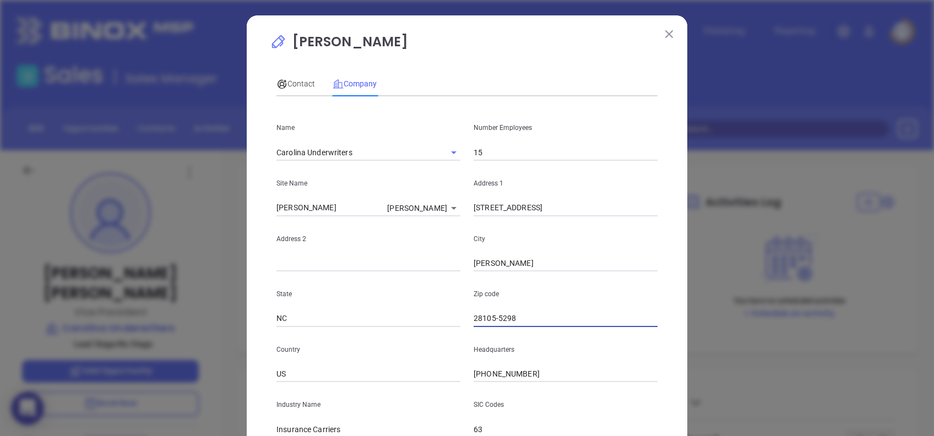
drag, startPoint x: 490, startPoint y: 317, endPoint x: 586, endPoint y: 308, distance: 95.6
click at [586, 312] on input "28105-5298" at bounding box center [565, 318] width 184 height 17
type input "28105"
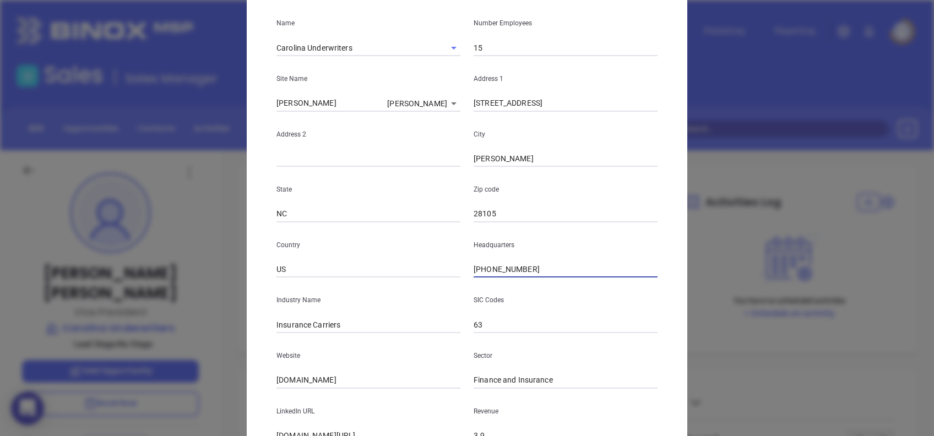
scroll to position [195, 0]
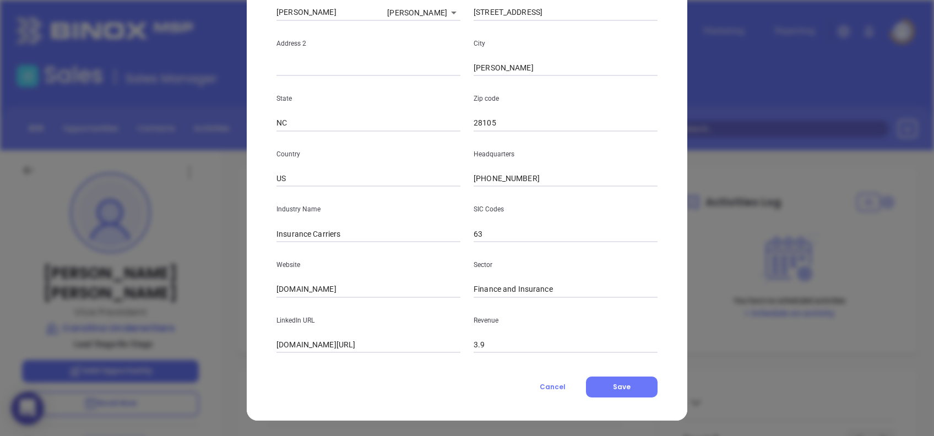
click at [378, 286] on input "carolinaunderwriters.net" at bounding box center [368, 289] width 184 height 17
paste input "https://www.carolinaunderwriters.net/"
type input "https://www.carolinaunderwriters.net/"
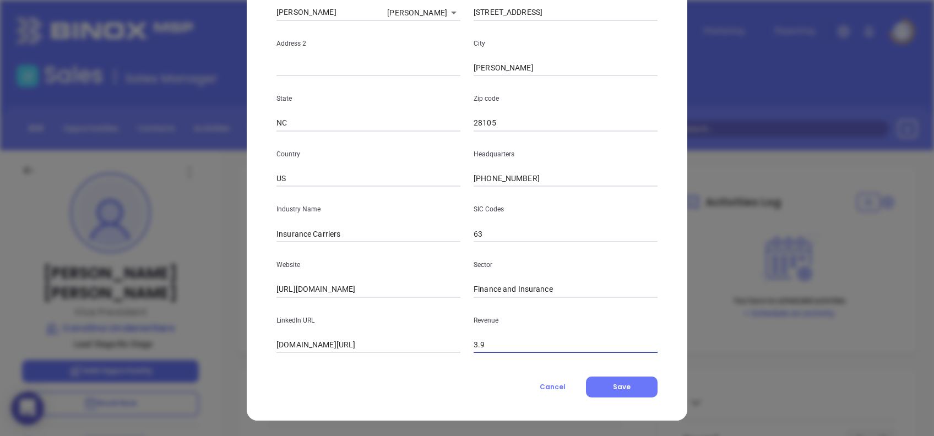
click at [405, 342] on input "linkedin.com/company/carolina-underwriters" at bounding box center [368, 345] width 184 height 17
click at [276, 341] on input "linkedin.com/company/carolina-underwriters" at bounding box center [368, 345] width 184 height 17
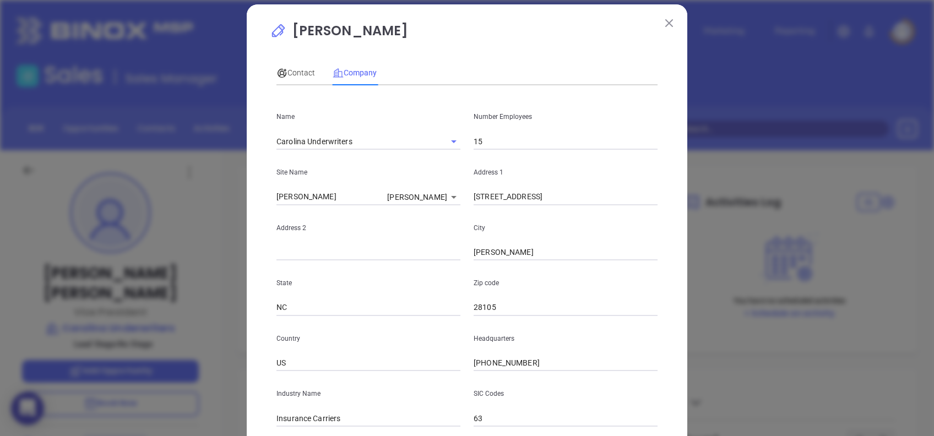
scroll to position [0, 0]
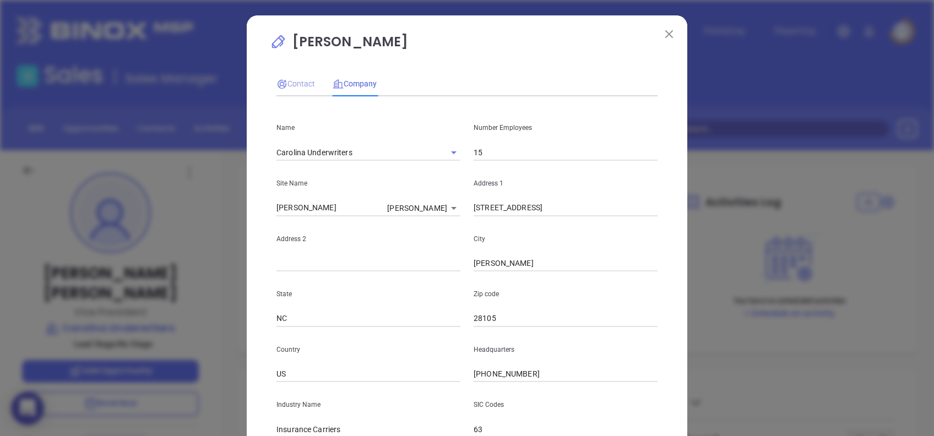
type input "www.linkedin.com/company/carolina-underwriters"
click at [292, 79] on span "Contact" at bounding box center [295, 83] width 39 height 9
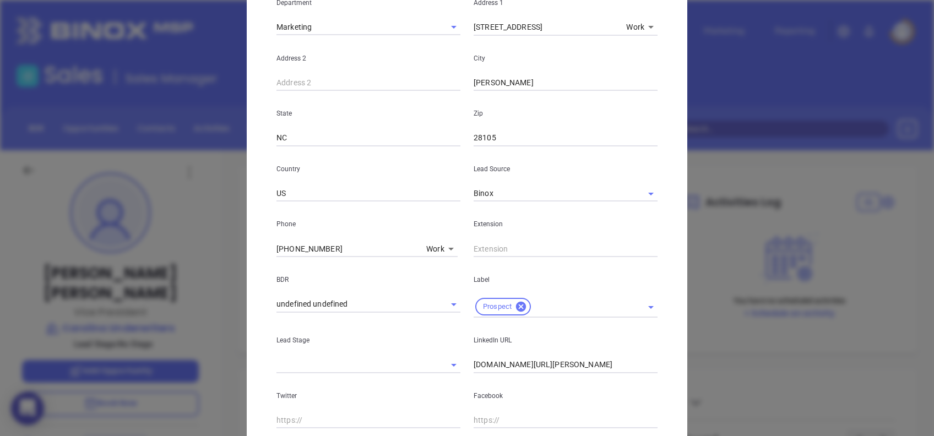
scroll to position [393, 0]
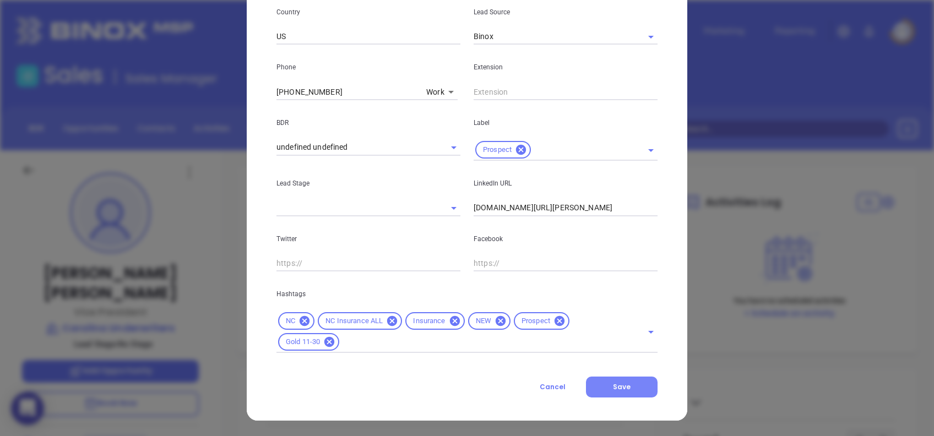
click at [617, 390] on span "Save" at bounding box center [622, 386] width 18 height 9
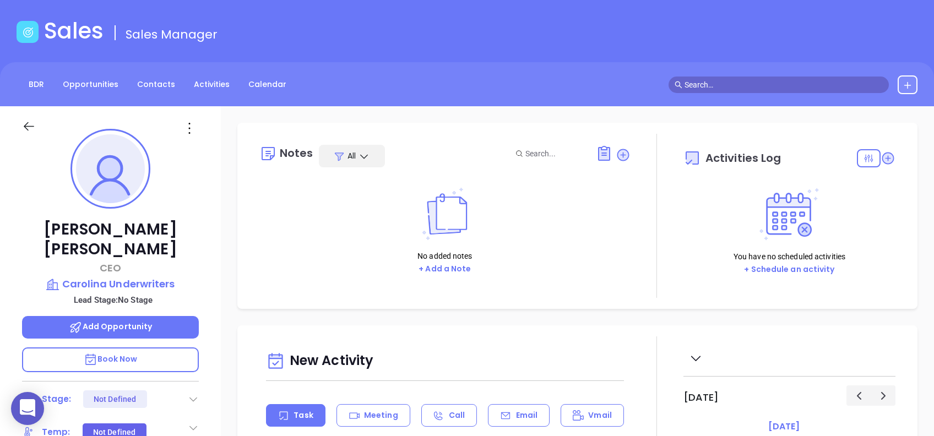
scroll to position [0, 0]
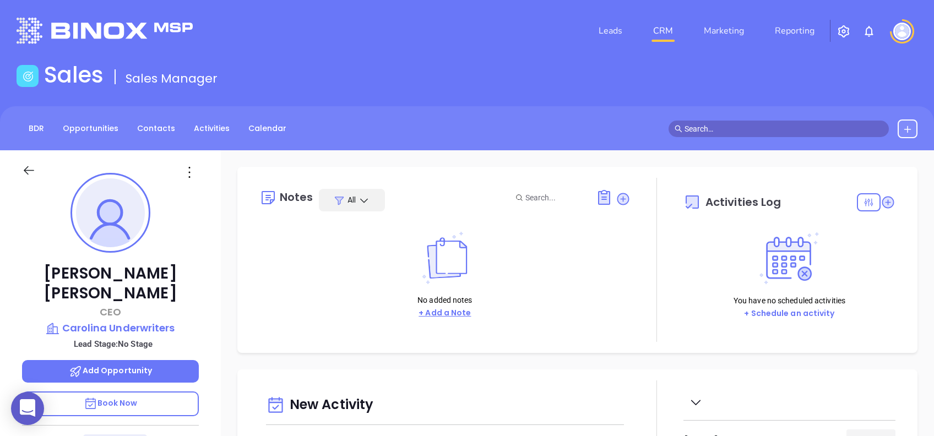
click at [454, 315] on button "+ Add a Note" at bounding box center [444, 313] width 59 height 13
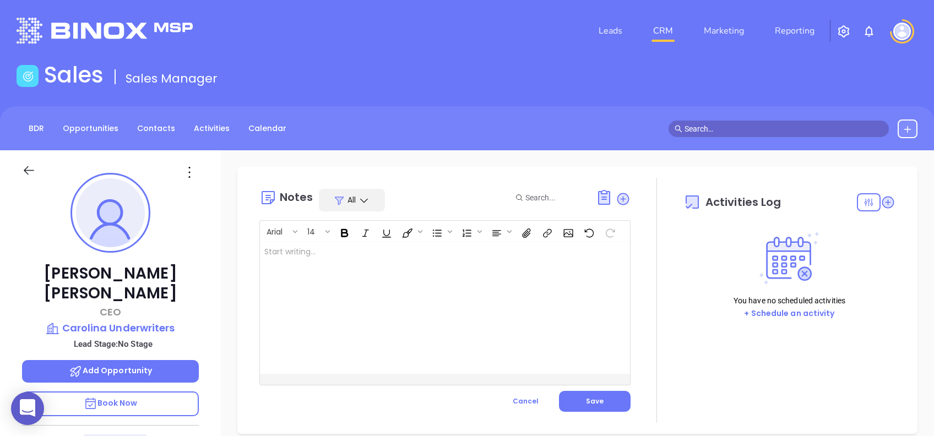
click at [437, 348] on div at bounding box center [432, 308] width 344 height 132
click at [609, 395] on button "Save" at bounding box center [595, 401] width 72 height 21
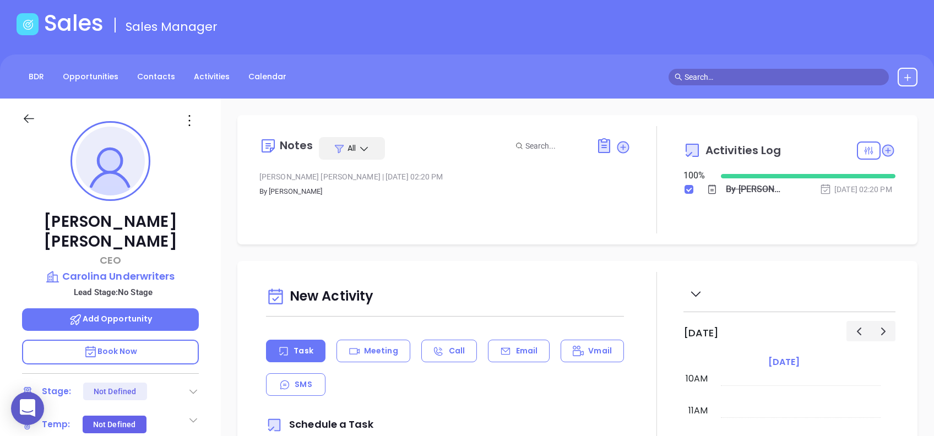
scroll to position [73, 0]
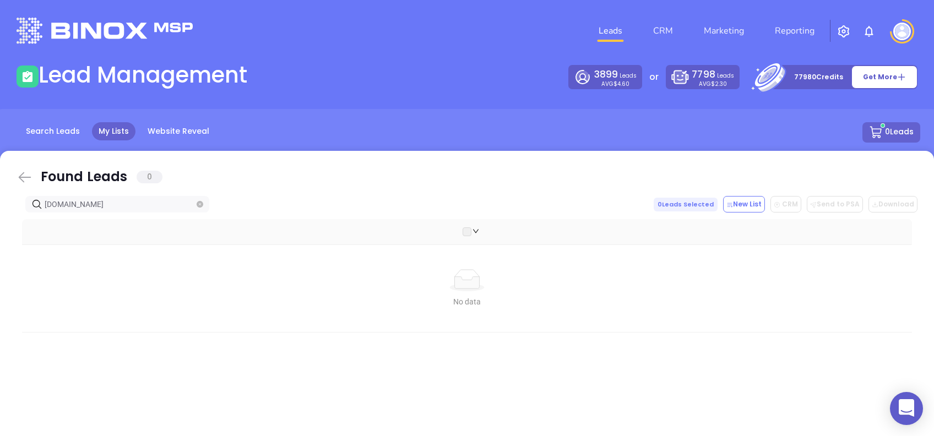
click at [22, 175] on icon at bounding box center [25, 177] width 13 height 10
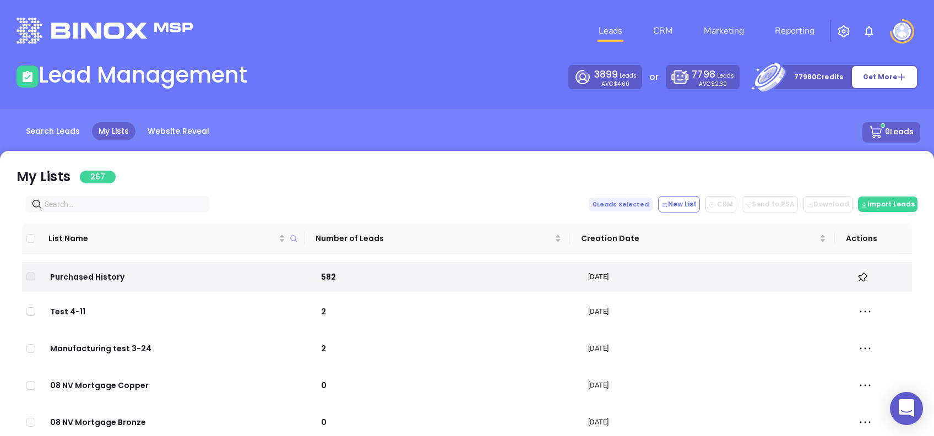
click at [63, 199] on input "text" at bounding box center [120, 204] width 150 height 12
paste input "[DOMAIN_NAME]"
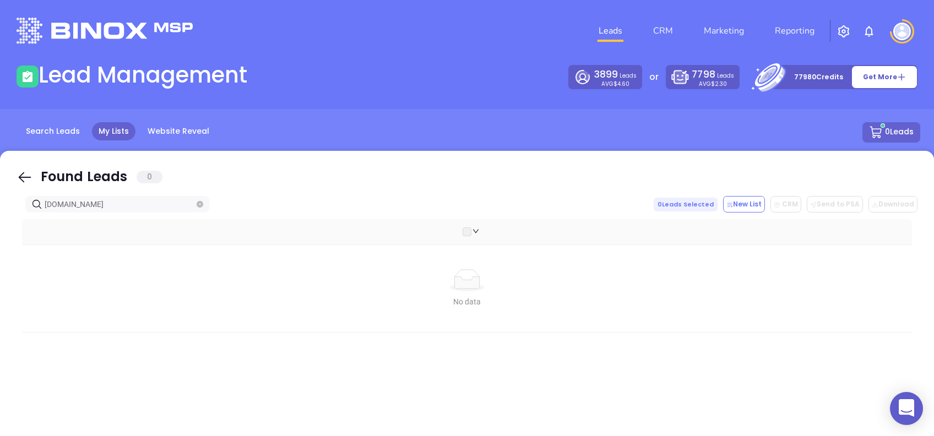
type input "[DOMAIN_NAME]"
click at [26, 179] on icon at bounding box center [25, 177] width 17 height 17
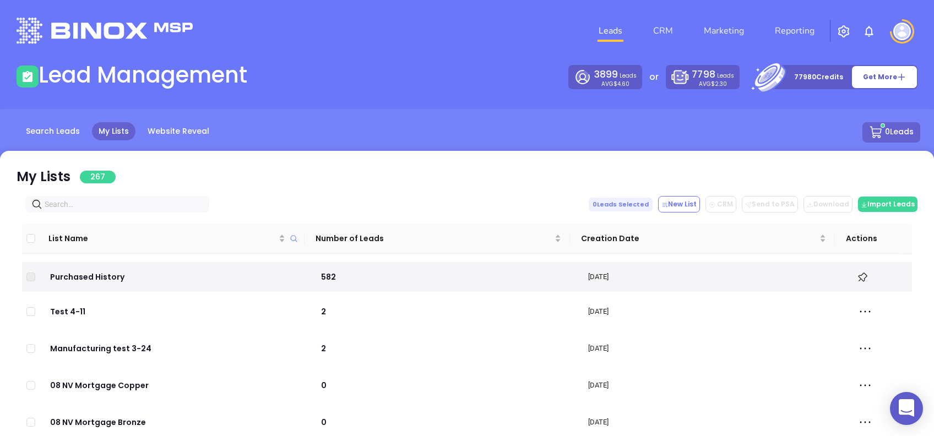
click at [126, 205] on input "text" at bounding box center [120, 204] width 150 height 12
paste input "catawbavalleyinsurance.com"
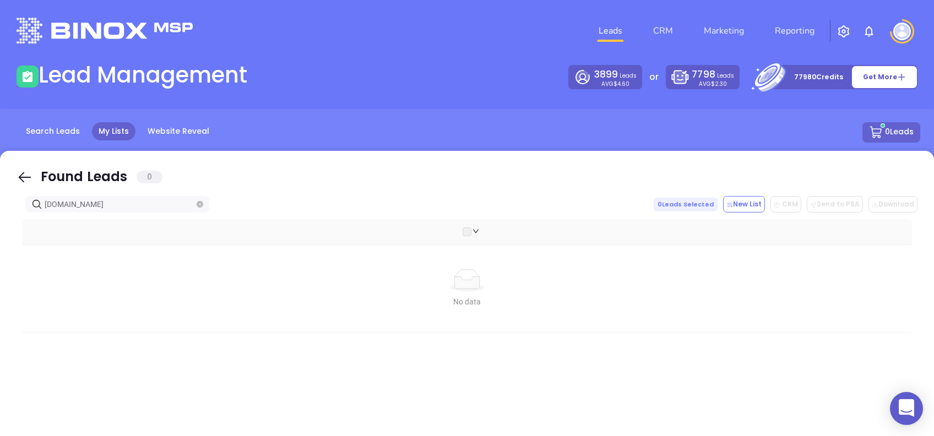
type input "catawbavalleyinsurance.com"
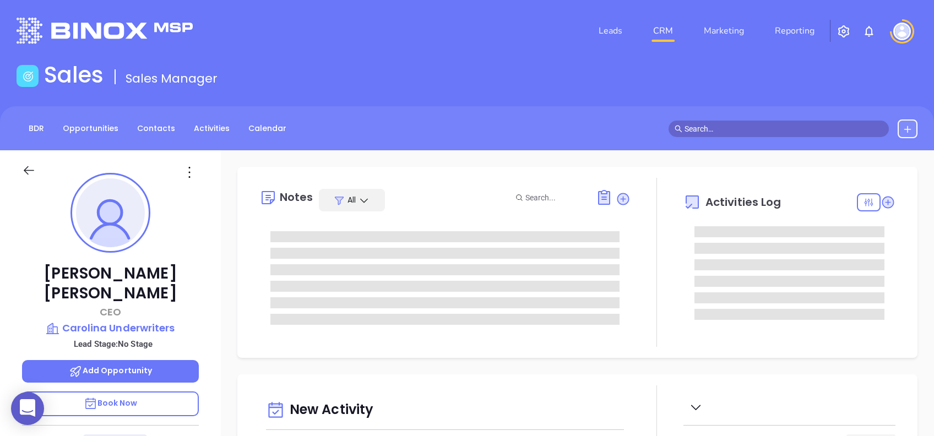
type input "[DATE]"
type input "[PERSON_NAME]"
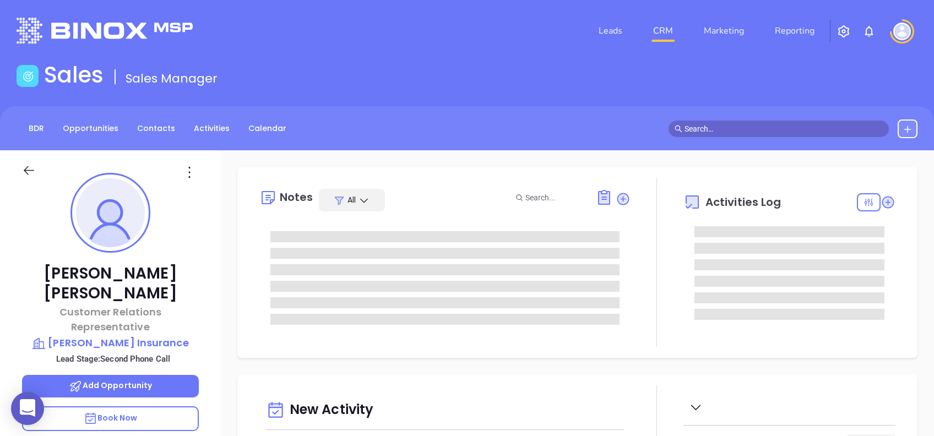
type input "[DATE]"
click at [189, 173] on icon at bounding box center [190, 172] width 18 height 18
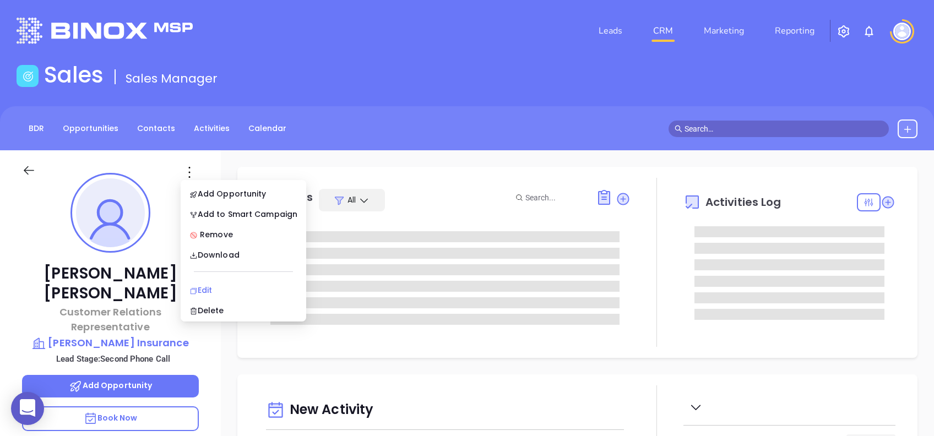
click at [219, 286] on div "Edit" at bounding box center [243, 290] width 108 height 12
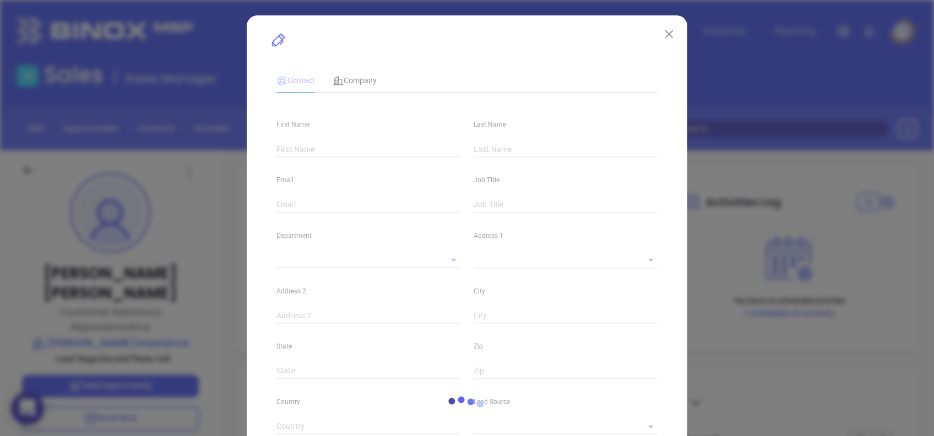
type input "[PERSON_NAME]"
type input "[PERSON_NAME][EMAIL_ADDRESS][PERSON_NAME][DOMAIN_NAME]"
type input "Customer Relations Representative"
type input "1"
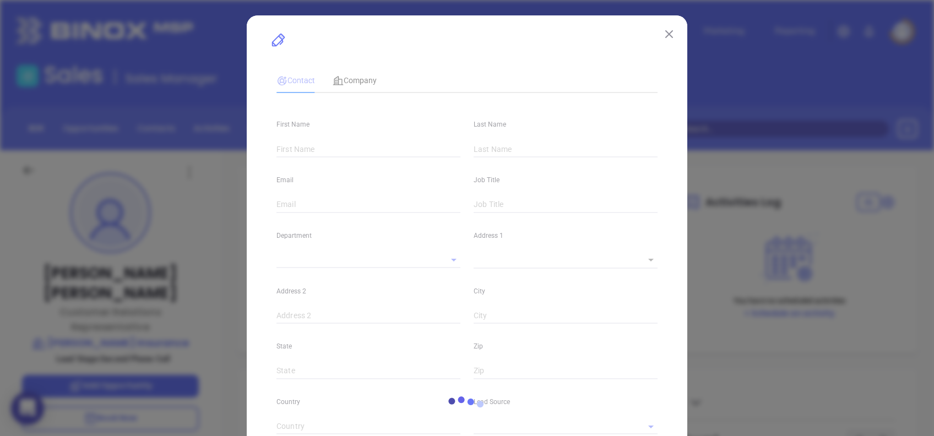
type input "[DOMAIN_NAME][URL][PERSON_NAME]"
type input "Marketing"
type input "Website Reveal"
type input "undefined undefined"
type input "Second Phone Call"
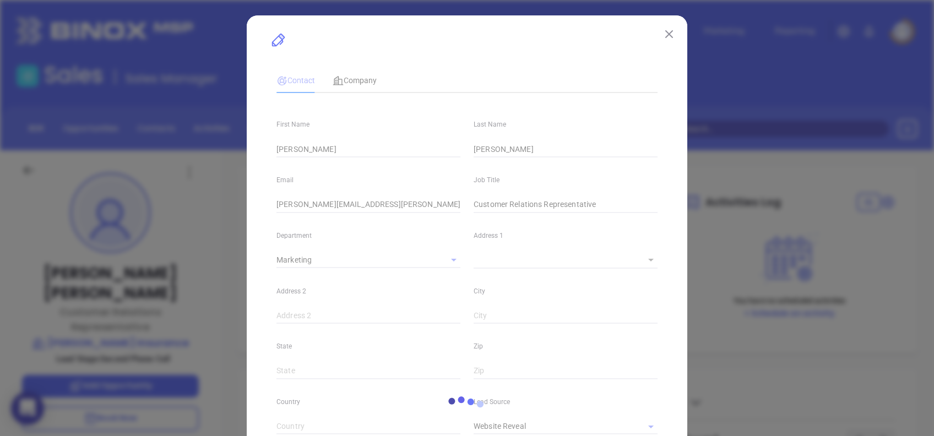
type input "[PERSON_NAME]"
type input "[PHONE_NUMBER]"
type input "1"
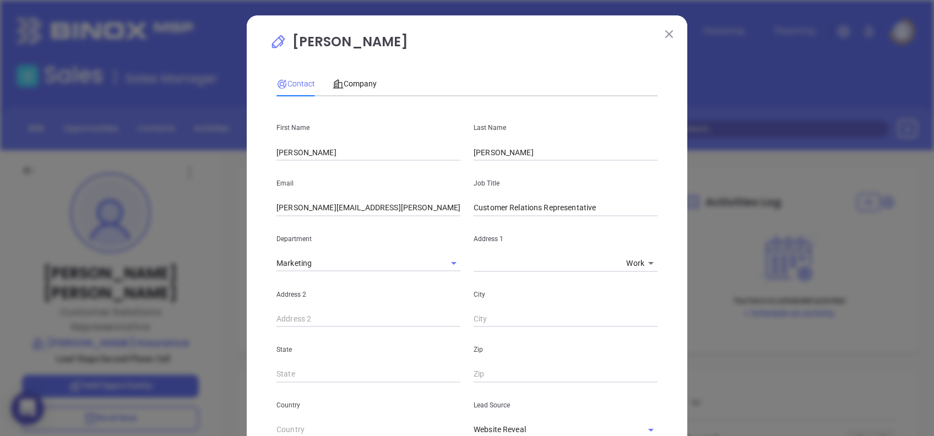
click at [318, 157] on input "[PERSON_NAME]" at bounding box center [368, 152] width 184 height 17
type input "Gabby"
type input "[PERSON_NAME]"
click at [414, 202] on input "[PERSON_NAME][EMAIL_ADDRESS][PERSON_NAME][DOMAIN_NAME]" at bounding box center [368, 208] width 184 height 17
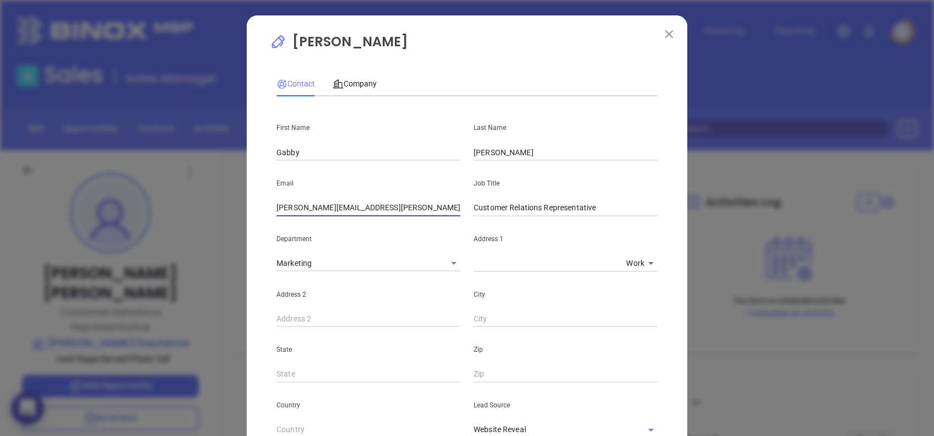
click at [414, 202] on input "[PERSON_NAME][EMAIL_ADDRESS][PERSON_NAME][DOMAIN_NAME]" at bounding box center [368, 208] width 184 height 17
paste input "gbeacham"
type input "[EMAIL_ADDRESS][DOMAIN_NAME]"
type input "Owner"
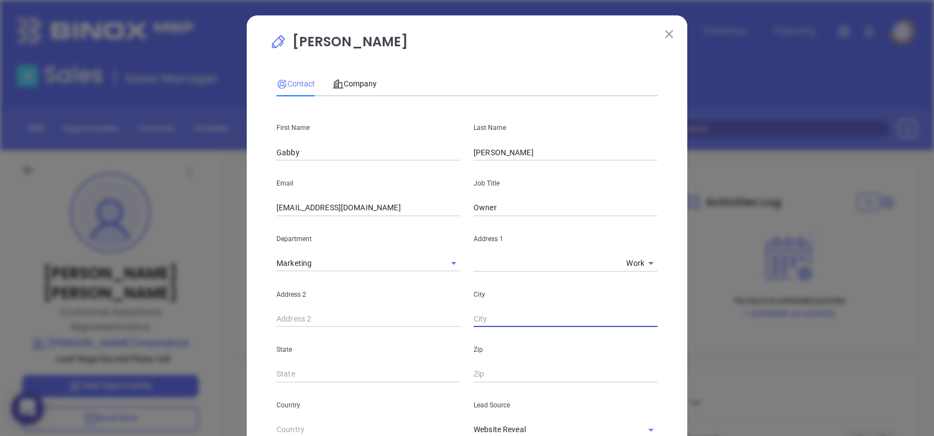
scroll to position [146, 0]
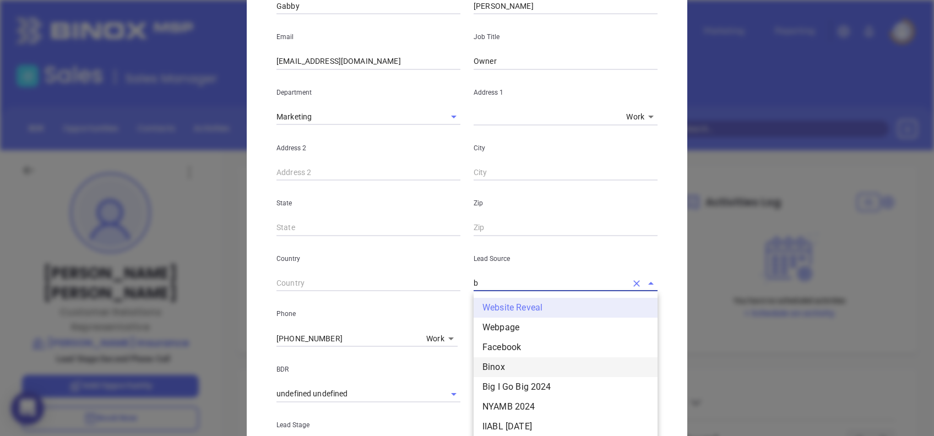
click at [519, 369] on li "Binox" at bounding box center [565, 367] width 184 height 20
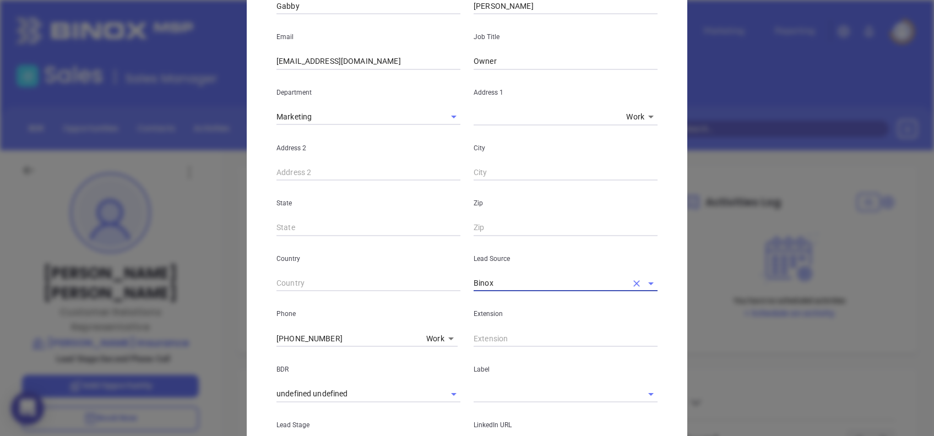
type input "Binox"
click at [351, 338] on input "[PHONE_NUMBER]" at bounding box center [348, 338] width 145 height 17
click at [351, 337] on input "[PHONE_NUMBER]" at bounding box center [348, 338] width 145 height 17
paste input "text"
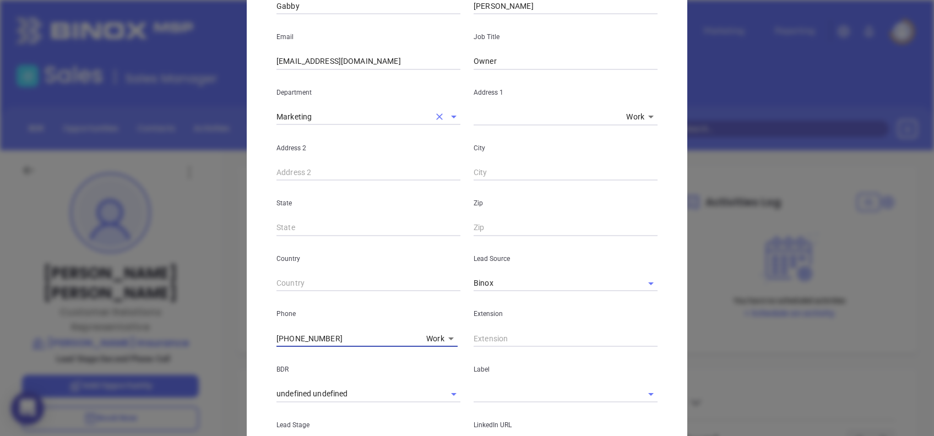
scroll to position [0, 0]
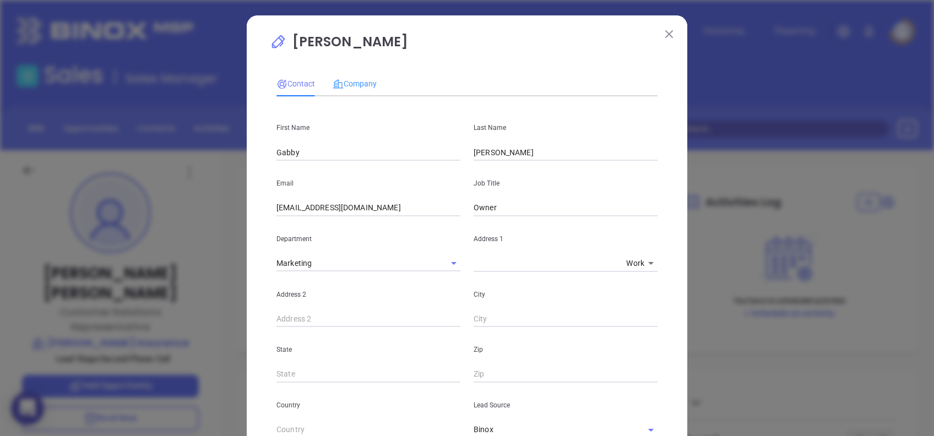
type input "[PHONE_NUMBER]"
click at [351, 75] on div "Company" at bounding box center [354, 83] width 44 height 25
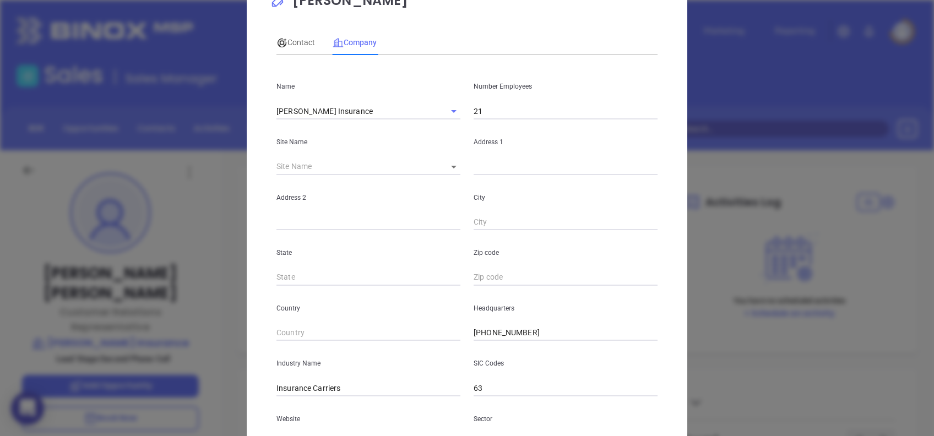
scroll to position [73, 0]
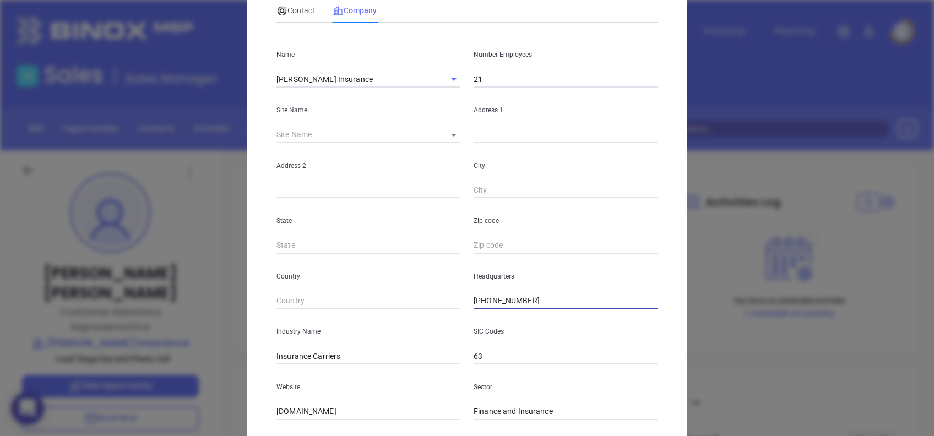
drag, startPoint x: 536, startPoint y: 308, endPoint x: 418, endPoint y: 302, distance: 118.5
click at [418, 302] on div "Country Headquarters (910) 457-6769" at bounding box center [467, 282] width 394 height 56
paste input "text"
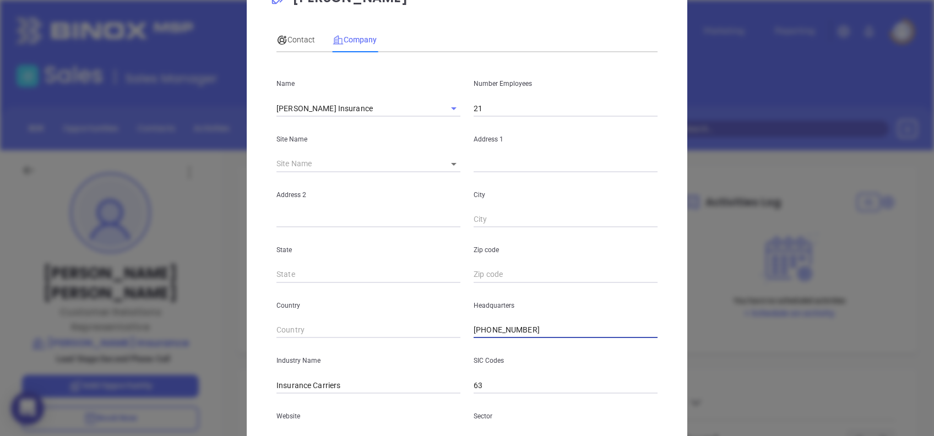
scroll to position [0, 0]
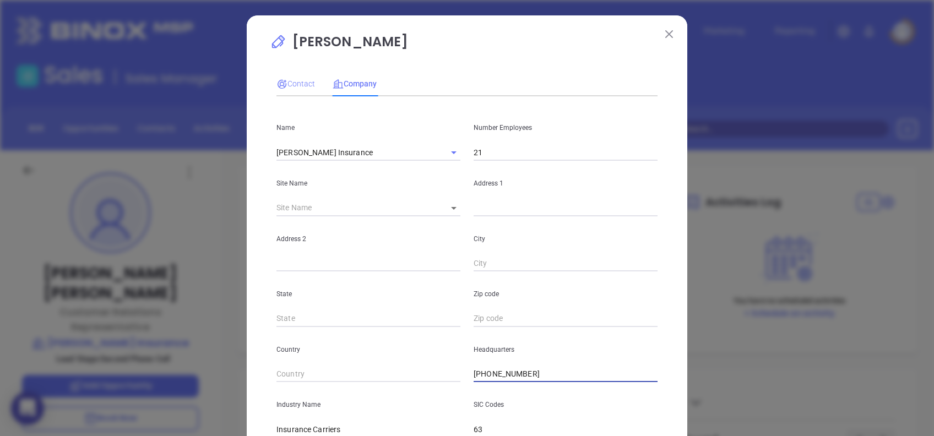
type input "[PHONE_NUMBER]"
click at [292, 80] on span "Contact" at bounding box center [295, 83] width 39 height 9
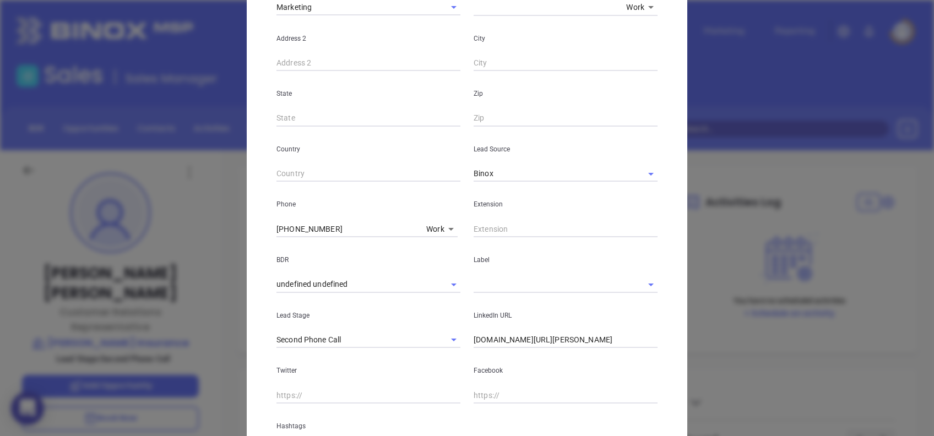
scroll to position [293, 0]
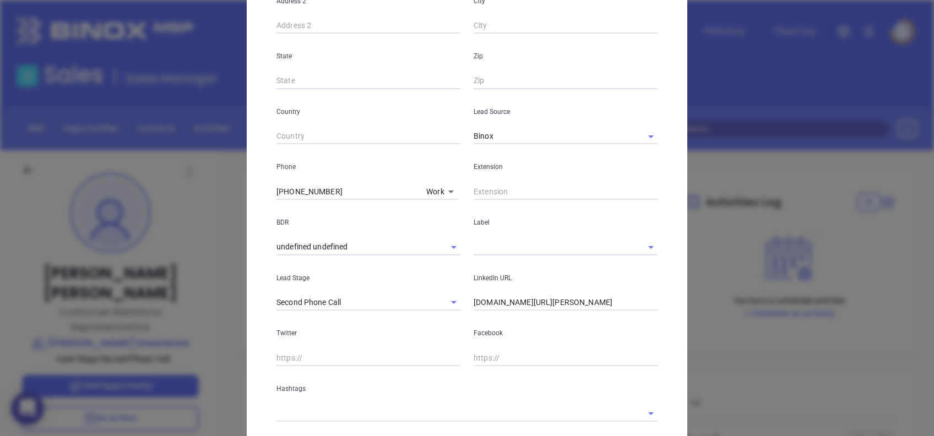
click at [486, 187] on input "text" at bounding box center [565, 191] width 184 height 17
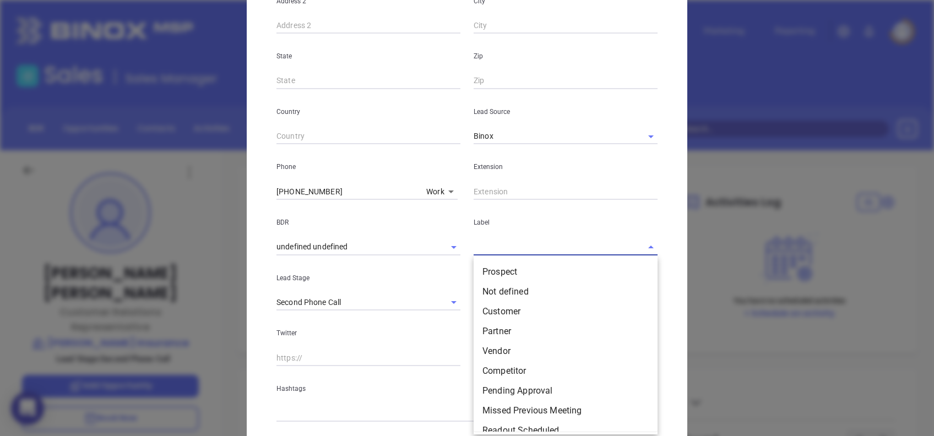
click at [505, 252] on input "text" at bounding box center [549, 247] width 153 height 16
click at [507, 262] on li "Prospect" at bounding box center [565, 272] width 184 height 20
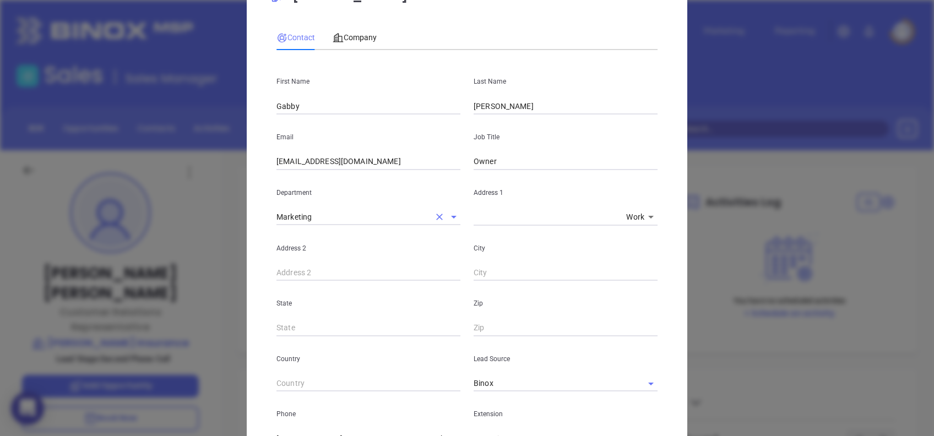
scroll to position [0, 0]
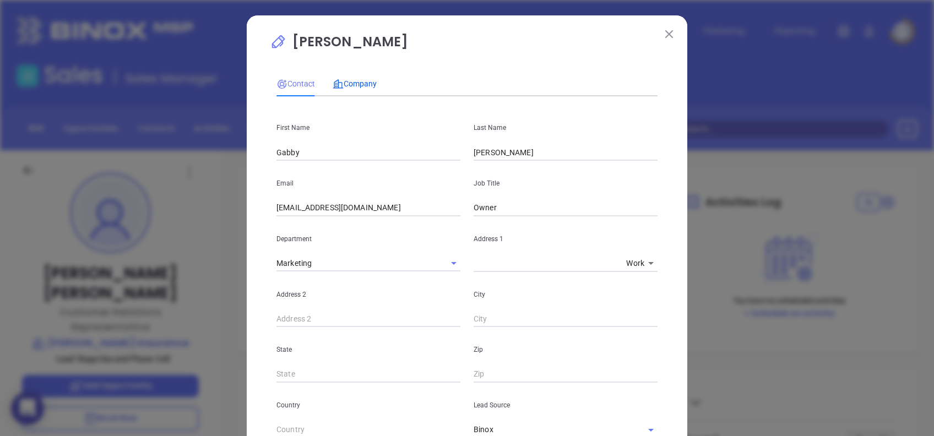
click at [361, 81] on span "Company" at bounding box center [354, 83] width 44 height 9
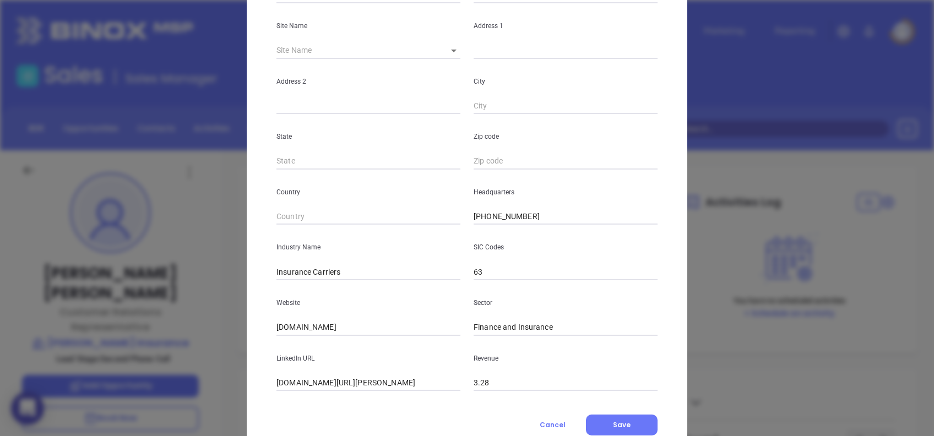
scroll to position [195, 0]
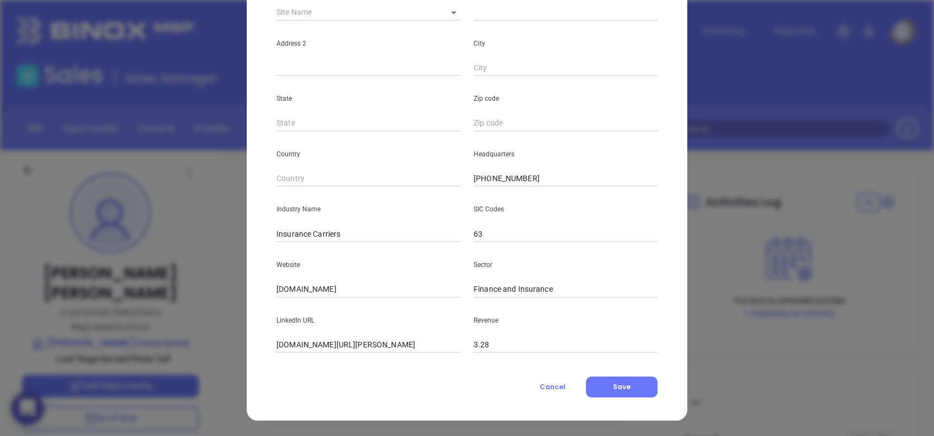
click at [370, 339] on input "linkedin.com/company/carr-insurance" at bounding box center [368, 345] width 184 height 17
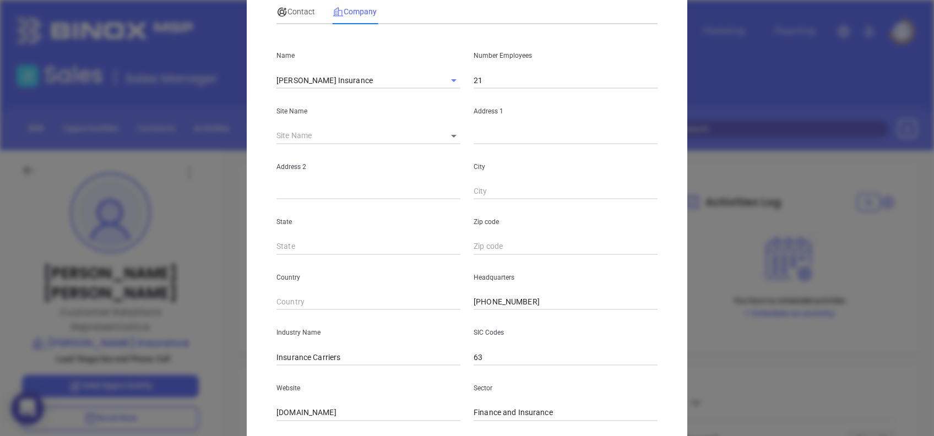
scroll to position [0, 0]
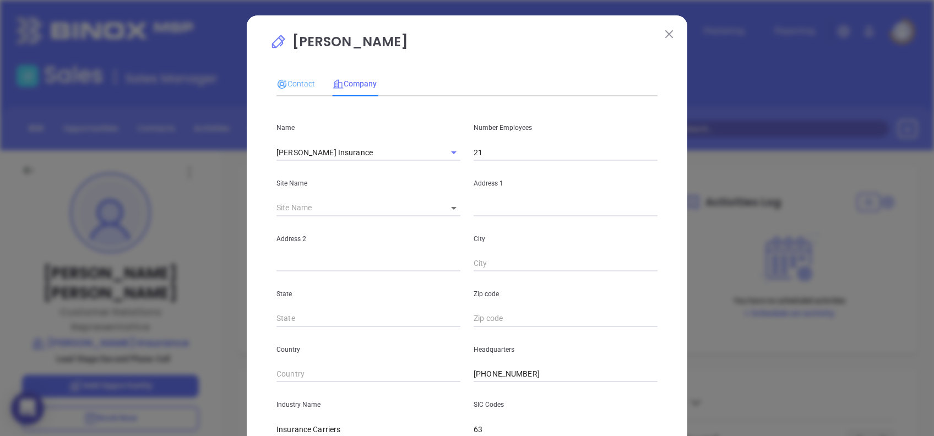
click at [288, 75] on div "Contact" at bounding box center [295, 83] width 39 height 25
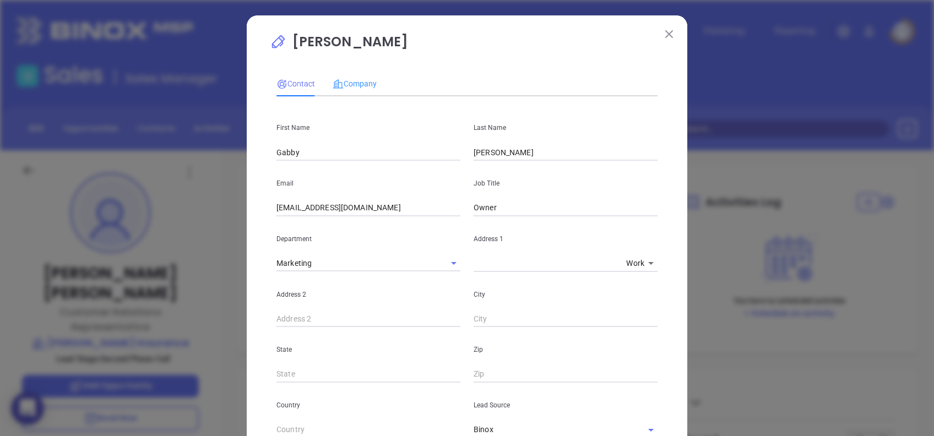
click at [356, 73] on div "Company" at bounding box center [354, 83] width 44 height 25
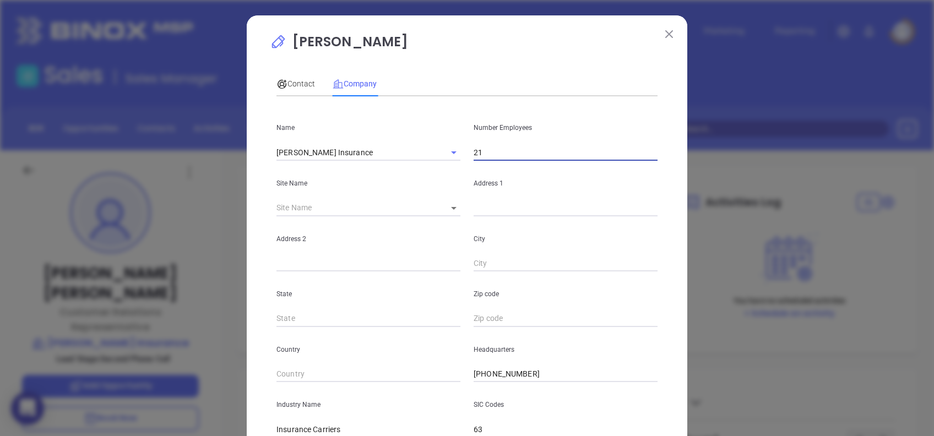
click at [504, 154] on input "21" at bounding box center [565, 152] width 184 height 17
type input "5"
click at [276, 84] on icon at bounding box center [281, 84] width 11 height 11
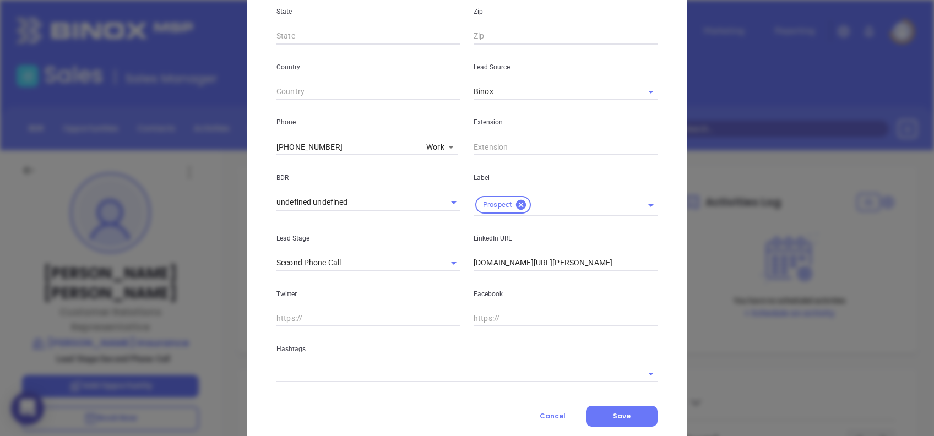
scroll to position [367, 0]
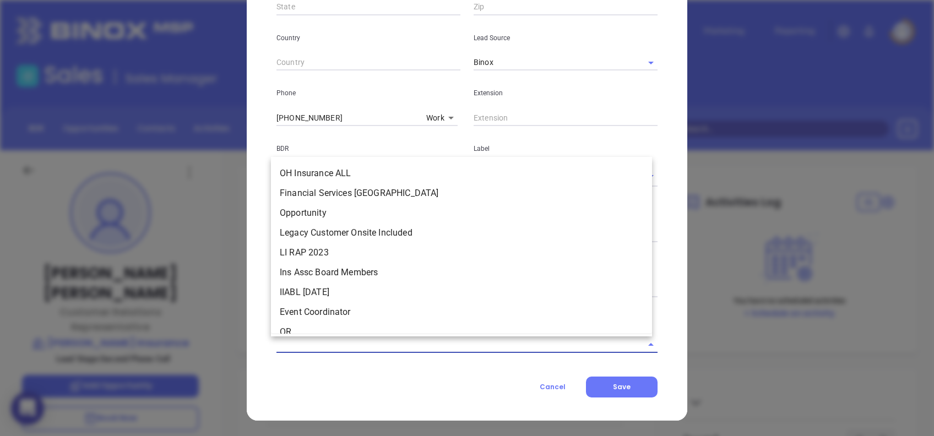
click at [383, 348] on input "text" at bounding box center [451, 344] width 350 height 16
type input "nc"
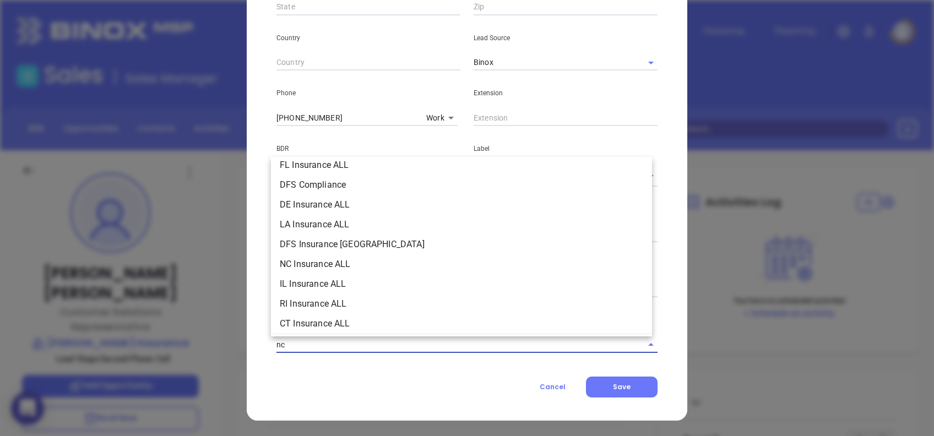
scroll to position [220, 0]
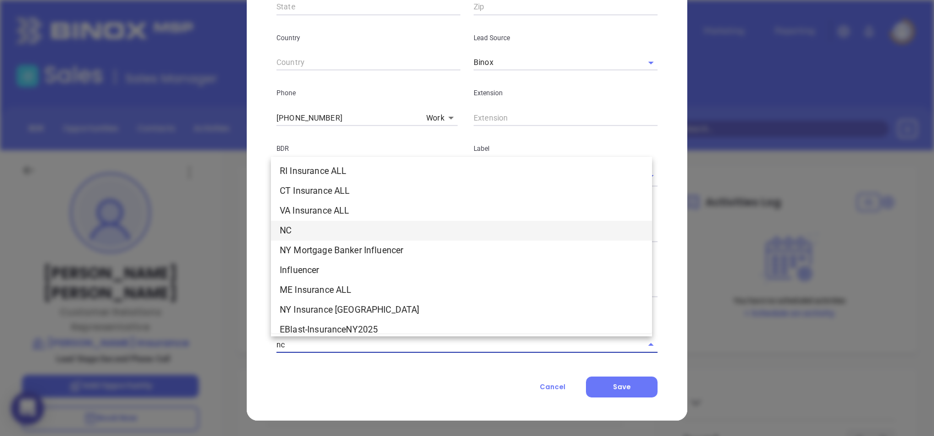
click at [320, 228] on li "NC" at bounding box center [461, 231] width 381 height 20
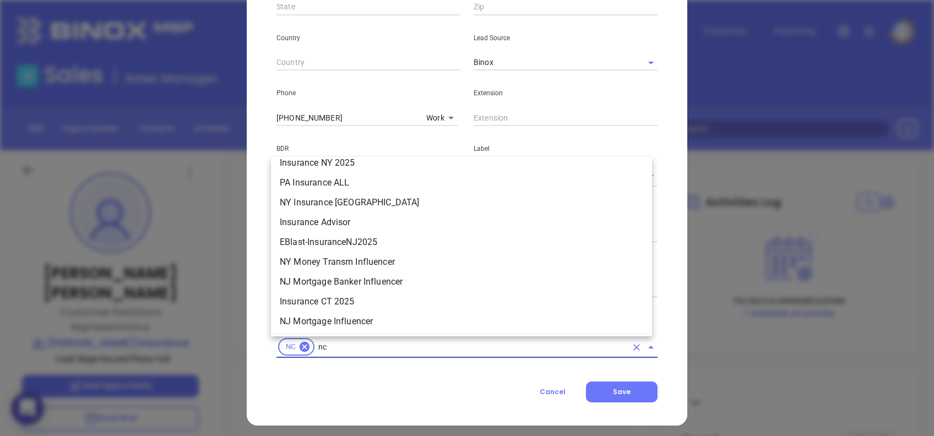
scroll to position [284, 0]
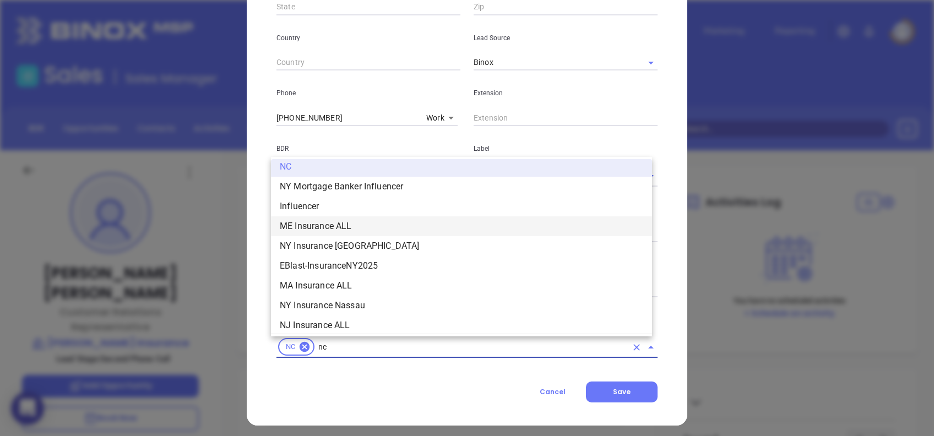
type input "nc"
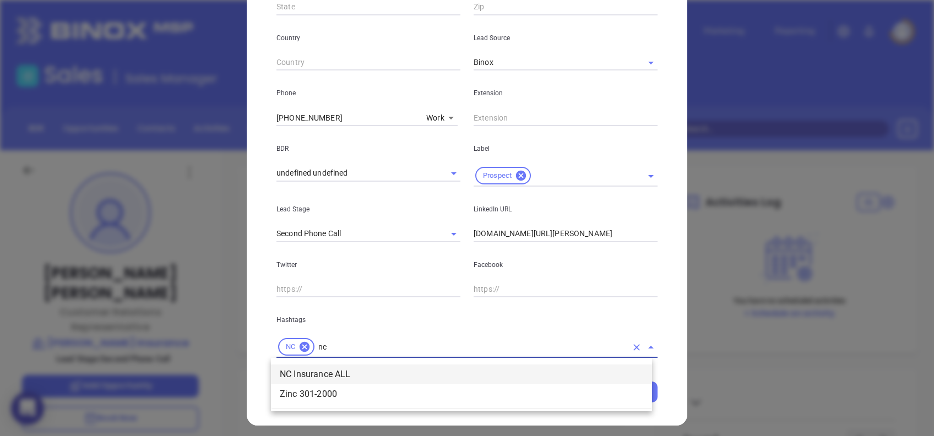
click at [347, 372] on li "NC Insurance ALL" at bounding box center [461, 374] width 381 height 20
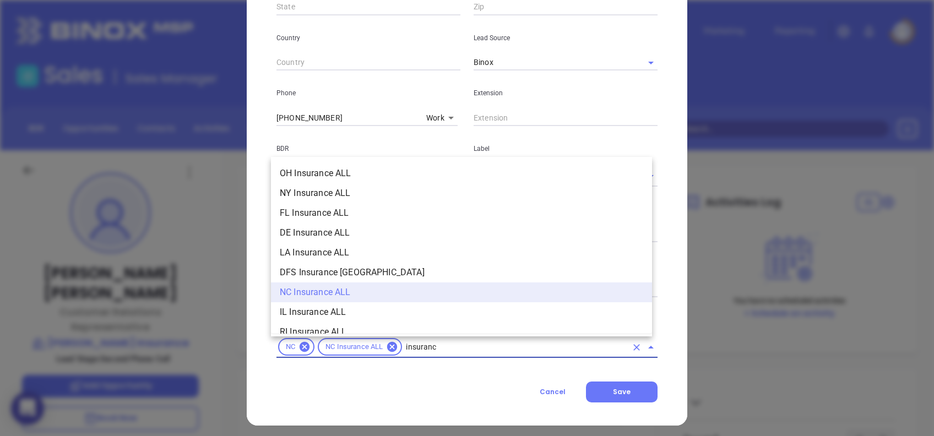
type input "insurance"
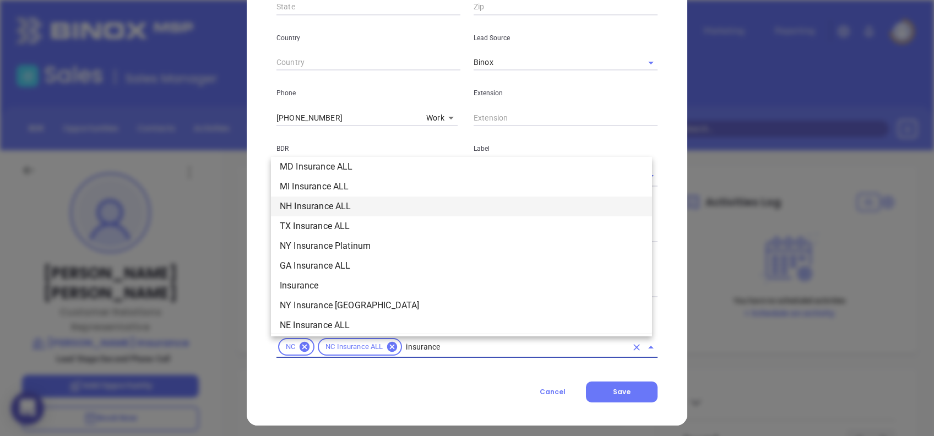
scroll to position [367, 0]
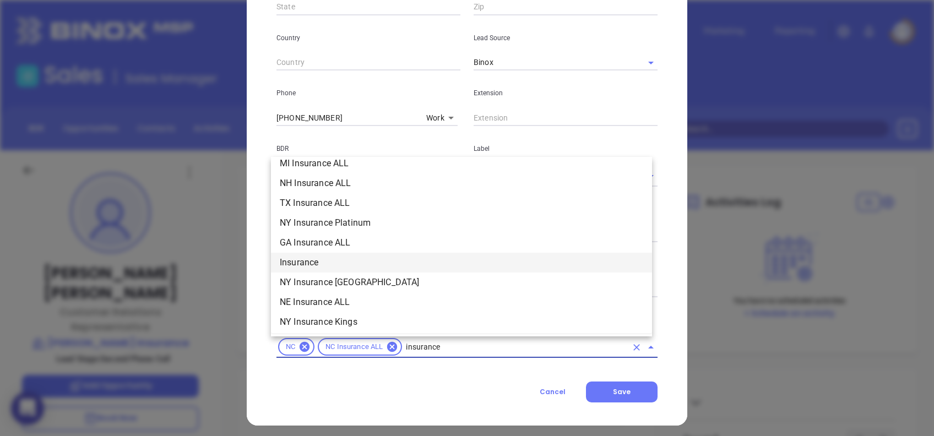
click at [328, 264] on li "Insurance" at bounding box center [461, 263] width 381 height 20
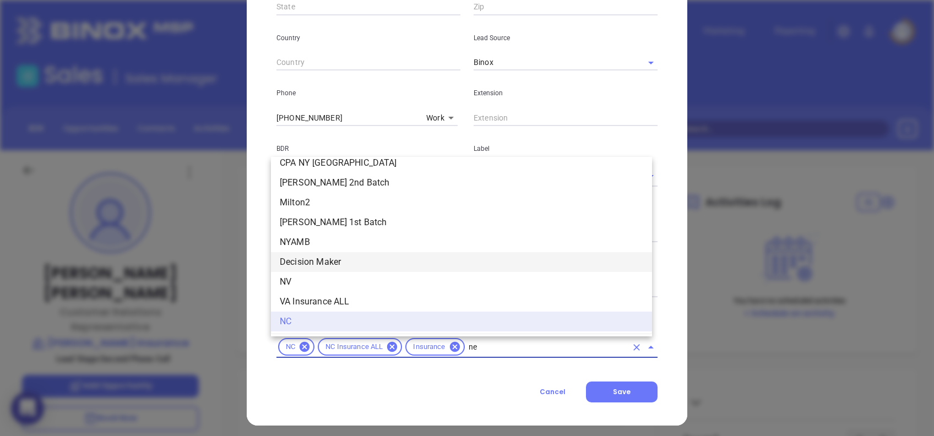
scroll to position [0, 0]
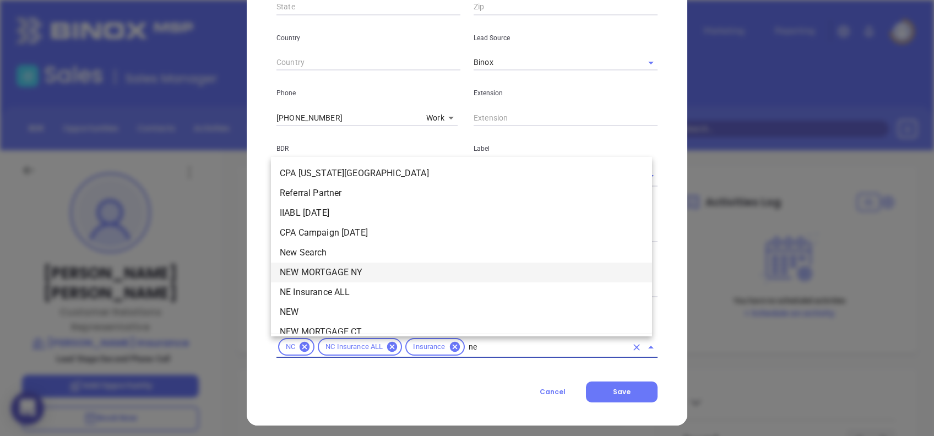
type input "new"
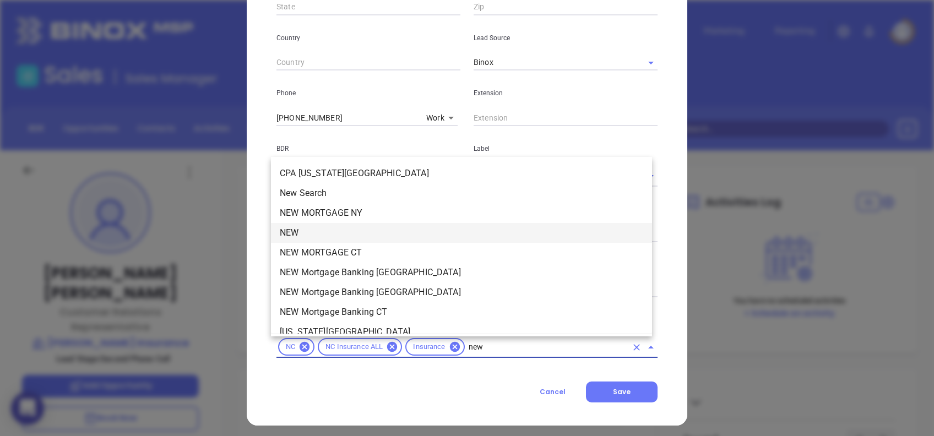
click at [317, 233] on li "NEW" at bounding box center [461, 233] width 381 height 20
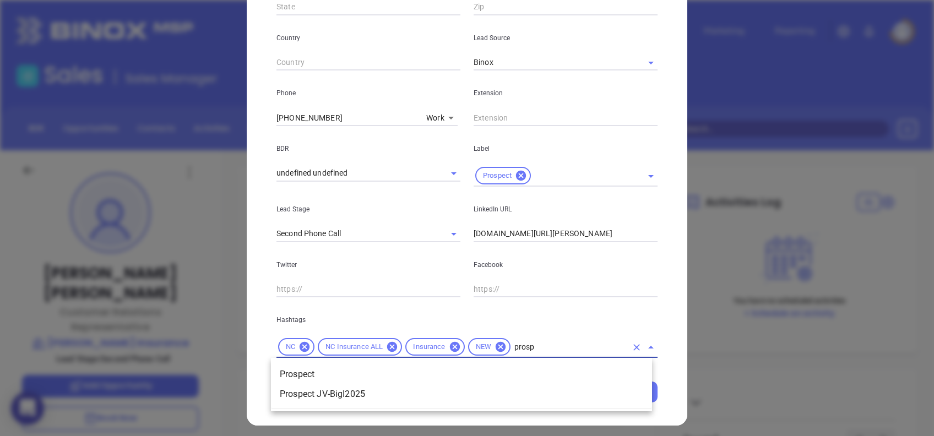
type input "prospe"
click at [373, 378] on li "Prospect" at bounding box center [461, 374] width 381 height 20
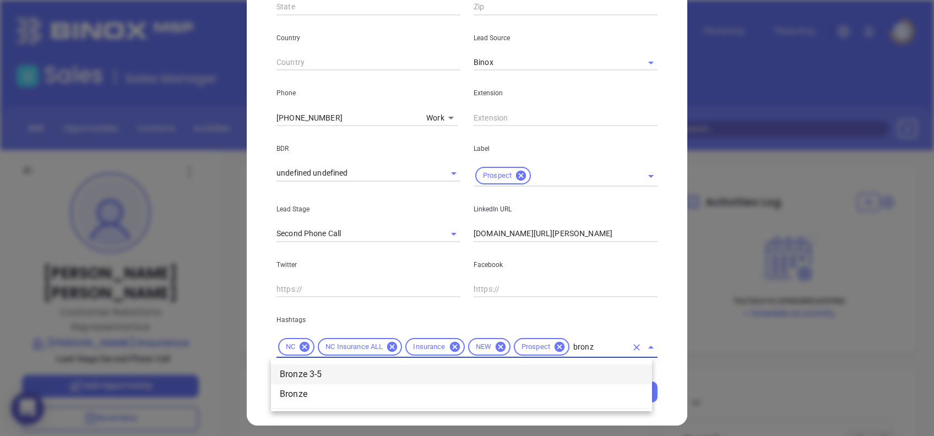
type input "bronze"
click at [373, 378] on li "Bronze 3-5" at bounding box center [461, 374] width 381 height 20
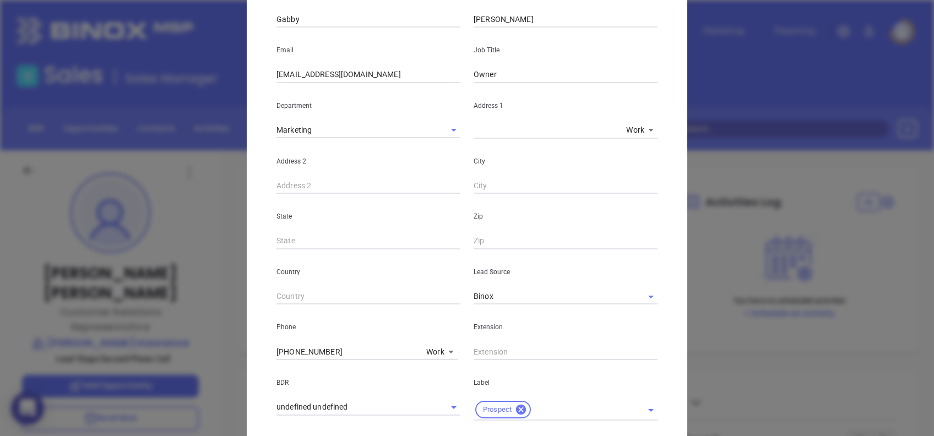
scroll to position [26, 0]
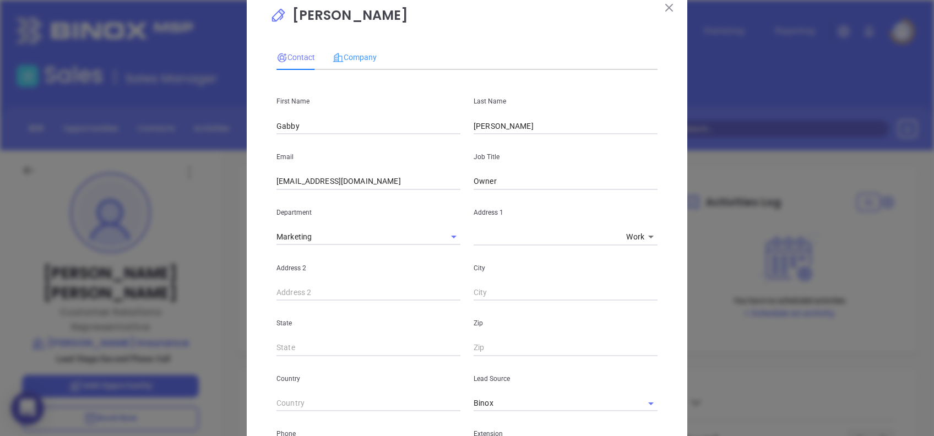
click at [349, 47] on div "Company" at bounding box center [354, 57] width 44 height 25
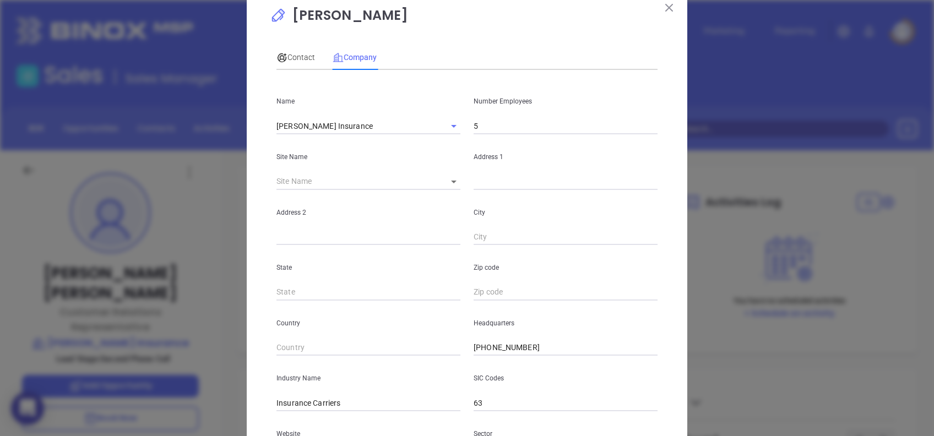
click at [446, 176] on body "0 Leads CRM Marketing Reporting Financial Leads Leads Sales Sales Manager BDR O…" at bounding box center [467, 218] width 934 height 436
click at [459, 188] on li "[GEOGRAPHIC_DATA]" at bounding box center [484, 182] width 102 height 20
type input "[GEOGRAPHIC_DATA]"
type input "124801"
type input "115 N Howe St"
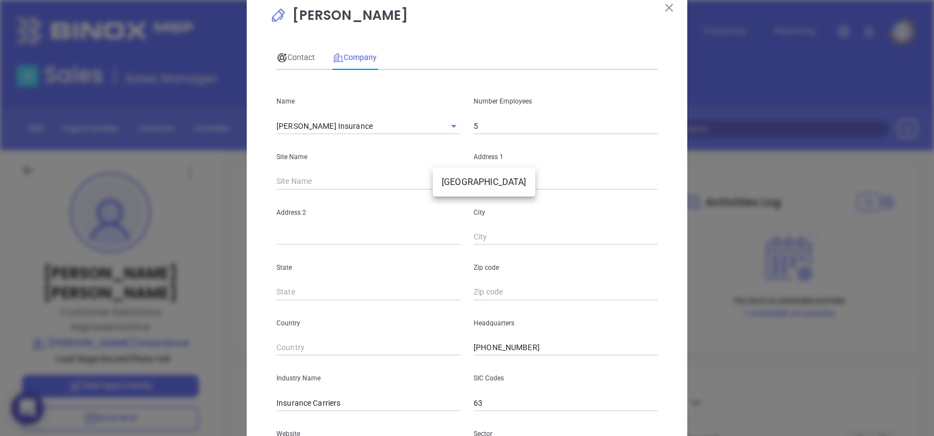
type input "[GEOGRAPHIC_DATA]"
type input "NC"
type input "28461-3813"
type input "US"
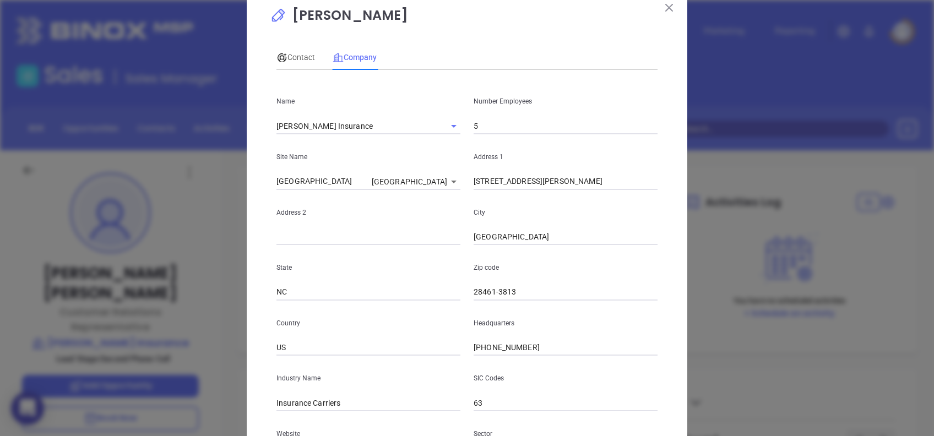
click at [533, 177] on input "115 N Howe St" at bounding box center [565, 181] width 184 height 17
click at [533, 178] on input "115 N Howe St" at bounding box center [565, 181] width 184 height 17
paste input "5521 Rob Gandy Boulevard SE"
type input "5521 Rob Gandy Boulevard SE"
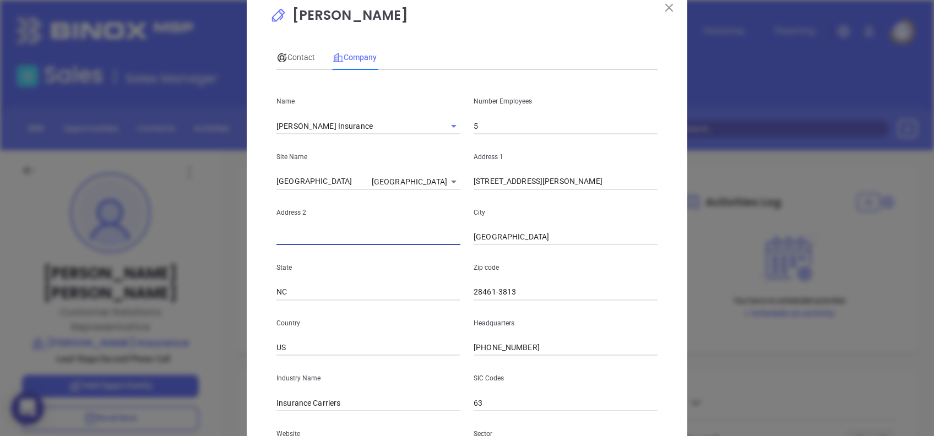
click at [358, 243] on input "text" at bounding box center [368, 237] width 184 height 17
paste input "Unit C"
type input "Unit C"
click at [276, 234] on input "Unit C" at bounding box center [368, 237] width 184 height 17
click at [302, 244] on input "Unit C" at bounding box center [368, 237] width 184 height 17
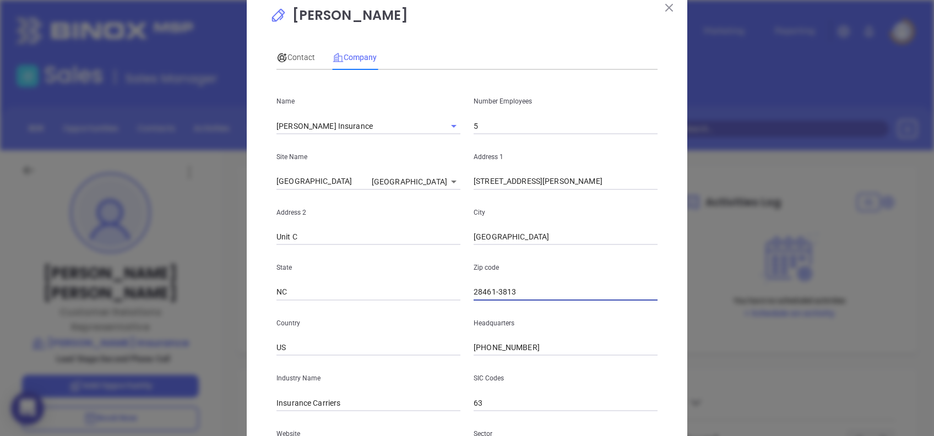
click at [499, 290] on input "28461-3813" at bounding box center [565, 292] width 184 height 17
click at [489, 295] on input "28461-3813" at bounding box center [565, 292] width 184 height 17
type input "28461"
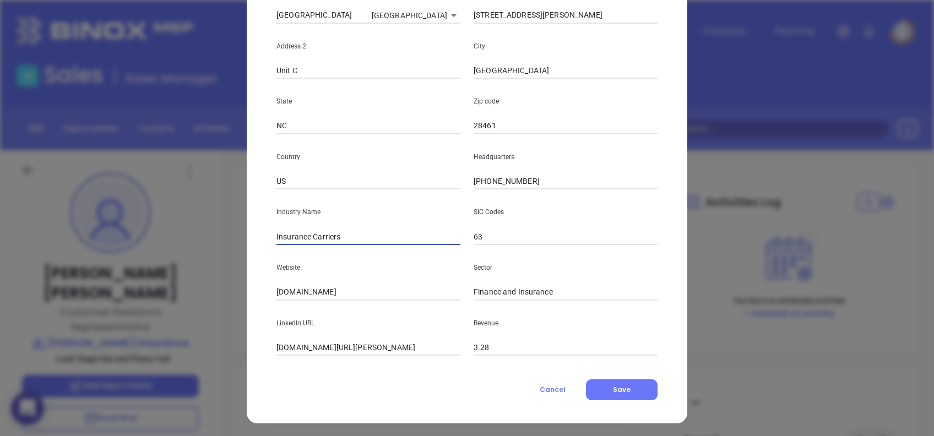
scroll to position [195, 0]
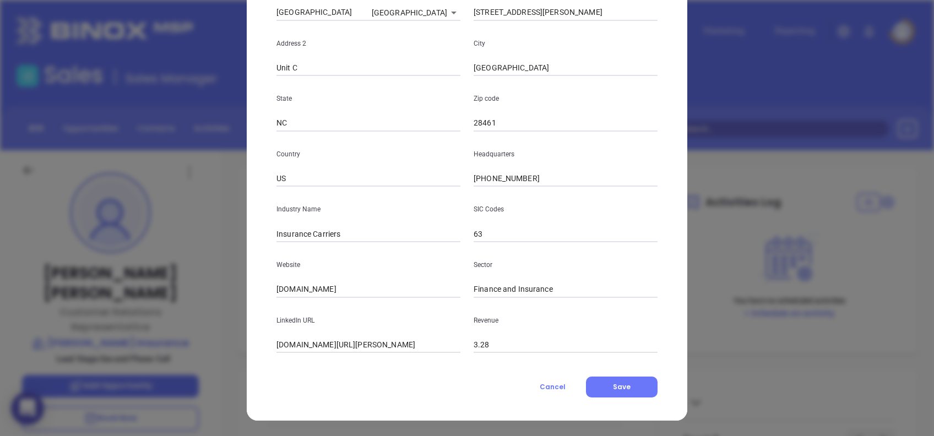
click at [395, 293] on input "carrinsuranceandrealty.com" at bounding box center [368, 289] width 184 height 17
paste input "https://www.carrinsuranceandrealty.com/"
type input "https://www.carrinsuranceandrealty.com/"
drag, startPoint x: 419, startPoint y: 340, endPoint x: 223, endPoint y: 331, distance: 196.2
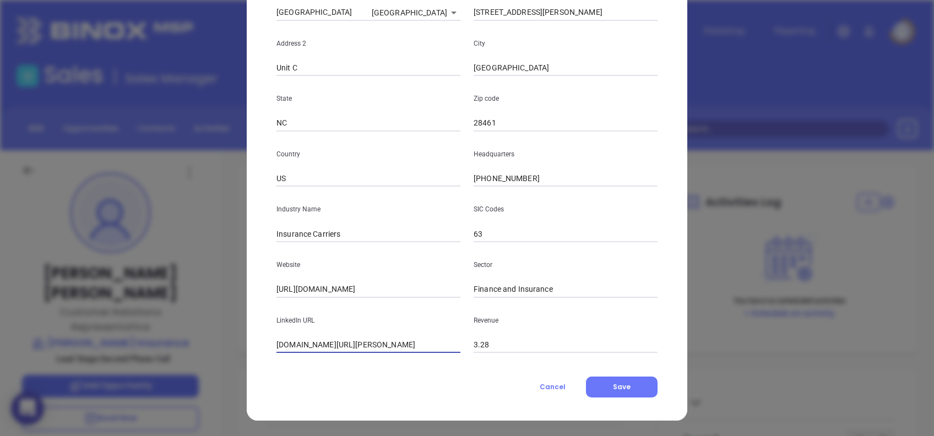
click at [223, 331] on div "Jodi Carr Contact Company First Name Gabby Last Name Beacham Email gbeacham@car…" at bounding box center [467, 218] width 934 height 436
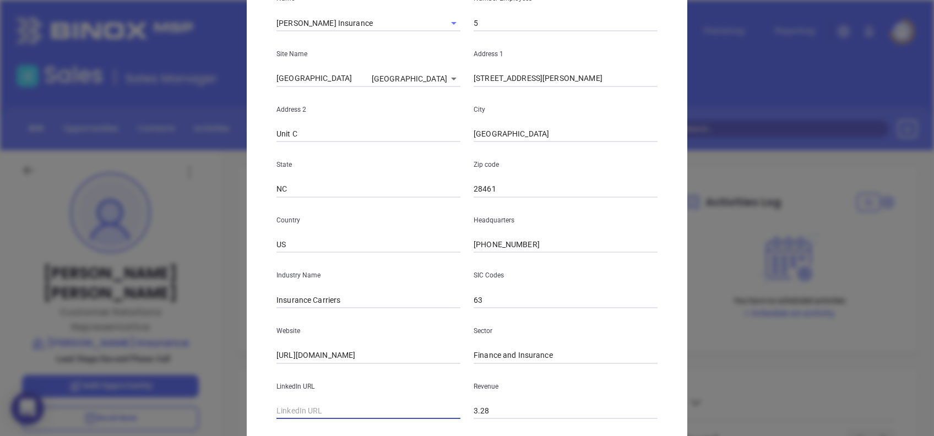
scroll to position [0, 0]
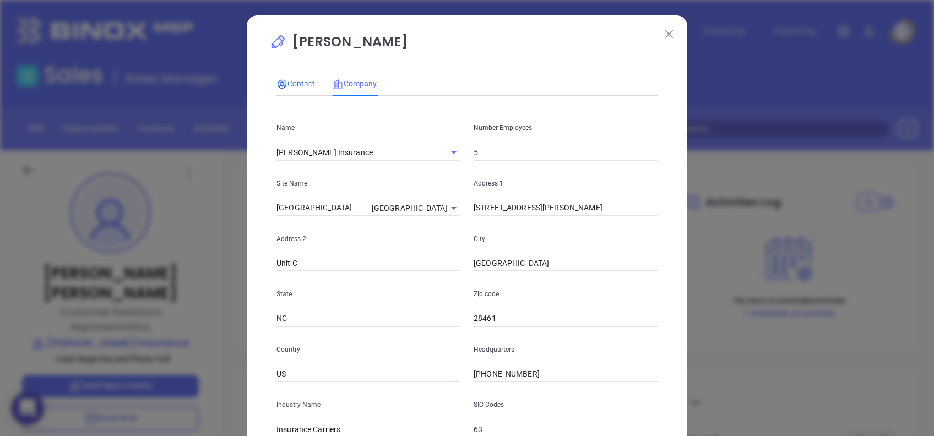
click at [288, 87] on span "Contact" at bounding box center [295, 83] width 39 height 9
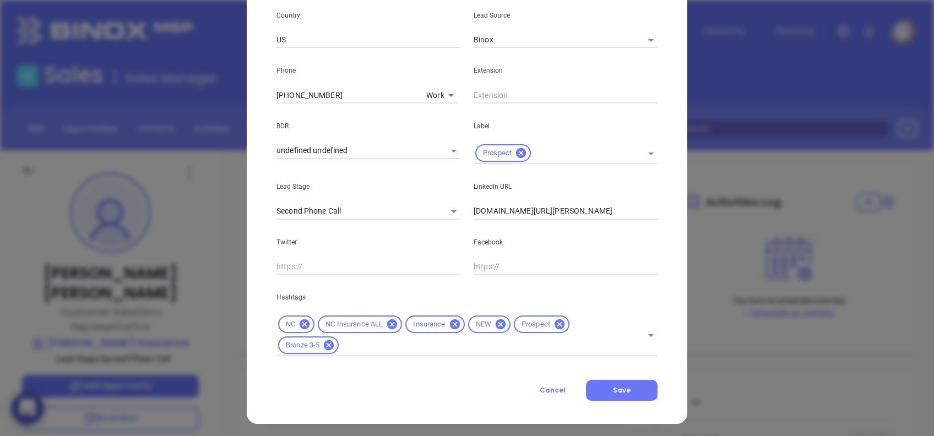
scroll to position [393, 0]
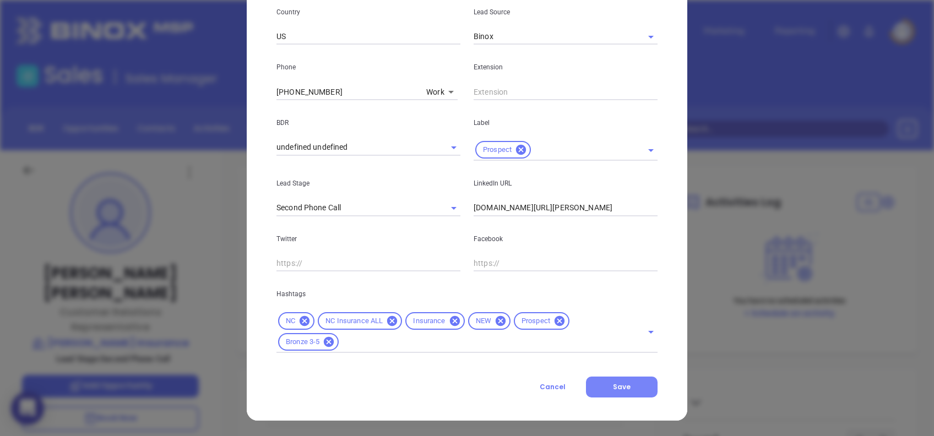
click at [619, 386] on span "Save" at bounding box center [622, 386] width 18 height 9
drag, startPoint x: 599, startPoint y: 210, endPoint x: 427, endPoint y: 229, distance: 172.8
click at [427, 229] on div "First Name Gabby Last Name Beacham Email gbeacham@carrinsuranceandrealty.com Jo…" at bounding box center [466, 32] width 381 height 641
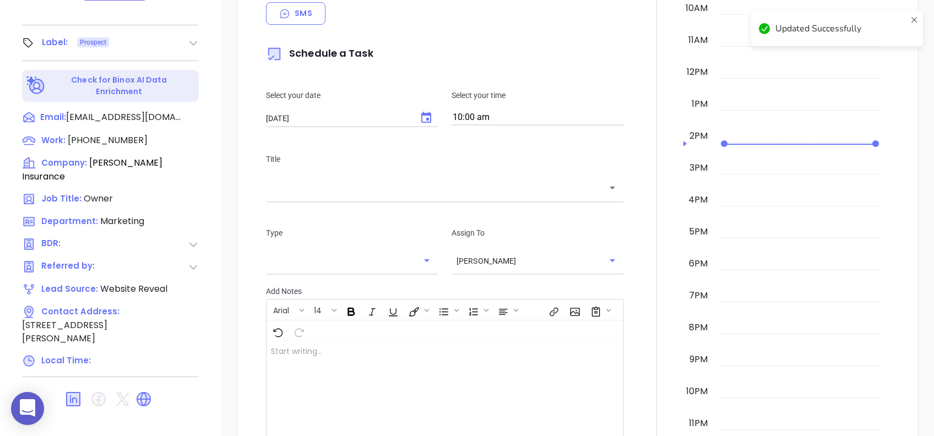
scroll to position [0, 0]
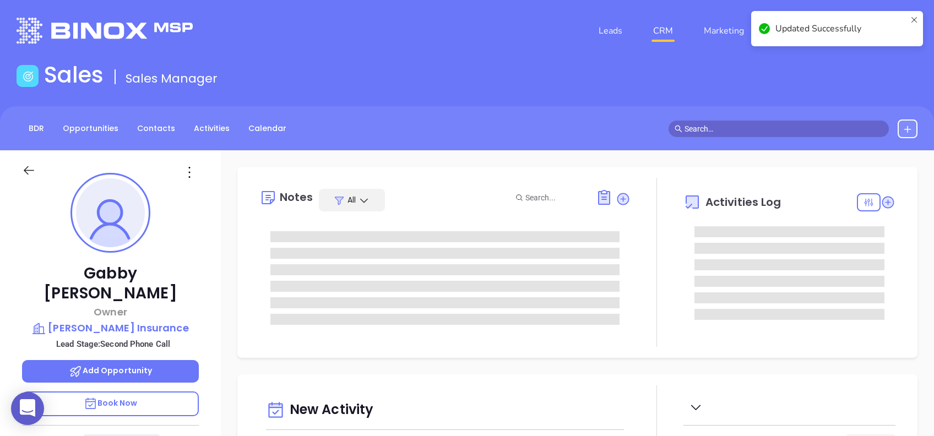
click at [189, 176] on icon at bounding box center [190, 172] width 18 height 18
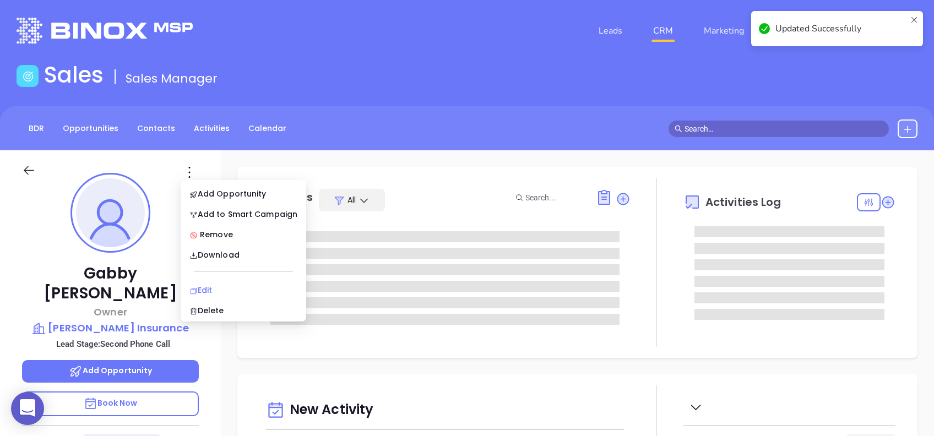
click at [227, 286] on div "Edit" at bounding box center [243, 290] width 108 height 12
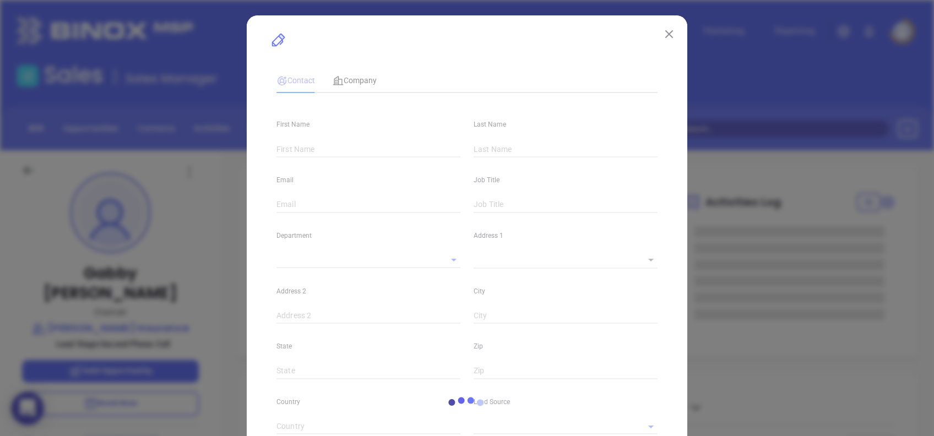
type input "Gabby"
type input "Beacham"
type input "gbeacham@carrinsuranceandrealty.com"
type input "Owner"
type textarea "5521 Rob Gandy Boulevard SE"
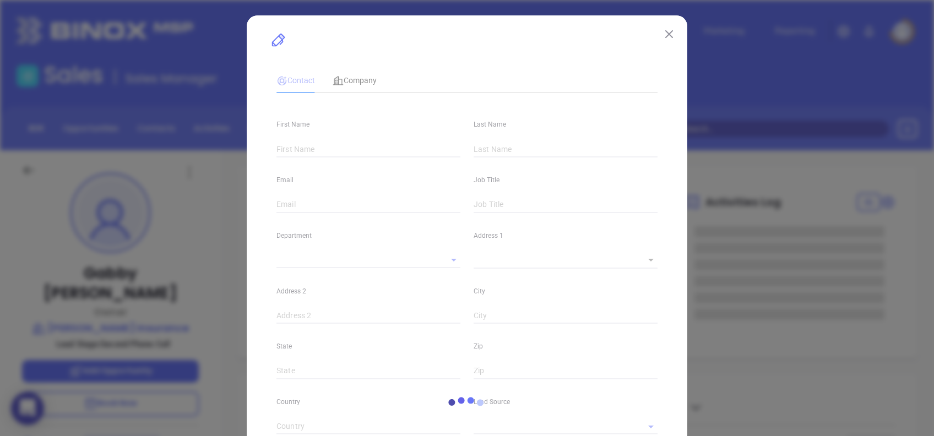
type input "1"
type input "Unit C"
type input "Southport"
type input "NC"
type input "28461"
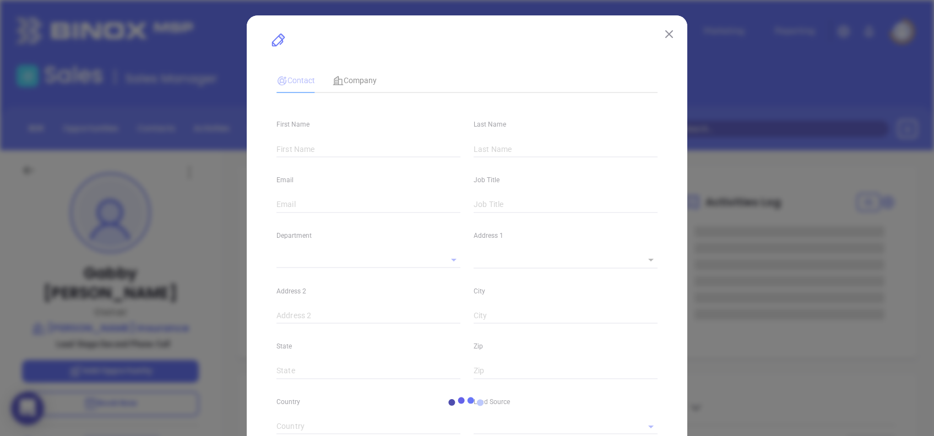
type input "US"
type input "linkedin.com/in/jodi-carr-148b1a1a"
type input "Marketing"
type input "Binox"
type input "undefined undefined"
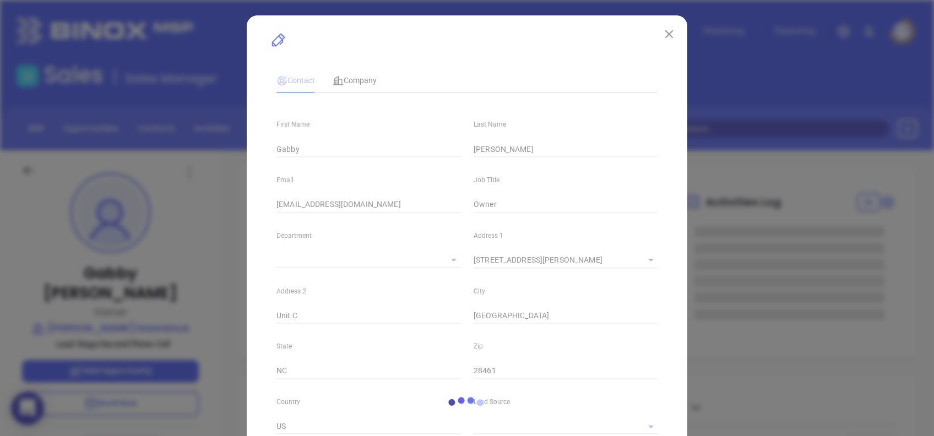
type input "Second Phone Call"
type input "(910) 457-6769"
type input "1"
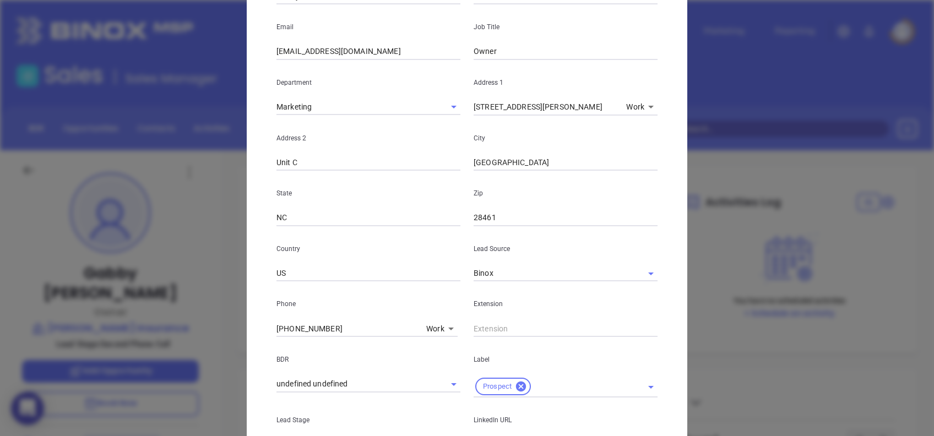
scroll to position [393, 0]
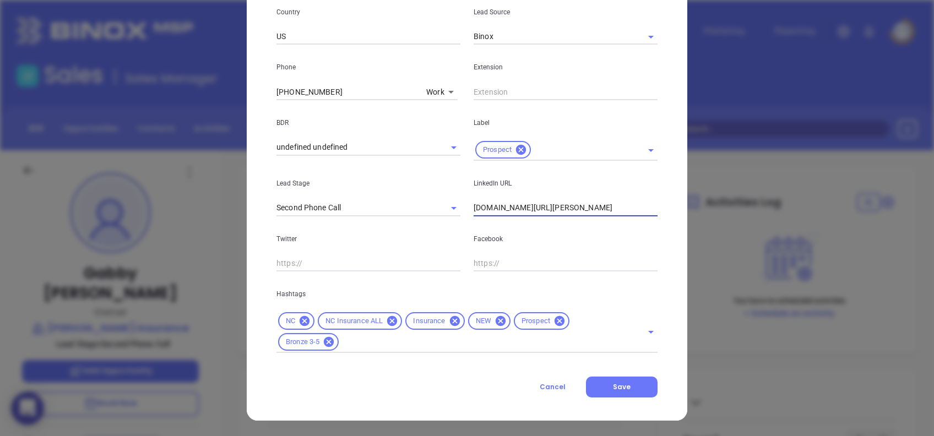
drag, startPoint x: 614, startPoint y: 215, endPoint x: 440, endPoint y: 222, distance: 173.6
click at [440, 222] on div "First Name Gabby Last Name Beacham Email gbeacham@carrinsuranceandrealty.com Jo…" at bounding box center [466, 32] width 381 height 641
click at [639, 384] on button "Save" at bounding box center [622, 387] width 72 height 21
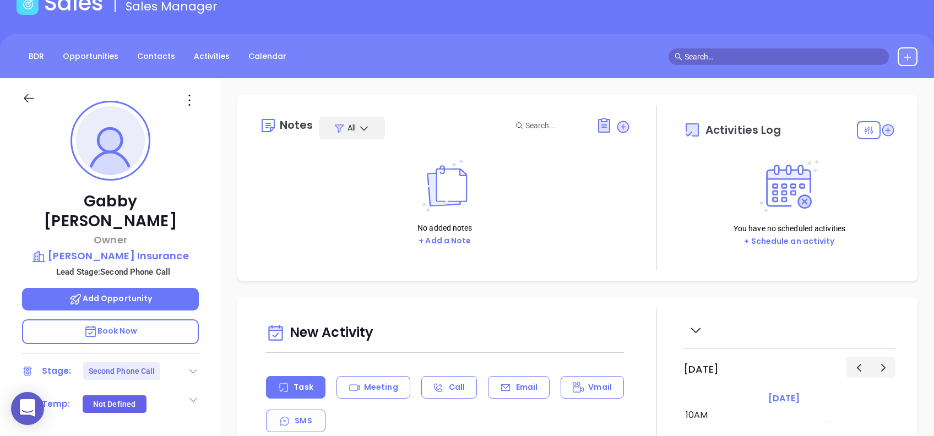
scroll to position [0, 0]
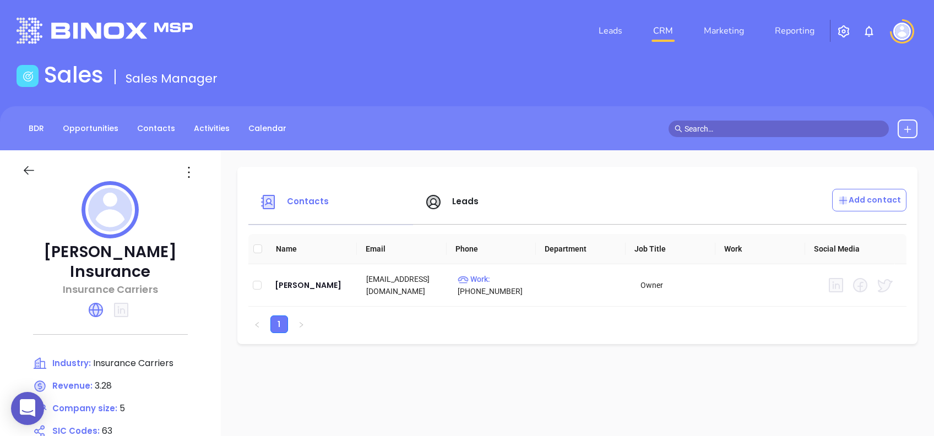
click at [198, 174] on icon at bounding box center [189, 172] width 18 height 18
click at [235, 193] on div "Edit" at bounding box center [266, 194] width 100 height 12
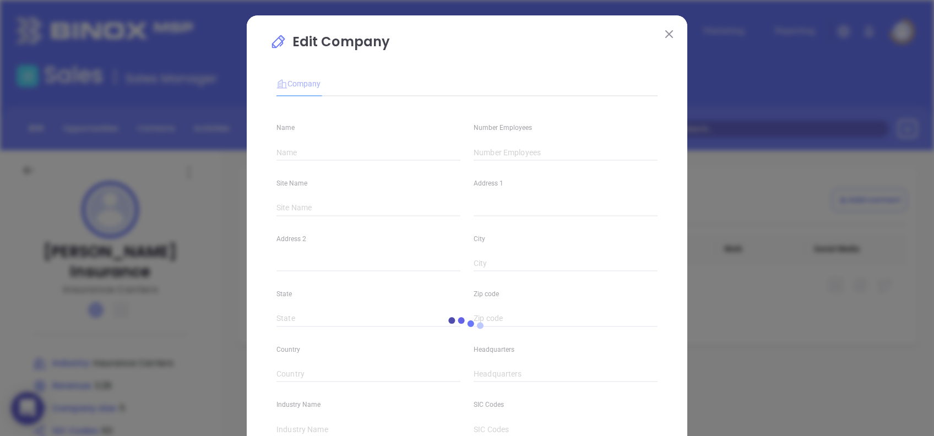
type input "[PERSON_NAME] Insurance"
type input "5"
type input "[PHONE_NUMBER]"
type input "Insurance Carriers"
type input "63"
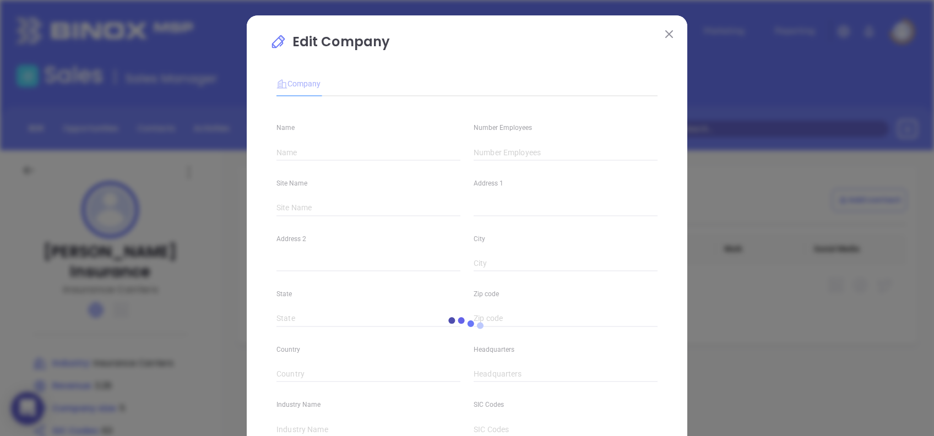
type input "[URL][DOMAIN_NAME]"
type input "Finance and Insurance"
type input "3.28"
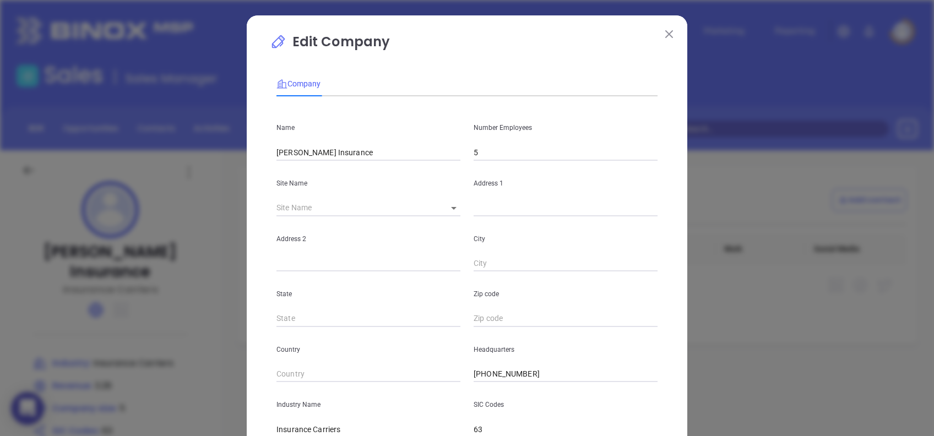
click at [355, 149] on input "Carr Insurance" at bounding box center [368, 152] width 184 height 17
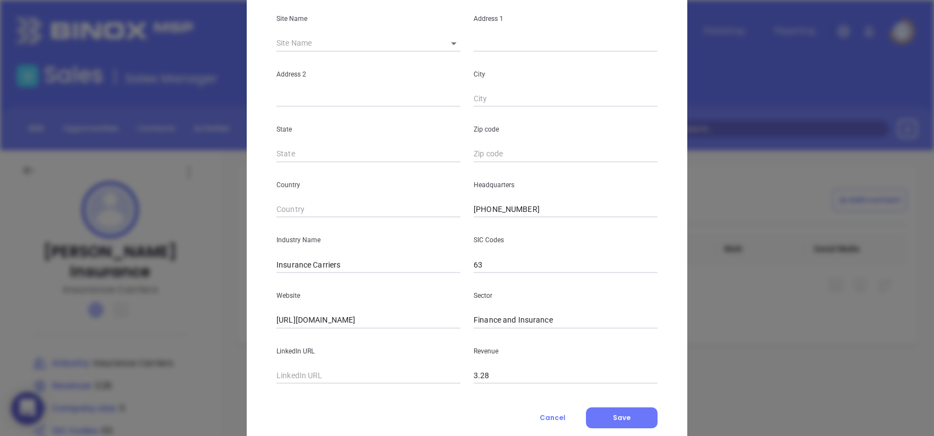
scroll to position [195, 0]
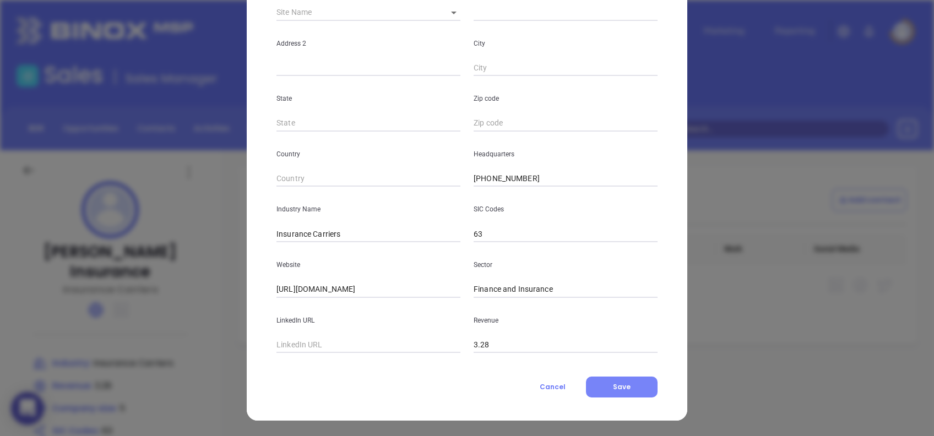
type input "[PERSON_NAME] Insurance & Realty Inc"
click at [613, 391] on span "Save" at bounding box center [622, 386] width 18 height 9
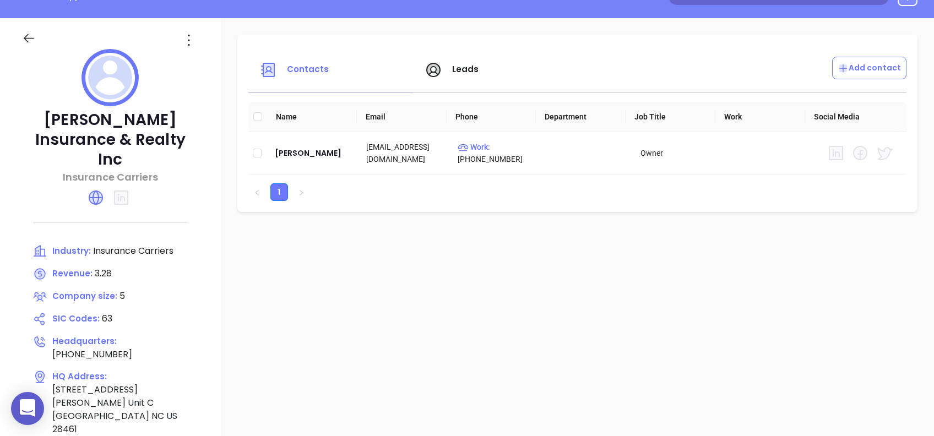
scroll to position [44, 0]
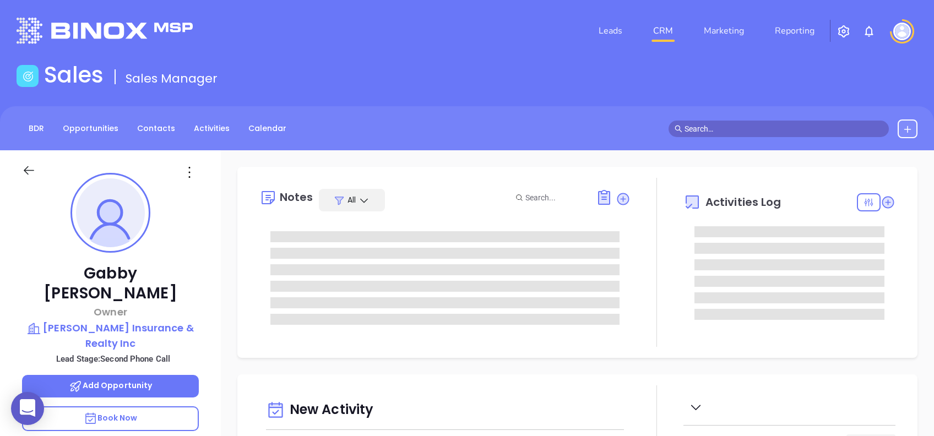
type input "[DATE]"
type input "[PERSON_NAME]"
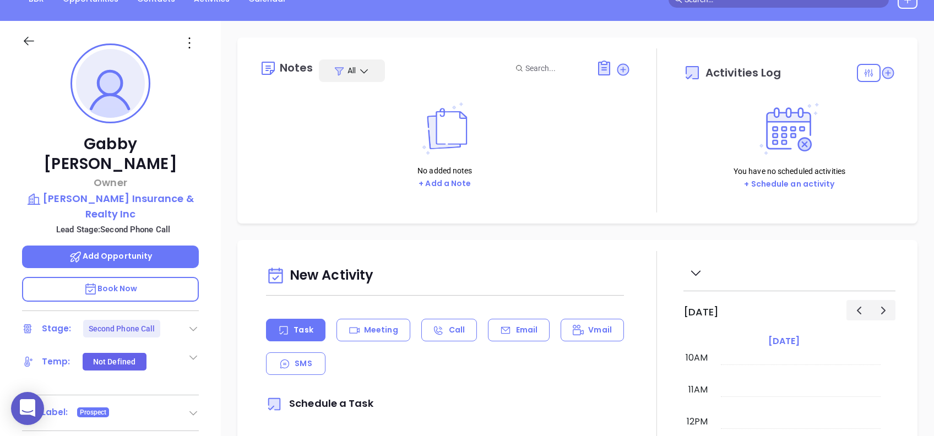
scroll to position [0, 0]
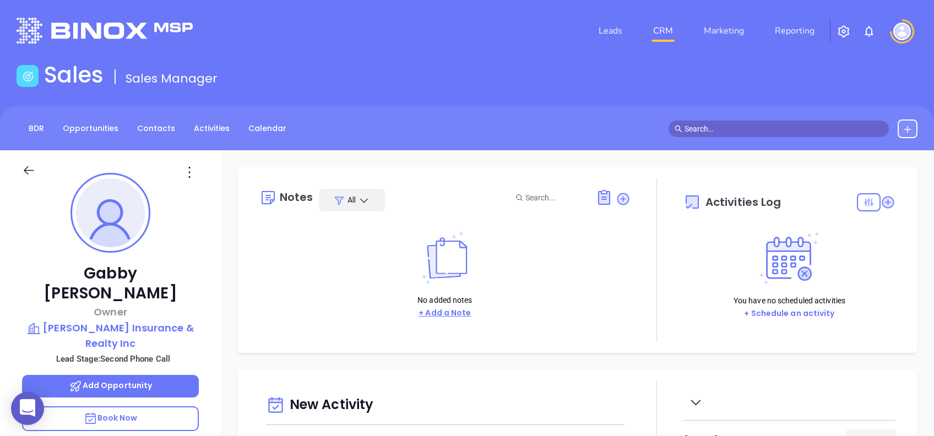
click at [459, 317] on button "+ Add a Note" at bounding box center [444, 313] width 59 height 13
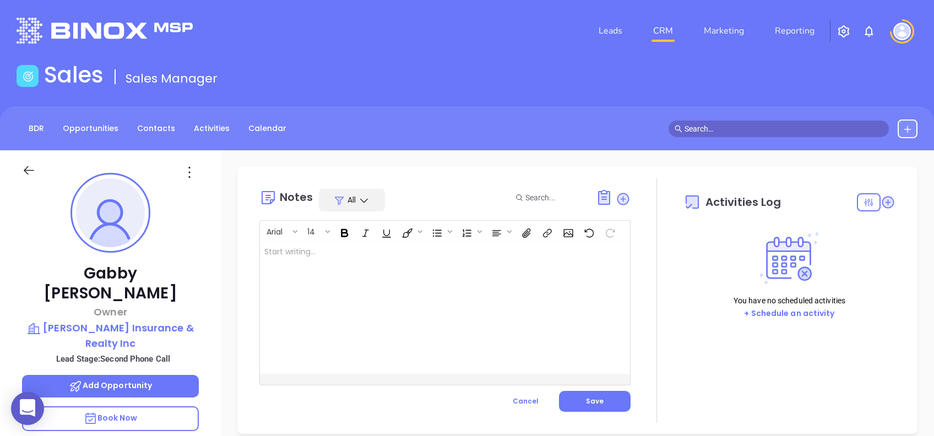
click at [457, 317] on div at bounding box center [432, 308] width 344 height 132
click at [594, 393] on button "Save" at bounding box center [595, 401] width 72 height 21
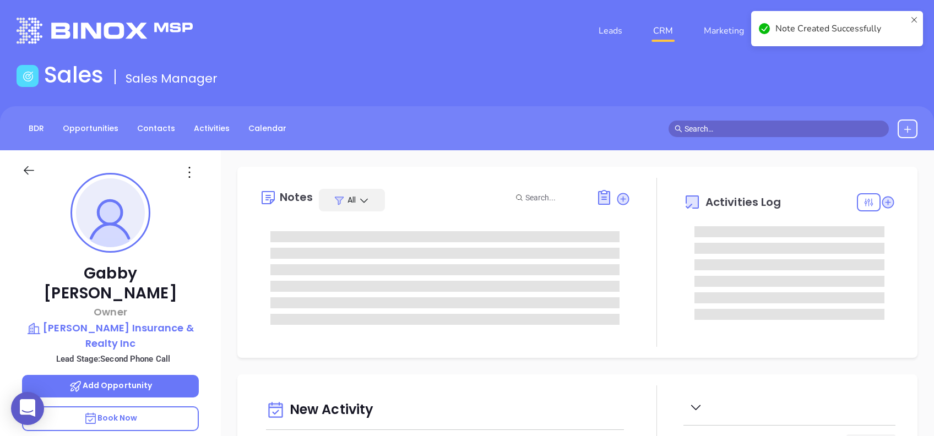
scroll to position [146, 0]
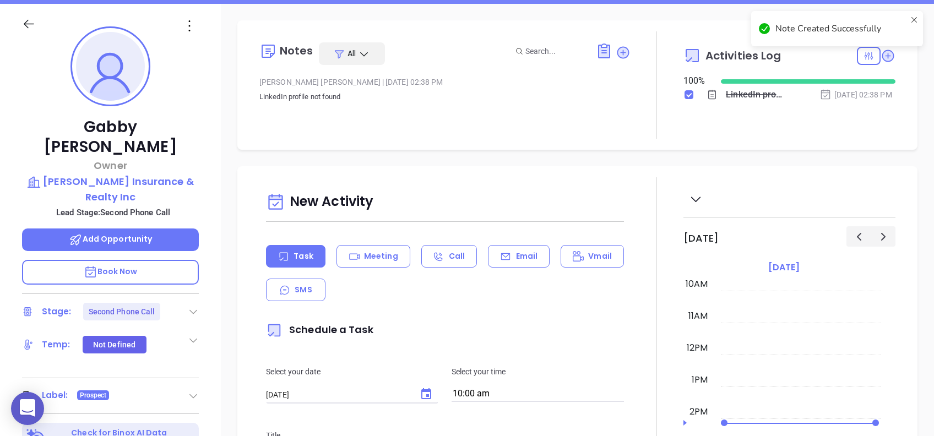
click at [192, 306] on icon at bounding box center [193, 311] width 11 height 11
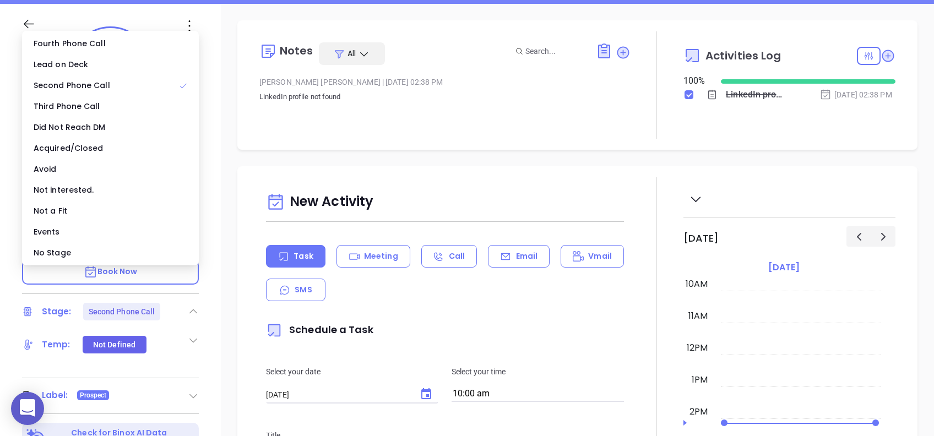
click at [149, 258] on div "No Stage" at bounding box center [110, 252] width 172 height 21
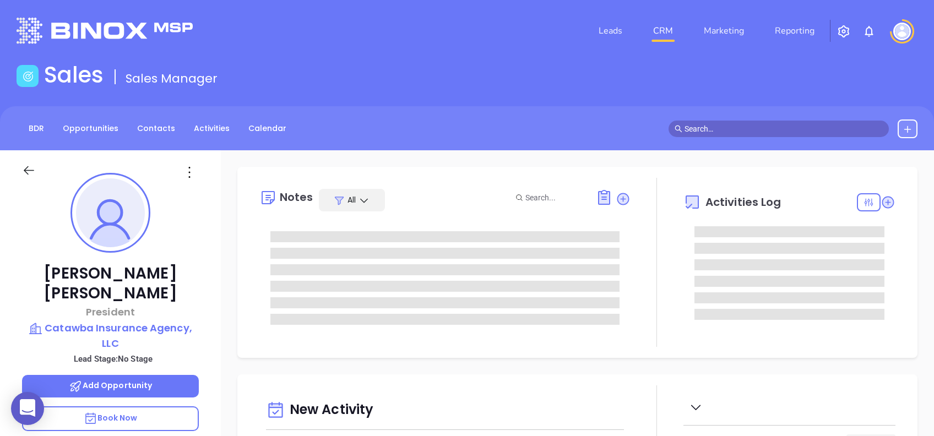
type input "[PERSON_NAME]"
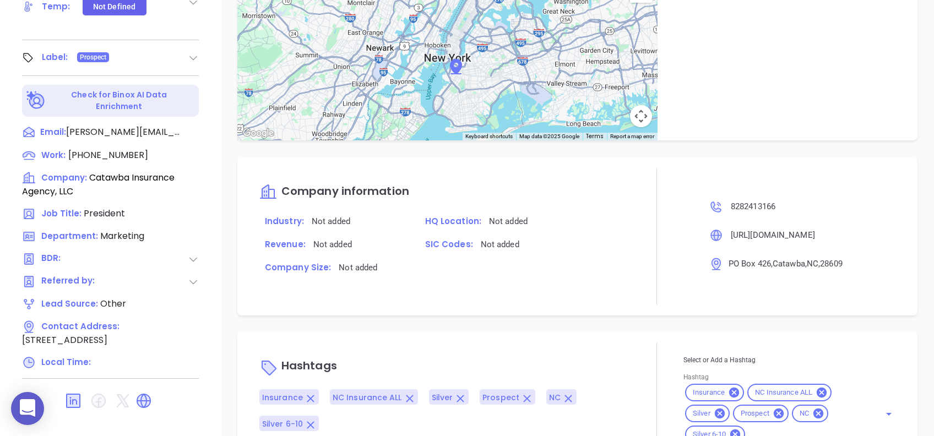
scroll to position [550, 0]
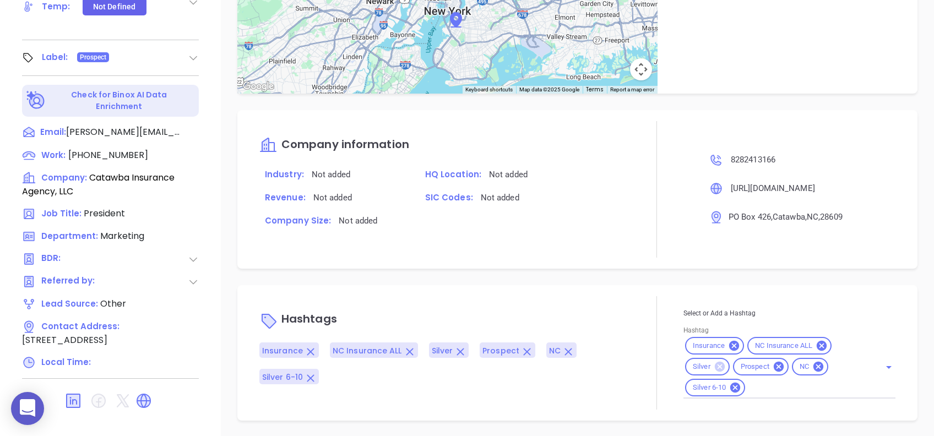
click at [715, 368] on icon at bounding box center [720, 367] width 10 height 10
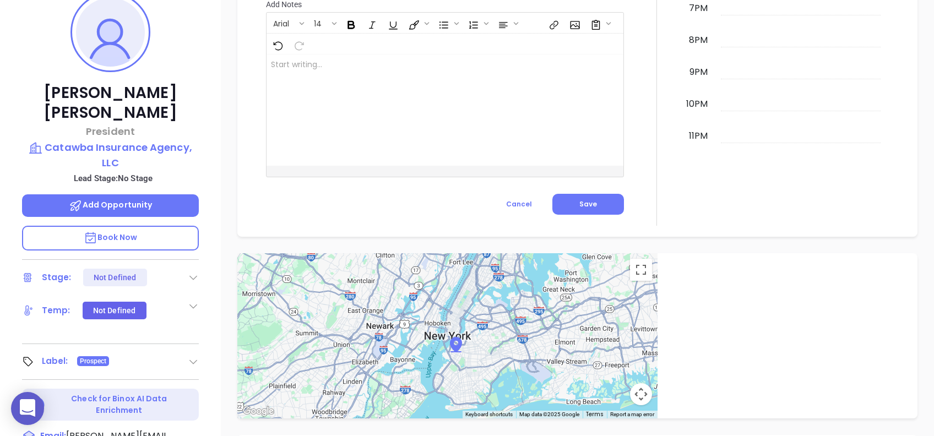
scroll to position [118, 0]
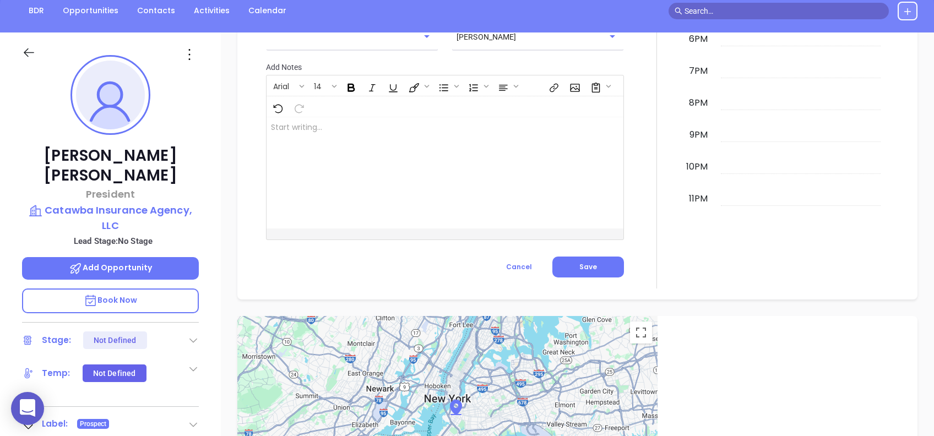
click at [187, 64] on div at bounding box center [110, 51] width 190 height 39
click at [186, 62] on icon at bounding box center [190, 55] width 18 height 18
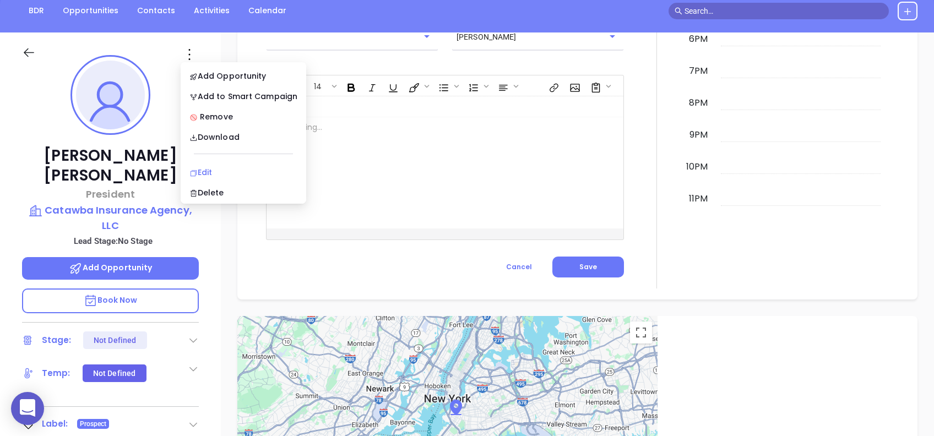
click at [242, 163] on li "Edit" at bounding box center [243, 172] width 121 height 23
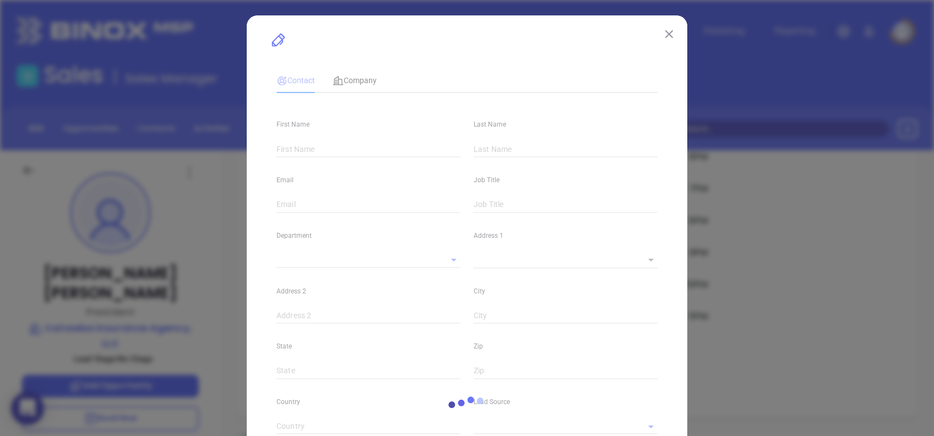
type input "Patrick"
type input "Laney"
type input "planey@catawbainsurance.com"
type input "President"
type input "1"
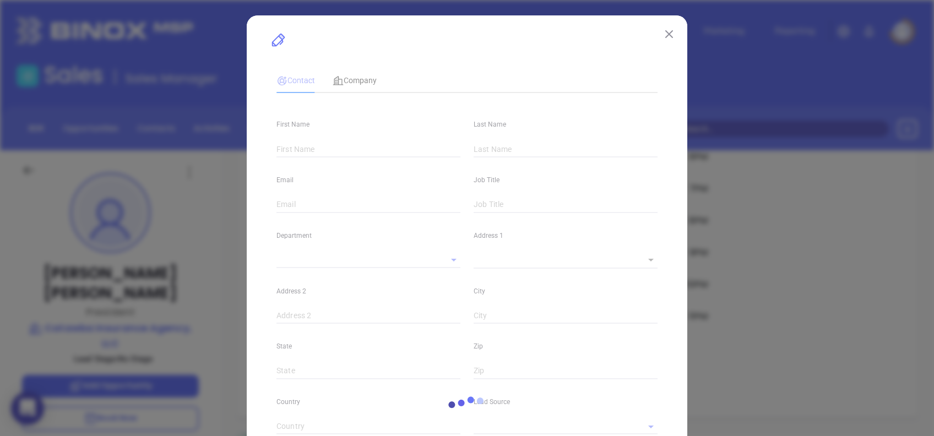
type input "www.linkedin.com/in/patrick-laney-cic-tra-62381151"
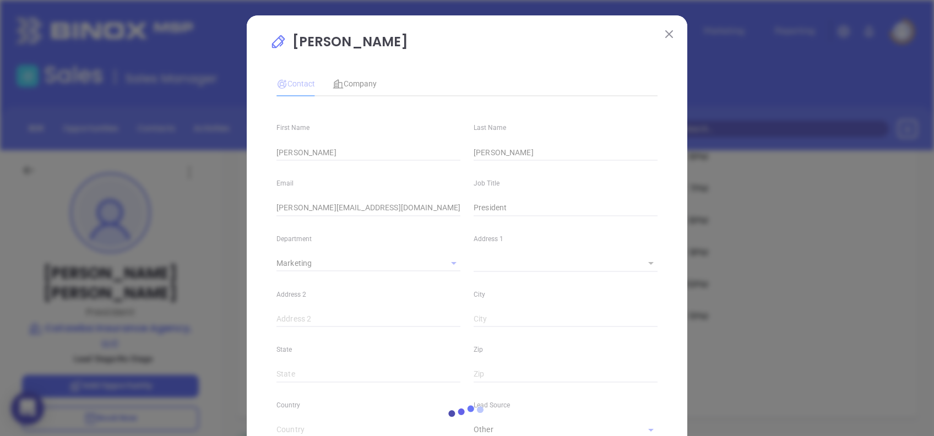
type input "Marketing"
type input "Other"
type input "undefined undefined"
type input "(828) 241-3166"
type input "1"
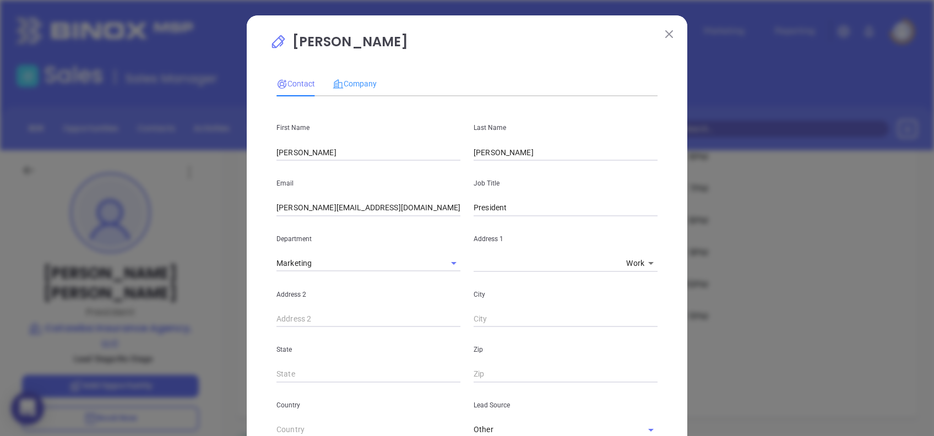
drag, startPoint x: 362, startPoint y: 90, endPoint x: 369, endPoint y: 92, distance: 8.2
click at [362, 89] on div "Company" at bounding box center [354, 83] width 44 height 25
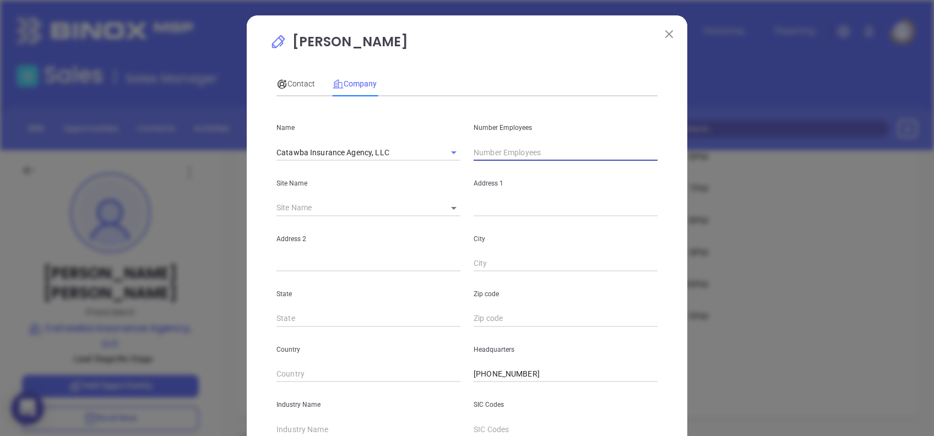
click at [508, 158] on input "text" at bounding box center [565, 152] width 184 height 17
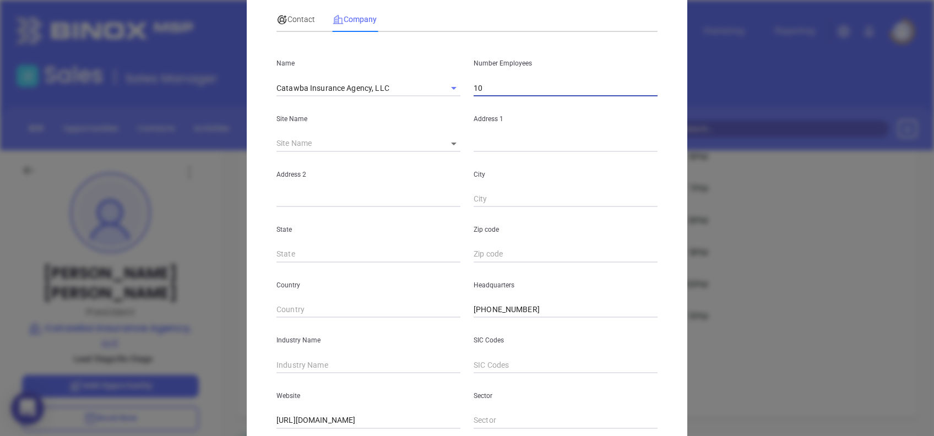
scroll to position [195, 0]
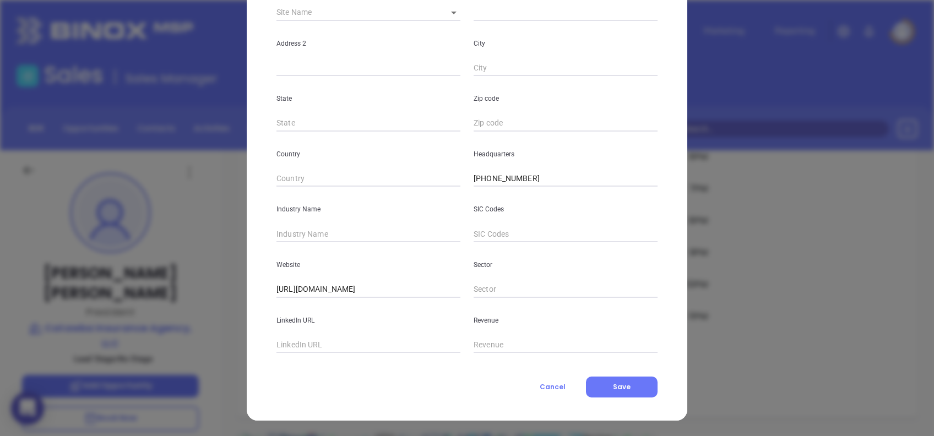
type input "10"
click at [325, 234] on input "text" at bounding box center [368, 234] width 184 height 17
type input "Insurance"
click at [610, 394] on button "Save" at bounding box center [622, 387] width 72 height 21
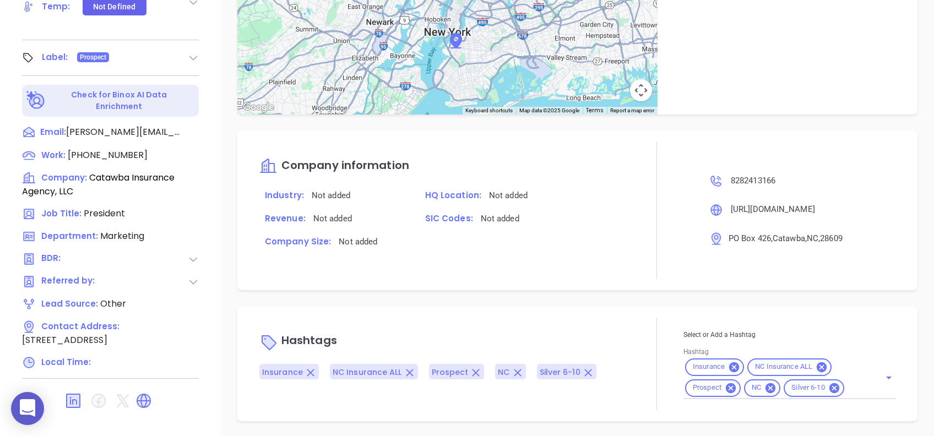
scroll to position [529, 0]
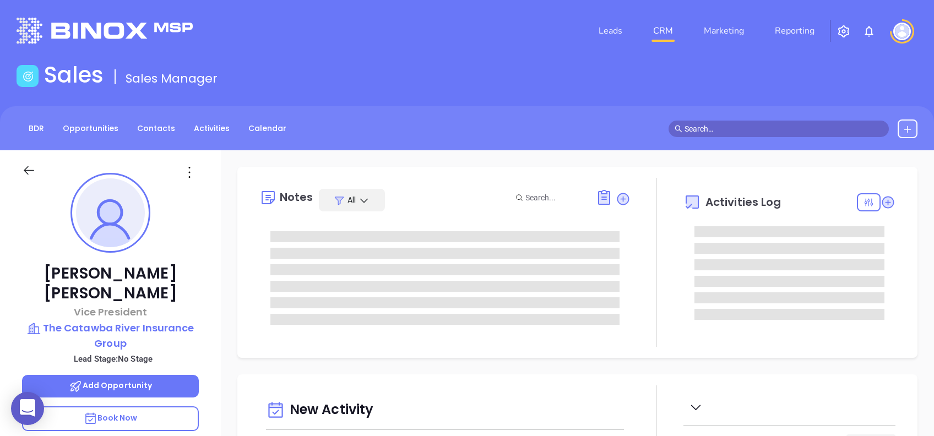
type input "[PERSON_NAME]"
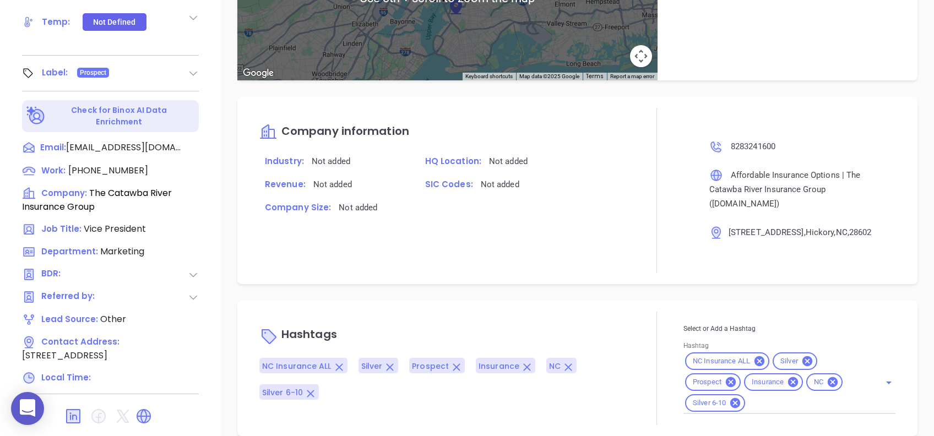
scroll to position [484, 0]
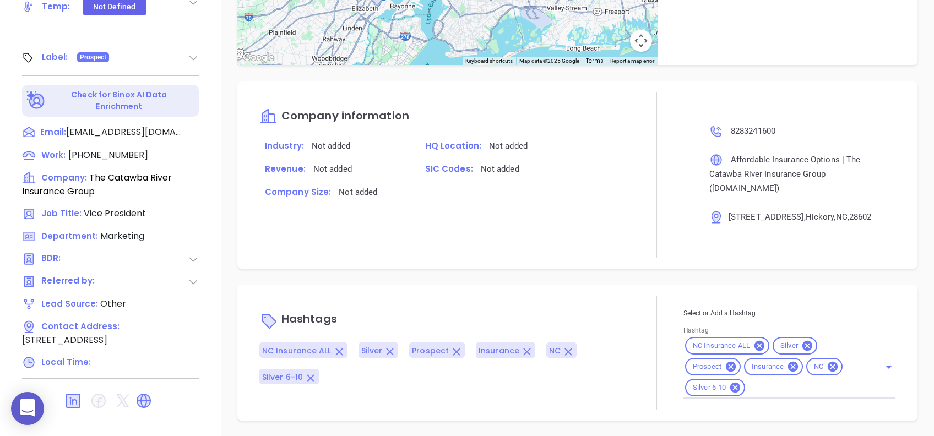
drag, startPoint x: 145, startPoint y: 374, endPoint x: 167, endPoint y: 399, distance: 33.5
drag, startPoint x: 141, startPoint y: 379, endPoint x: 178, endPoint y: 400, distance: 41.9
click at [141, 388] on div at bounding box center [110, 401] width 177 height 26
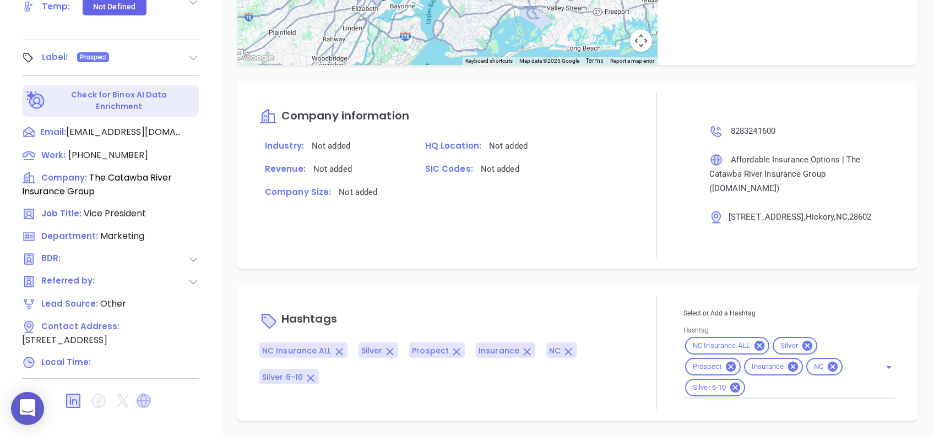
click at [149, 392] on icon at bounding box center [144, 401] width 18 height 18
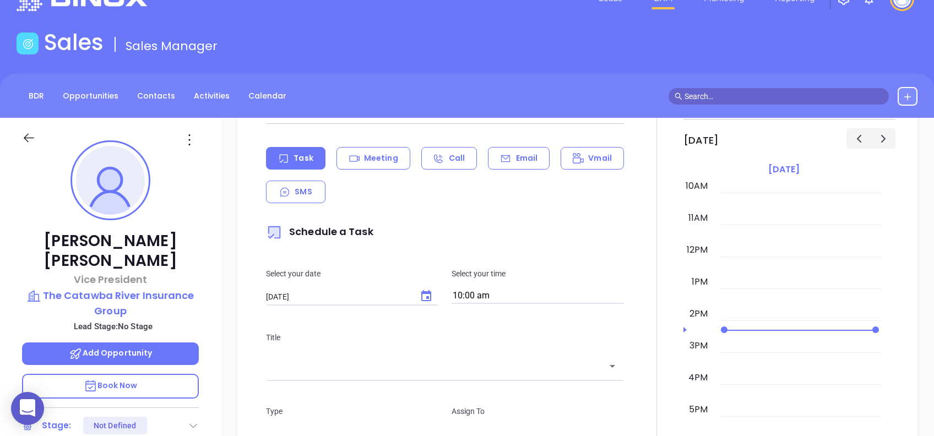
scroll to position [0, 0]
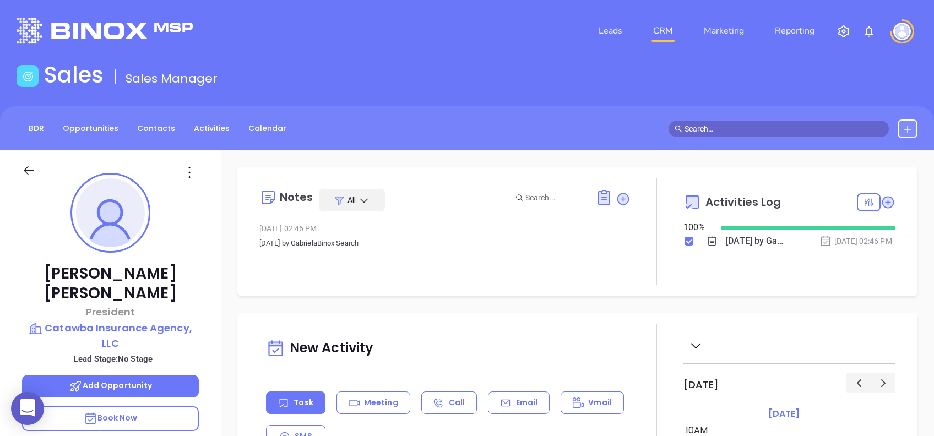
type input "[PERSON_NAME]"
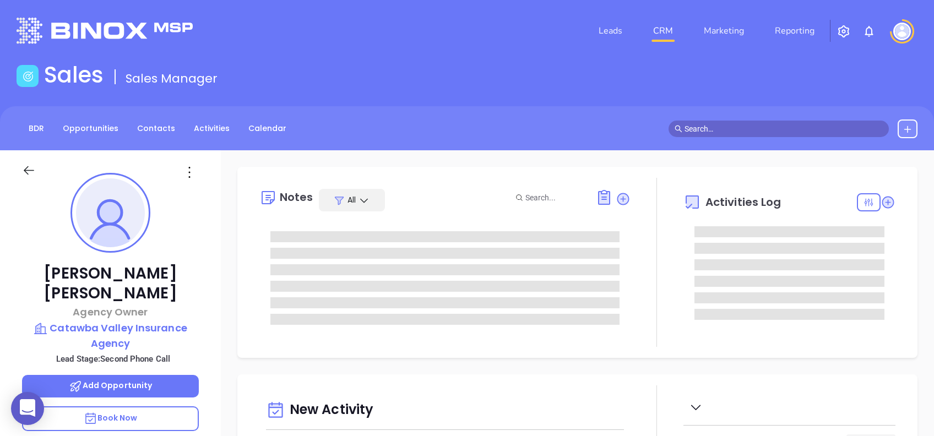
type input "[DATE]"
type input "[PERSON_NAME]"
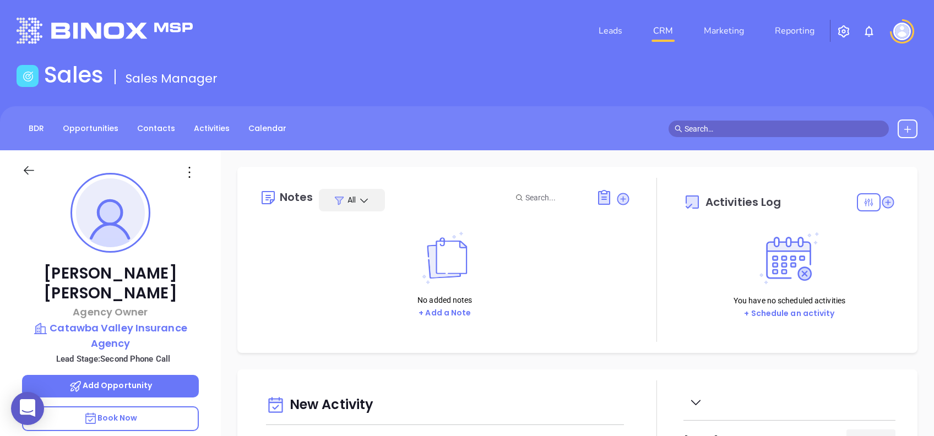
scroll to position [73, 0]
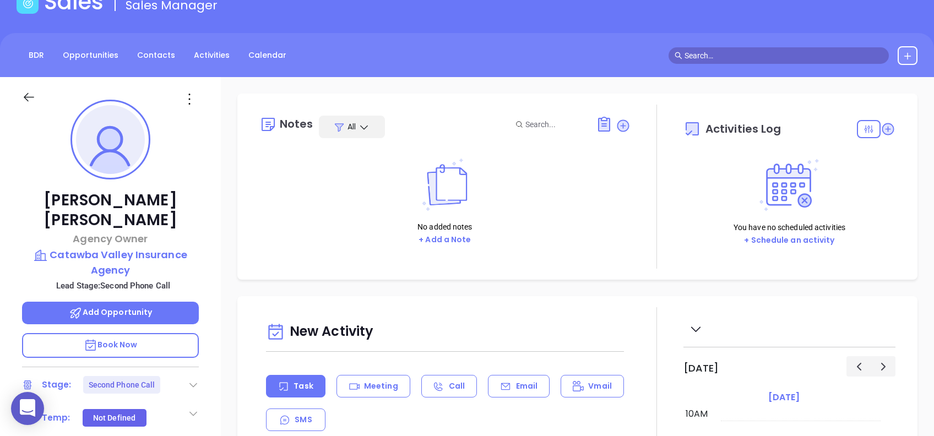
click at [193, 379] on icon at bounding box center [193, 384] width 11 height 11
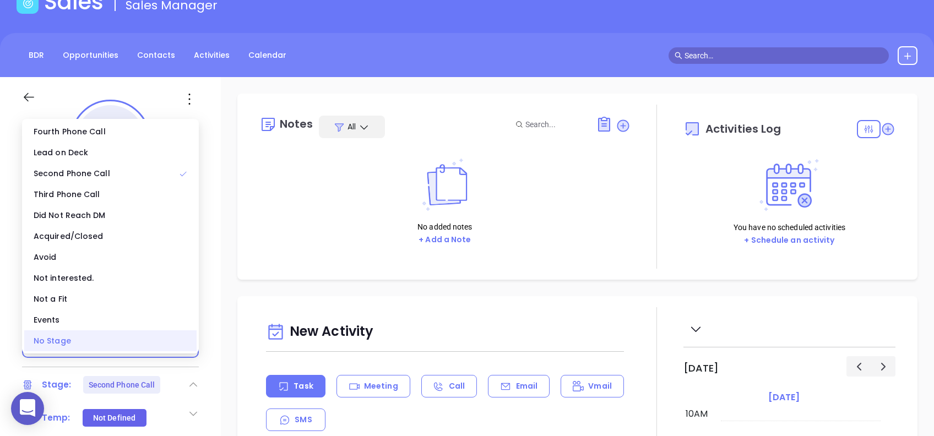
click at [125, 341] on div "No Stage" at bounding box center [110, 340] width 172 height 21
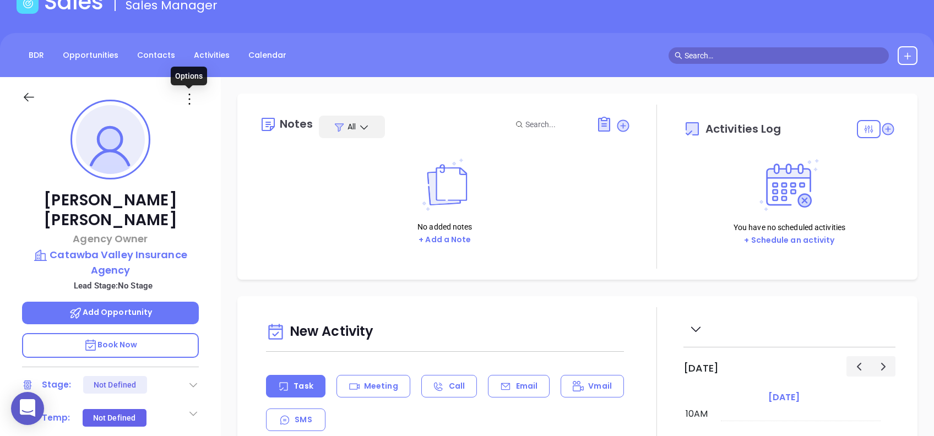
click at [187, 95] on icon at bounding box center [190, 99] width 18 height 18
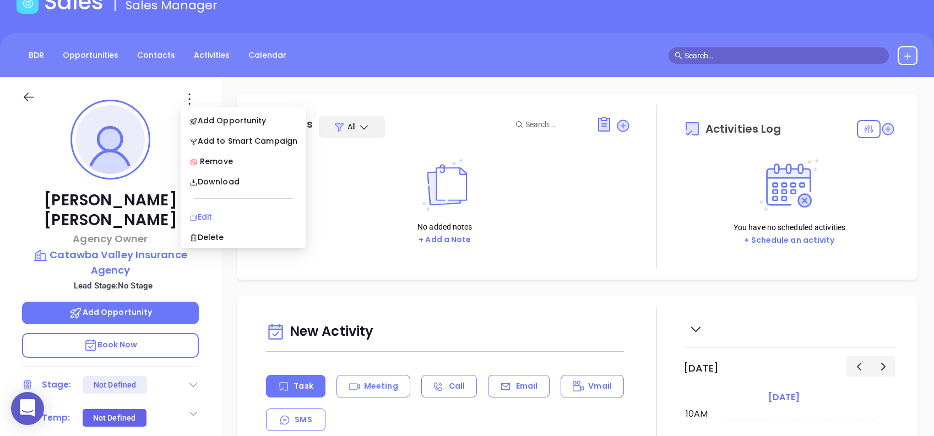
click at [227, 212] on div "Edit" at bounding box center [243, 217] width 108 height 12
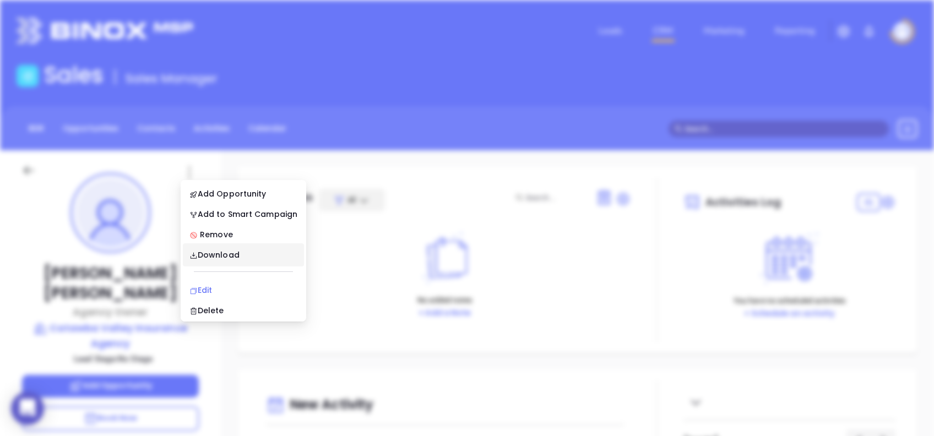
scroll to position [0, 0]
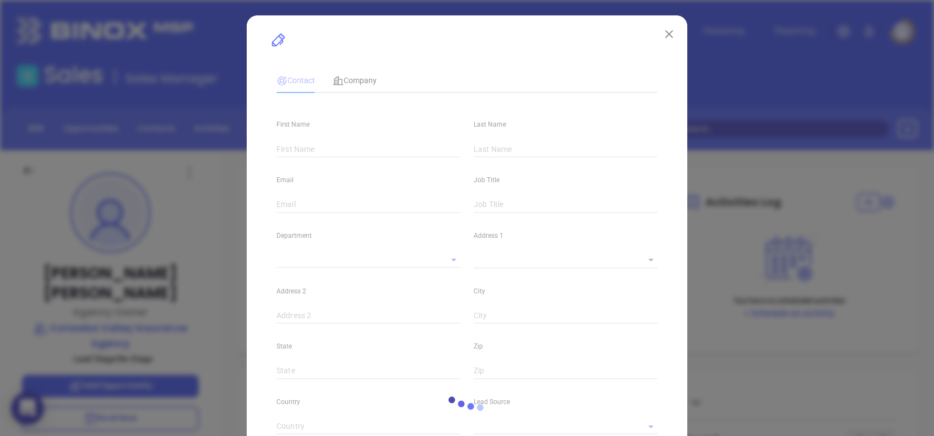
type input "[PERSON_NAME]"
type input "[EMAIL_ADDRESS][DOMAIN_NAME]"
type input "Agency Owner"
type input "1"
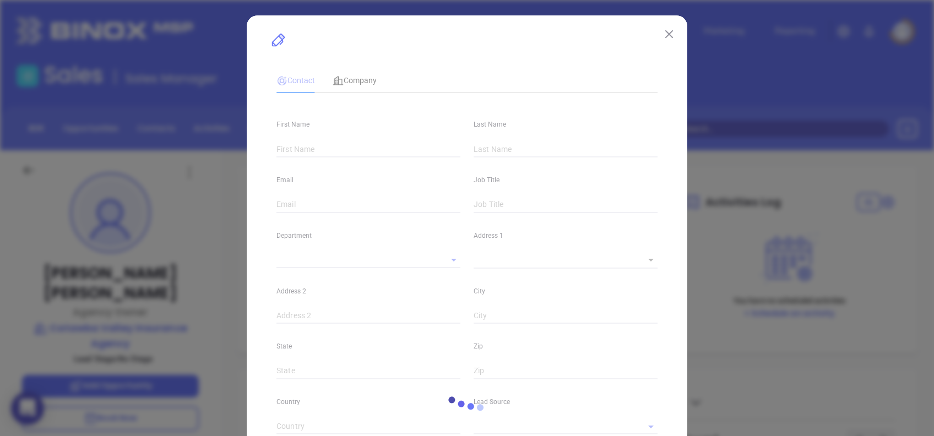
type input "[DOMAIN_NAME][URL][PERSON_NAME]"
type input "Marketing"
type input "Website Reveal"
type input "undefined undefined"
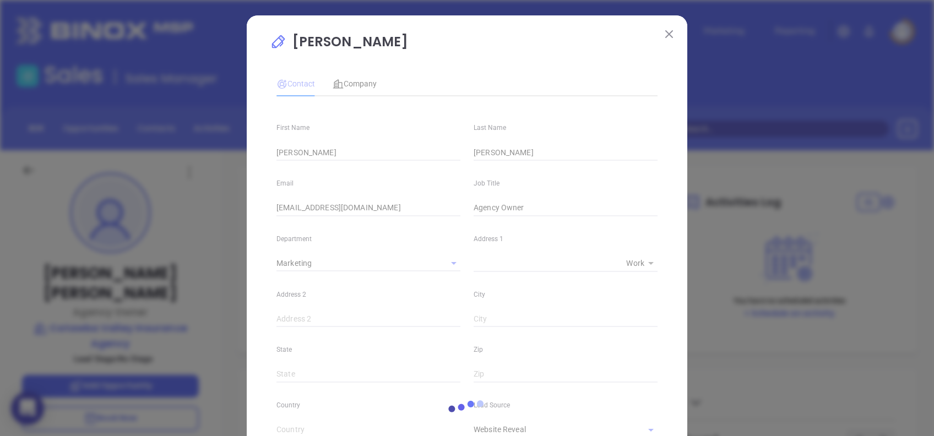
type input "[PHONE_NUMBER]"
type input "1"
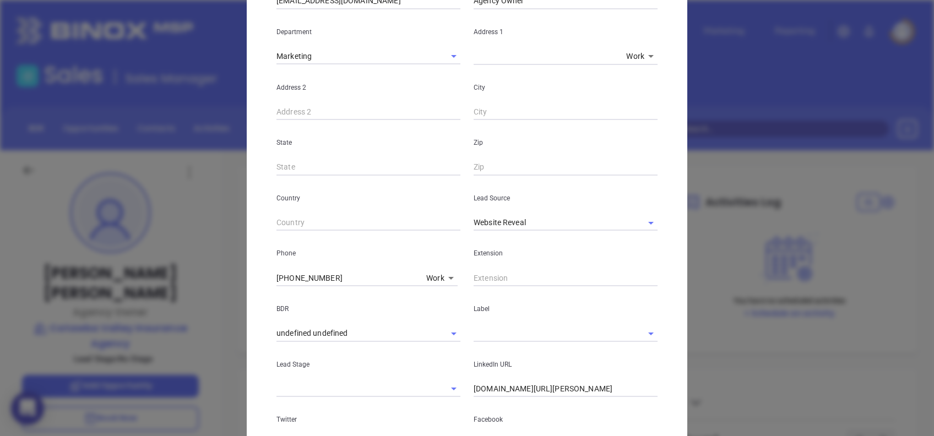
scroll to position [220, 0]
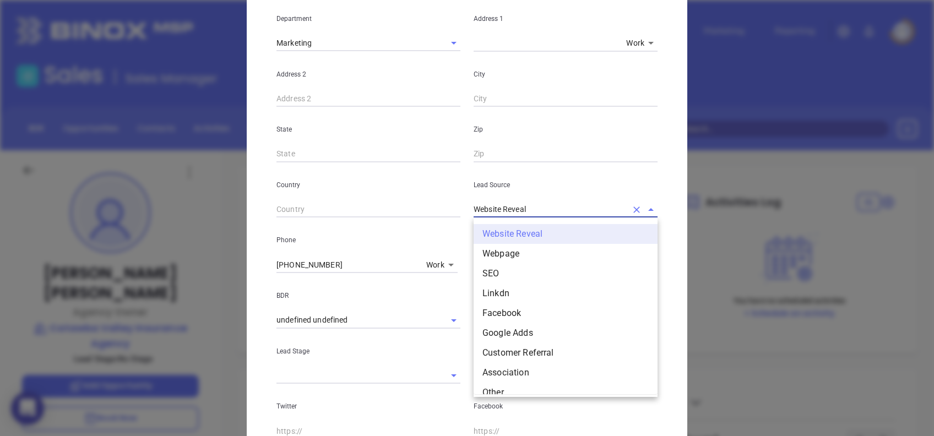
click at [542, 207] on input "Website Reveal" at bounding box center [549, 209] width 153 height 16
click at [504, 294] on li "Binox" at bounding box center [565, 293] width 184 height 20
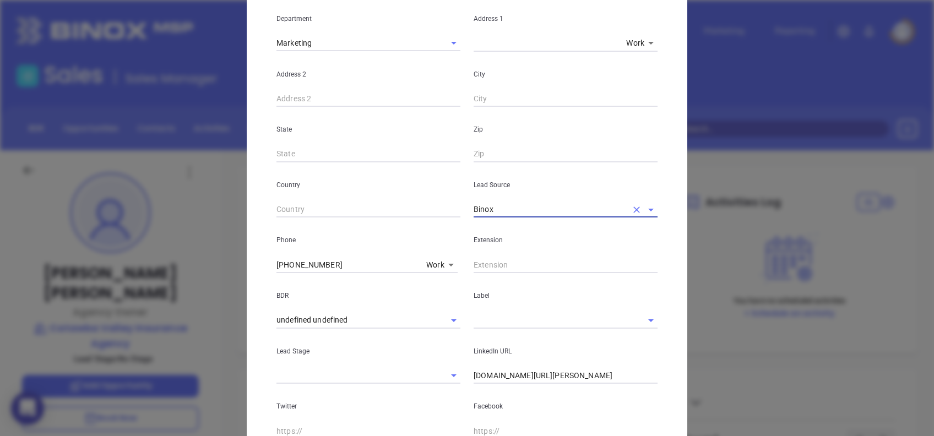
type input "Binox"
click at [487, 266] on input "text" at bounding box center [565, 265] width 184 height 17
type input "1004"
click at [509, 313] on input "text" at bounding box center [549, 320] width 153 height 16
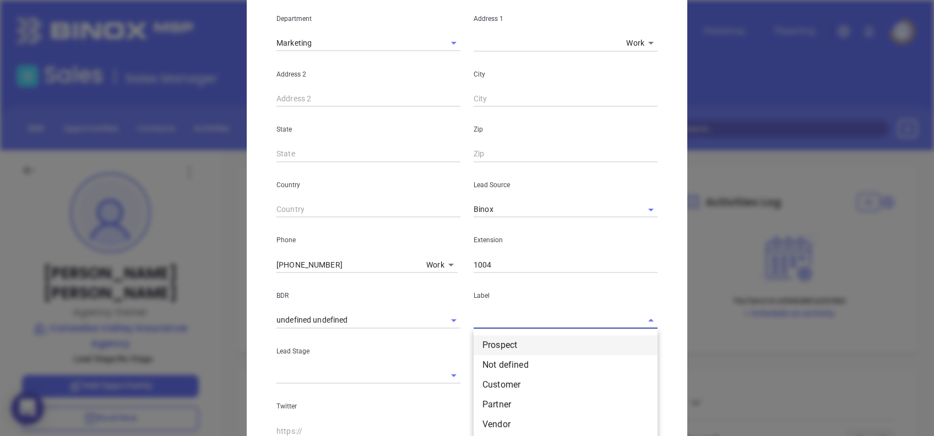
click at [511, 342] on li "Prospect" at bounding box center [565, 345] width 184 height 20
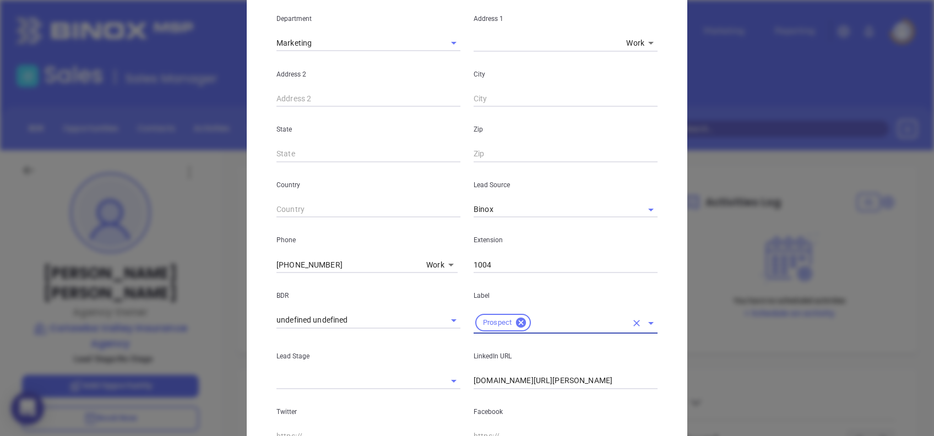
scroll to position [367, 0]
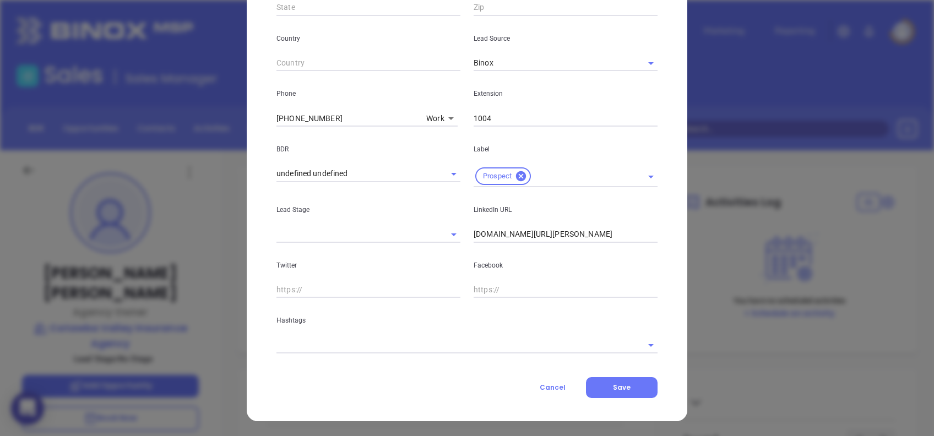
click at [610, 239] on input "[DOMAIN_NAME][URL][PERSON_NAME]" at bounding box center [565, 234] width 184 height 17
click at [611, 237] on input "[DOMAIN_NAME][URL][PERSON_NAME]" at bounding box center [565, 234] width 184 height 17
paste input "[DOMAIN_NAME][URL][PERSON_NAME]"
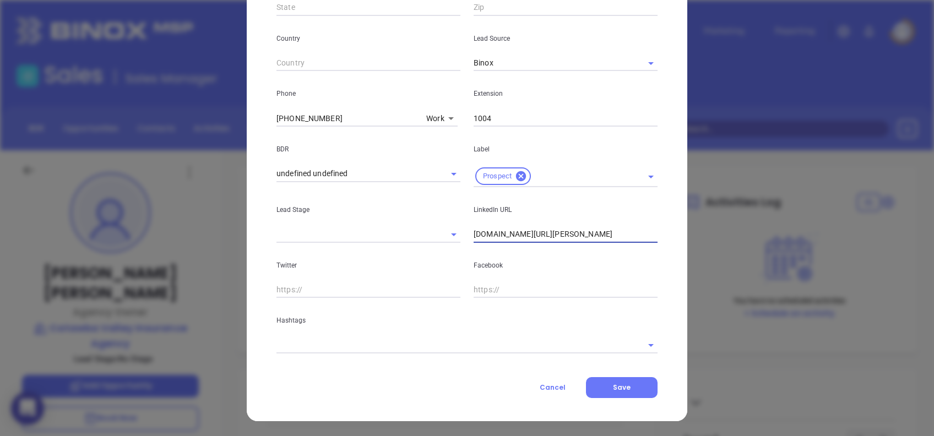
type input "[DOMAIN_NAME][URL][PERSON_NAME]"
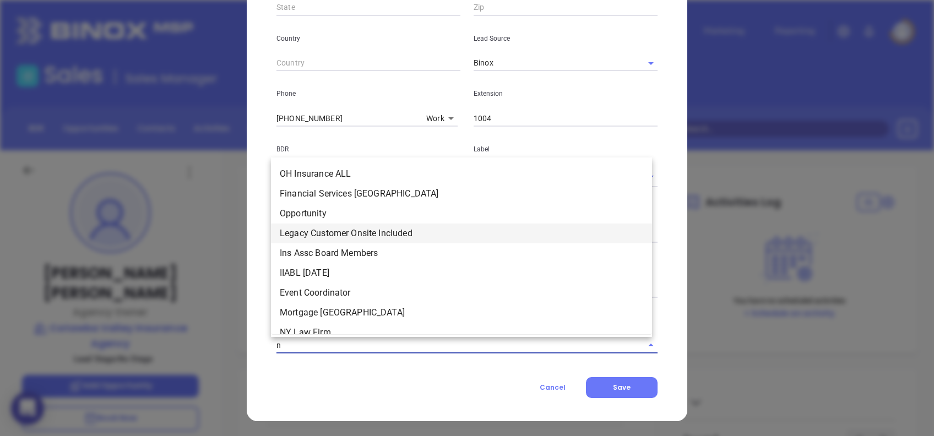
type input "nc"
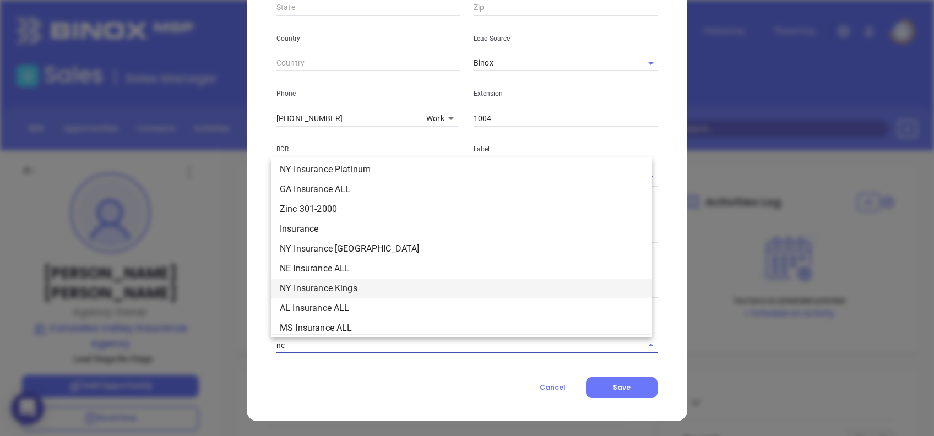
scroll to position [587, 0]
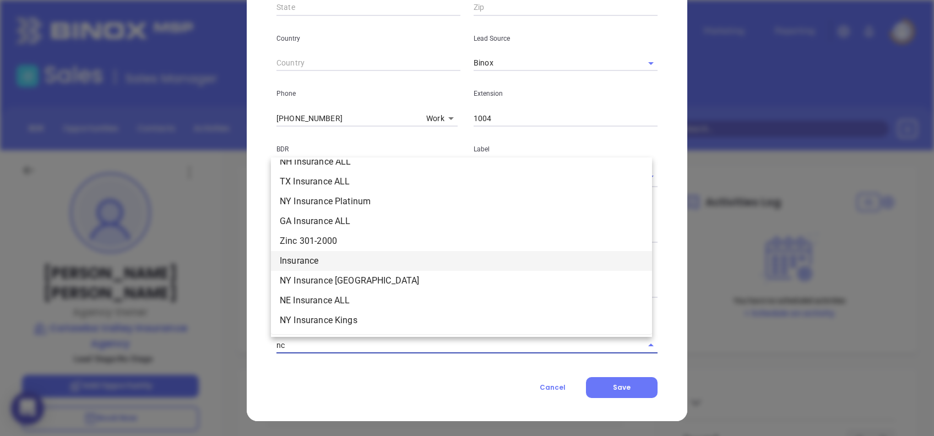
click at [321, 259] on li "Insurance" at bounding box center [461, 261] width 381 height 20
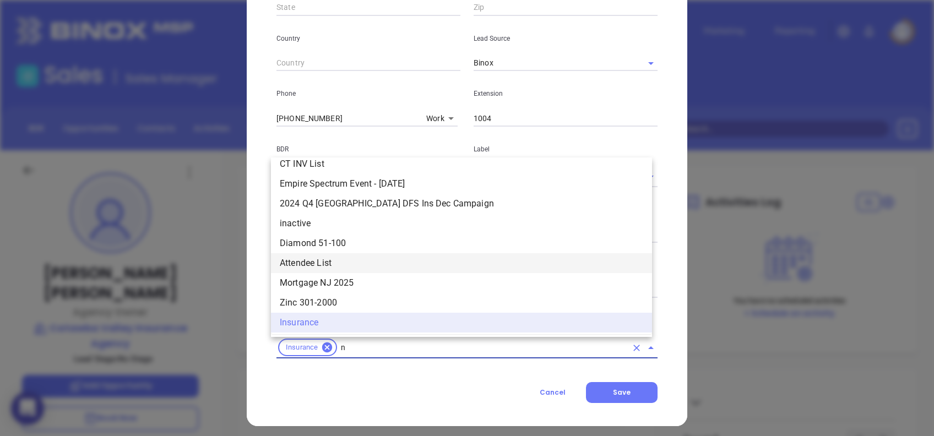
type input "nc"
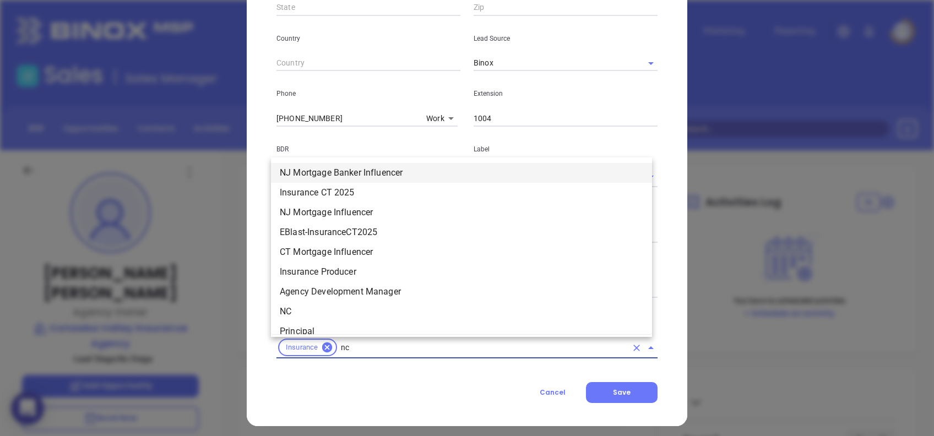
scroll to position [1121, 0]
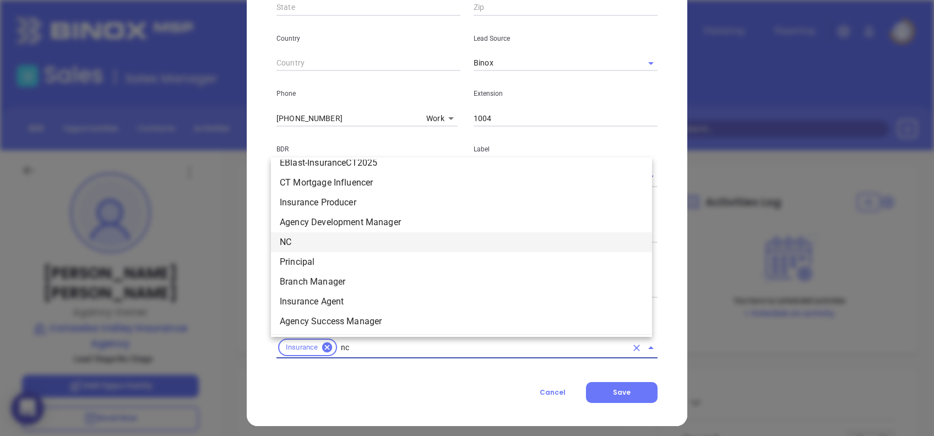
click at [328, 241] on li "NC" at bounding box center [461, 242] width 381 height 20
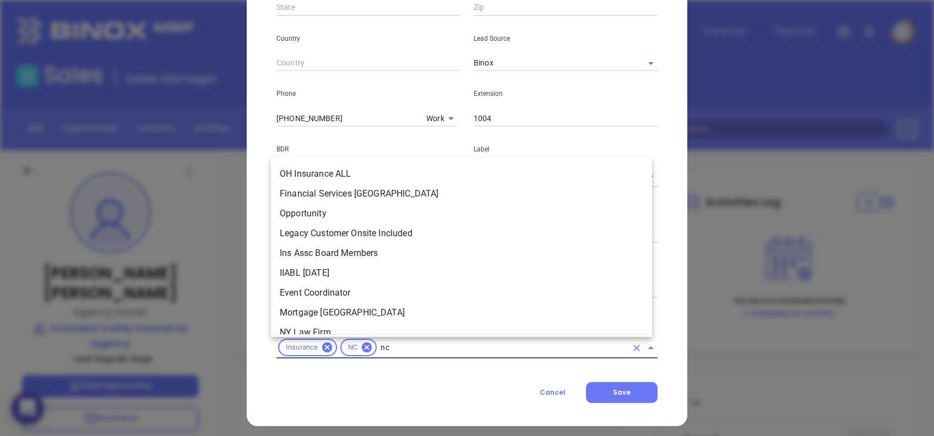
scroll to position [680, 0]
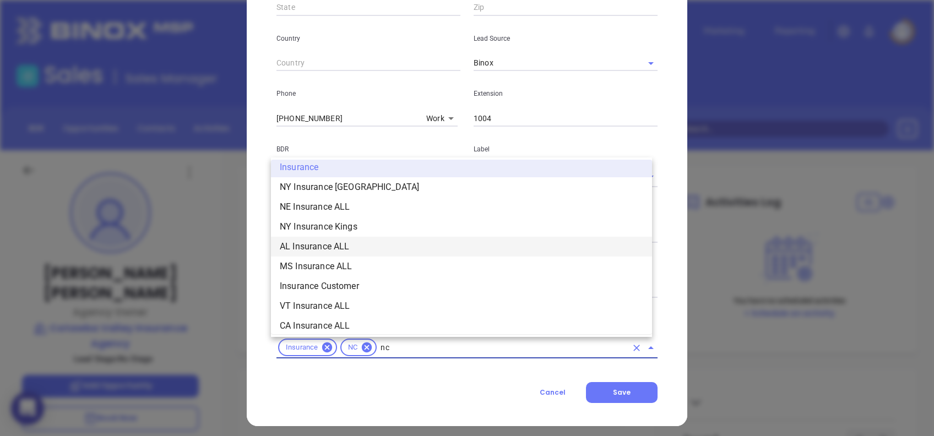
type input "nc"
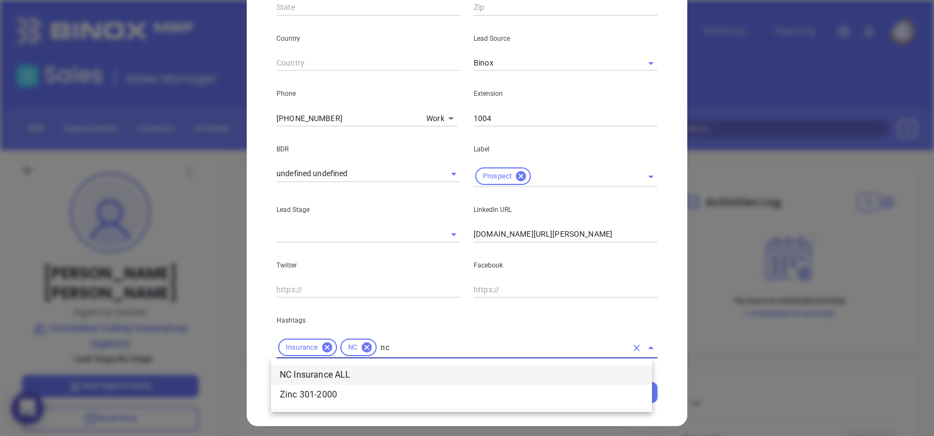
click at [362, 368] on li "NC Insurance ALL" at bounding box center [461, 375] width 381 height 20
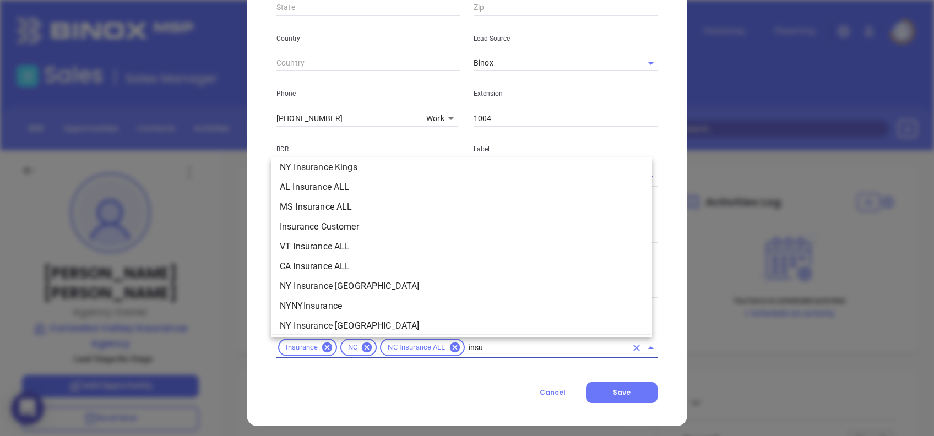
scroll to position [462, 0]
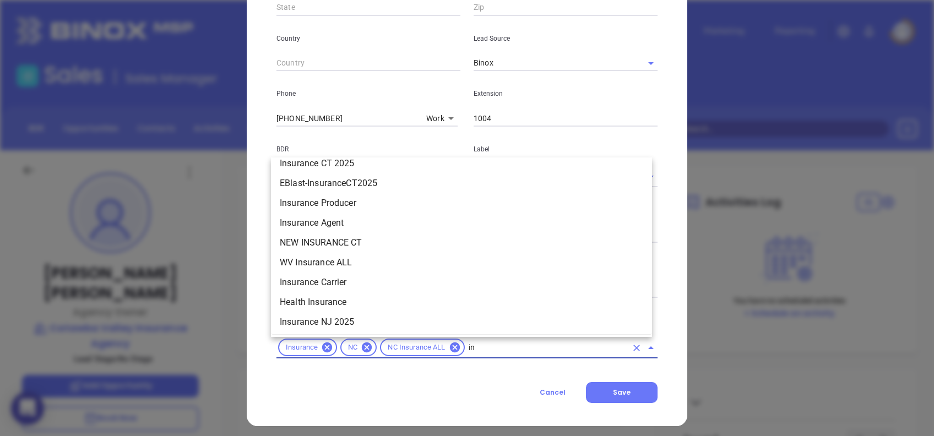
type input "i"
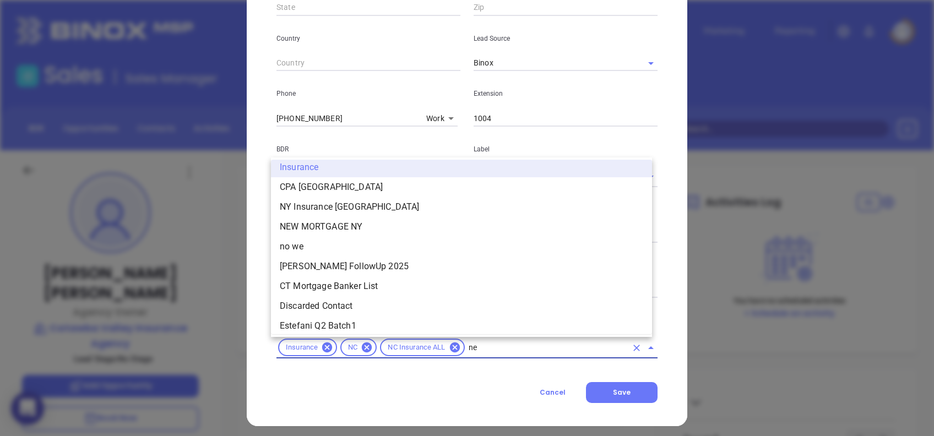
scroll to position [0, 0]
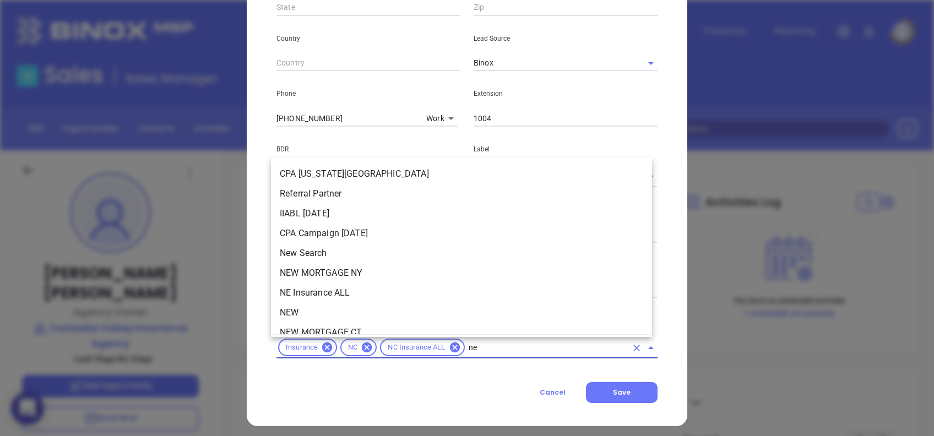
type input "new"
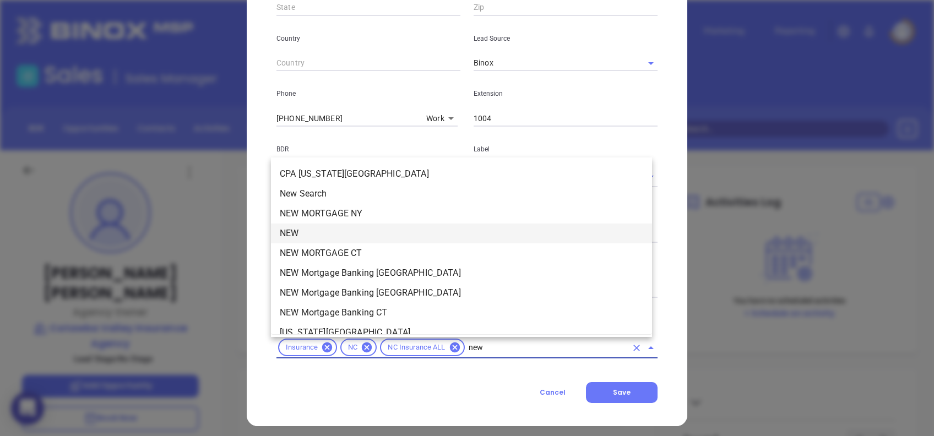
click at [324, 232] on li "NEW" at bounding box center [461, 233] width 381 height 20
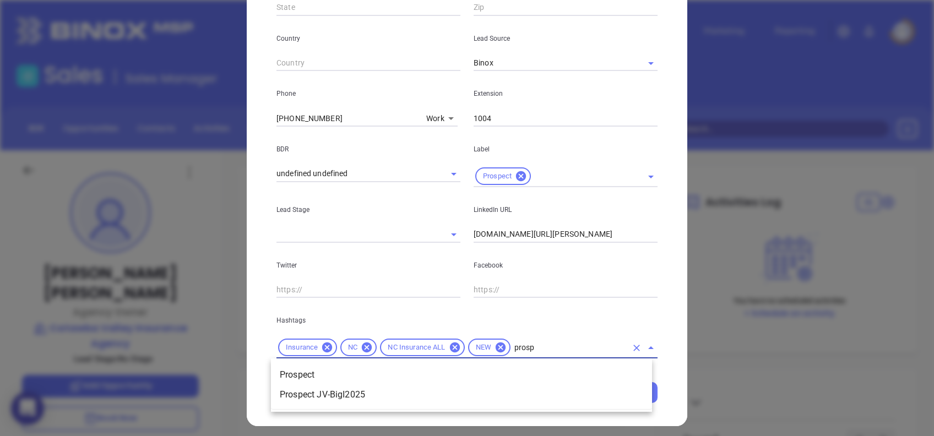
type input "prospe"
click at [348, 370] on li "Prospect" at bounding box center [461, 375] width 381 height 20
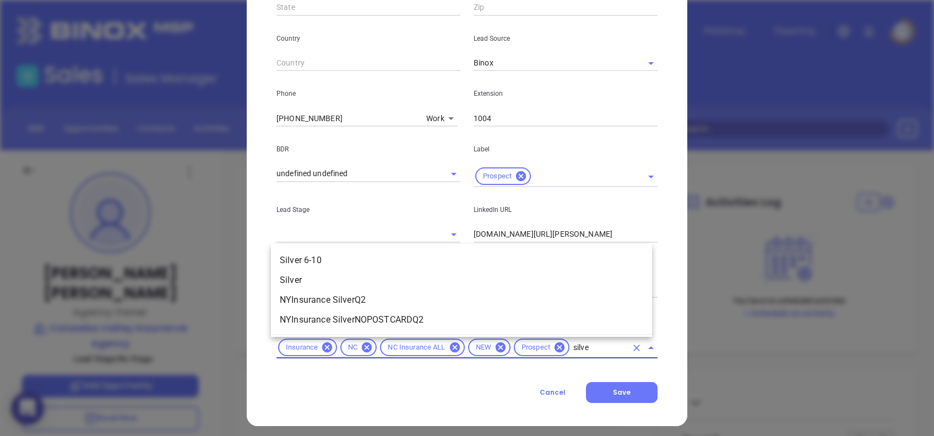
type input "silver"
click at [343, 264] on li "Silver 6-10" at bounding box center [461, 260] width 381 height 20
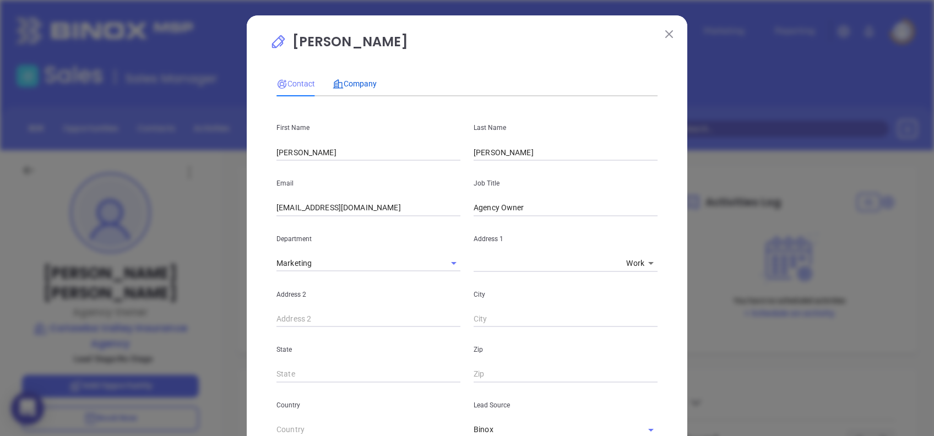
click at [351, 85] on span "Company" at bounding box center [354, 83] width 44 height 9
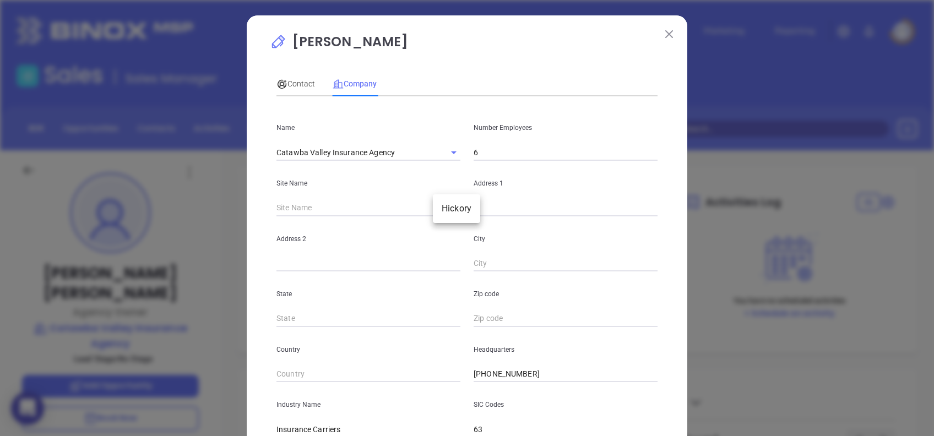
click body "0 Leads CRM Marketing Reporting Financial Leads Leads Sales Sales Manager BDR O…"
click li "Hickory"
type input "Hickory"
type input "124814"
type input "[STREET_ADDRESS][PERSON_NAME]"
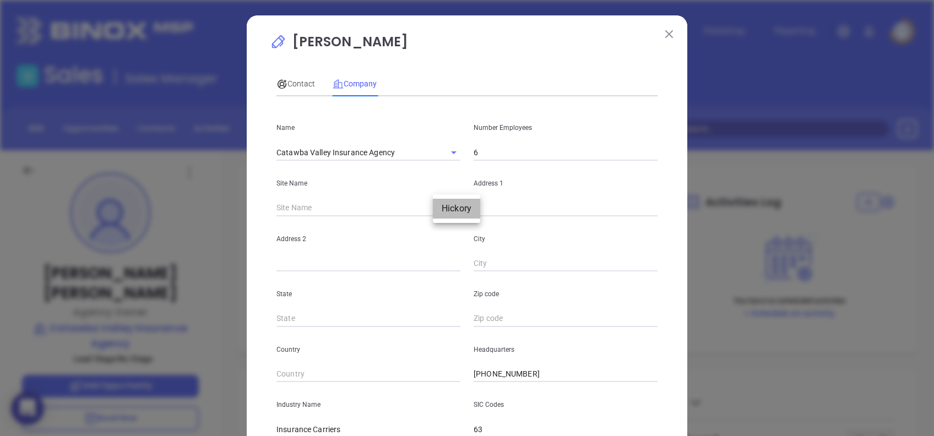
type input "Hickory"
type input "NC"
type input "28602-4126"
type input "US"
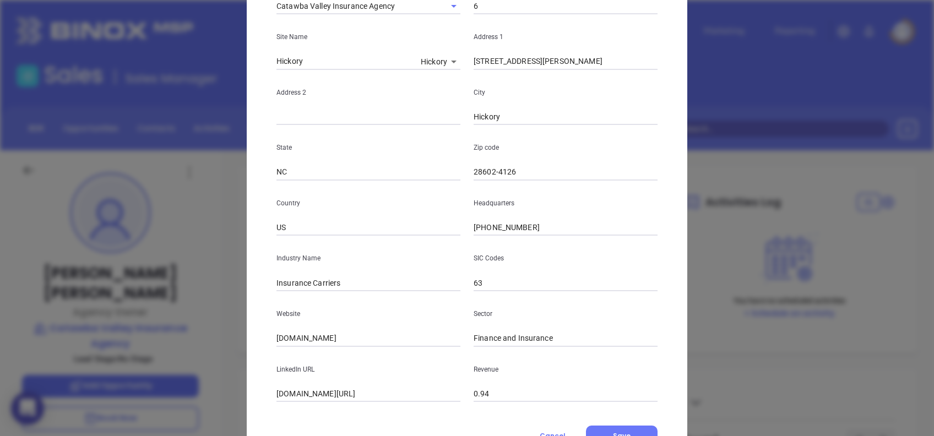
scroll to position [195, 0]
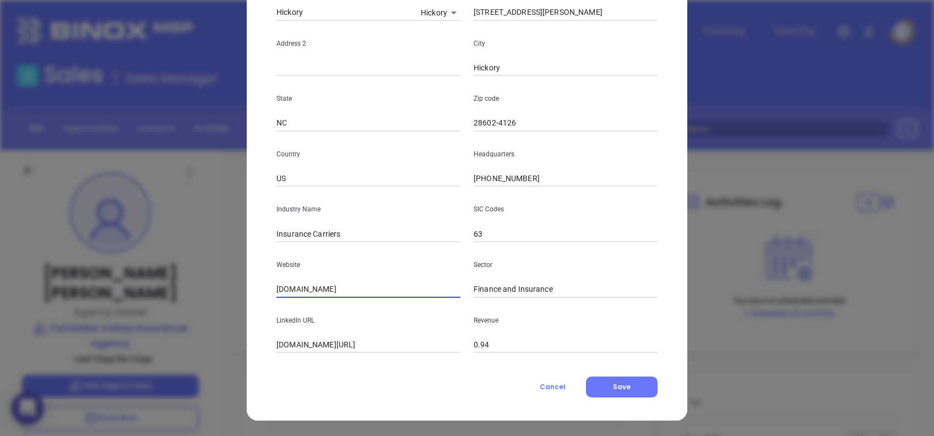
click input "[DOMAIN_NAME]"
paste input "[URL][DOMAIN_NAME]"
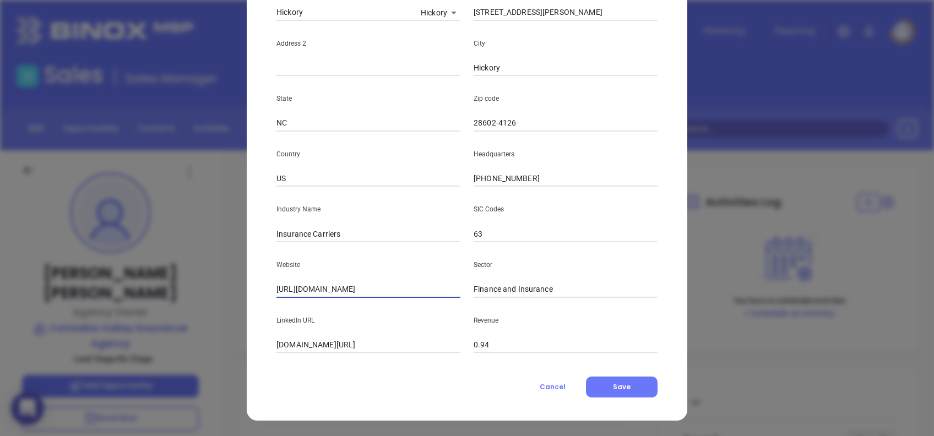
type input "[URL][DOMAIN_NAME]"
click div "LinkedIn URL [DOMAIN_NAME][URL]"
click input "[DOMAIN_NAME][URL]"
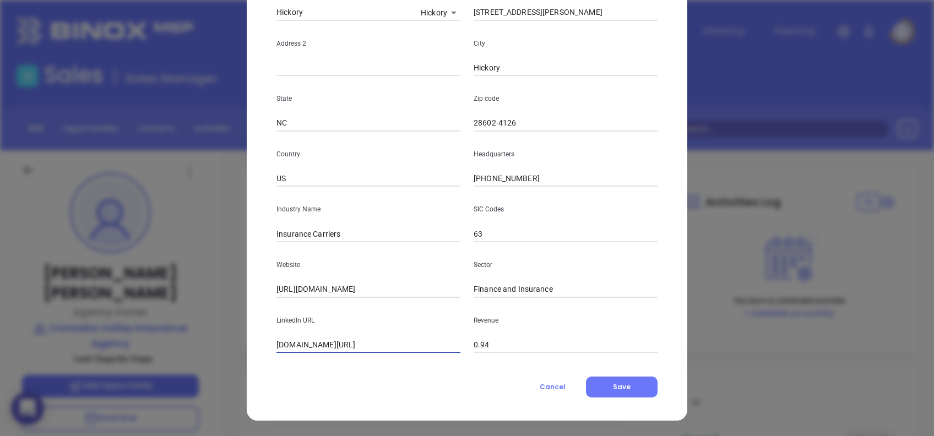
paste input "[DOMAIN_NAME][URL]"
type input "[DOMAIN_NAME][URL]"
click button "Save"
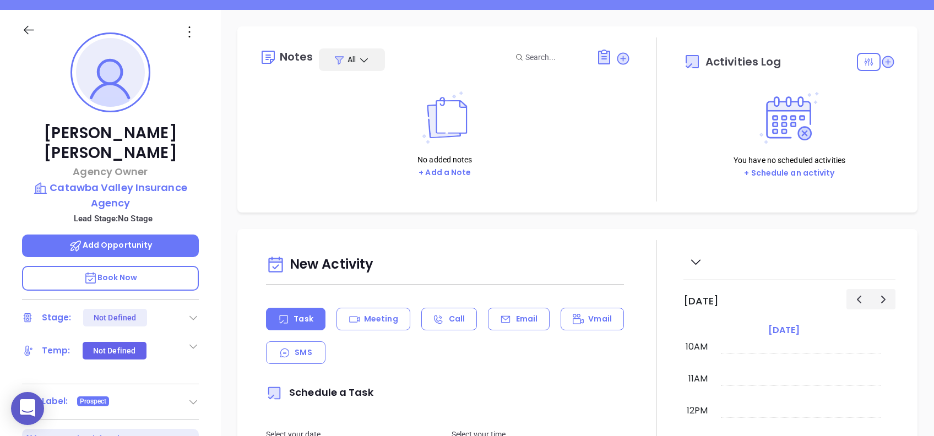
scroll to position [73, 0]
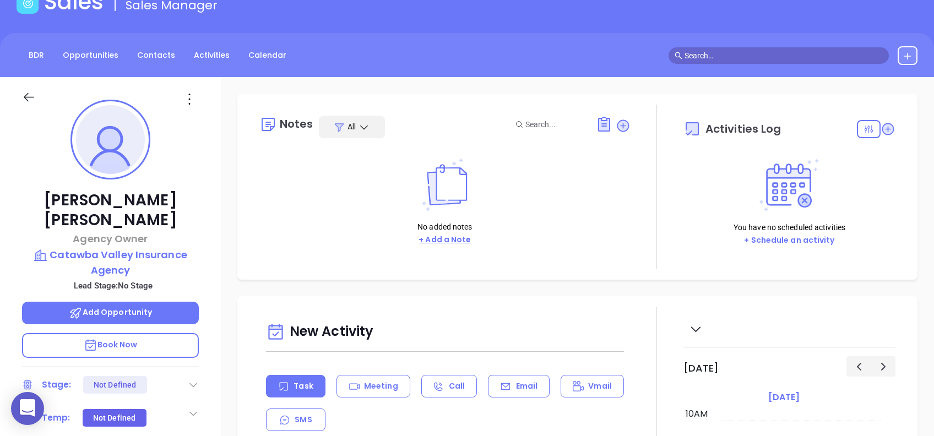
click button "+ Add a Note"
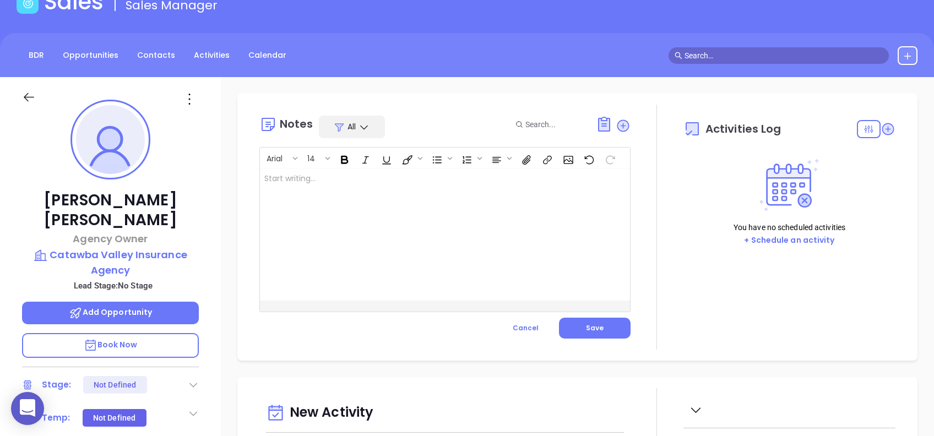
click div
click button "Save"
